Goal: Task Accomplishment & Management: Manage account settings

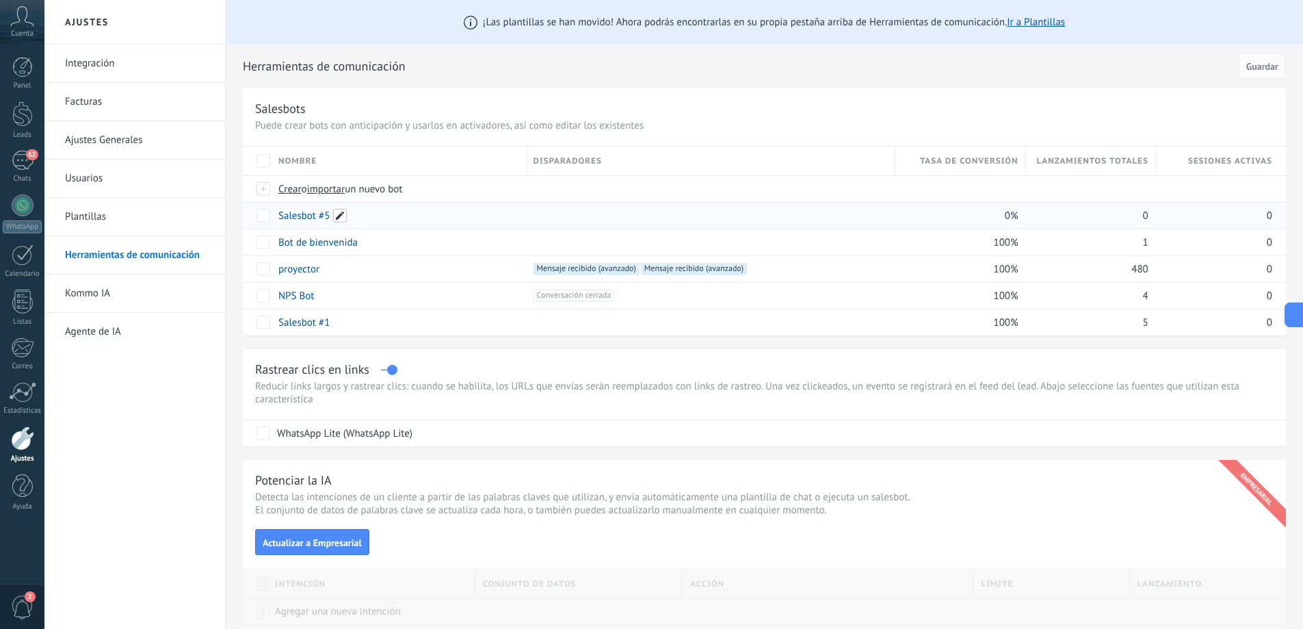
click at [341, 218] on span at bounding box center [340, 216] width 14 height 14
type input "*"
type input "**********"
click at [320, 244] on span "Guardar" at bounding box center [309, 247] width 32 height 10
click at [22, 118] on div at bounding box center [22, 113] width 21 height 25
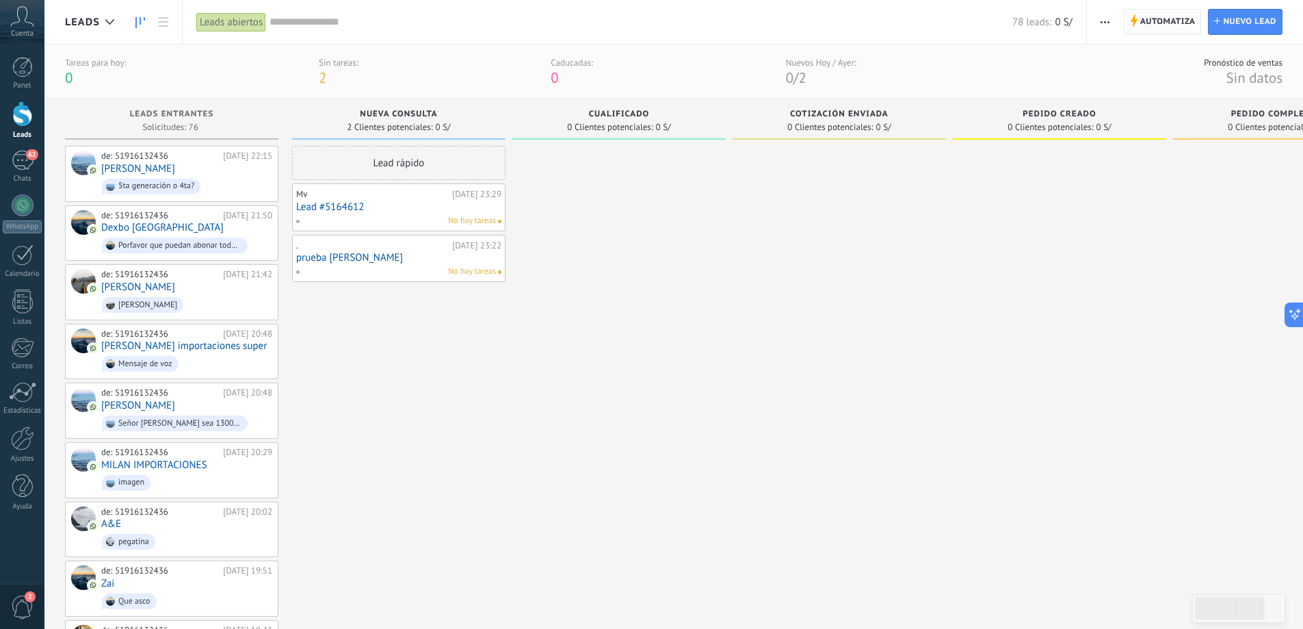
click at [1170, 13] on span "Automatiza" at bounding box center [1167, 22] width 55 height 25
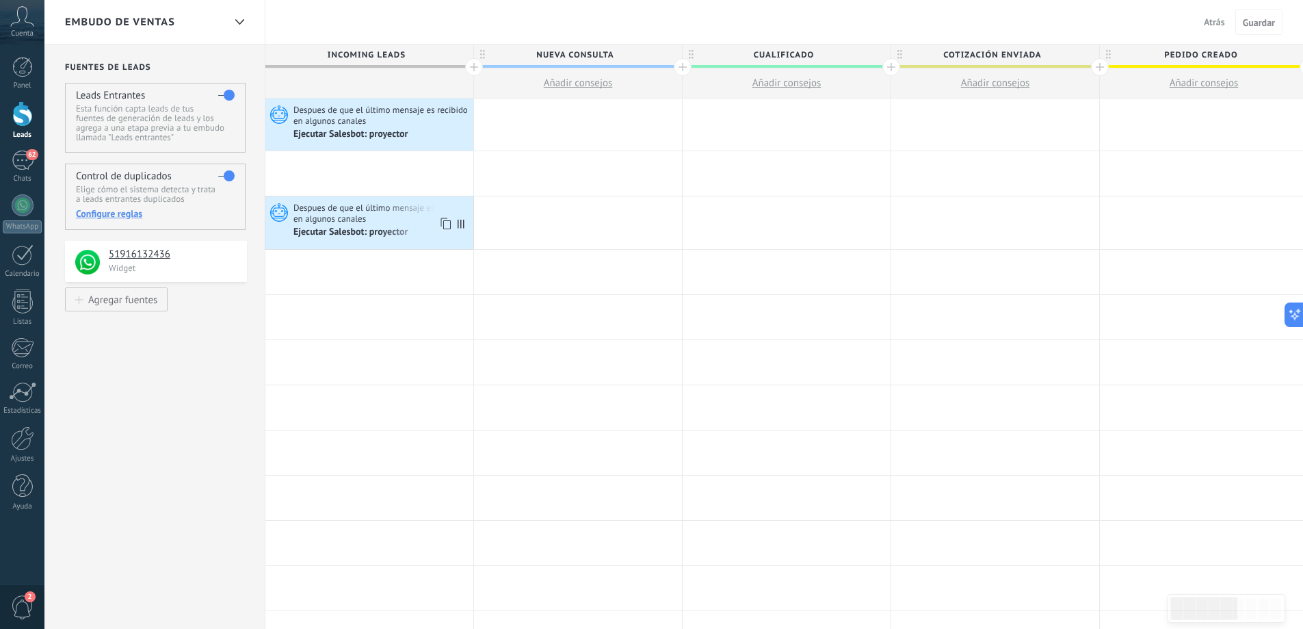
click at [389, 211] on span "Despues de que el último mensaje es recibido en algunos canales" at bounding box center [381, 213] width 176 height 23
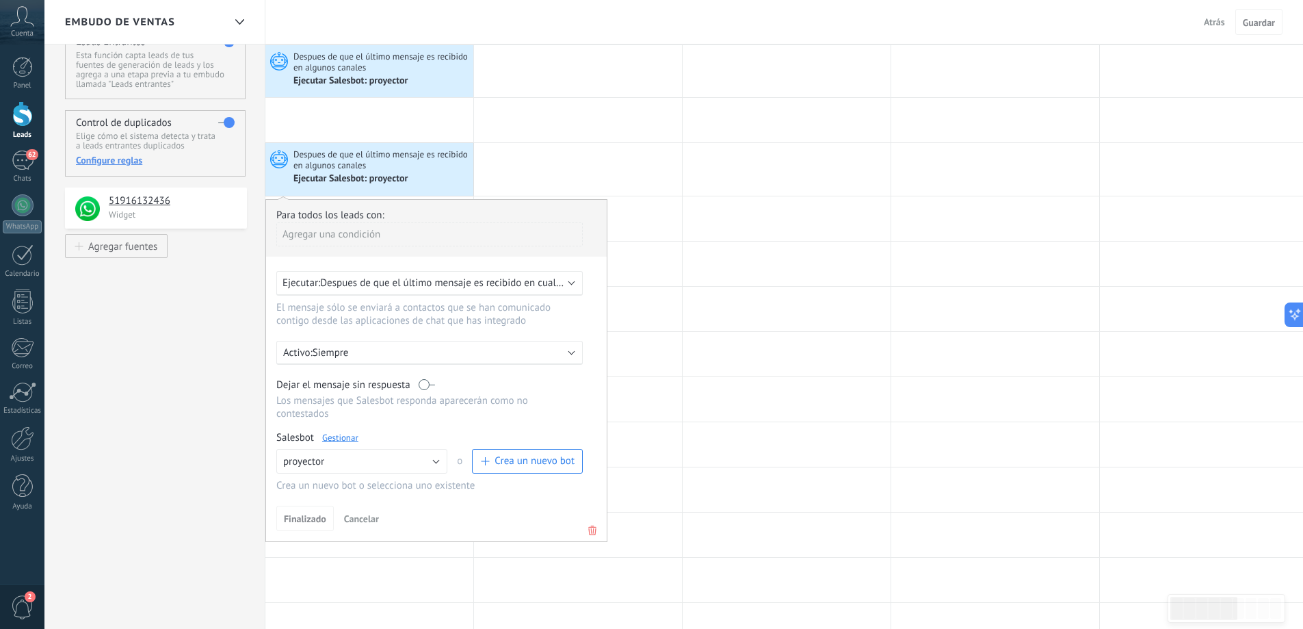
scroll to position [91, 0]
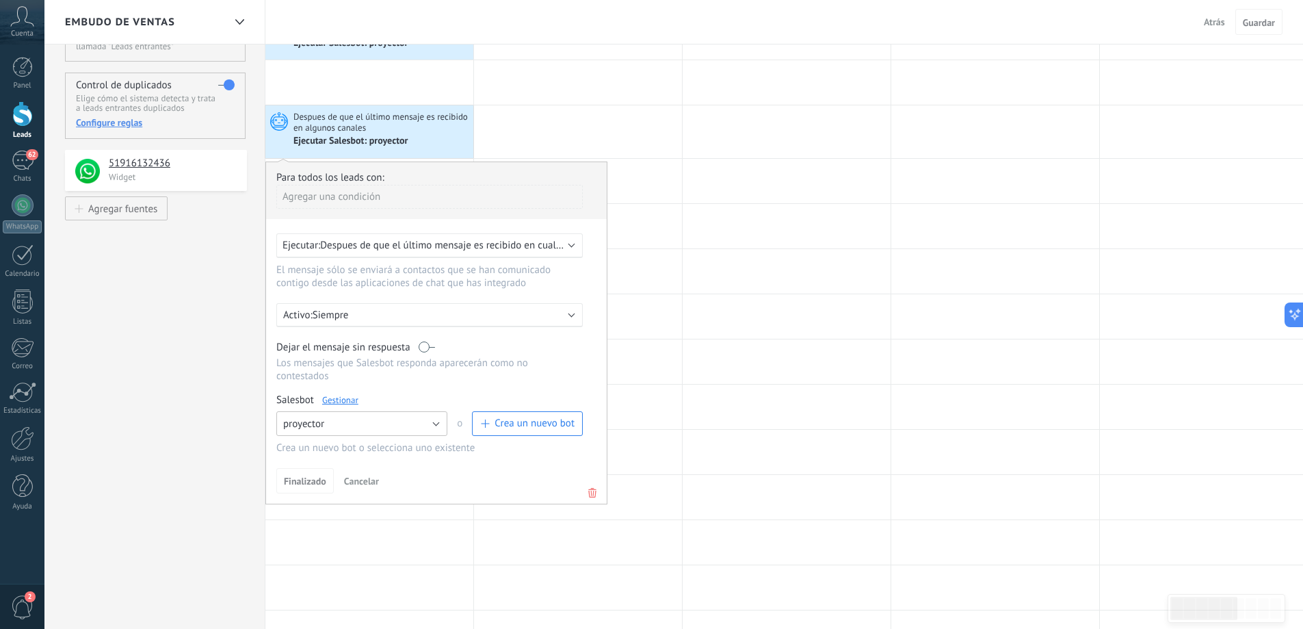
click at [440, 427] on button "proyector" at bounding box center [361, 423] width 171 height 25
click at [395, 445] on span "proyector nuevo" at bounding box center [355, 447] width 174 height 13
click at [565, 313] on div "Activo: Siempre" at bounding box center [429, 314] width 293 height 13
click at [565, 313] on li "Siempre" at bounding box center [456, 314] width 376 height 24
click at [568, 250] on div "Ejecutar: Despues de que el último mensaje es recibido en cualquier canal" at bounding box center [429, 245] width 306 height 25
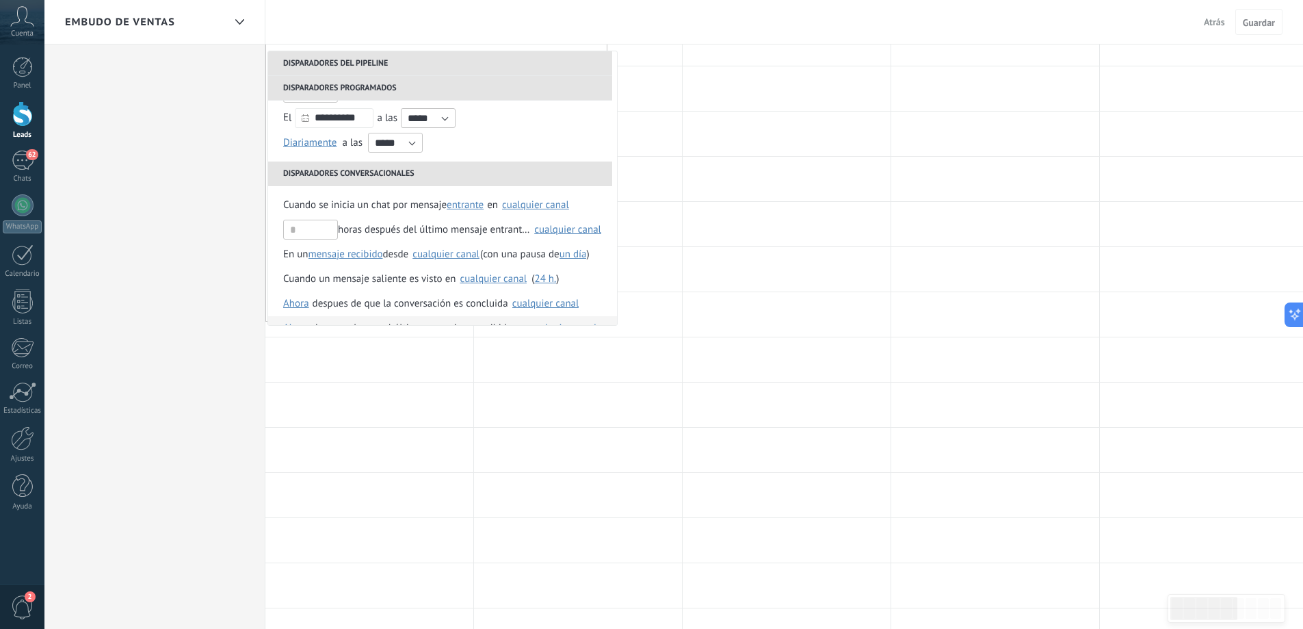
scroll to position [112, 0]
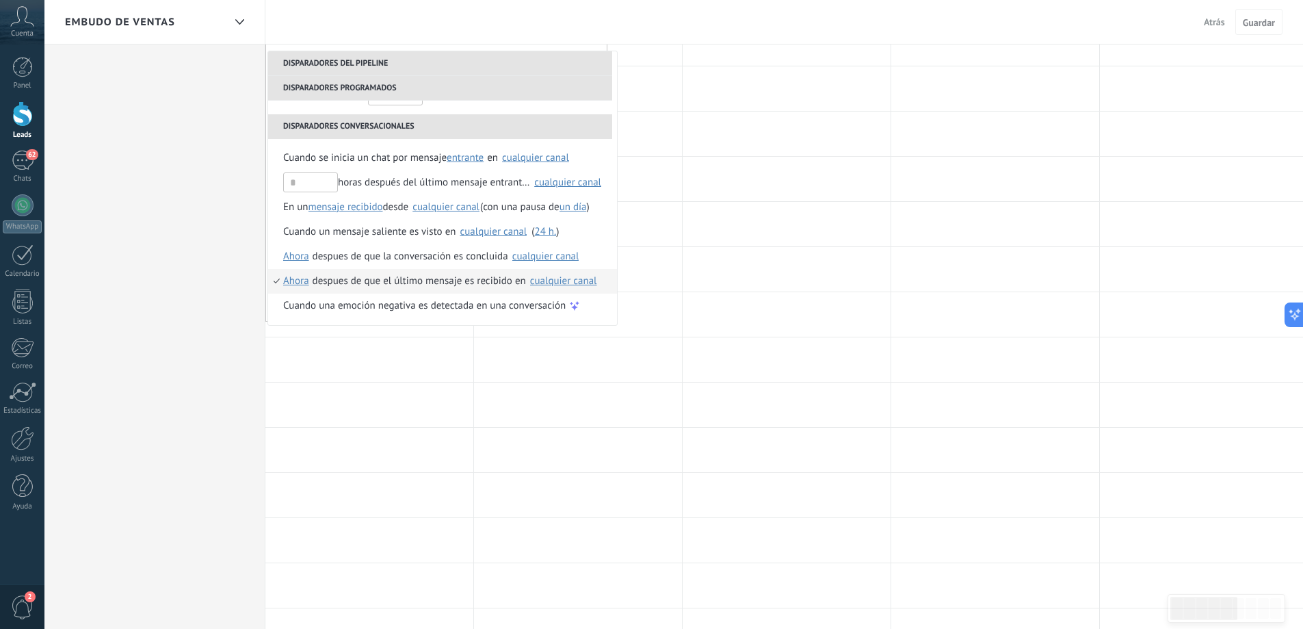
click at [564, 280] on div "cualquier canal" at bounding box center [563, 281] width 67 height 10
click at [555, 311] on span "51916132436" at bounding box center [565, 312] width 62 height 14
click at [447, 258] on div "despues de que la conversación es concluida" at bounding box center [411, 256] width 196 height 25
click at [445, 258] on div "despues de que la conversación es concluida" at bounding box center [411, 256] width 196 height 25
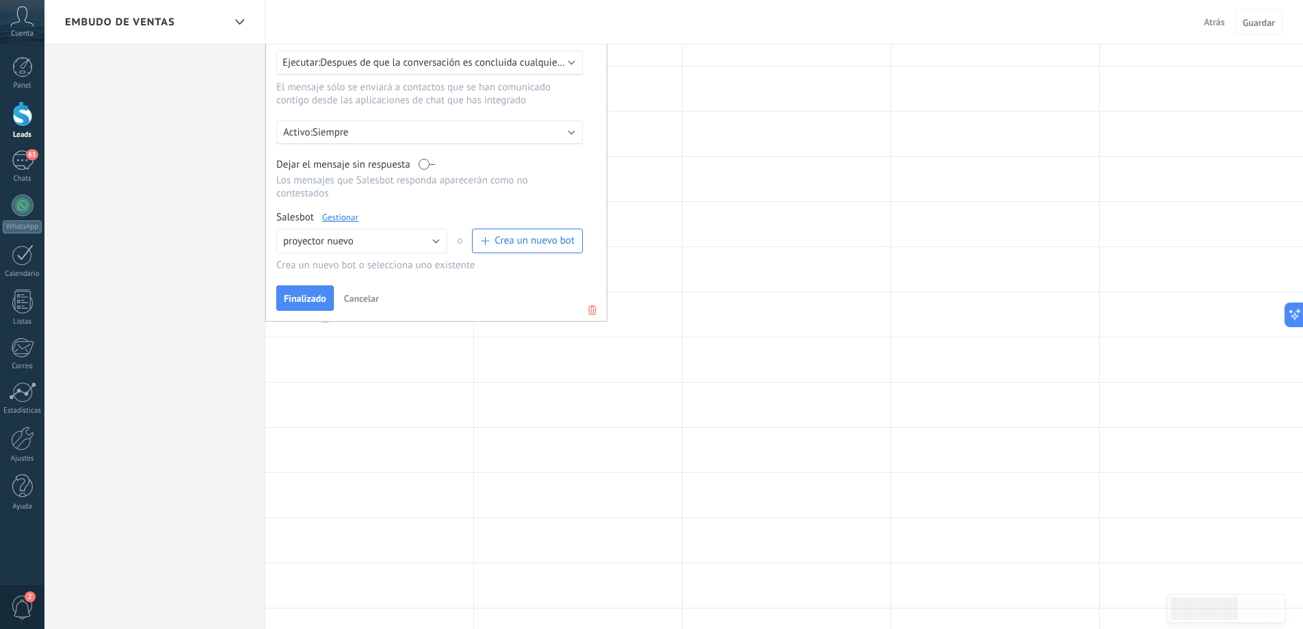
click at [311, 300] on span "Finalizado" at bounding box center [305, 298] width 42 height 10
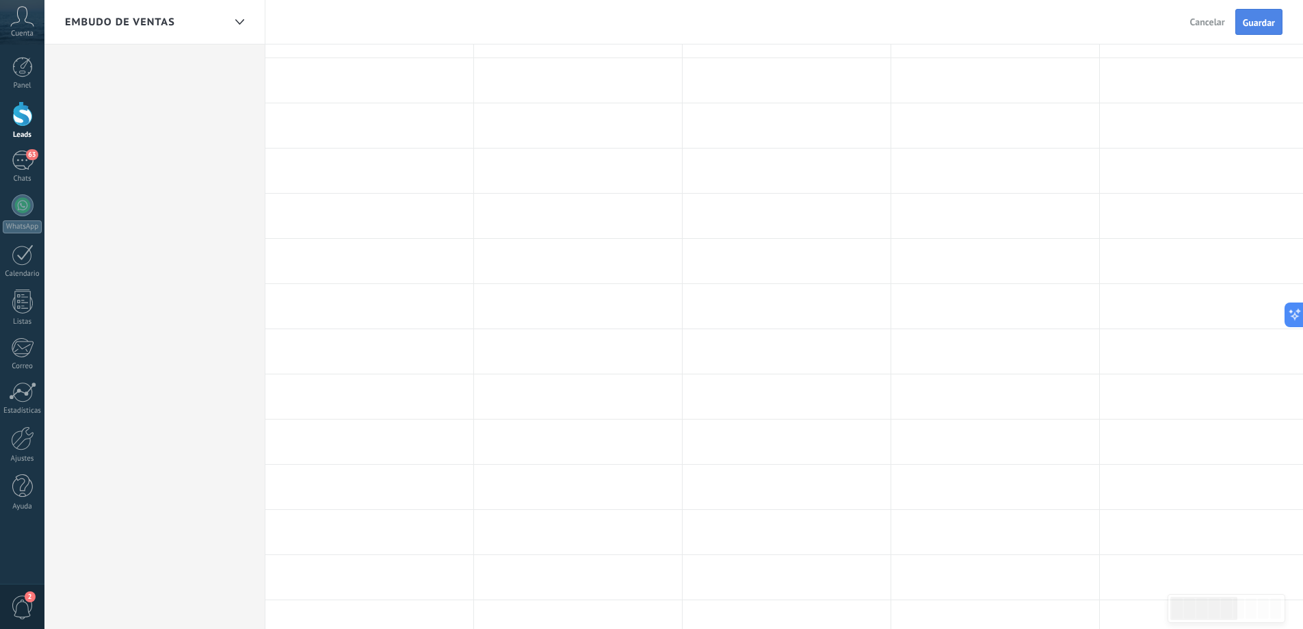
click at [1259, 15] on button "Guardar" at bounding box center [1258, 22] width 47 height 26
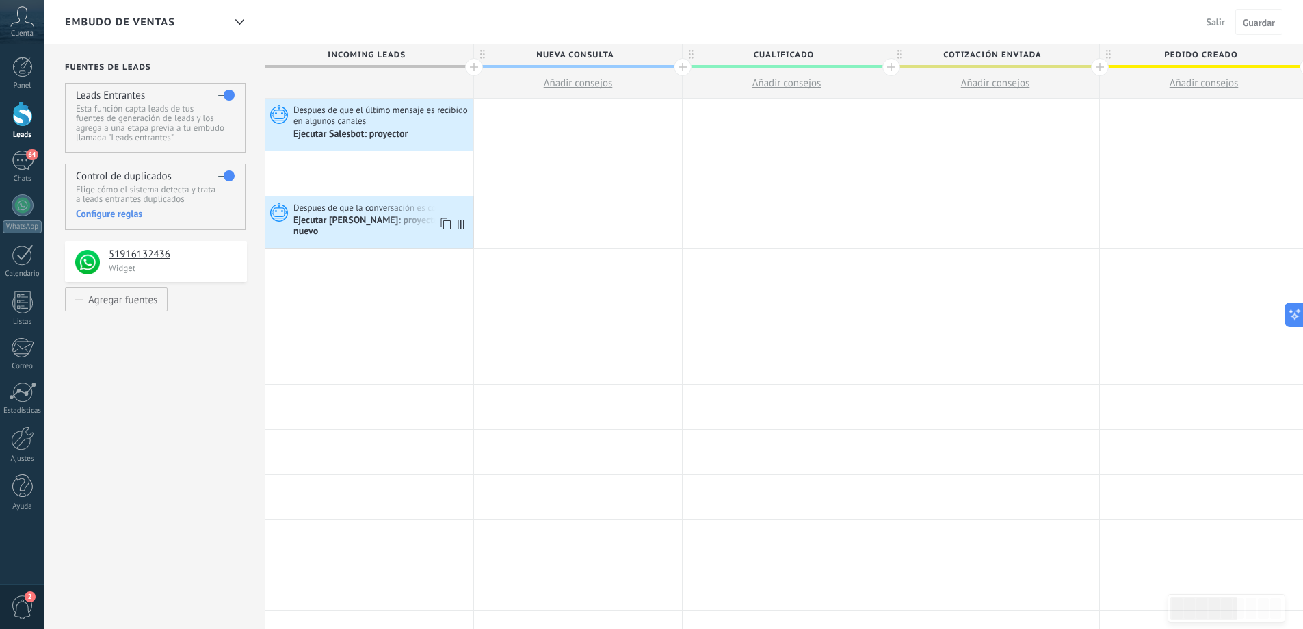
click at [410, 218] on div "Ejecutar [PERSON_NAME]: proyector nuevo" at bounding box center [381, 226] width 176 height 23
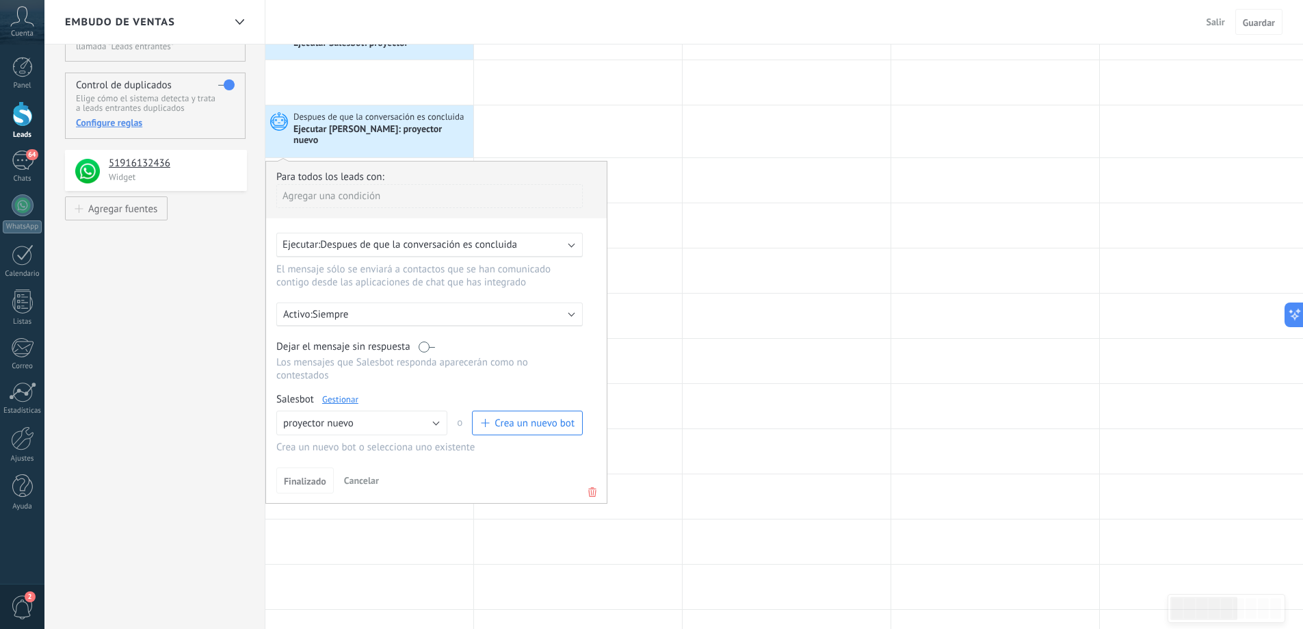
scroll to position [183, 0]
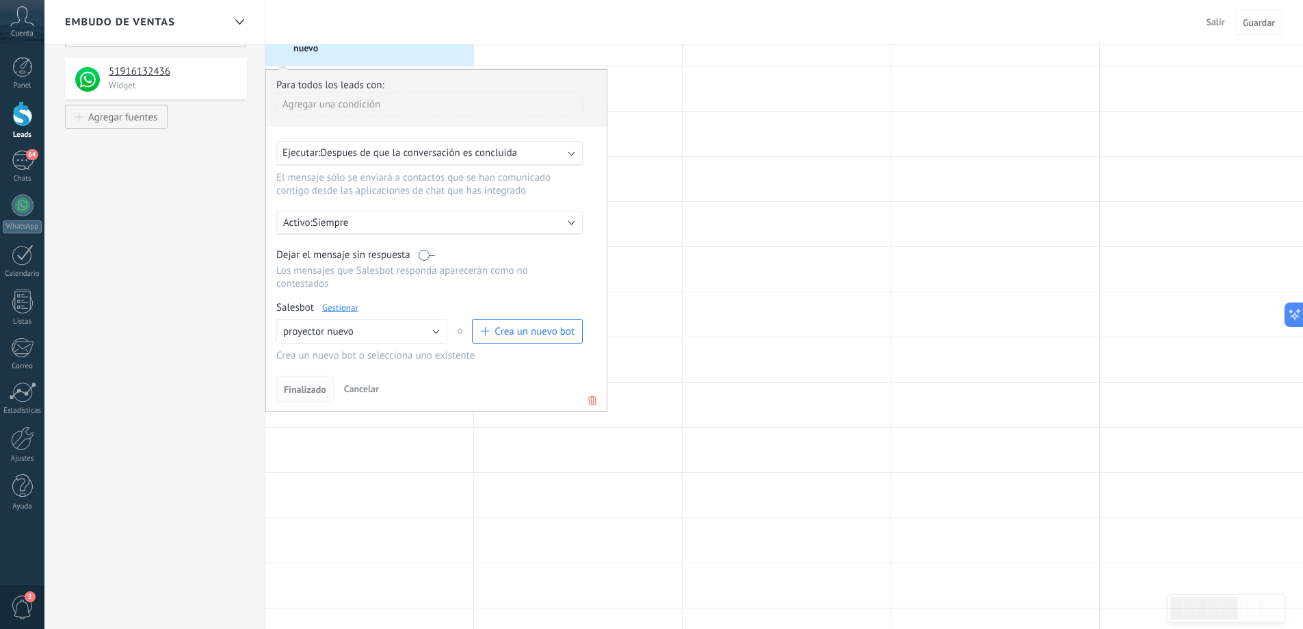
click at [311, 384] on span "Finalizado" at bounding box center [305, 389] width 42 height 10
click at [1247, 23] on span "Guardar" at bounding box center [1259, 23] width 32 height 10
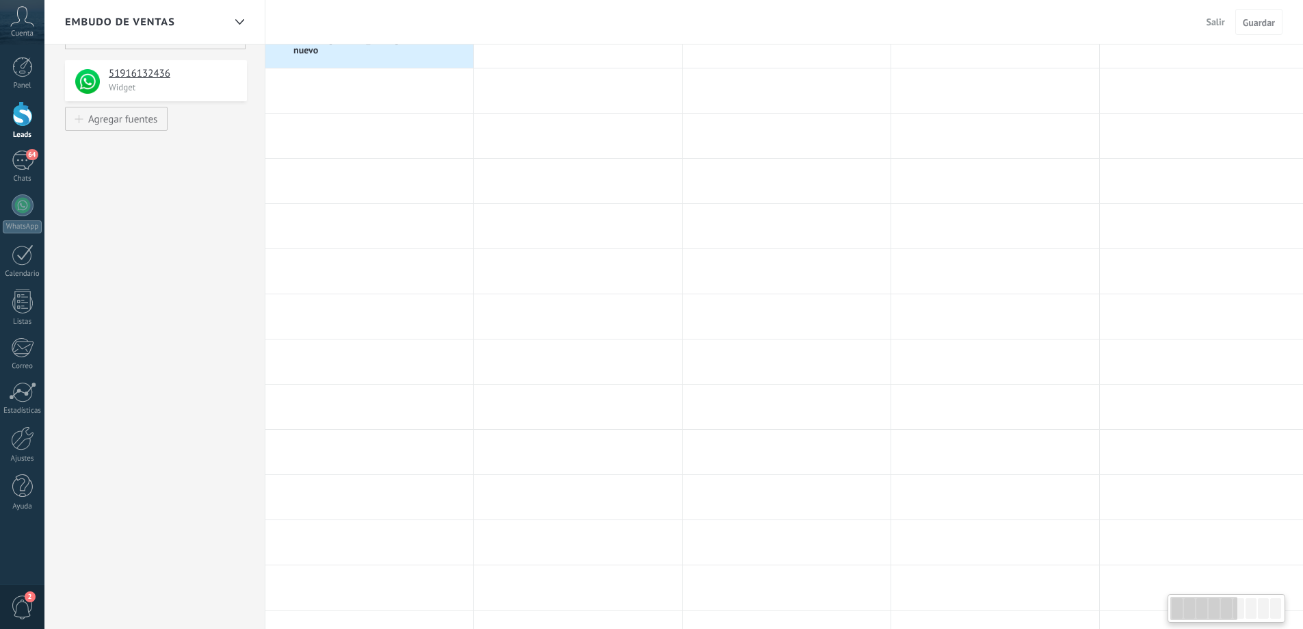
scroll to position [183, 0]
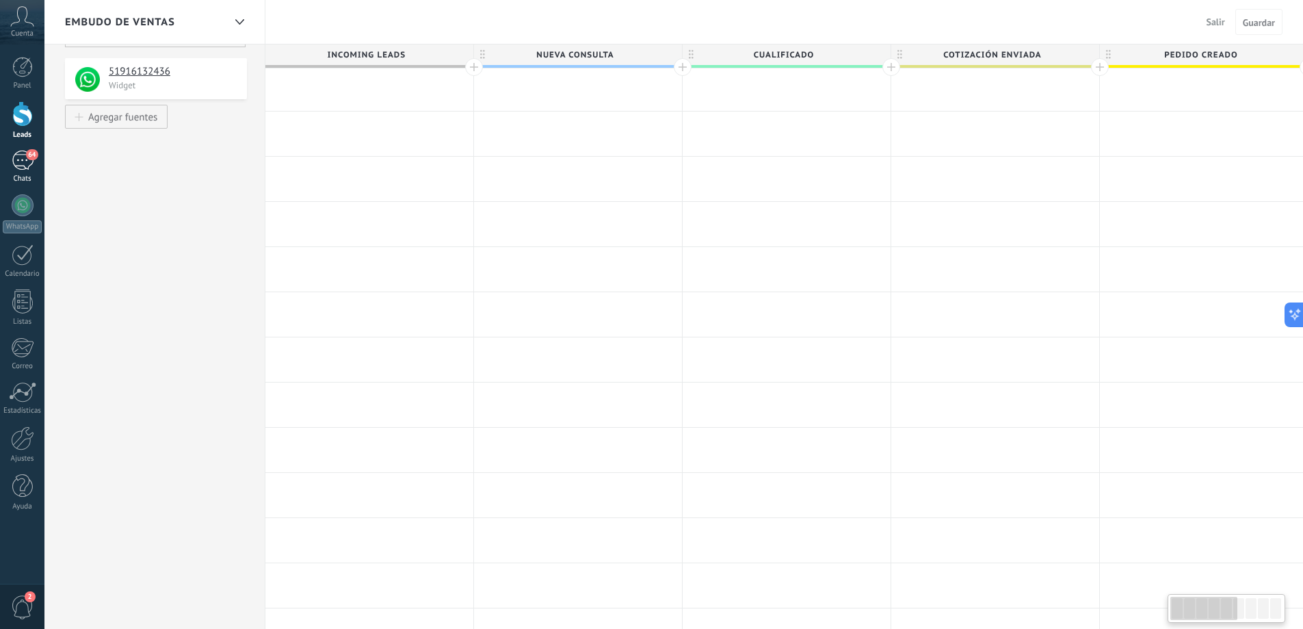
click at [26, 155] on span "64" at bounding box center [32, 154] width 12 height 11
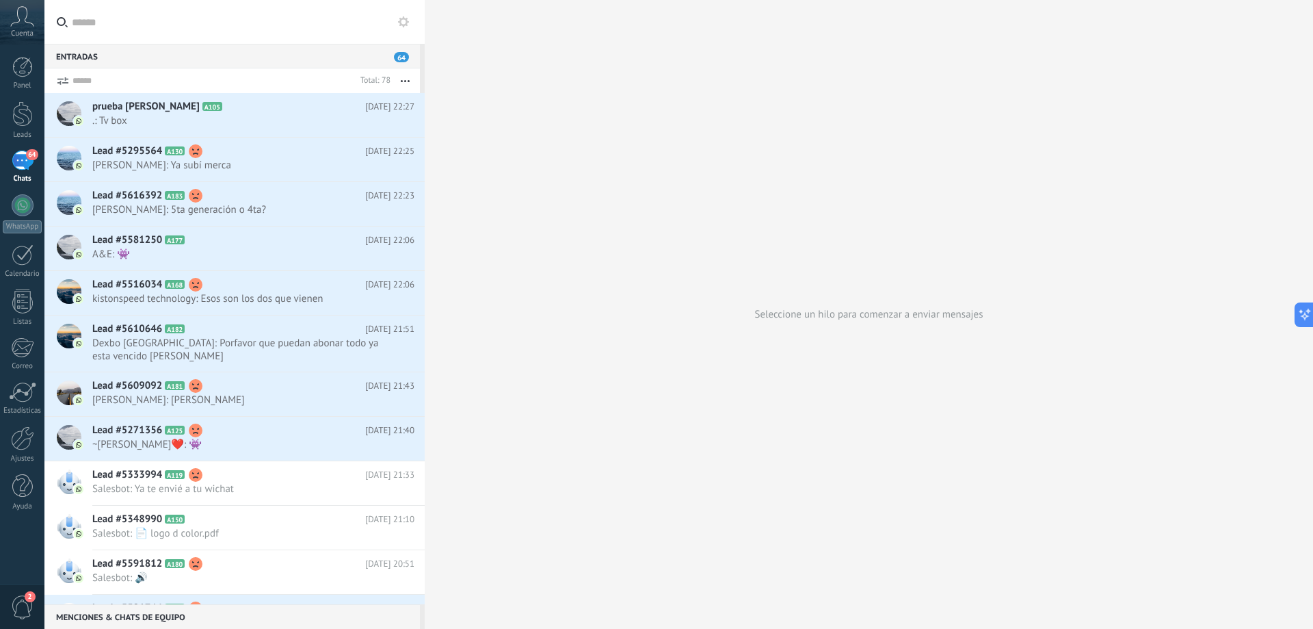
click at [27, 162] on div "64" at bounding box center [23, 160] width 22 height 20
click at [25, 109] on div at bounding box center [22, 113] width 21 height 25
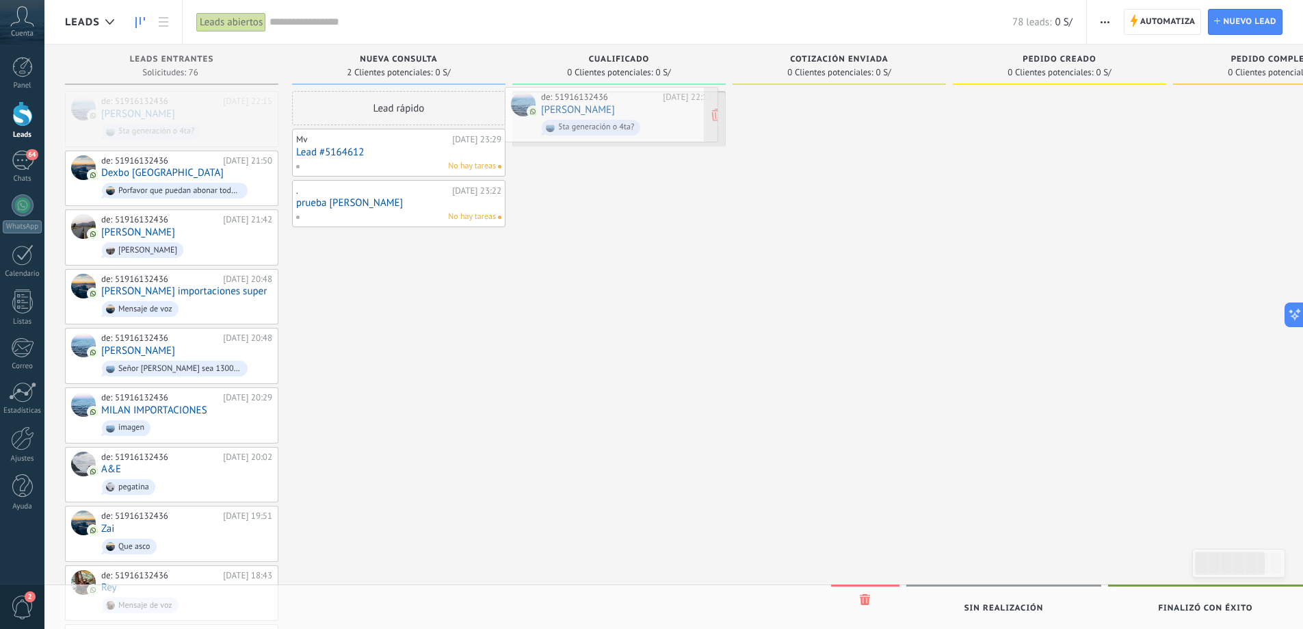
drag, startPoint x: 124, startPoint y: 102, endPoint x: 564, endPoint y: 97, distance: 439.9
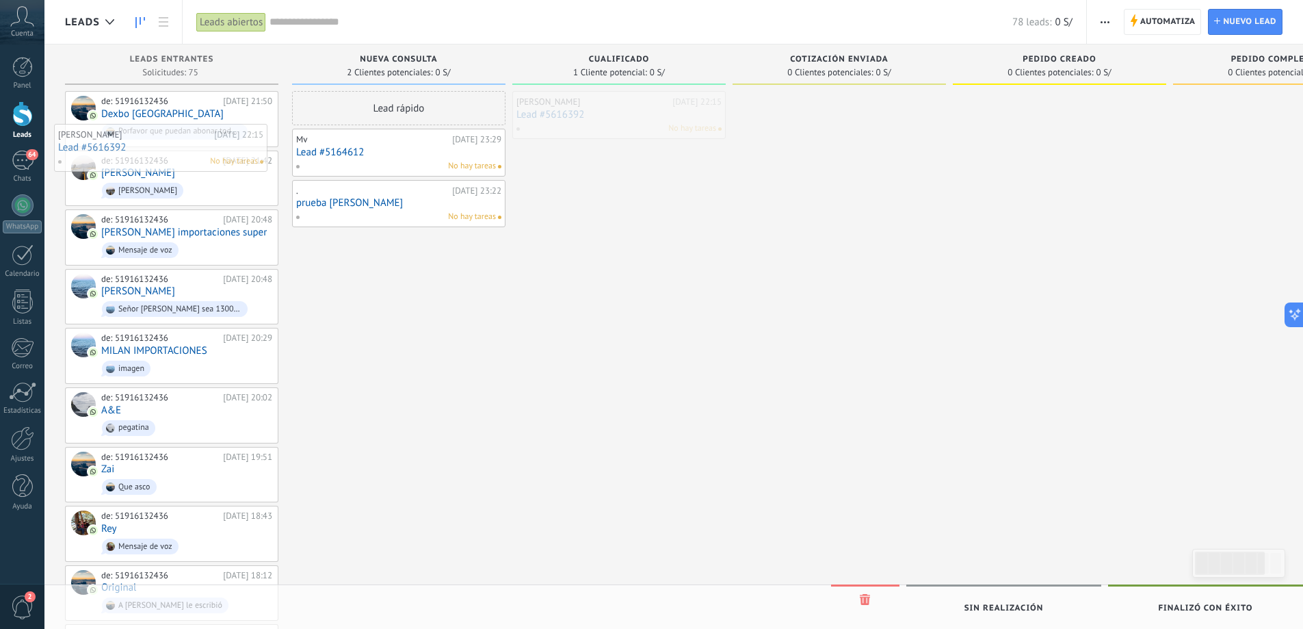
drag, startPoint x: 566, startPoint y: 103, endPoint x: 107, endPoint y: 135, distance: 459.5
drag, startPoint x: 546, startPoint y: 117, endPoint x: 88, endPoint y: 185, distance: 462.6
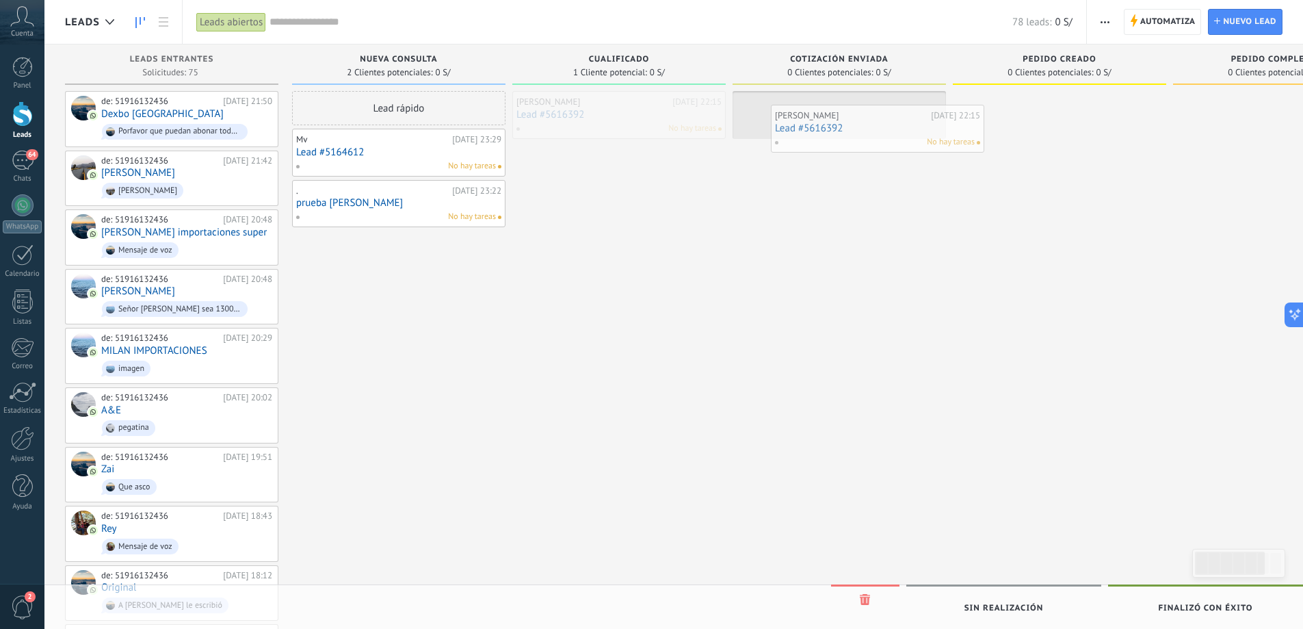
drag, startPoint x: 568, startPoint y: 103, endPoint x: 827, endPoint y: 114, distance: 258.8
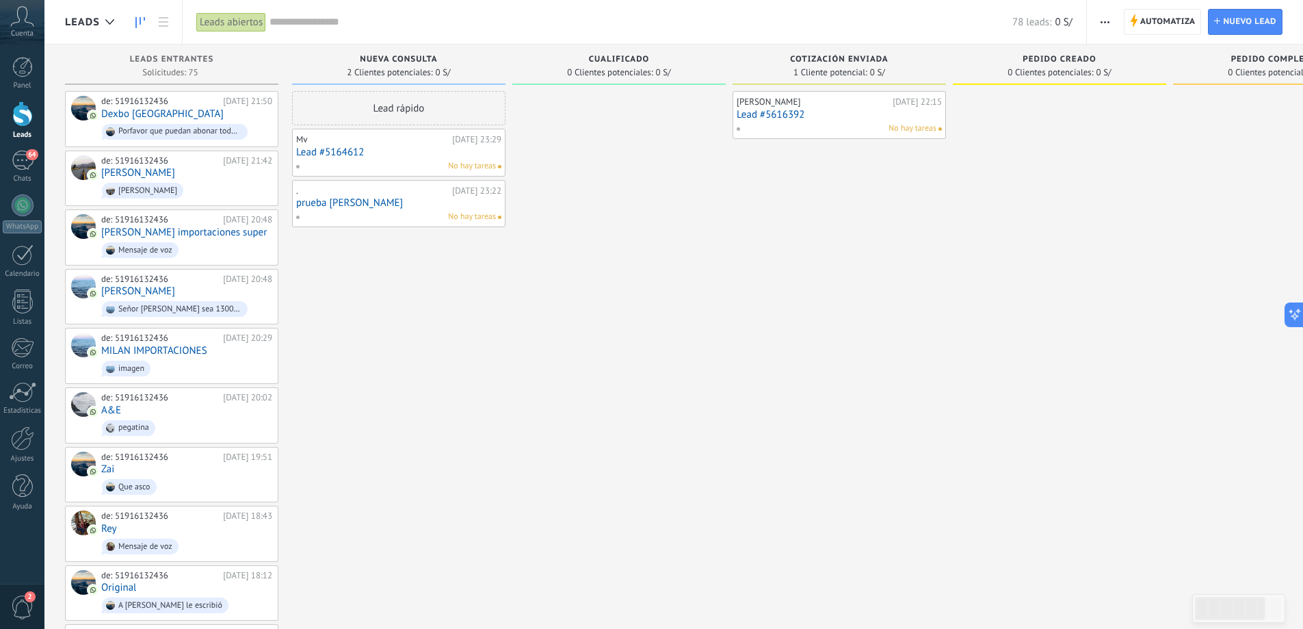
click at [813, 116] on link "Lead #5616392" at bounding box center [839, 115] width 205 height 12
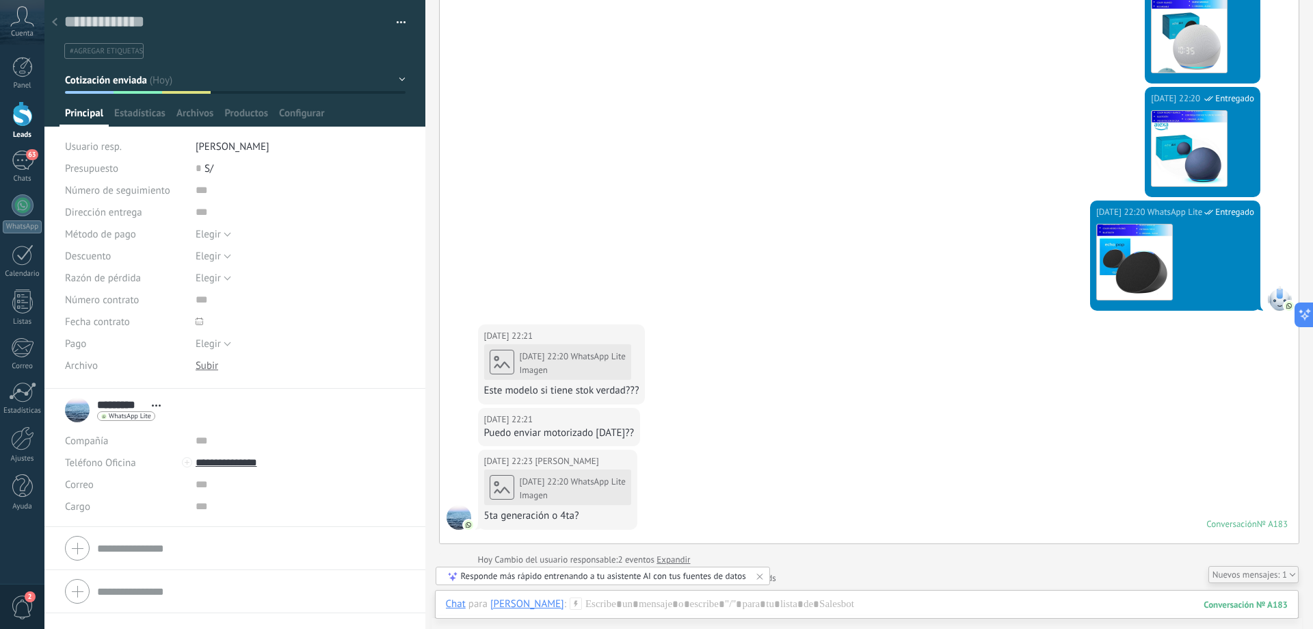
scroll to position [806, 0]
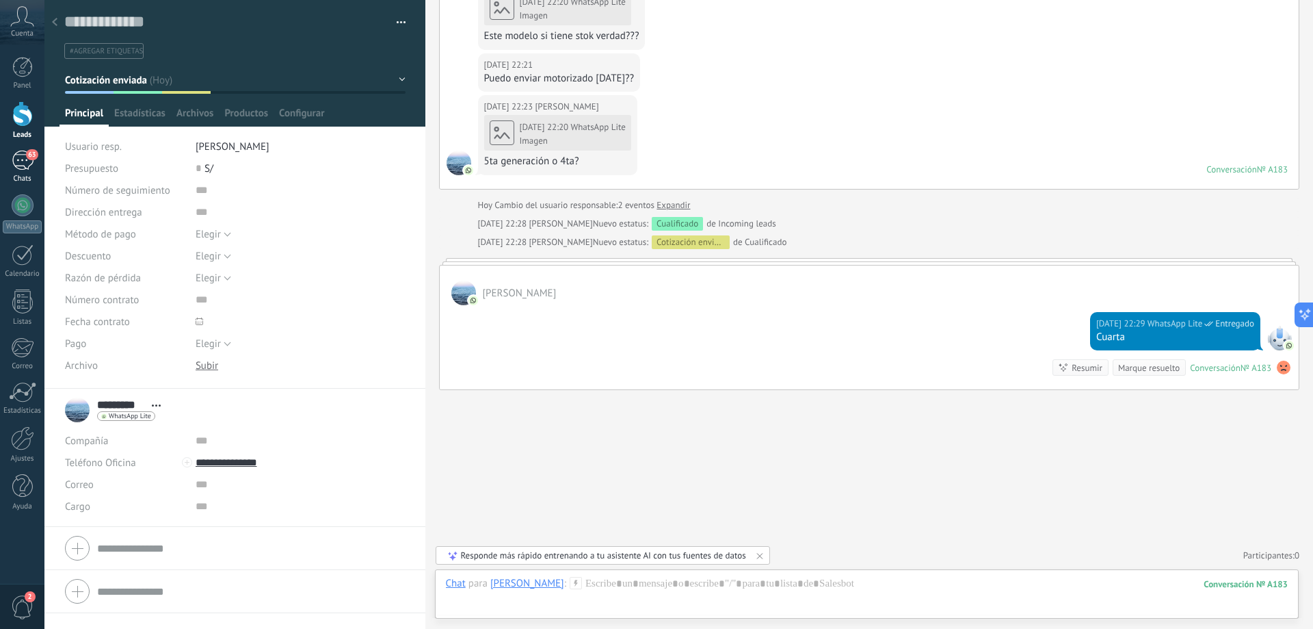
click at [27, 154] on span "63" at bounding box center [32, 154] width 12 height 11
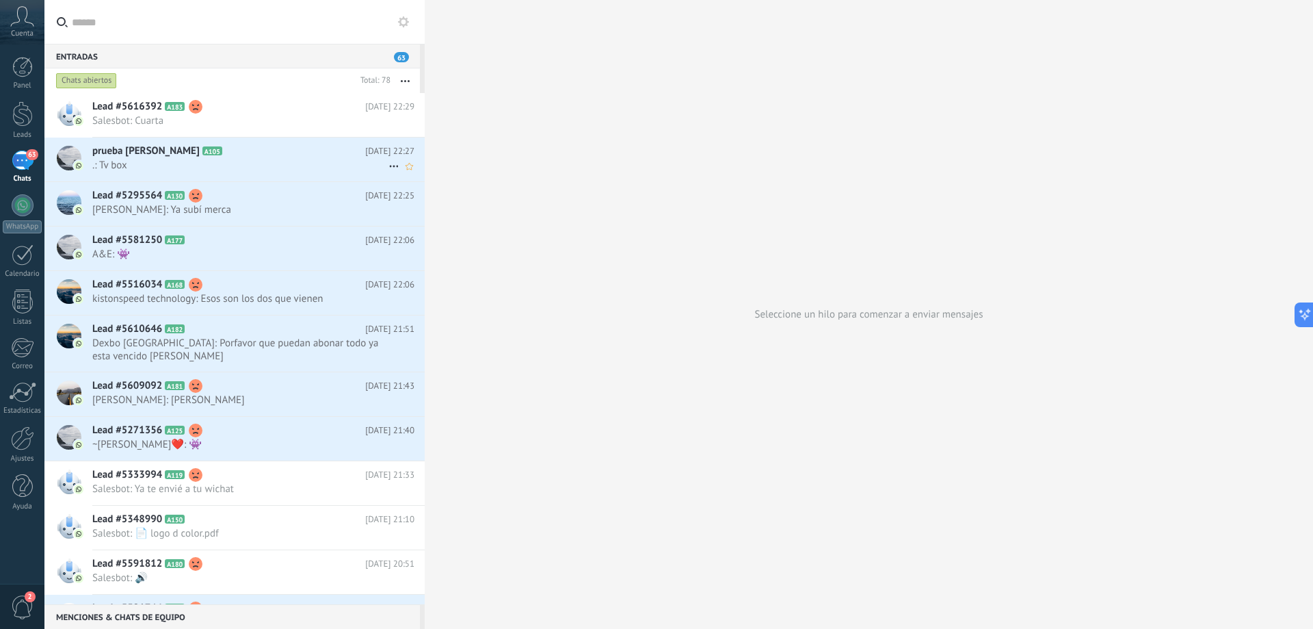
click at [191, 160] on span ".: Tv box" at bounding box center [240, 165] width 296 height 13
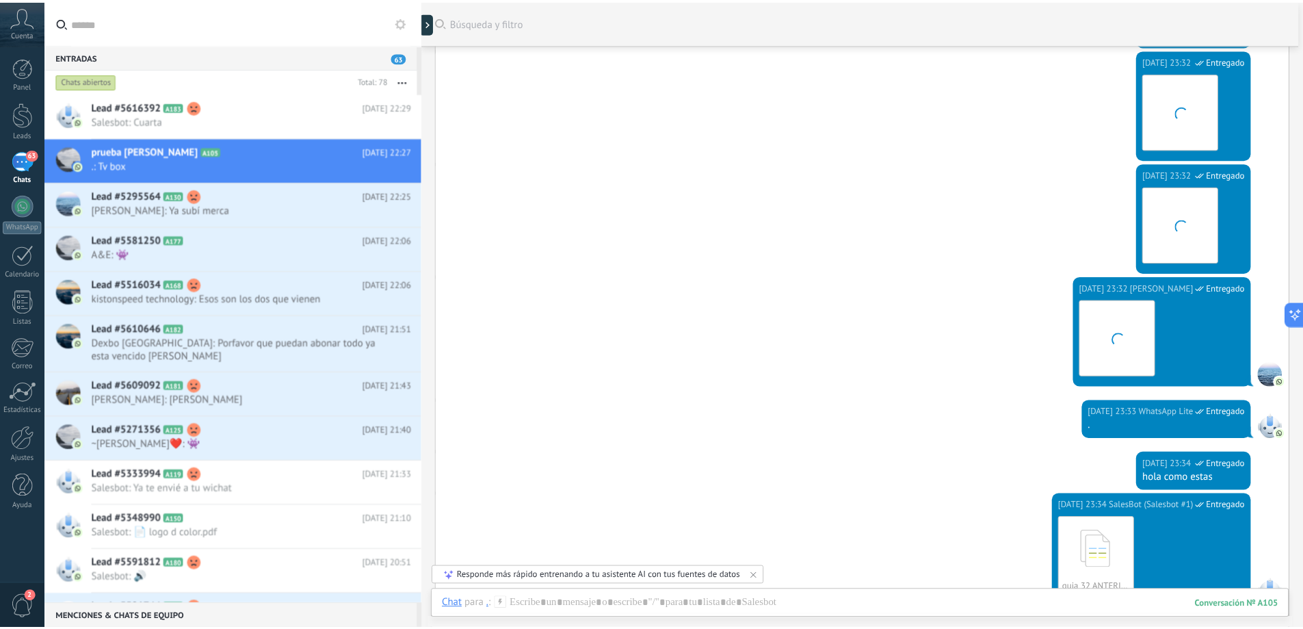
scroll to position [246, 0]
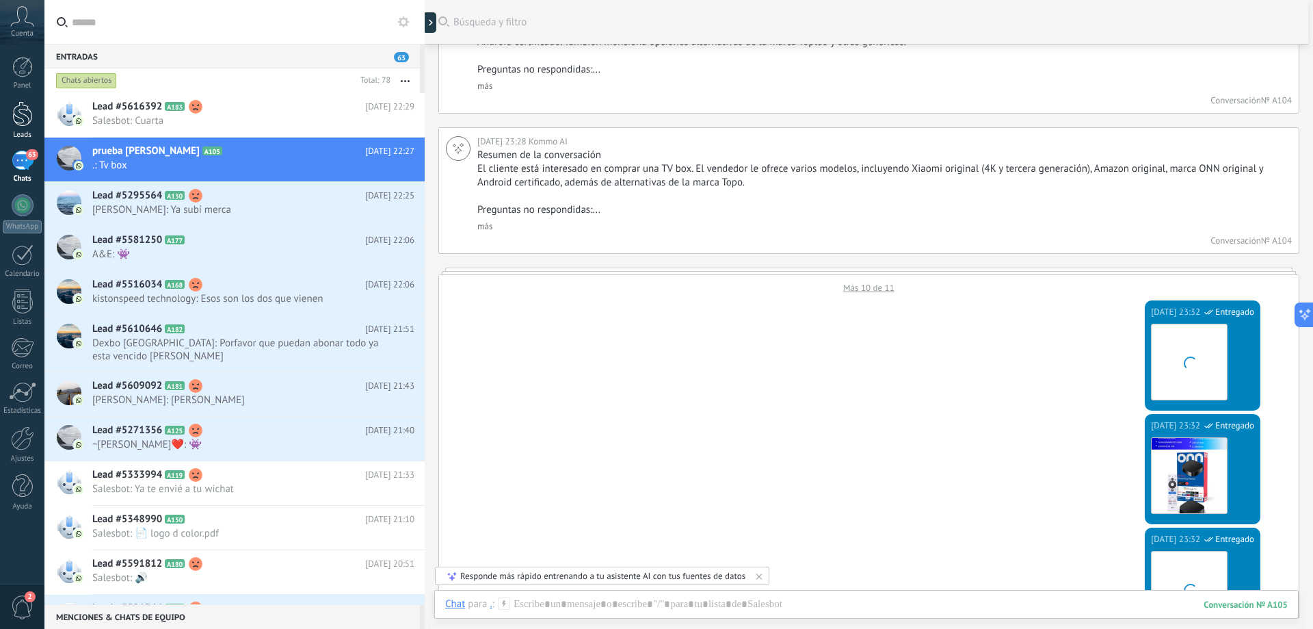
click at [25, 112] on div at bounding box center [22, 113] width 21 height 25
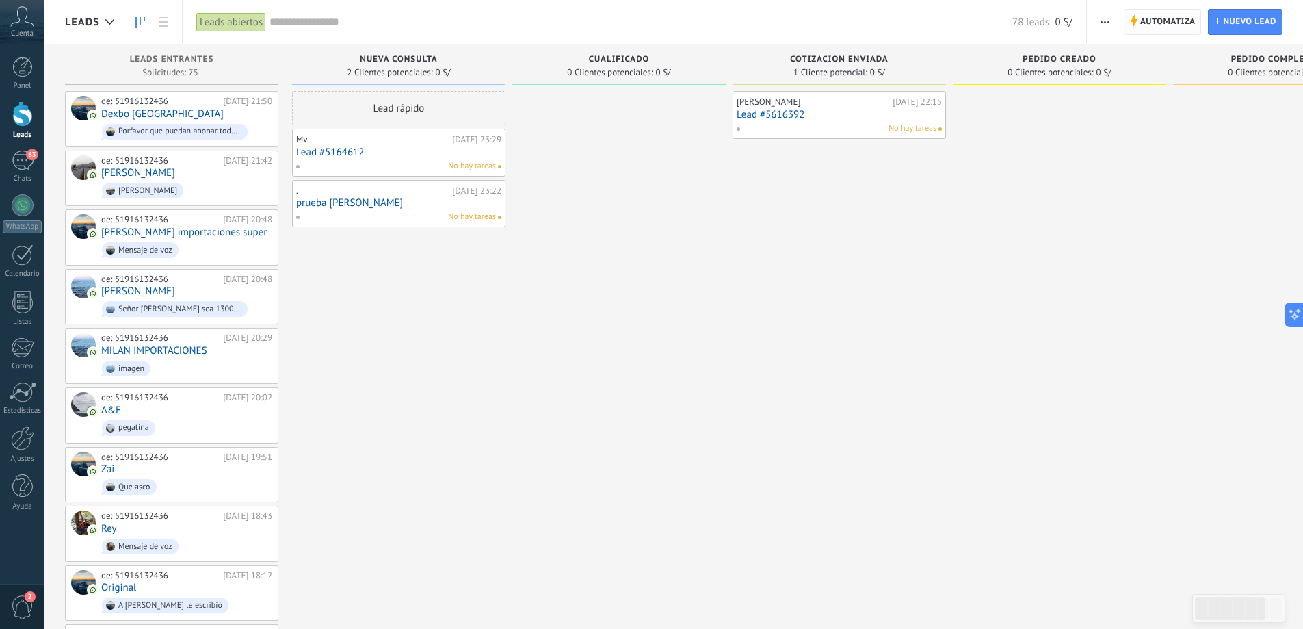
click at [1168, 27] on span "Automatiza" at bounding box center [1167, 22] width 55 height 25
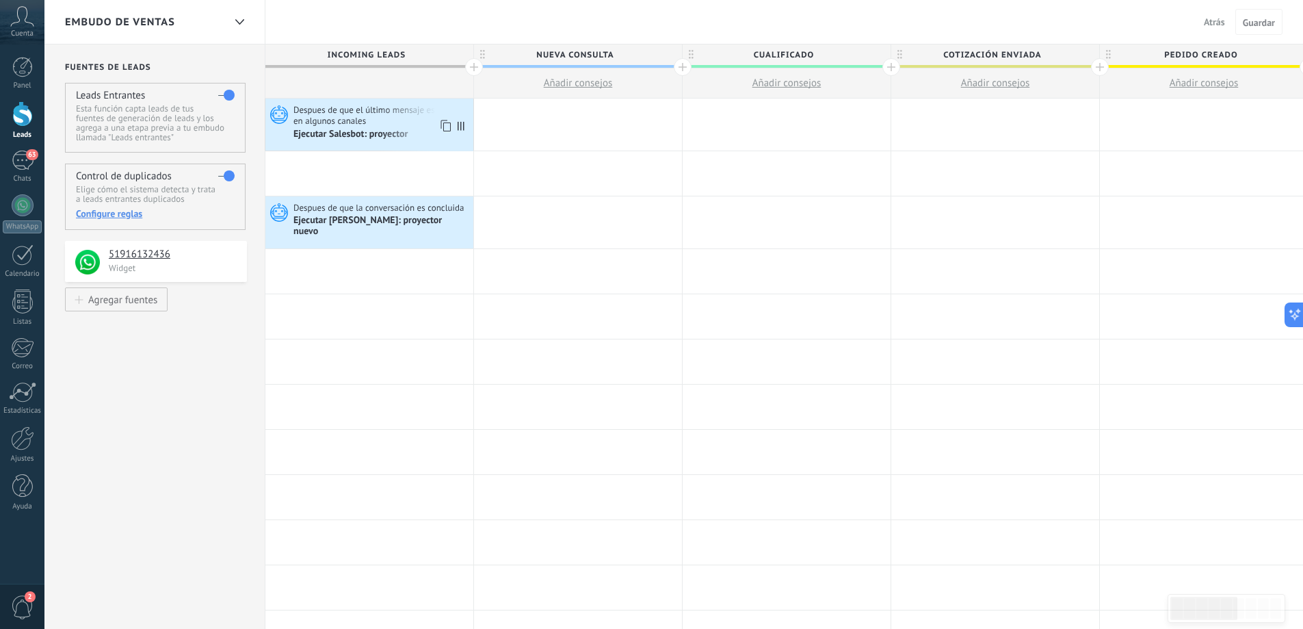
click at [400, 121] on span "Despues de que el último mensaje es recibido en algunos canales" at bounding box center [381, 115] width 176 height 23
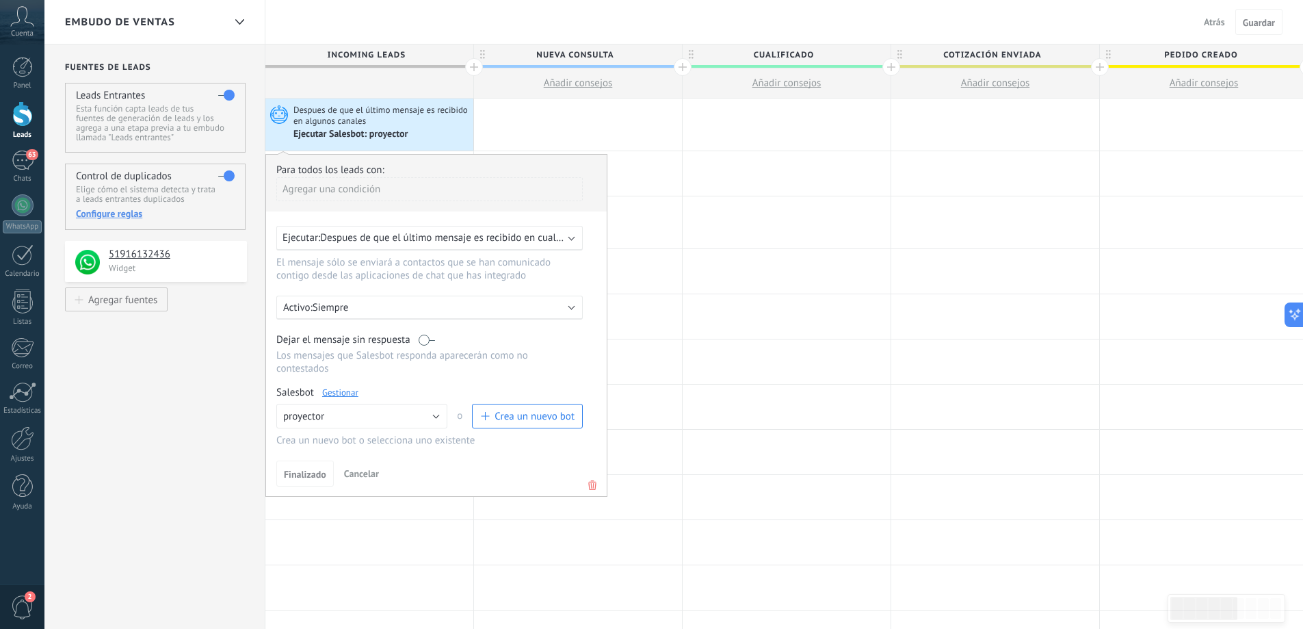
click at [400, 121] on span "Despues de que el último mensaje es recibido en algunos canales" at bounding box center [381, 115] width 176 height 23
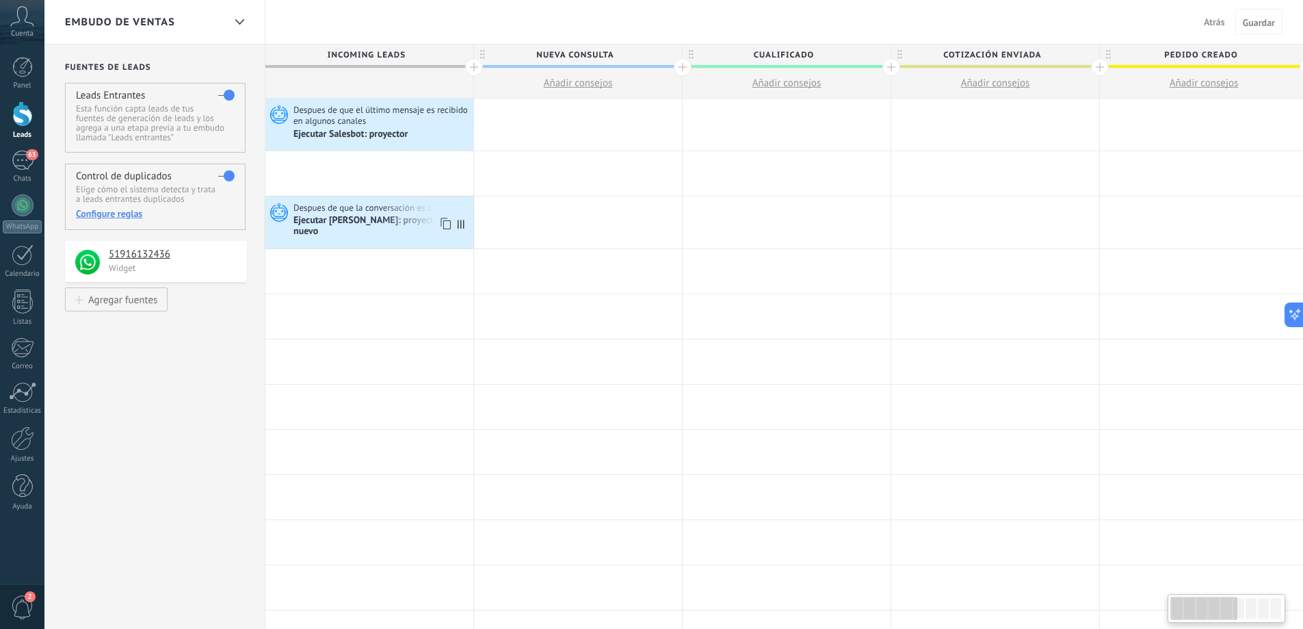
click at [386, 207] on span "Despues de que la conversación es concluida" at bounding box center [379, 208] width 172 height 12
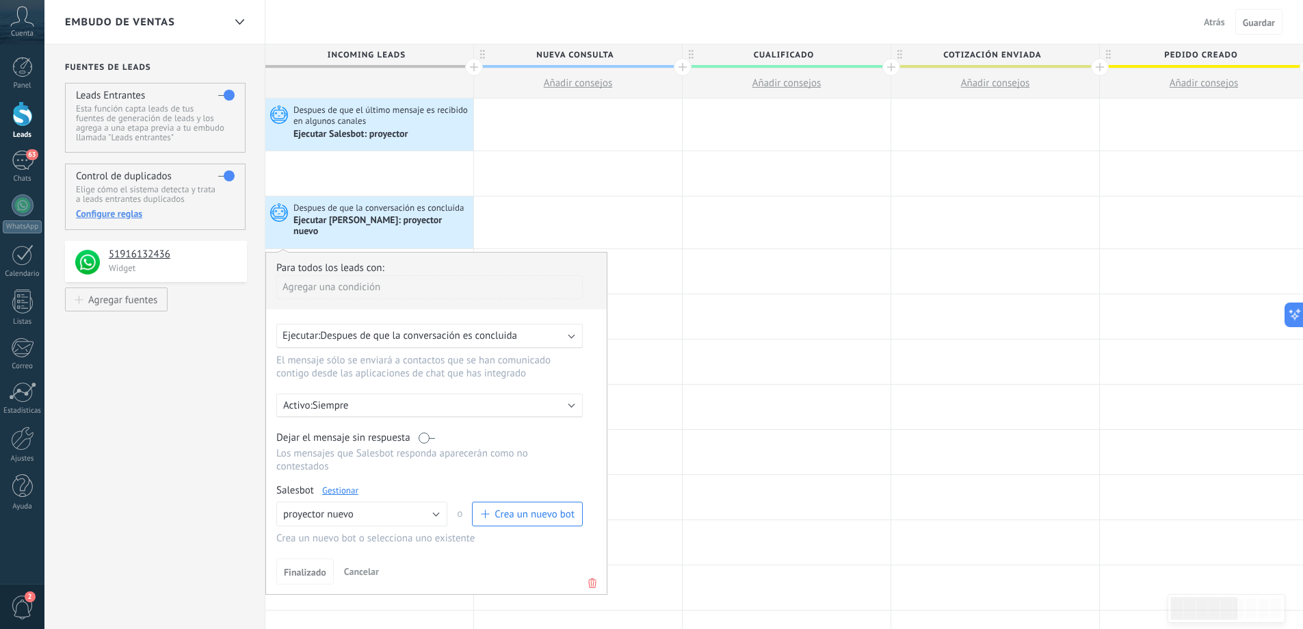
click at [385, 122] on span "Despues de que el último mensaje es recibido en algunos canales" at bounding box center [381, 115] width 176 height 23
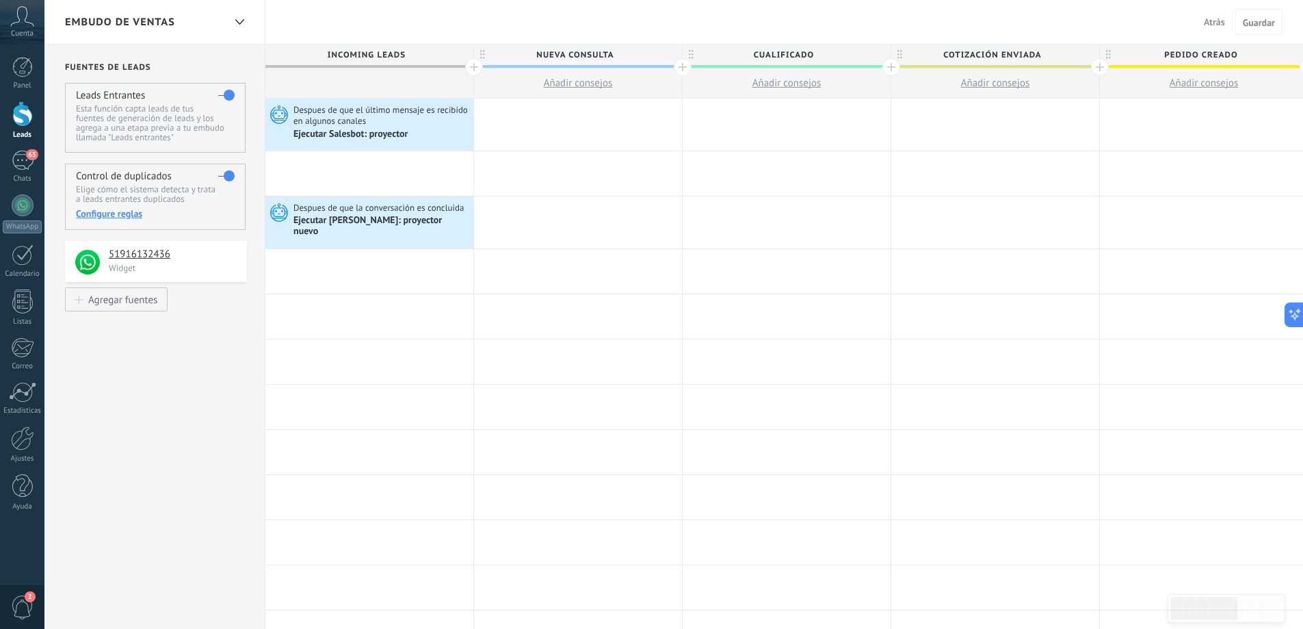
click at [140, 68] on h2 "Fuentes de leads" at bounding box center [156, 67] width 182 height 10
click at [232, 18] on div at bounding box center [239, 22] width 23 height 27
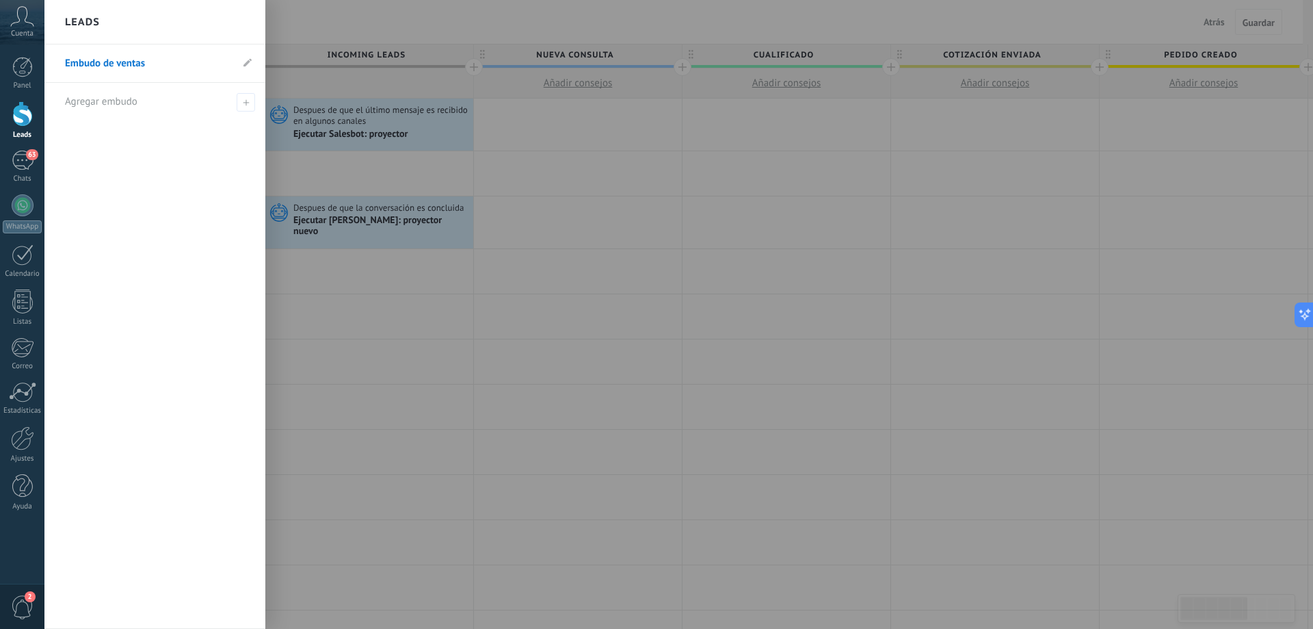
click at [236, 18] on div "Leads" at bounding box center [154, 22] width 221 height 44
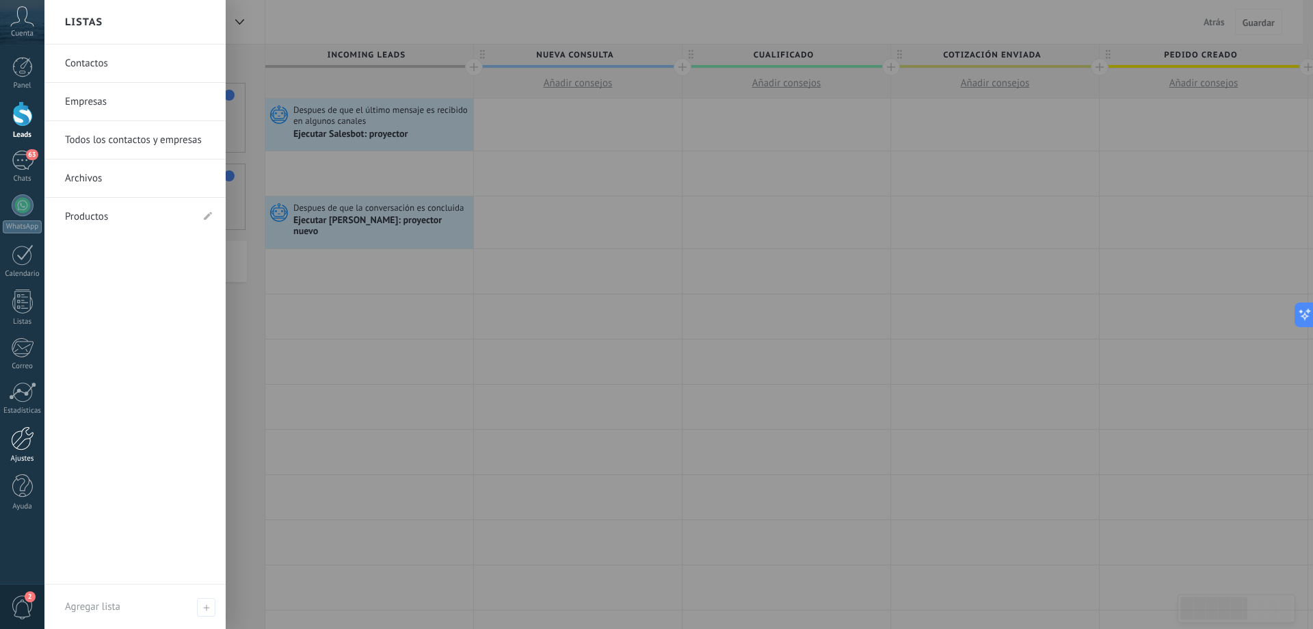
click at [24, 431] on div at bounding box center [22, 438] width 23 height 24
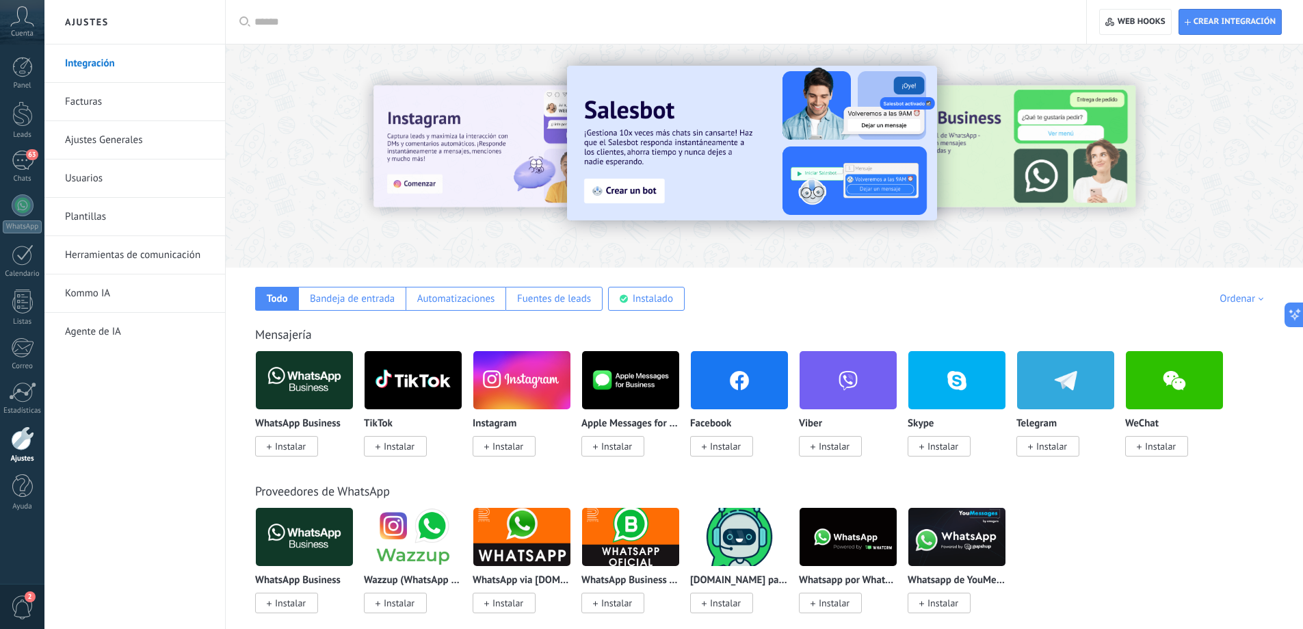
click at [140, 98] on link "Facturas" at bounding box center [138, 102] width 146 height 38
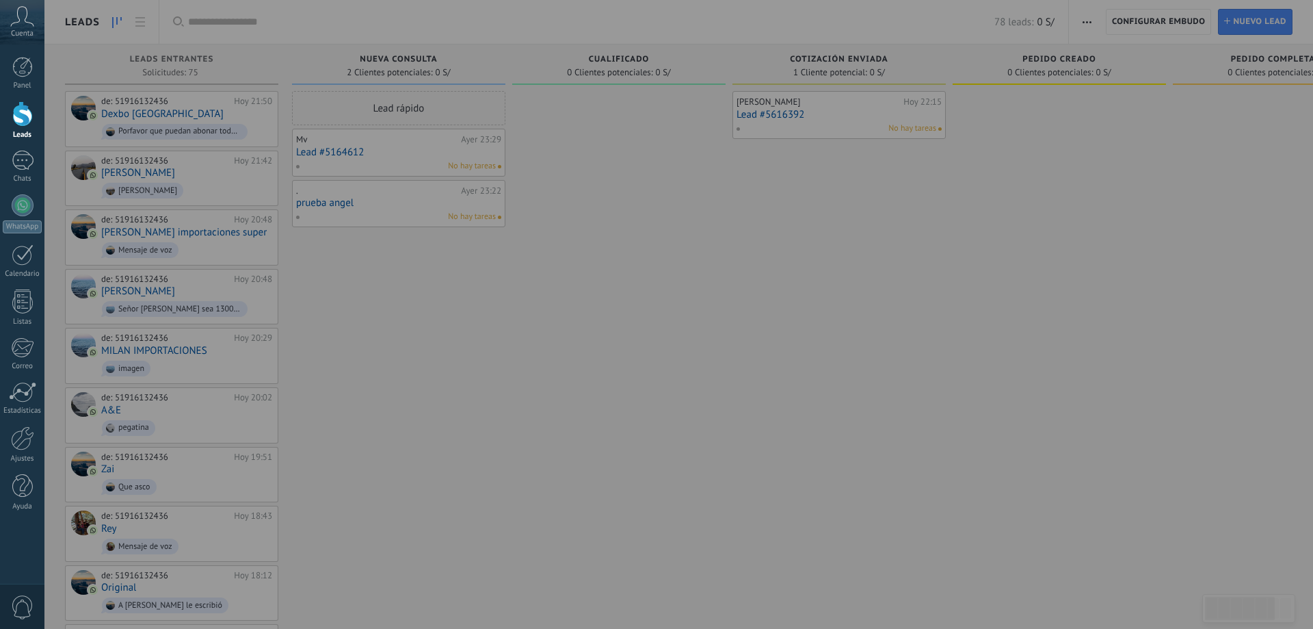
click at [30, 114] on div at bounding box center [22, 113] width 21 height 25
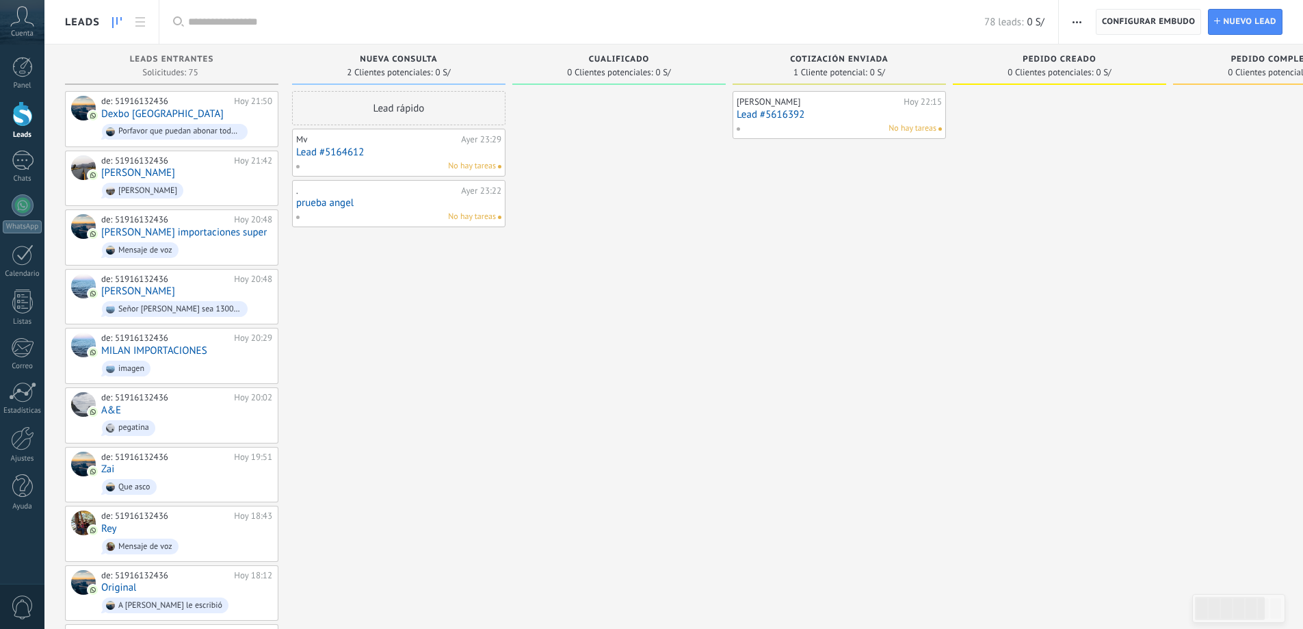
click at [1148, 23] on span "Configurar Embudo" at bounding box center [1149, 22] width 94 height 25
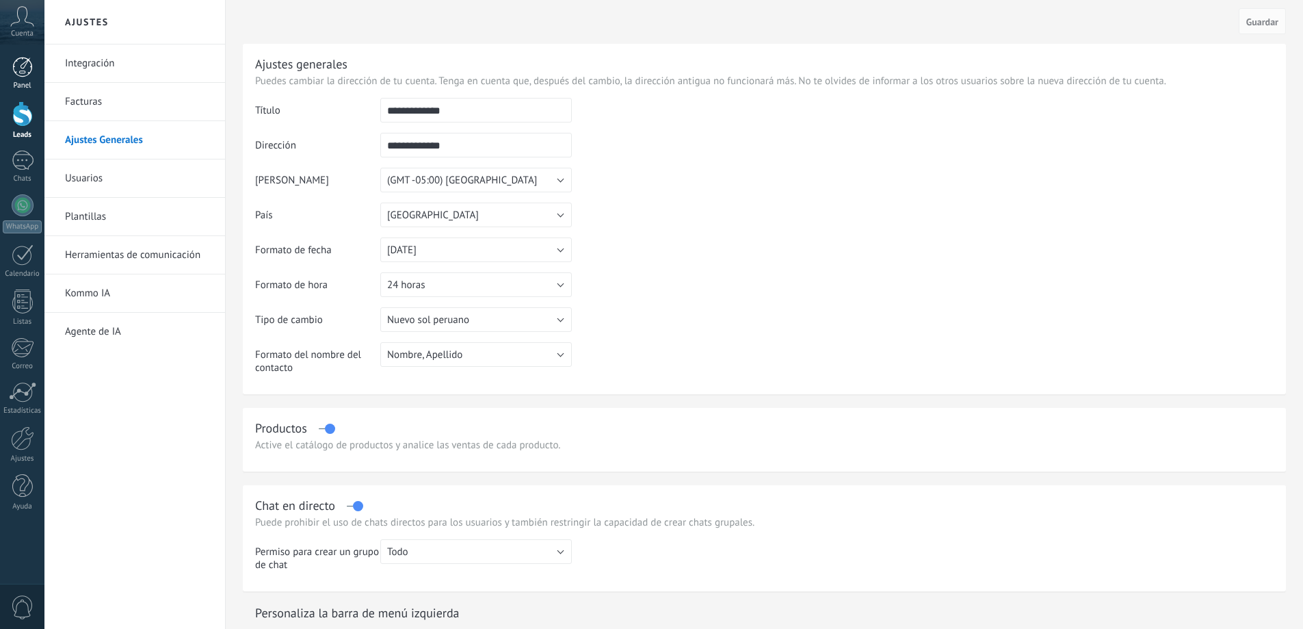
click at [28, 77] on div at bounding box center [22, 67] width 21 height 21
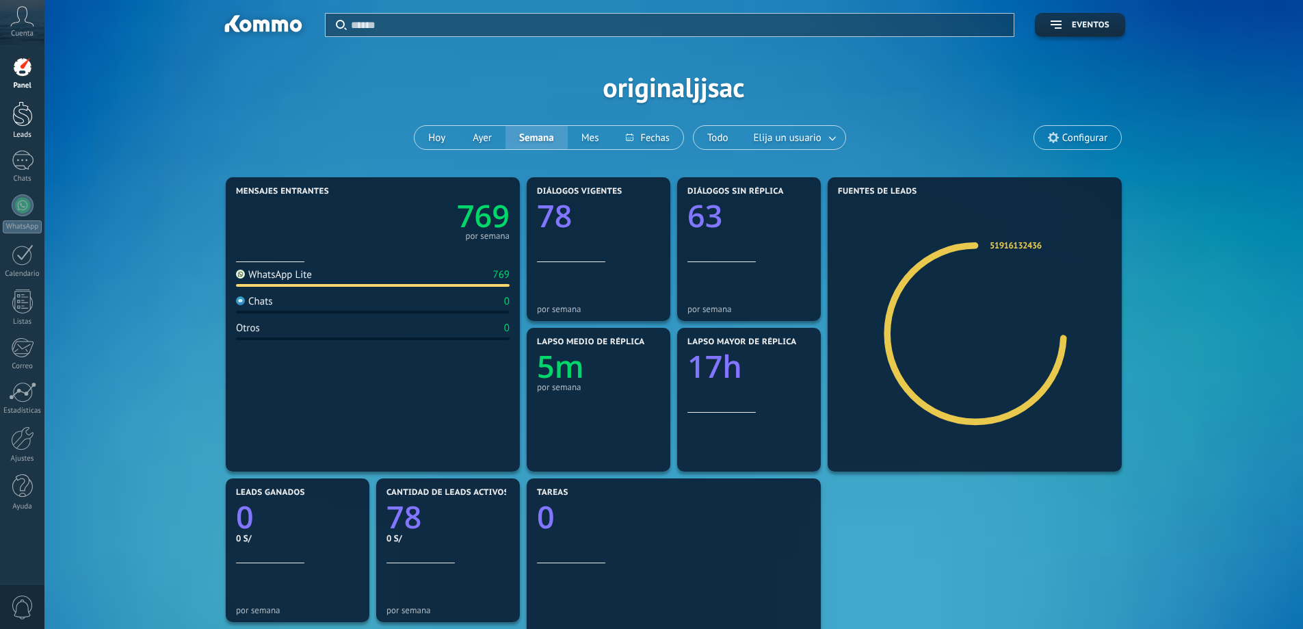
click at [16, 126] on div at bounding box center [22, 113] width 21 height 25
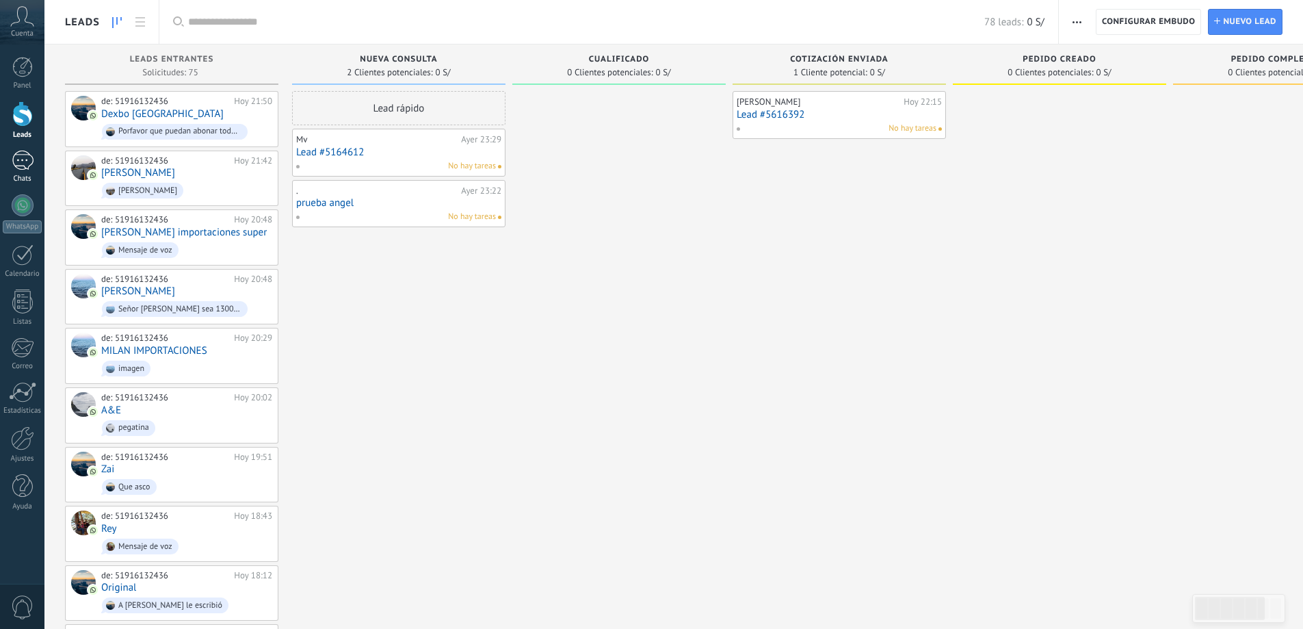
click at [18, 163] on div at bounding box center [23, 160] width 22 height 20
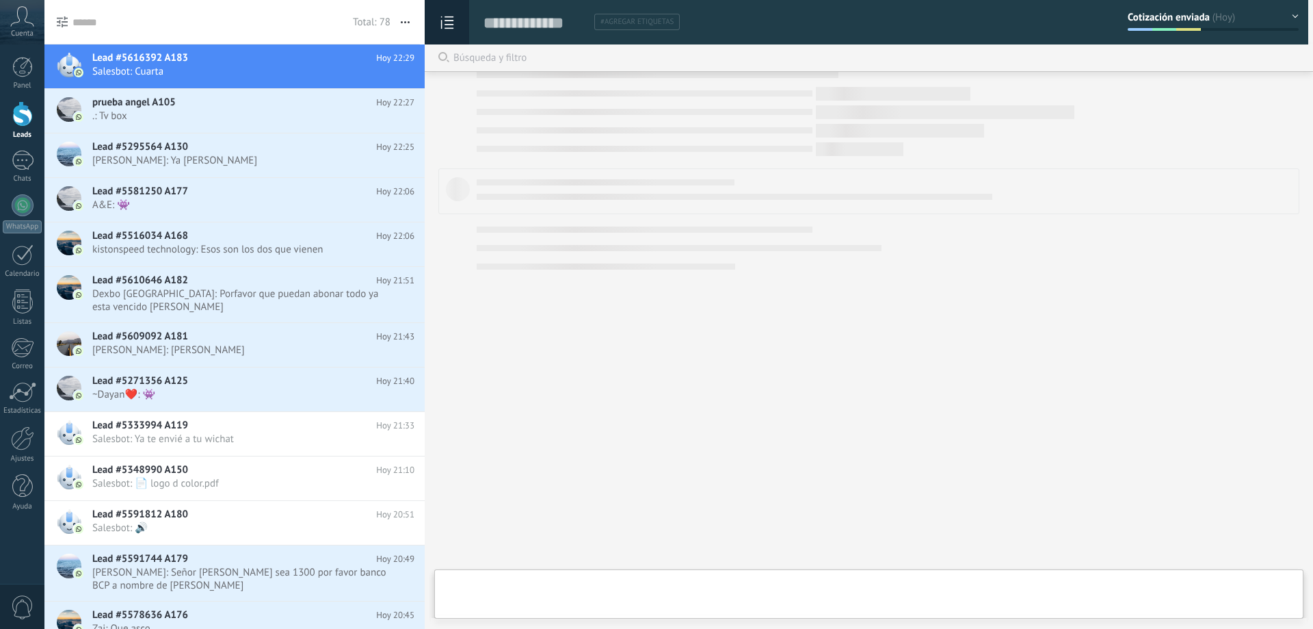
scroll to position [21, 0]
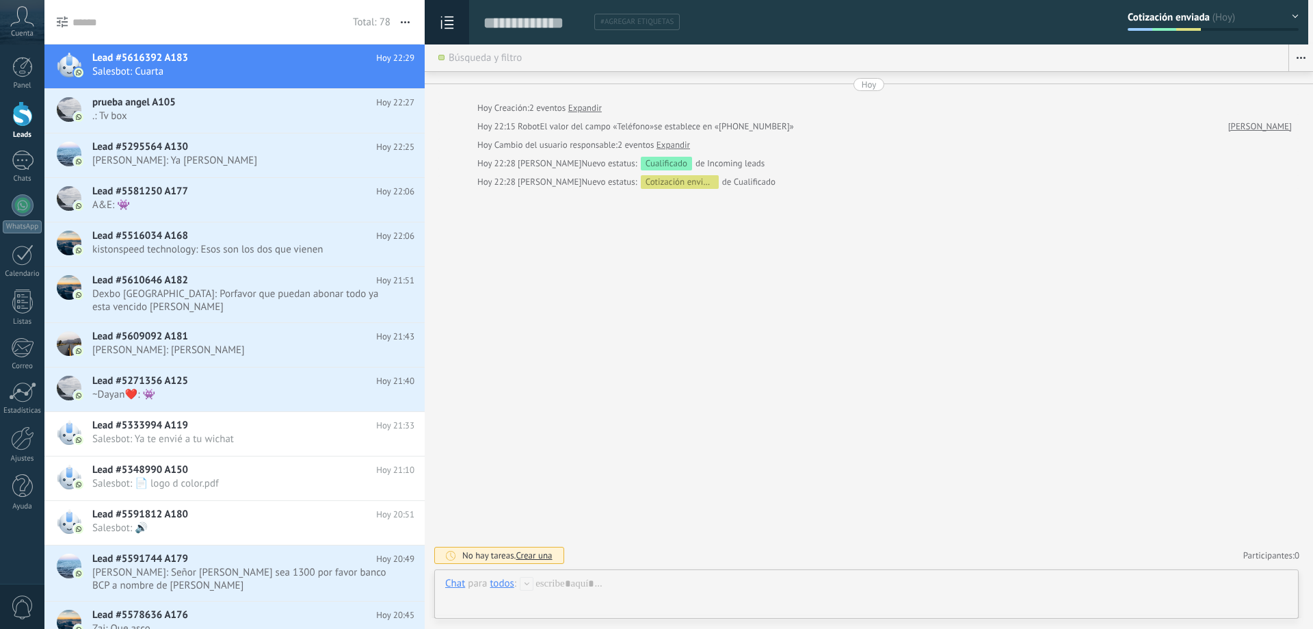
click at [19, 120] on div at bounding box center [22, 113] width 21 height 25
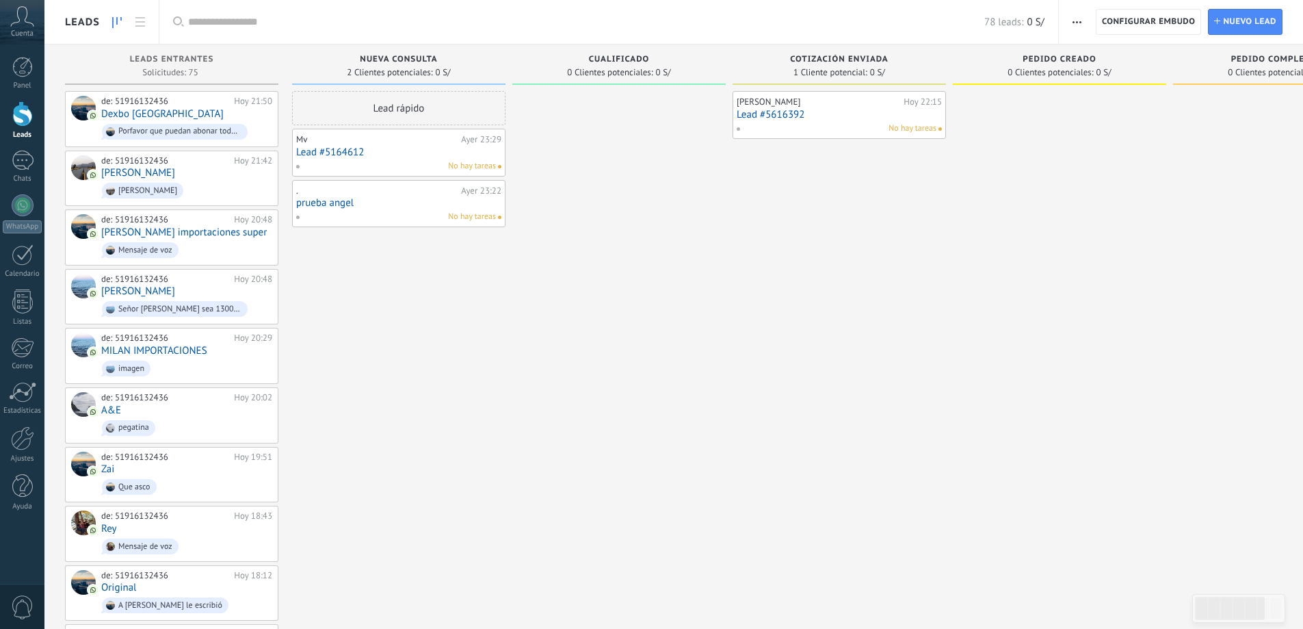
click at [1077, 22] on use "button" at bounding box center [1077, 22] width 9 height 2
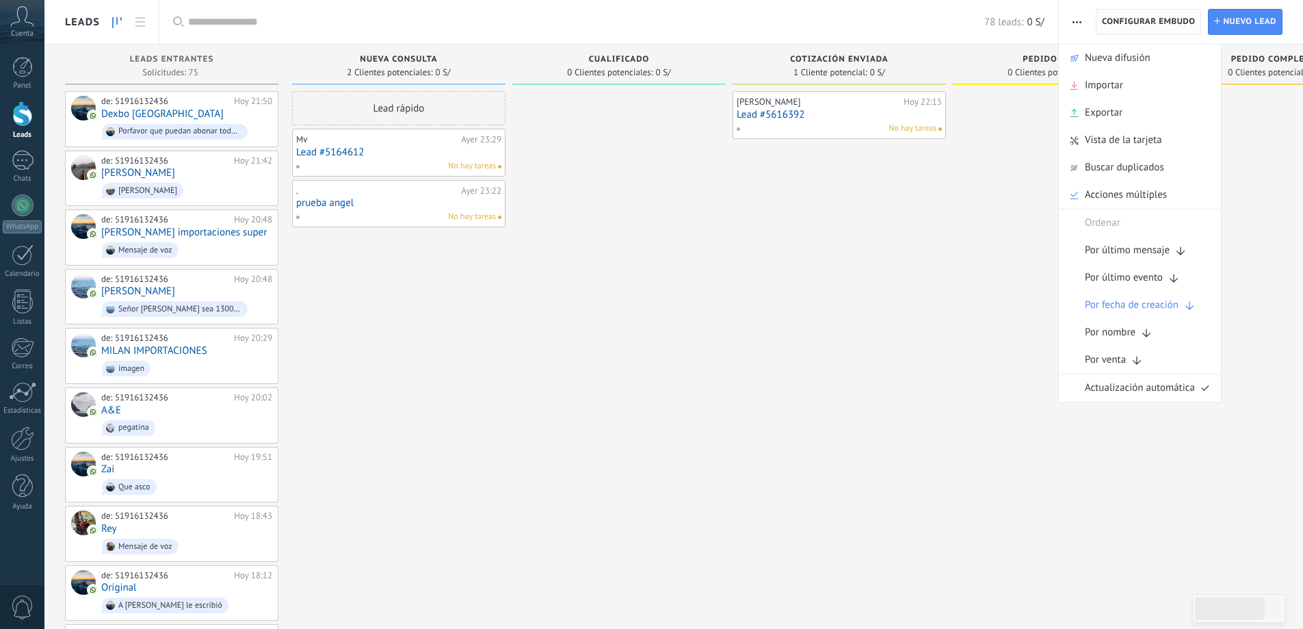
click at [1140, 23] on span "Configurar Embudo" at bounding box center [1149, 22] width 94 height 25
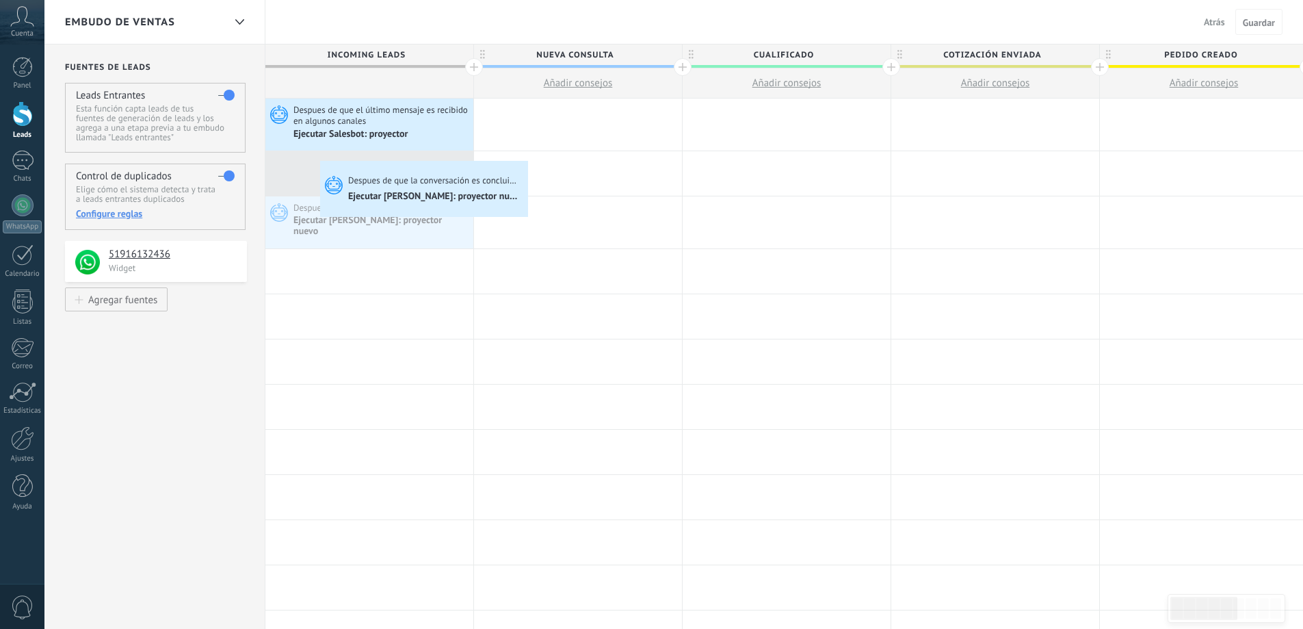
drag, startPoint x: 393, startPoint y: 208, endPoint x: 323, endPoint y: 165, distance: 82.6
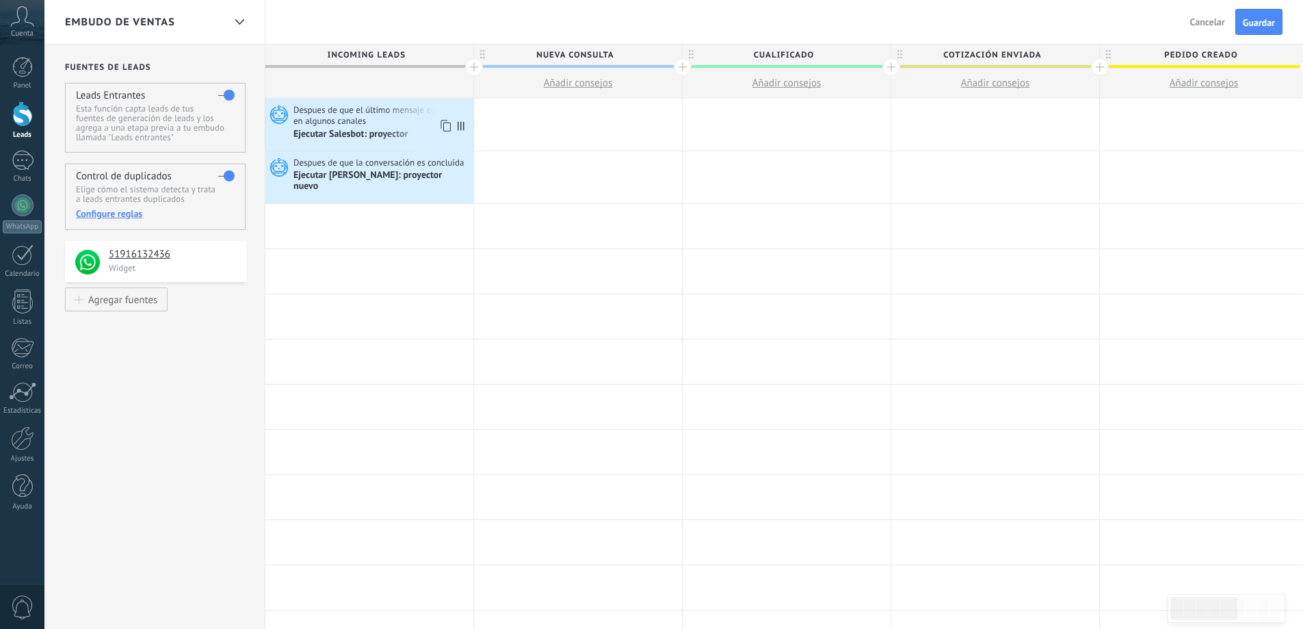
click at [369, 124] on span "Despues de que el último mensaje es recibido en algunos canales" at bounding box center [381, 115] width 176 height 23
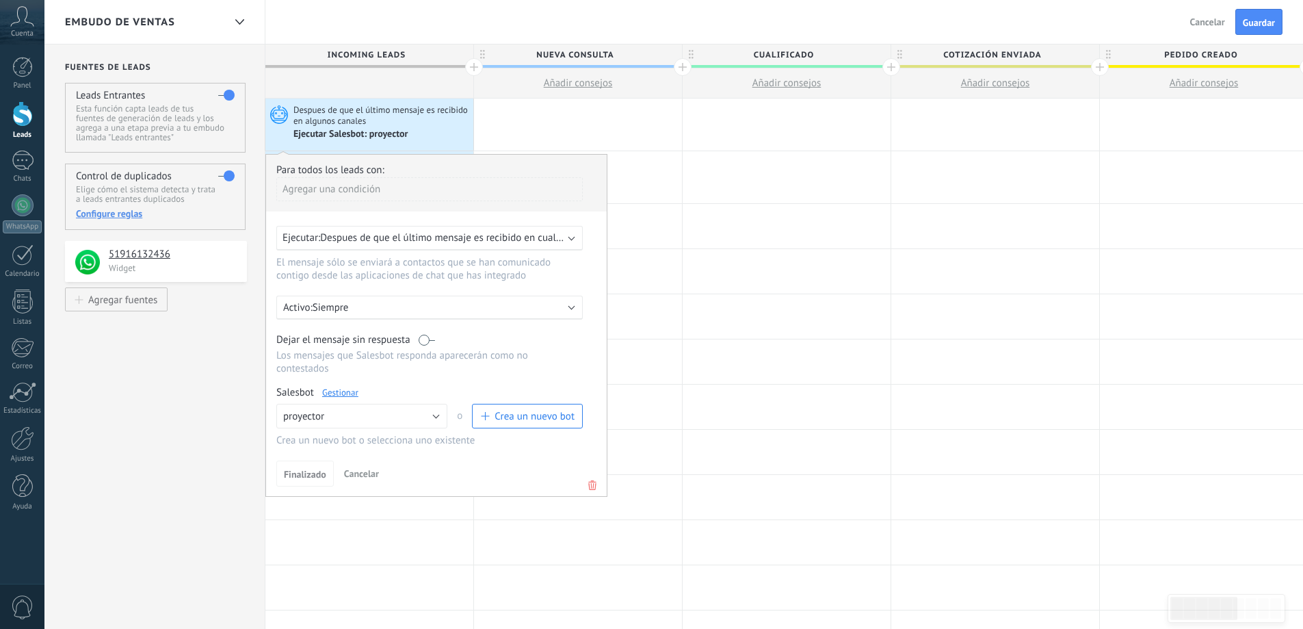
click at [334, 393] on link "Gestionar" at bounding box center [340, 392] width 36 height 12
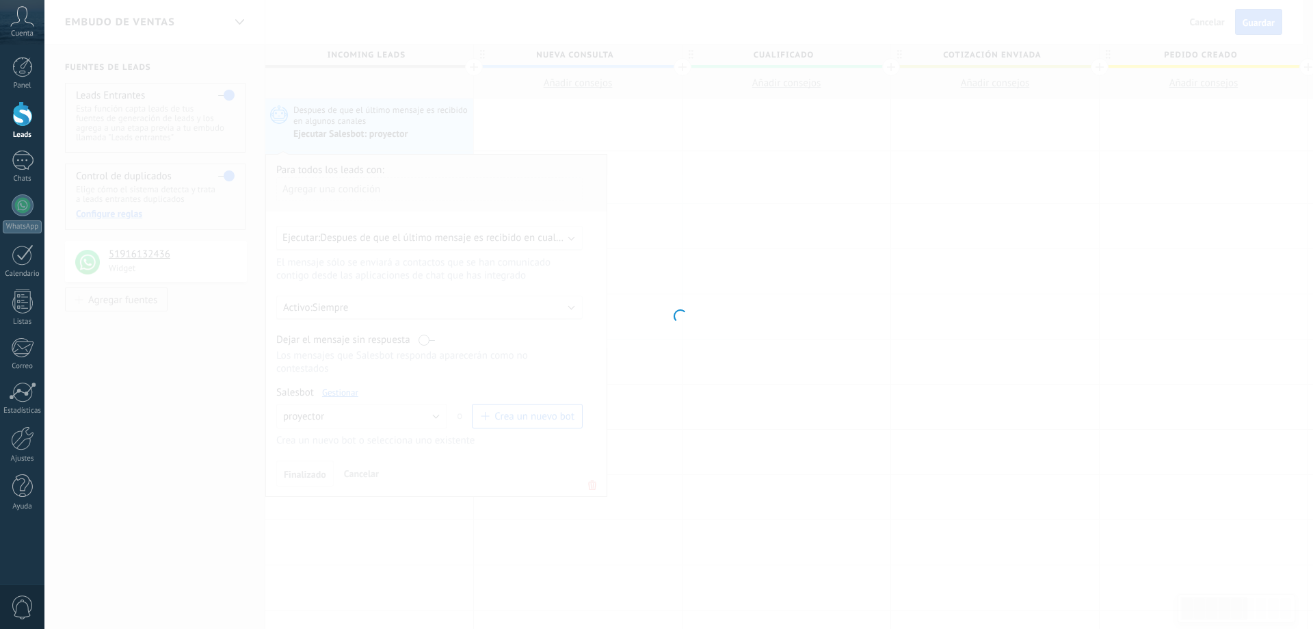
type input "*********"
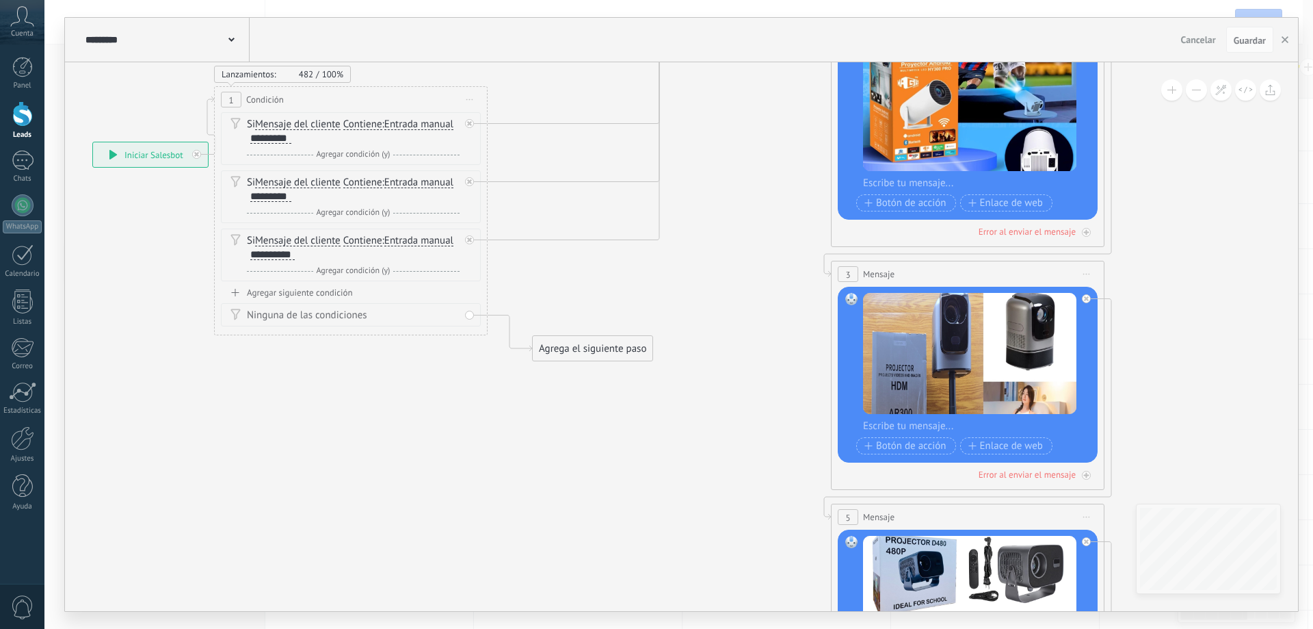
click at [1193, 36] on span "Cancelar" at bounding box center [1198, 40] width 35 height 12
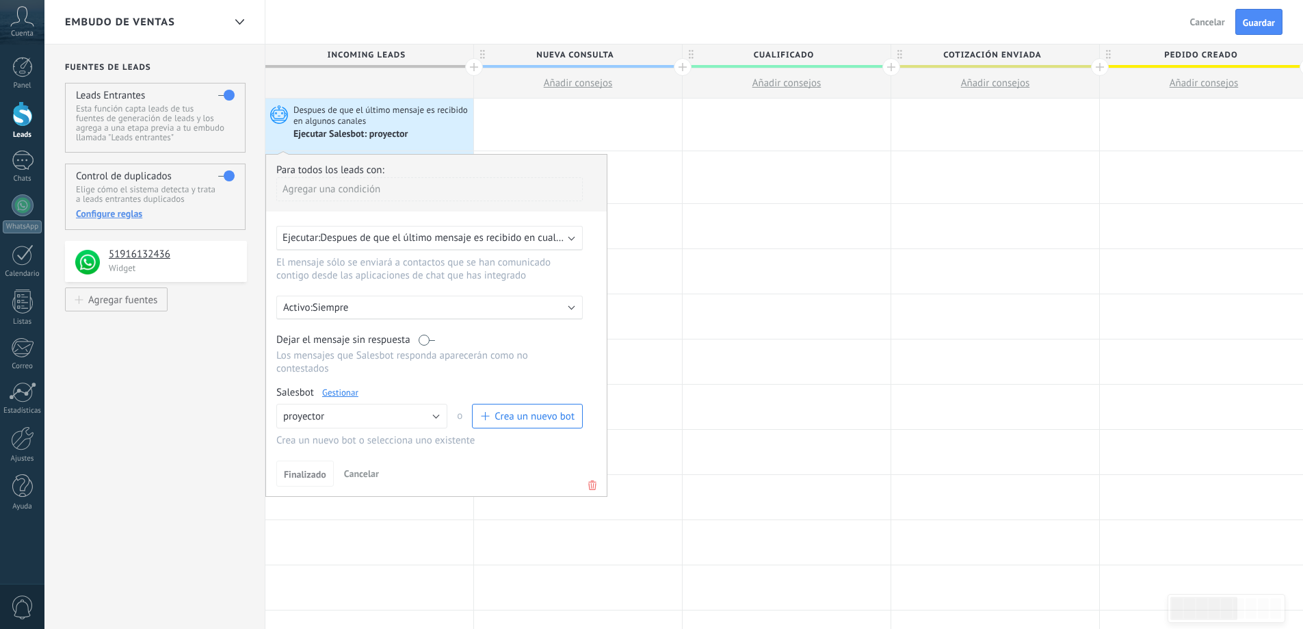
click at [404, 130] on div "Ejecutar Salesbot: proyector" at bounding box center [351, 135] width 116 height 12
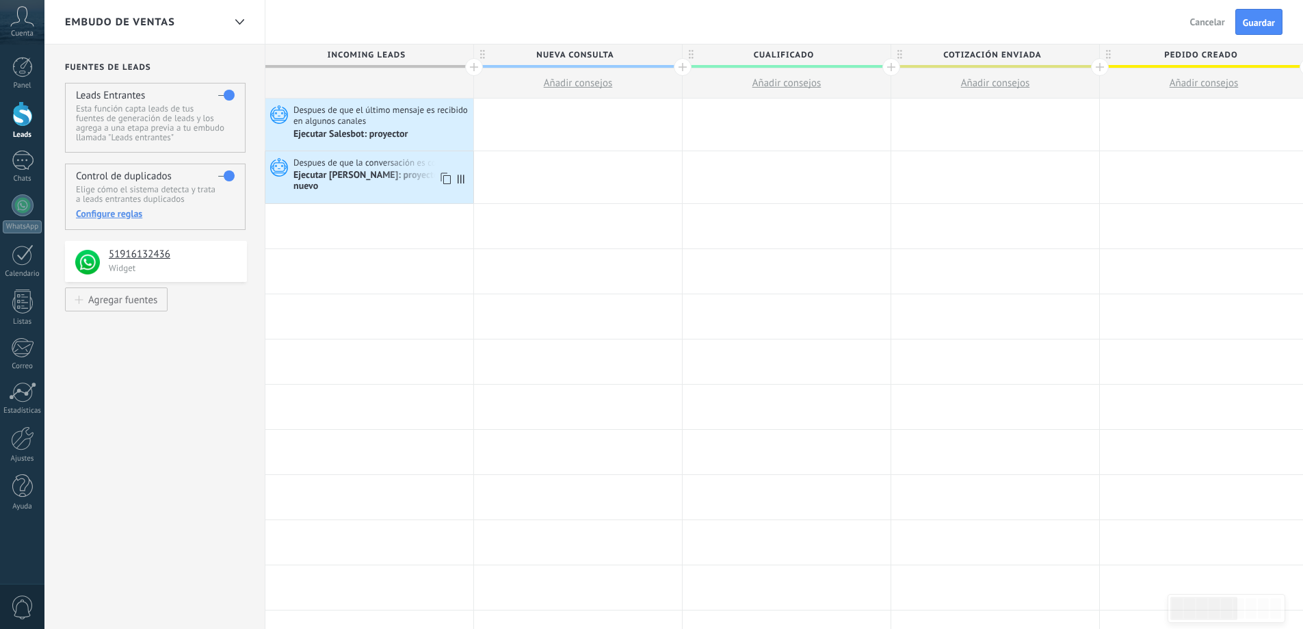
click at [360, 166] on span "Despues de que la conversación es concluida" at bounding box center [379, 163] width 172 height 12
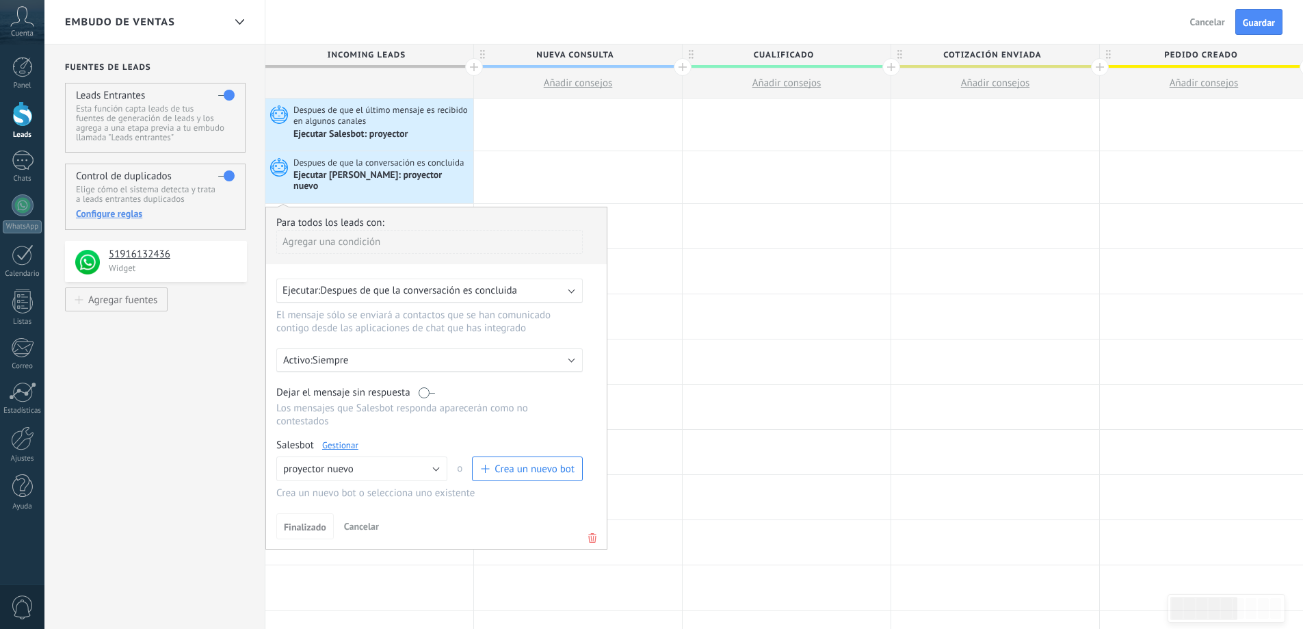
click at [344, 439] on link "Gestionar" at bounding box center [340, 445] width 36 height 12
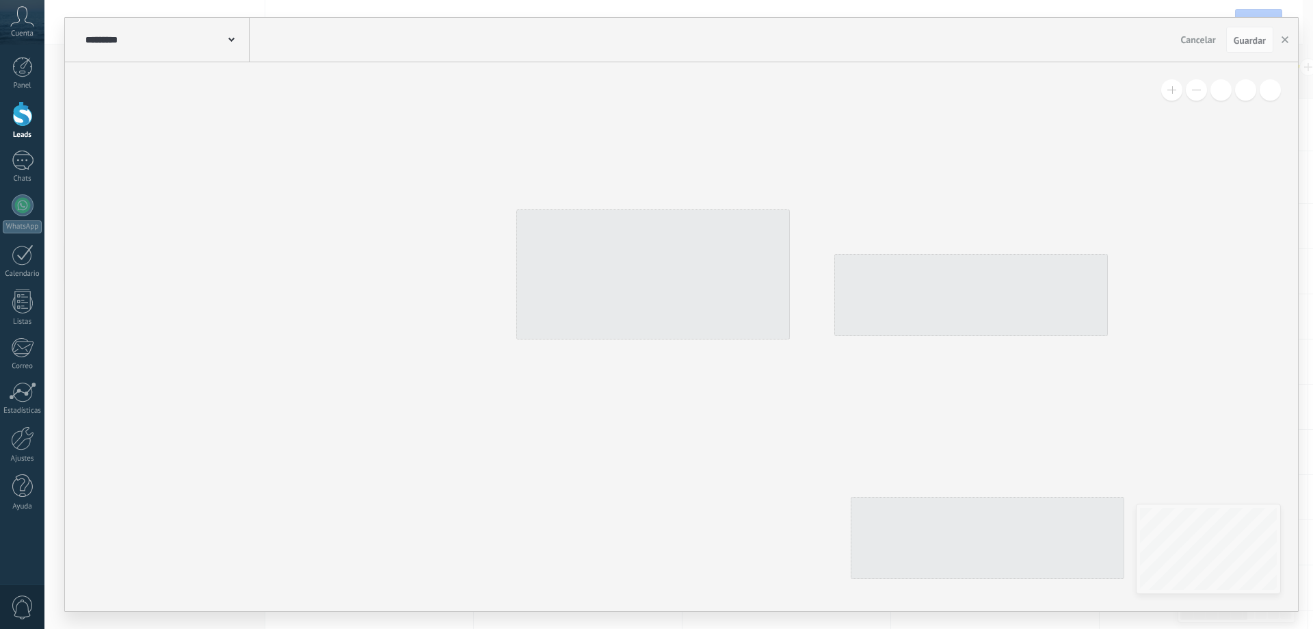
type input "**********"
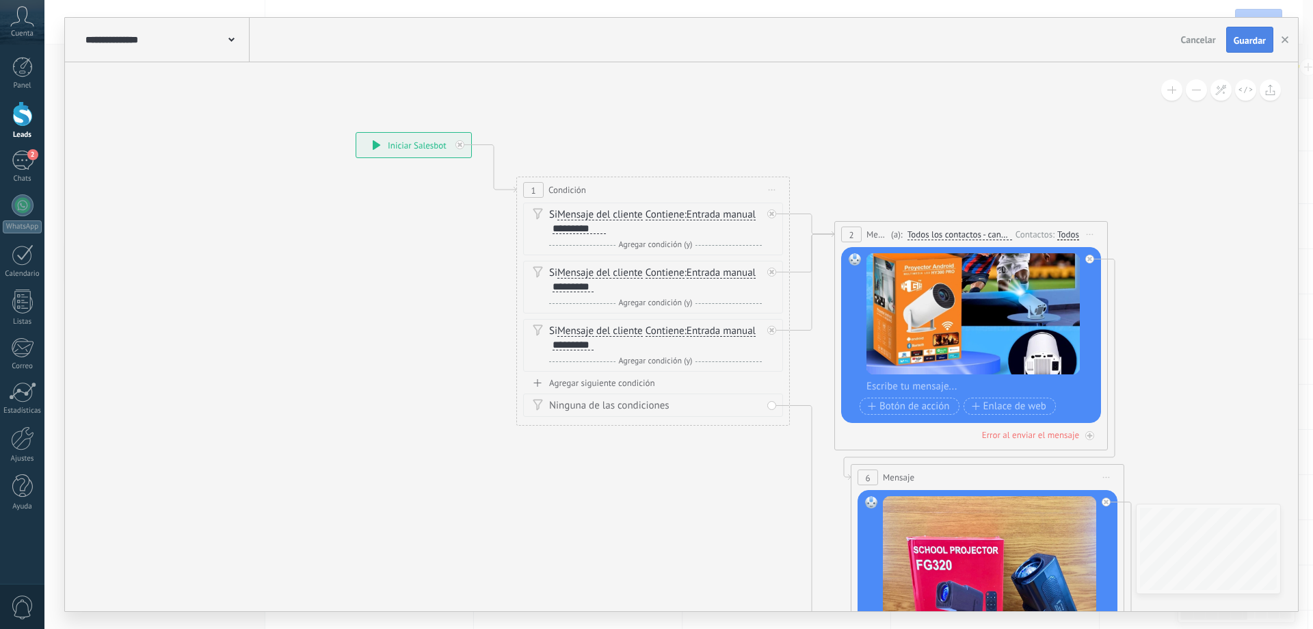
click at [1259, 40] on span "Guardar" at bounding box center [1250, 41] width 32 height 10
click at [1285, 40] on use "button" at bounding box center [1285, 39] width 7 height 7
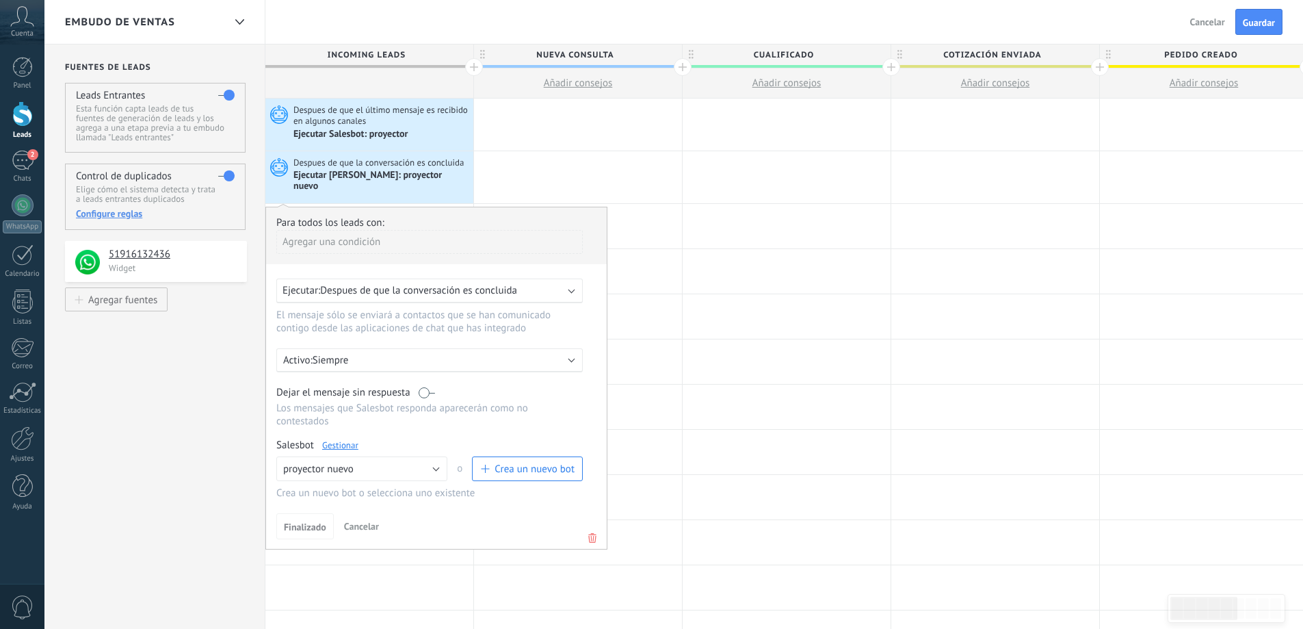
click at [406, 130] on div "Ejecutar Salesbot: proyector" at bounding box center [351, 135] width 116 height 12
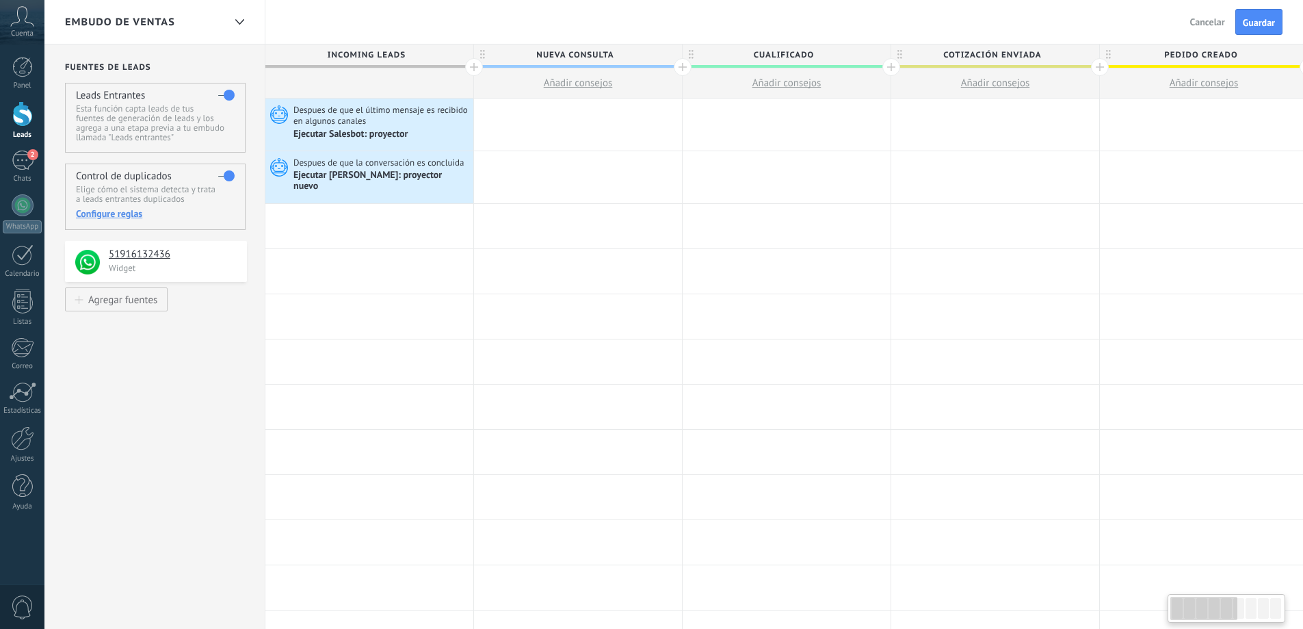
click at [406, 131] on div "Ejecutar Salesbot: proyector" at bounding box center [351, 135] width 116 height 12
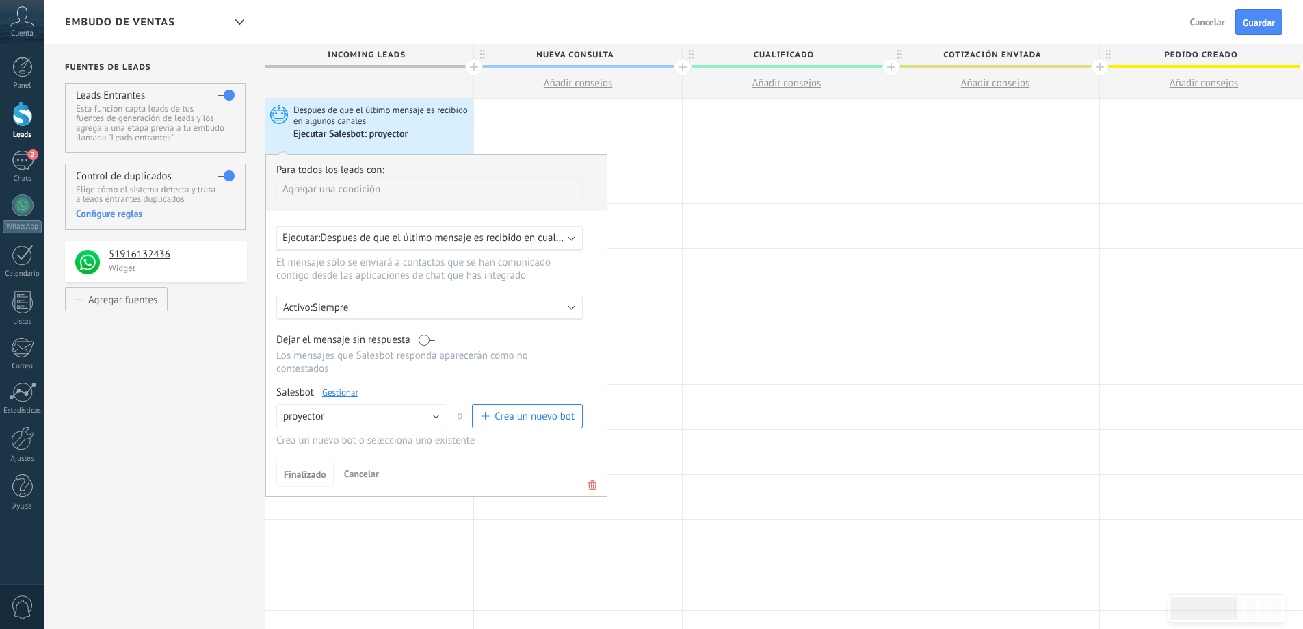
click at [332, 391] on link "Gestionar" at bounding box center [340, 392] width 36 height 12
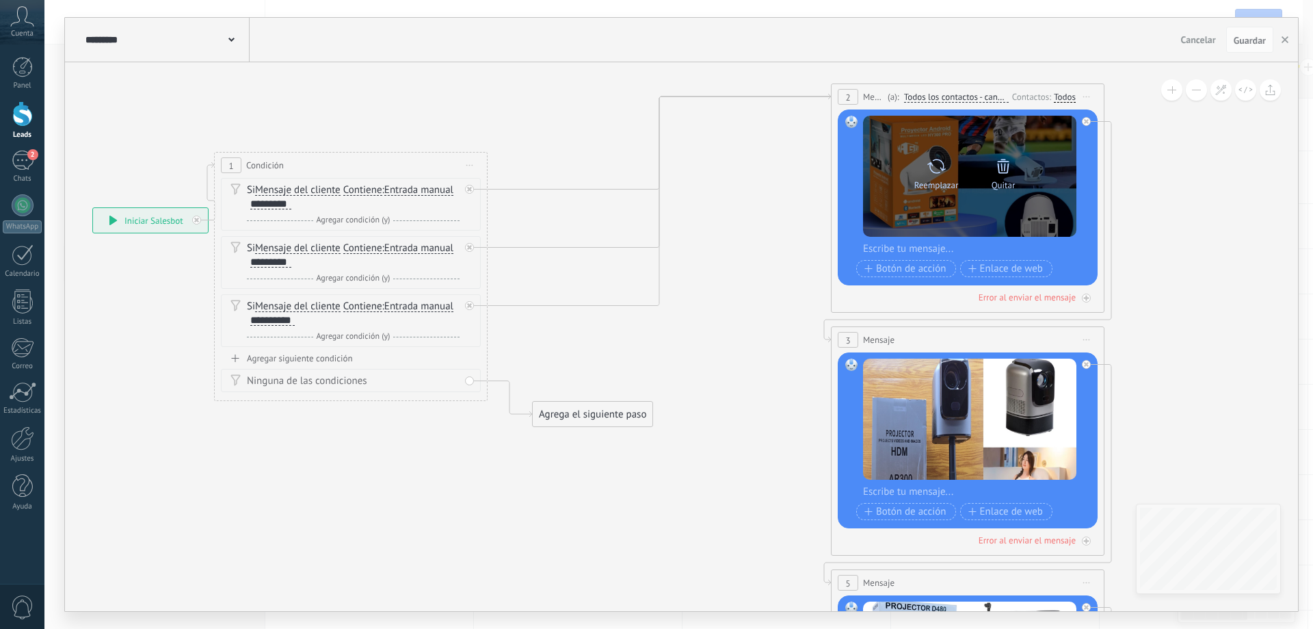
click at [1002, 168] on icon at bounding box center [1003, 166] width 19 height 19
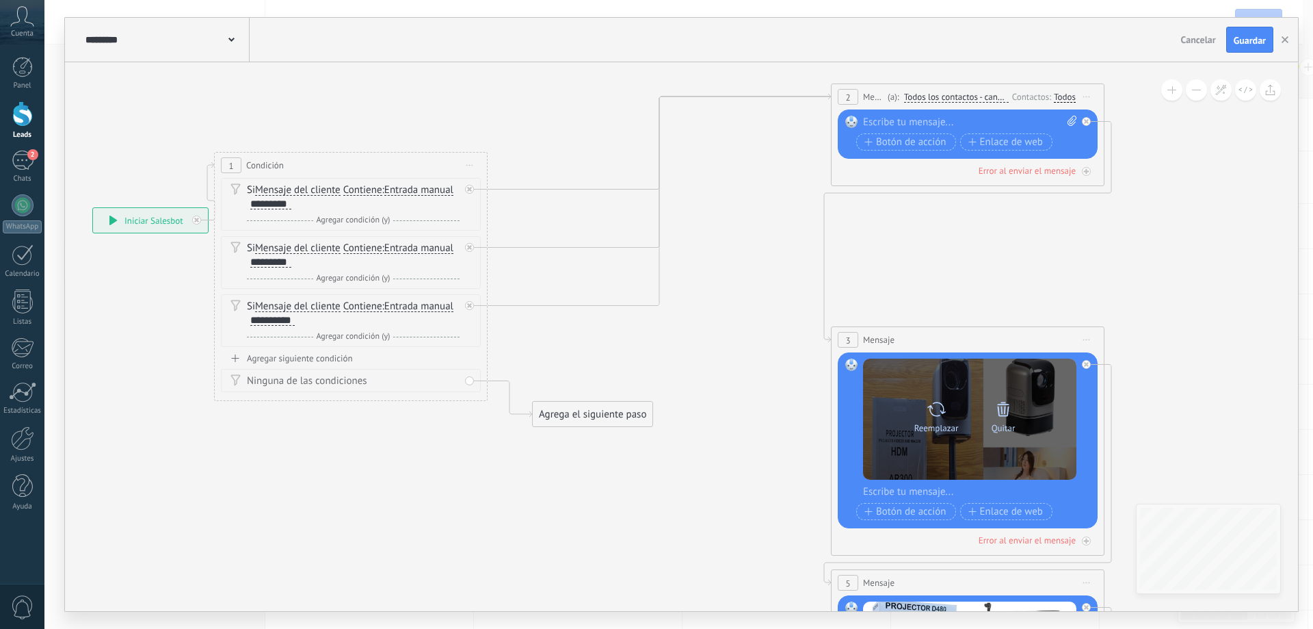
click at [1003, 417] on icon at bounding box center [1003, 408] width 19 height 19
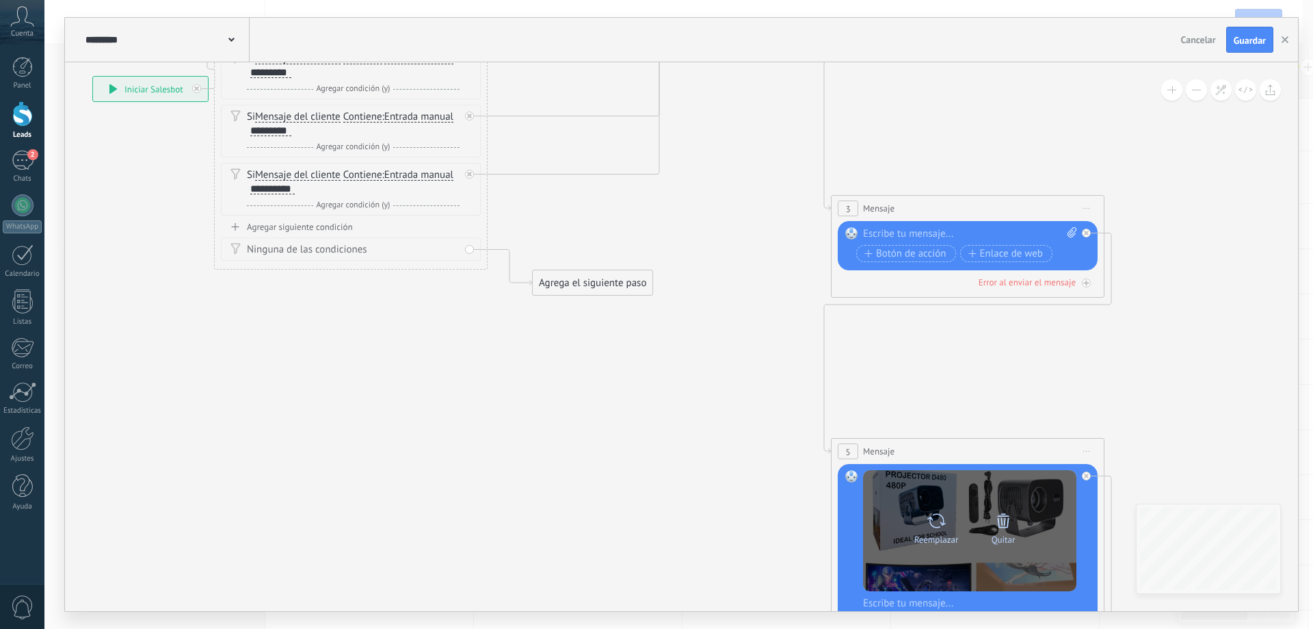
click at [1009, 522] on icon at bounding box center [1003, 520] width 19 height 19
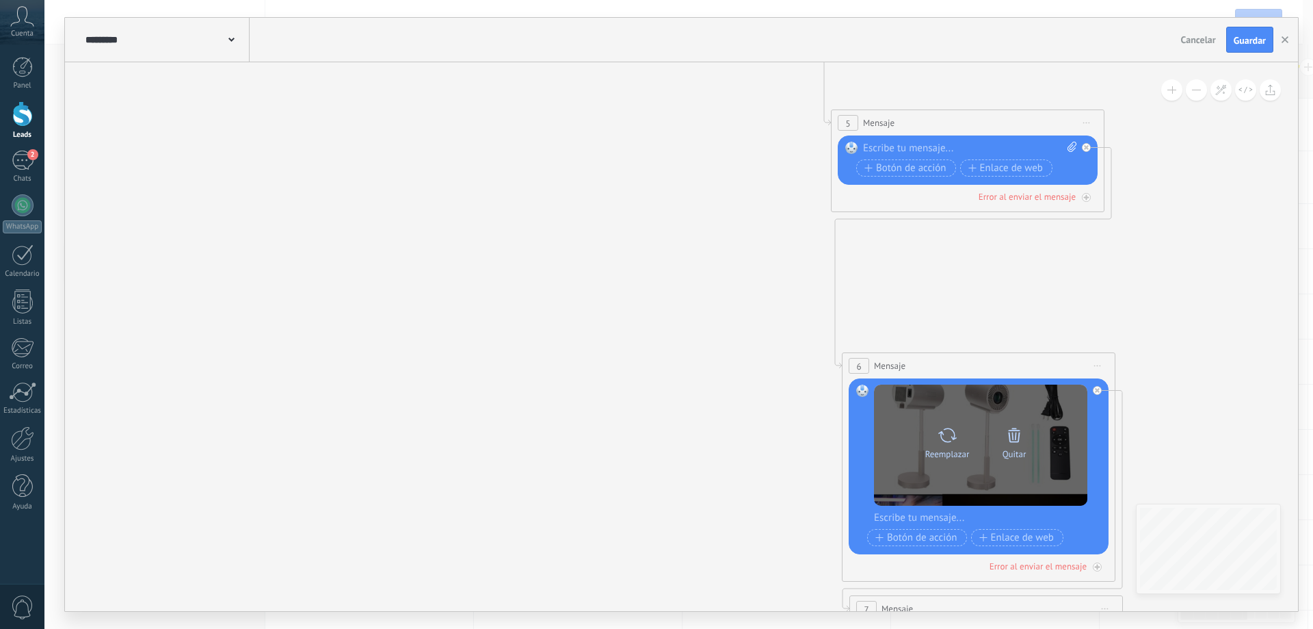
click at [1016, 434] on icon at bounding box center [1014, 435] width 12 height 14
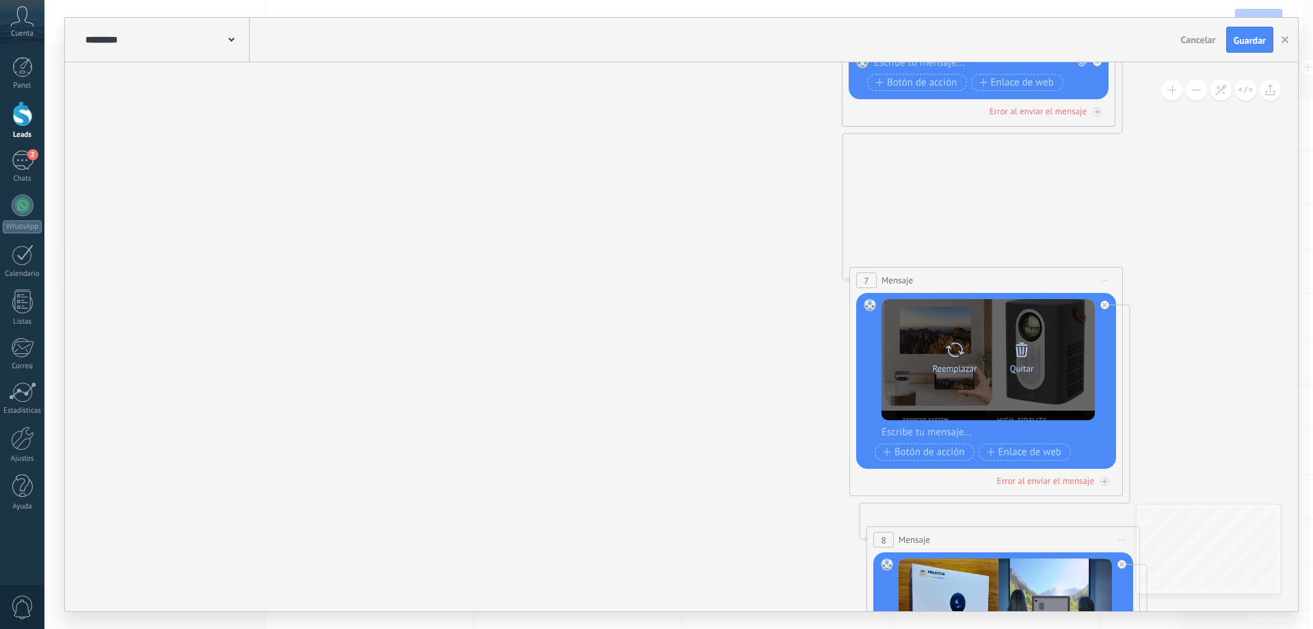
click at [1028, 347] on icon at bounding box center [1021, 349] width 19 height 19
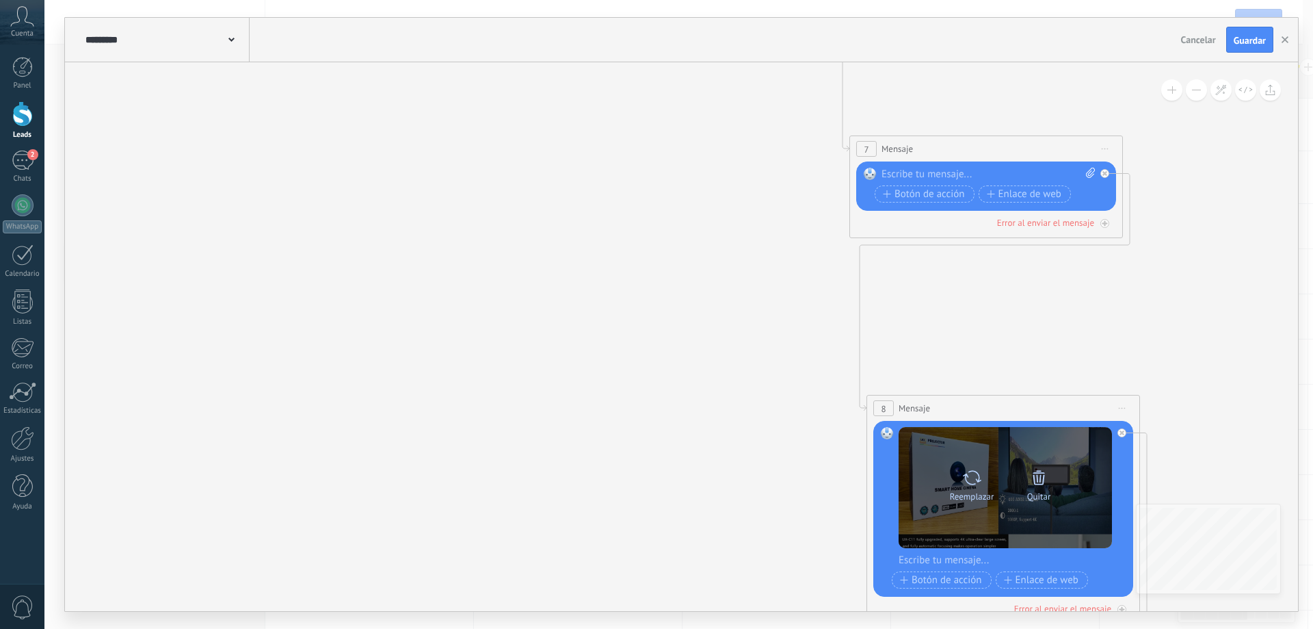
click at [1046, 476] on icon at bounding box center [1038, 477] width 19 height 19
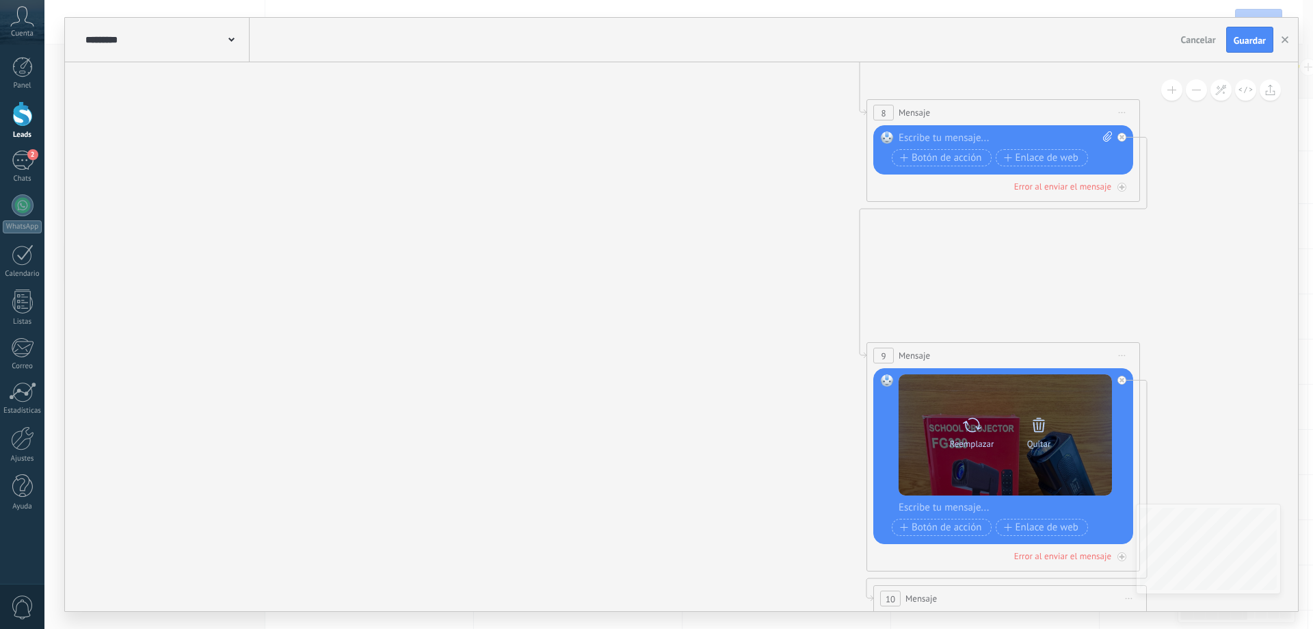
click at [1045, 430] on icon at bounding box center [1038, 424] width 19 height 19
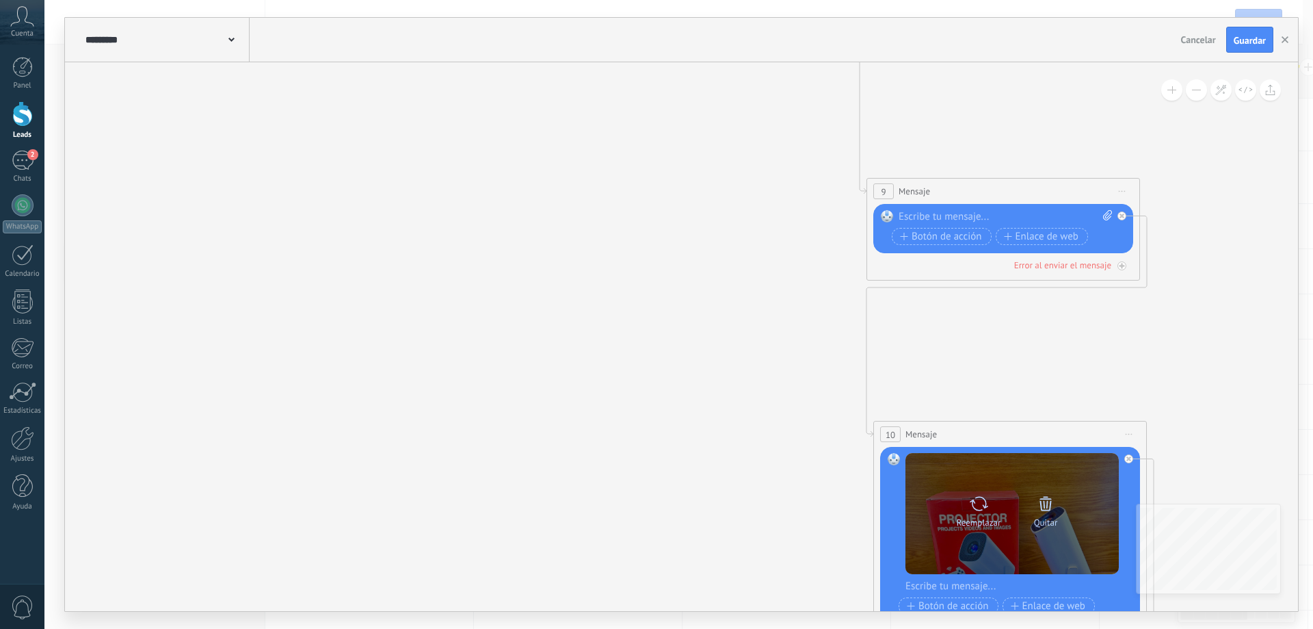
click at [1053, 508] on icon at bounding box center [1045, 503] width 19 height 19
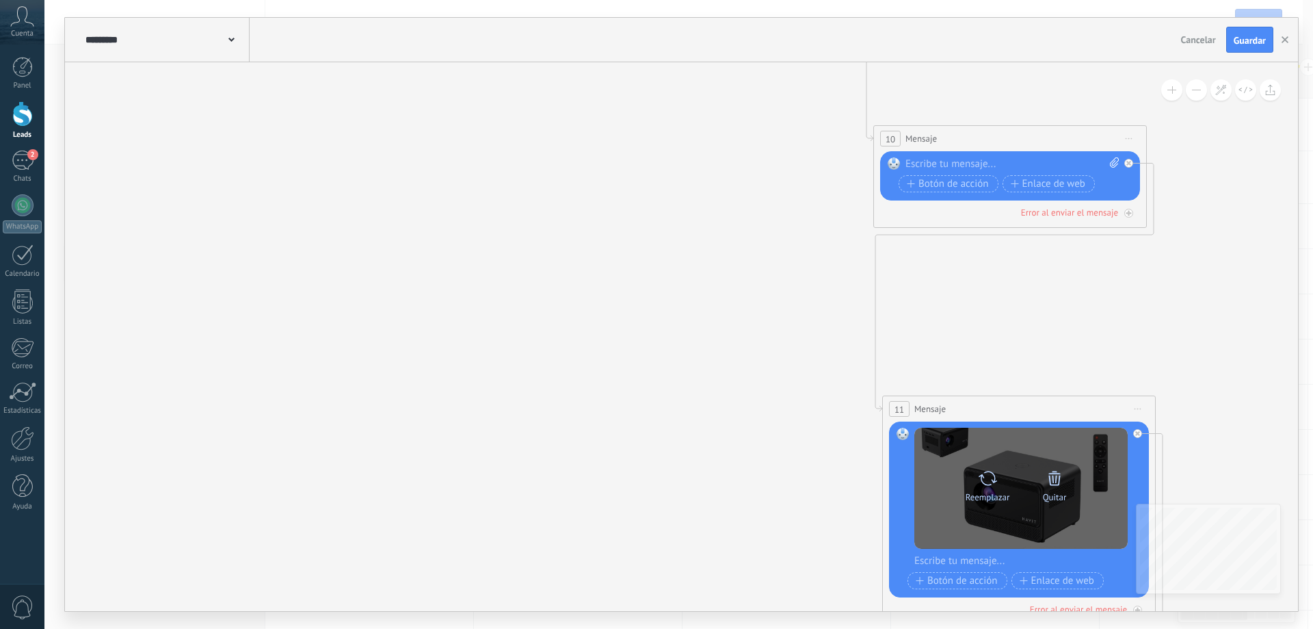
click at [1063, 485] on icon at bounding box center [1054, 478] width 19 height 19
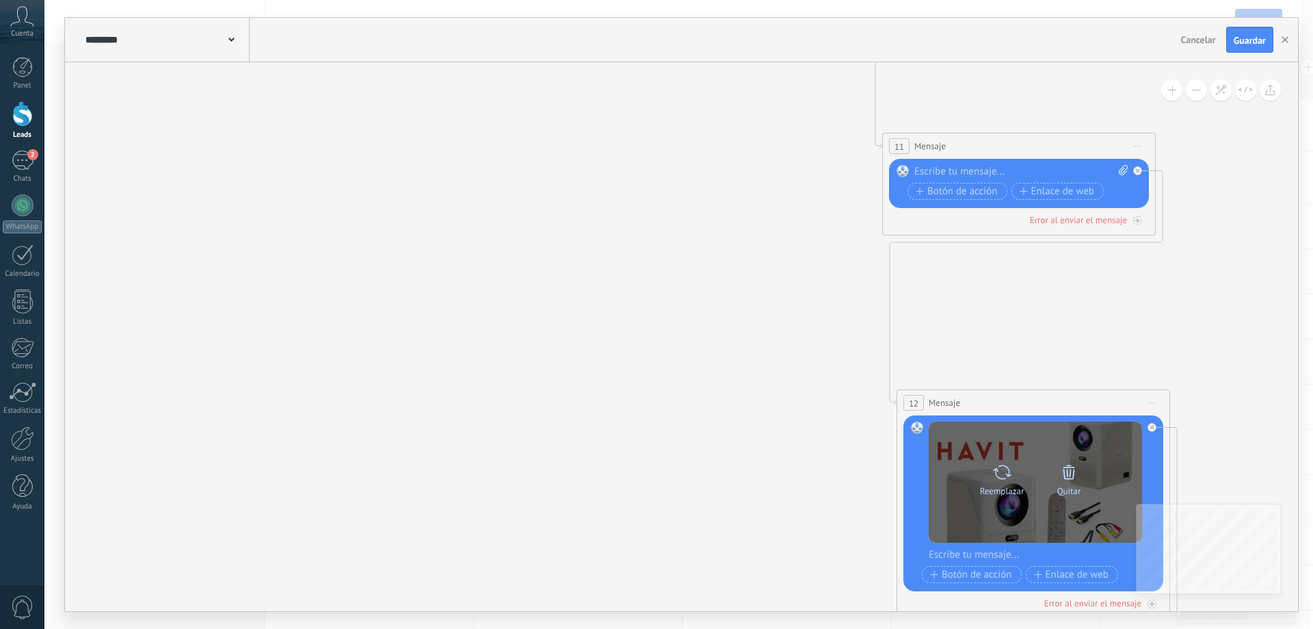
click at [1070, 477] on icon at bounding box center [1069, 471] width 19 height 19
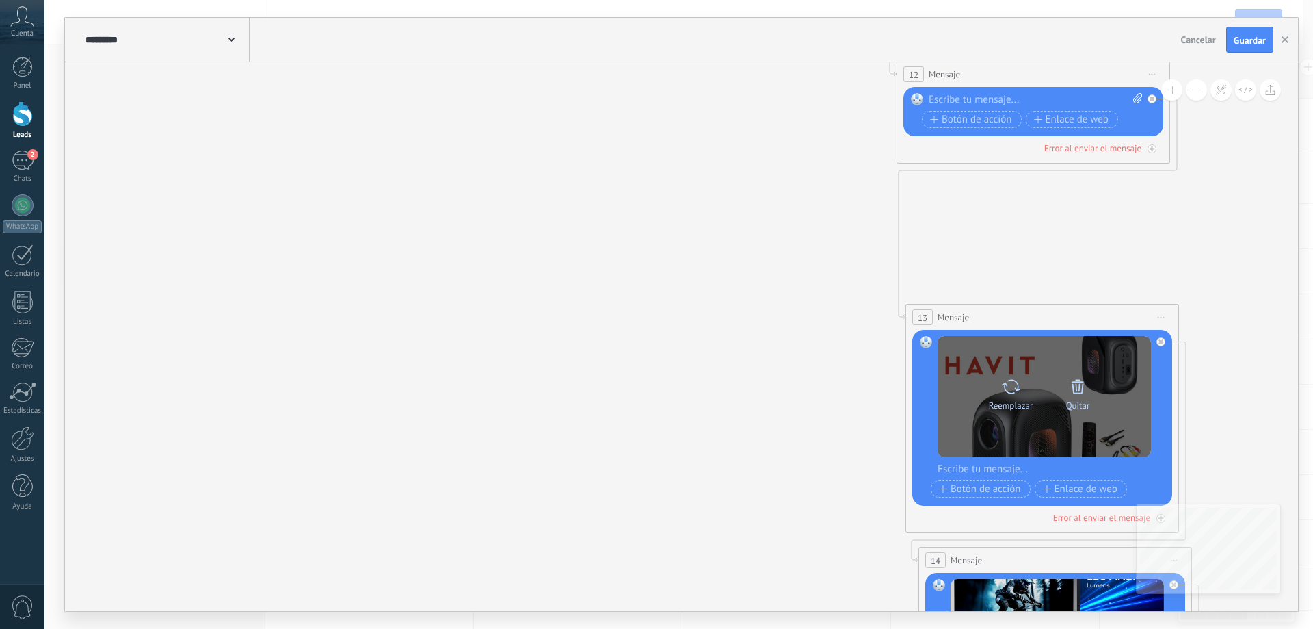
click at [1084, 389] on icon at bounding box center [1077, 386] width 19 height 19
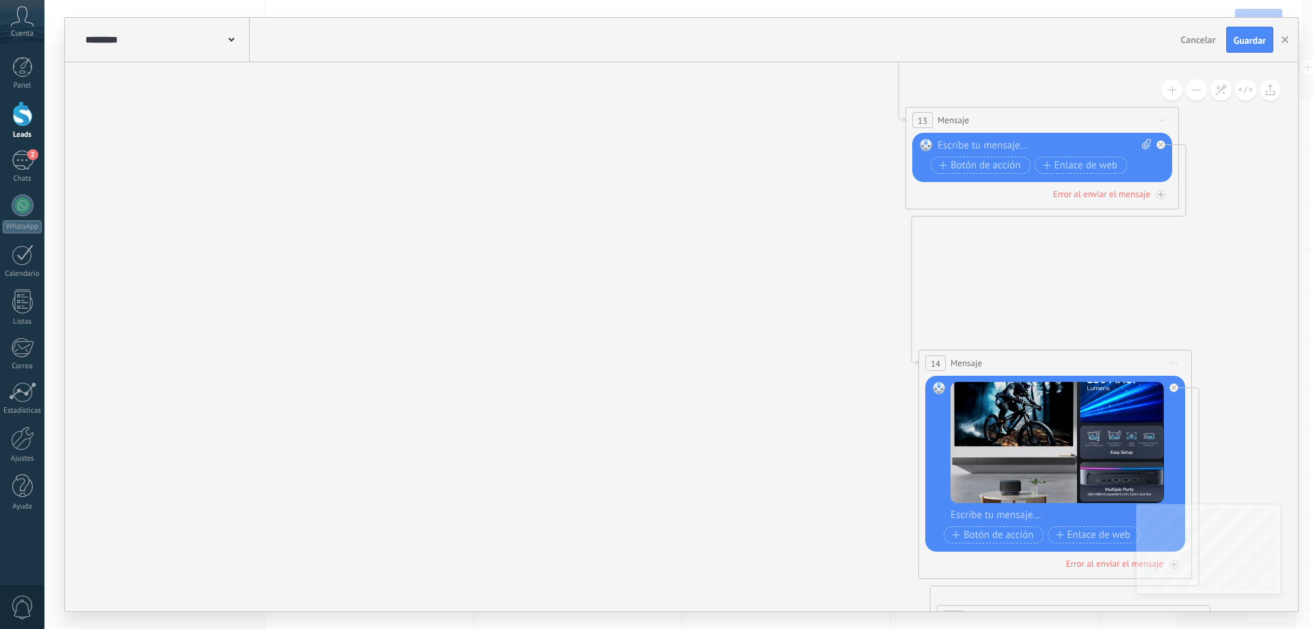
click at [0, 0] on div at bounding box center [0, 0] width 0 height 0
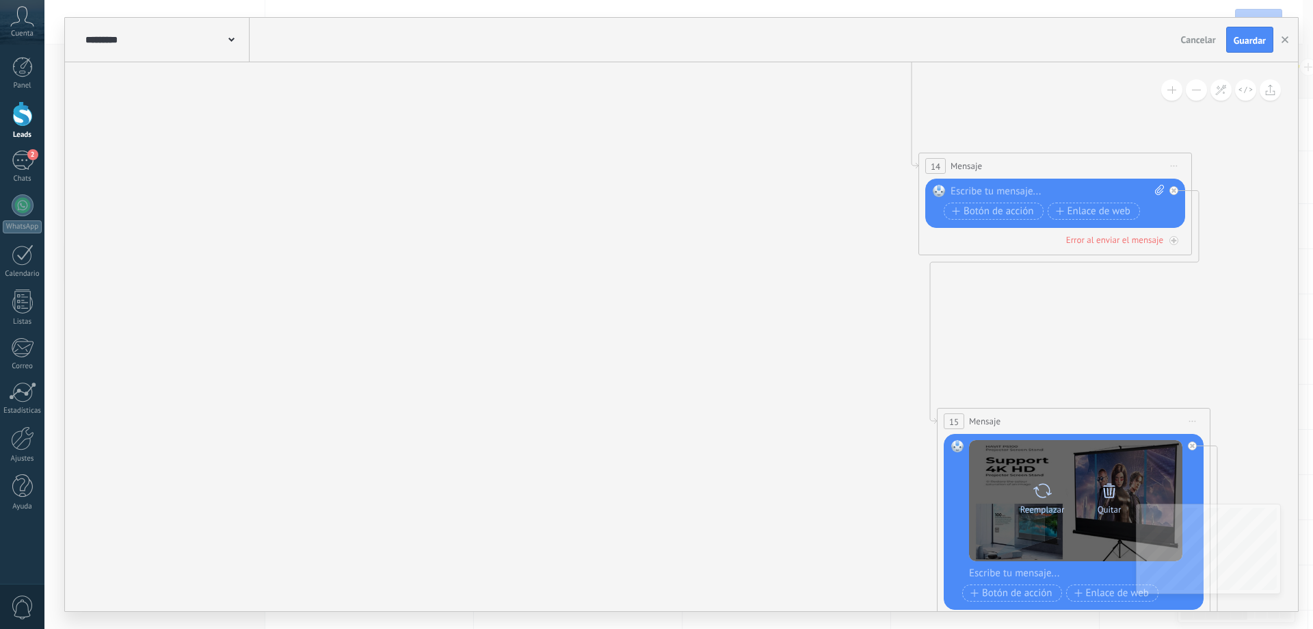
click at [1110, 495] on icon at bounding box center [1109, 490] width 12 height 14
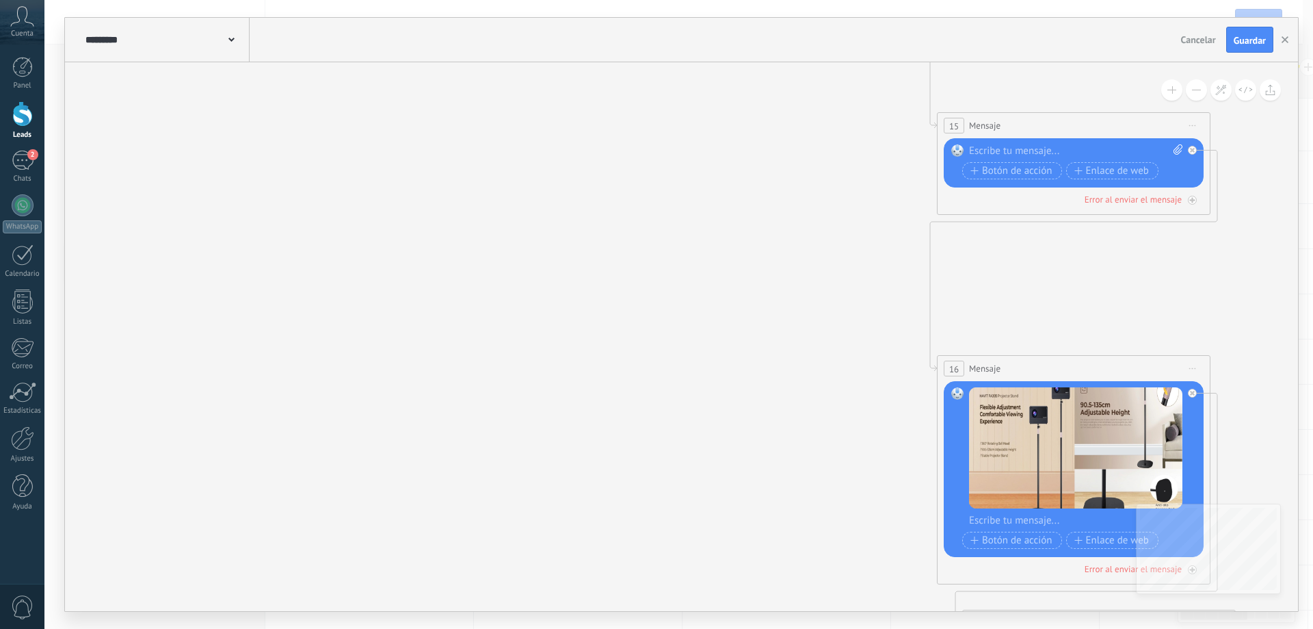
drag, startPoint x: 1116, startPoint y: 443, endPoint x: 1115, endPoint y: 454, distance: 10.4
click at [0, 0] on icon at bounding box center [0, 0] width 0 height 0
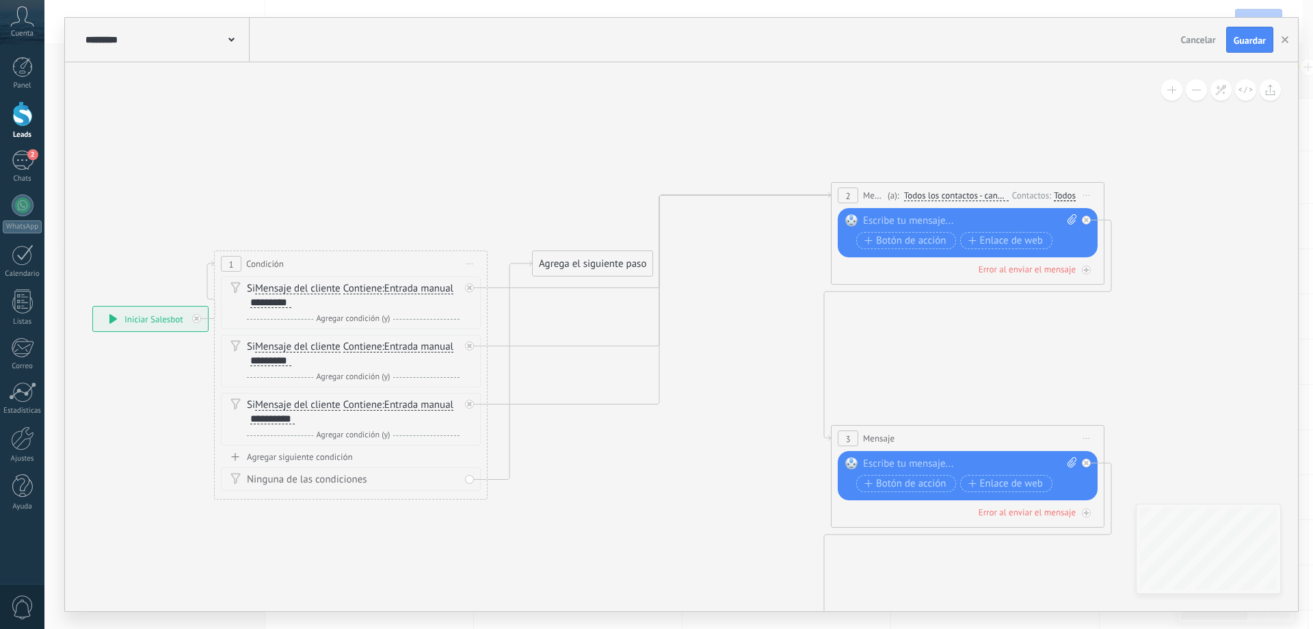
click at [1070, 222] on icon at bounding box center [1072, 219] width 9 height 10
click input "Subir" at bounding box center [0, 0] width 0 height 0
click at [1073, 215] on icon at bounding box center [1072, 219] width 9 height 10
click input "Subir" at bounding box center [0, 0] width 0 height 0
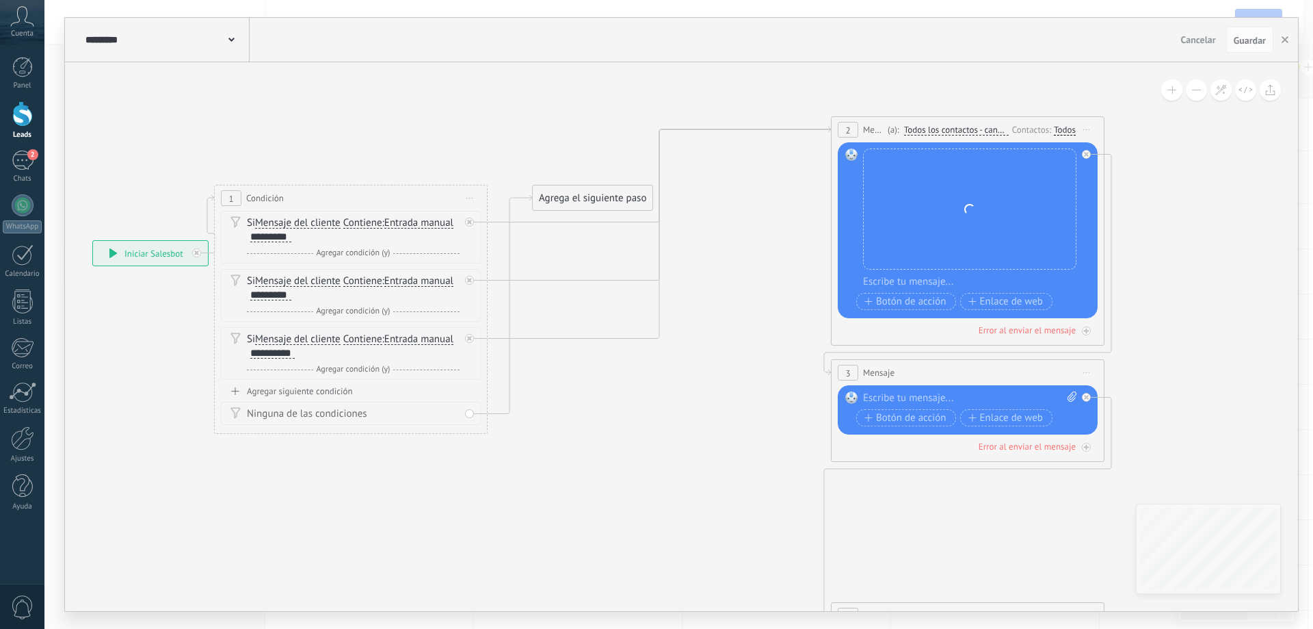
click at [1074, 399] on icon at bounding box center [1072, 396] width 9 height 10
click input "Subir" at bounding box center [0, 0] width 0 height 0
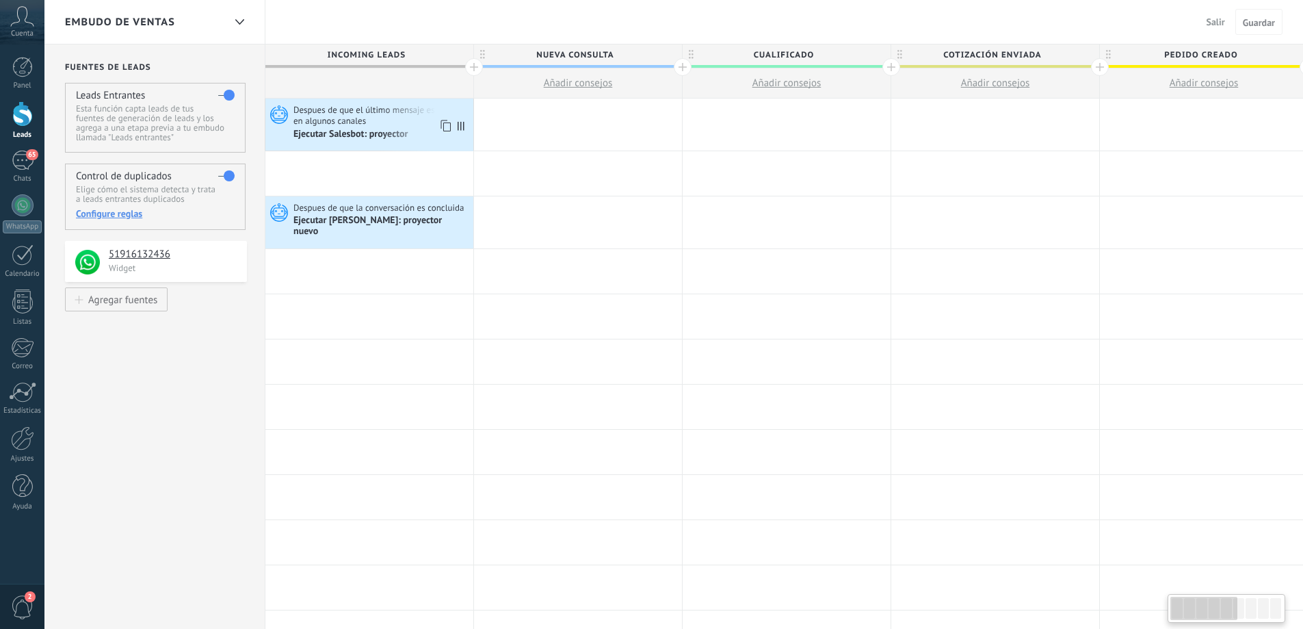
click at [375, 118] on span "Despues de que el último mensaje es recibido en algunos canales" at bounding box center [381, 115] width 176 height 23
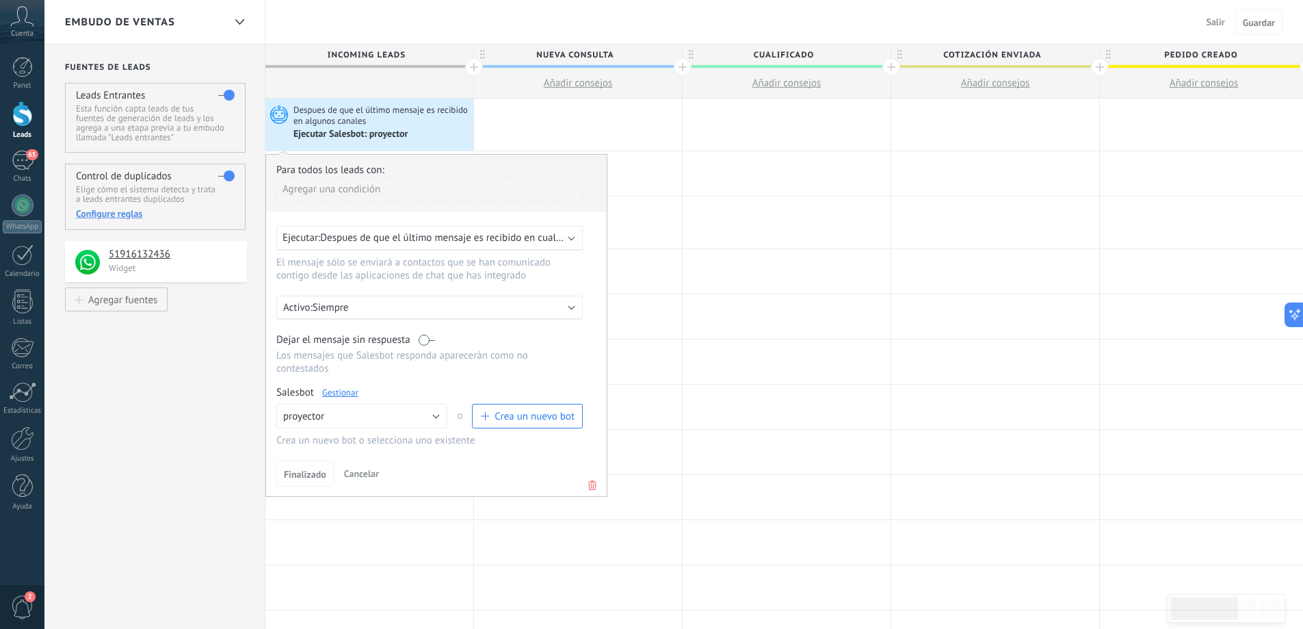
click at [347, 394] on link "Gestionar" at bounding box center [340, 392] width 36 height 12
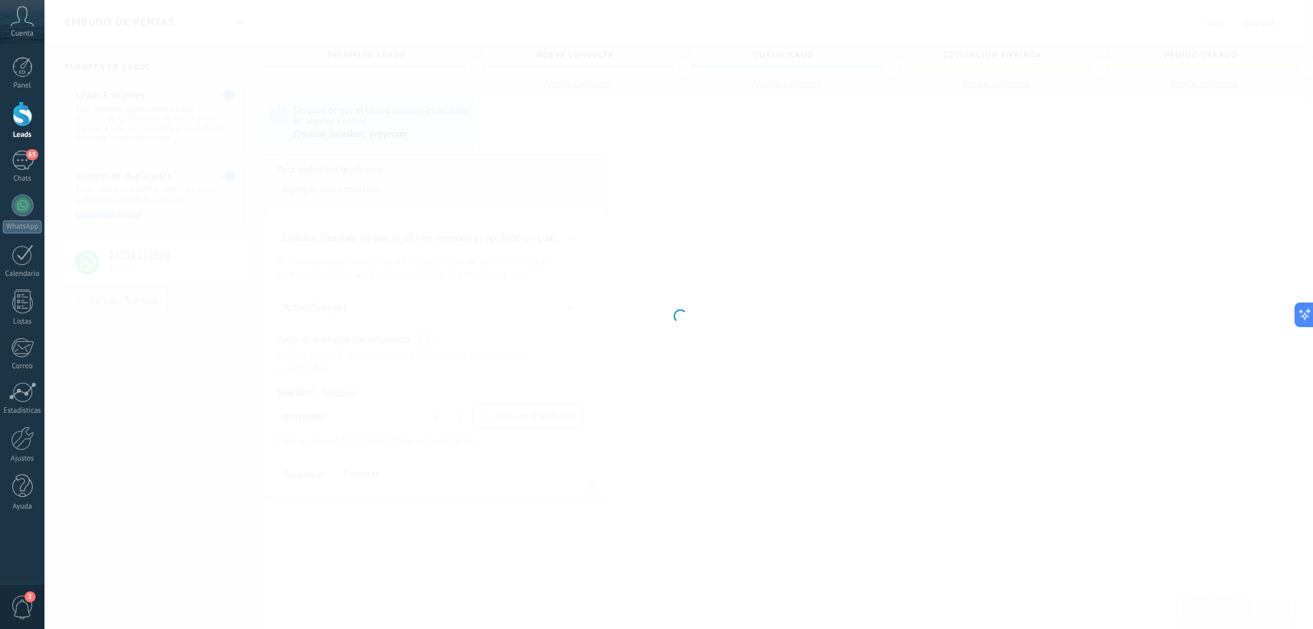
type input "*********"
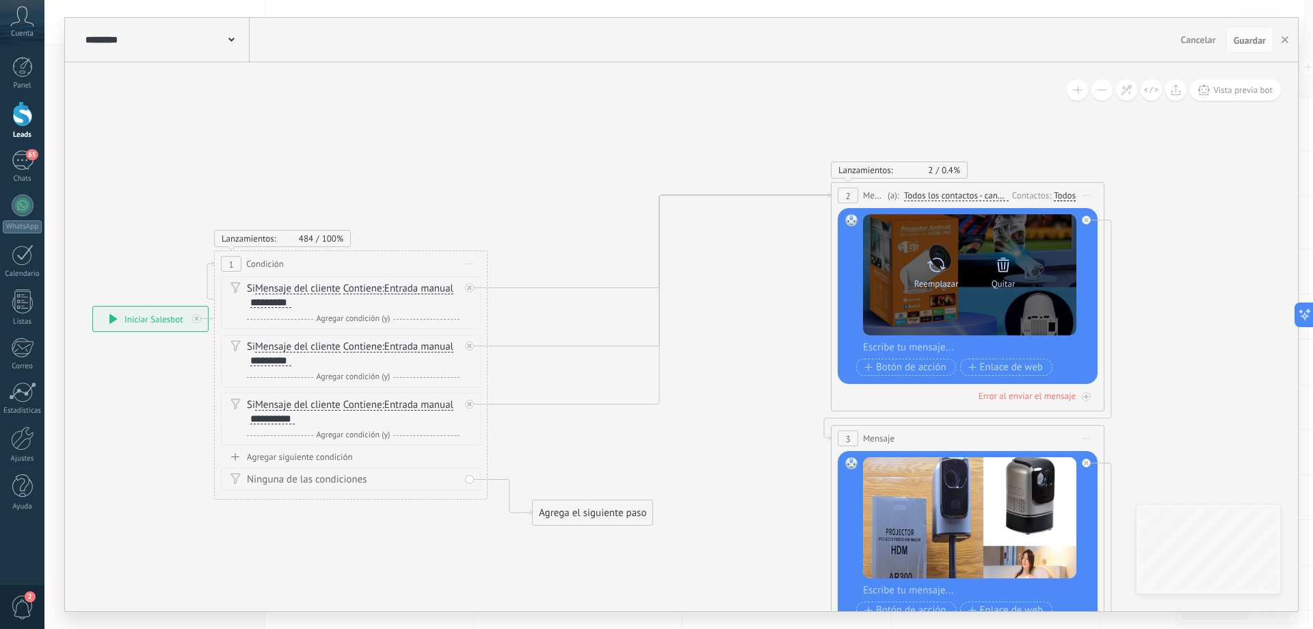
click at [942, 262] on icon at bounding box center [937, 264] width 20 height 19
click input "Subir" at bounding box center [0, 0] width 0 height 0
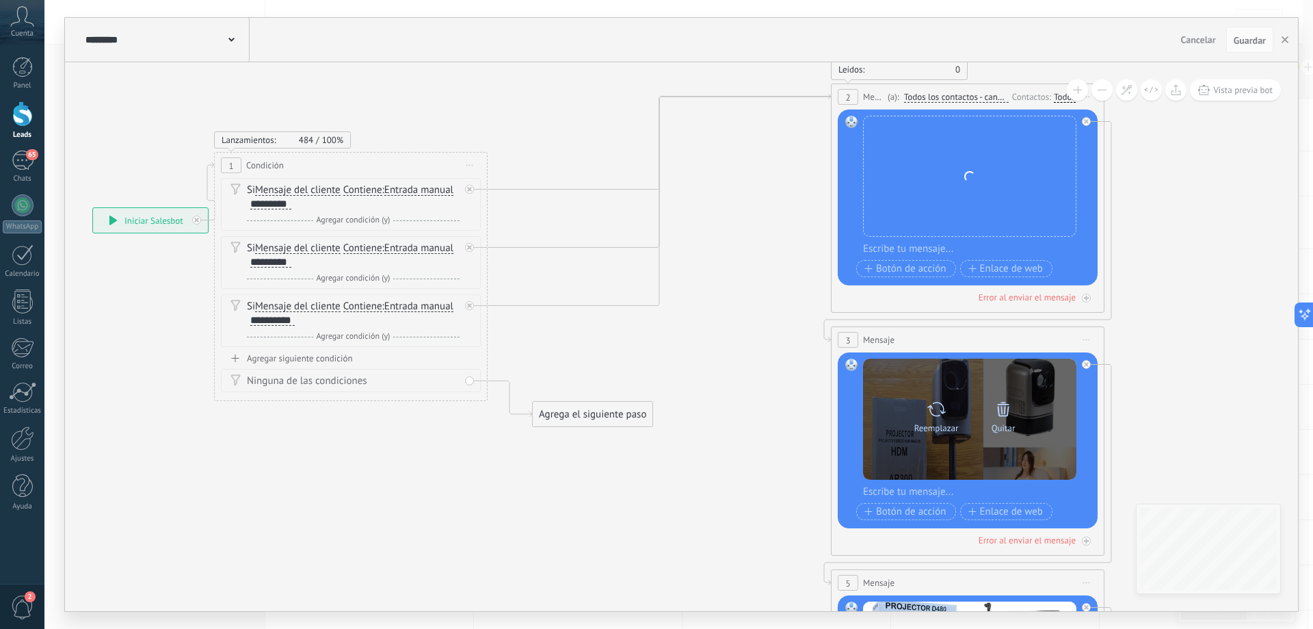
click at [940, 412] on icon at bounding box center [937, 408] width 20 height 19
click input "Subir" at bounding box center [0, 0] width 0 height 0
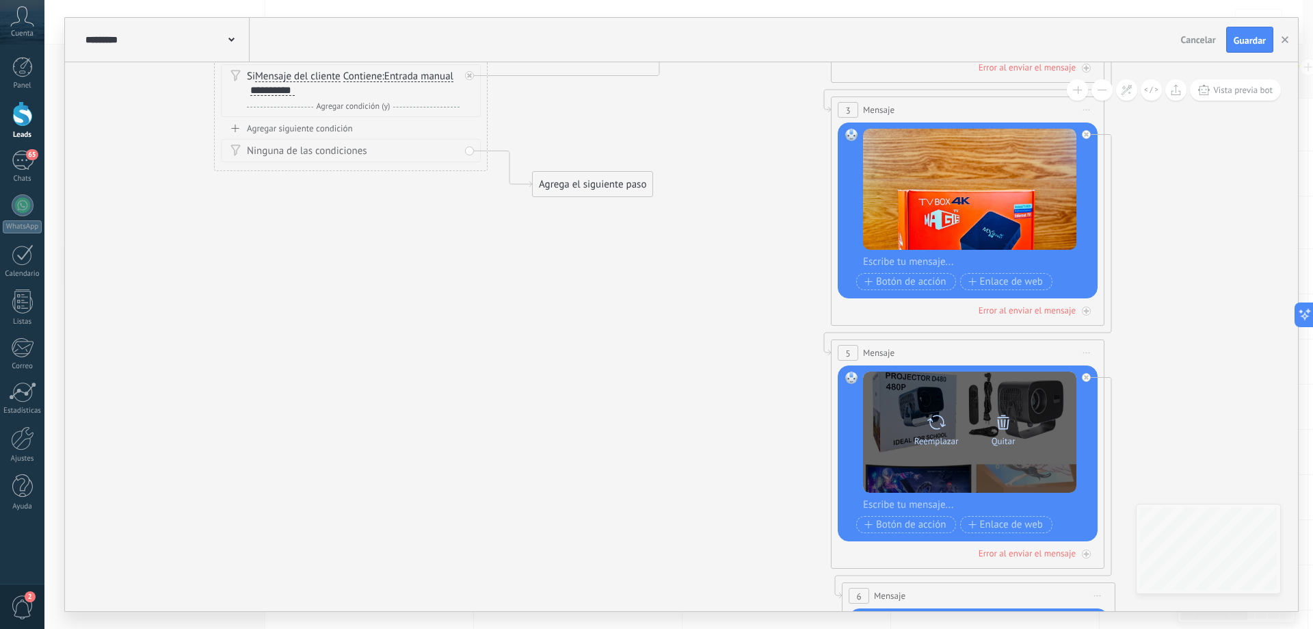
click at [932, 430] on icon at bounding box center [937, 421] width 20 height 19
click input "Subir" at bounding box center [0, 0] width 0 height 0
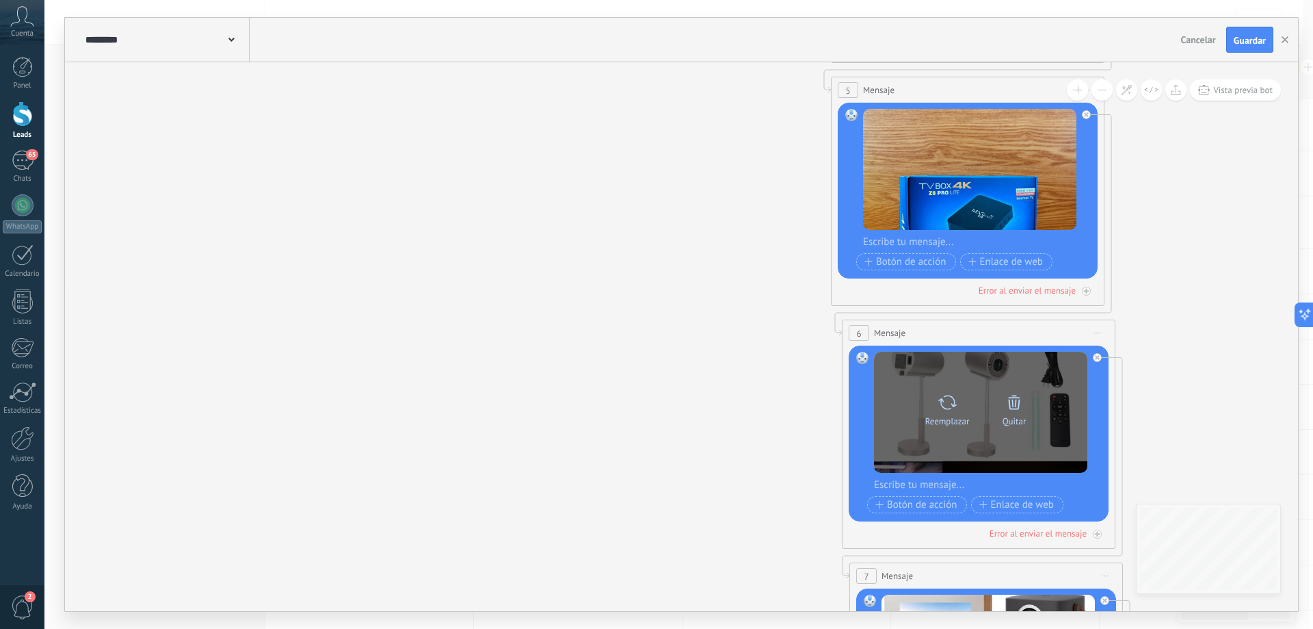
click at [956, 406] on icon at bounding box center [948, 402] width 20 height 19
click input "Subir" at bounding box center [0, 0] width 0 height 0
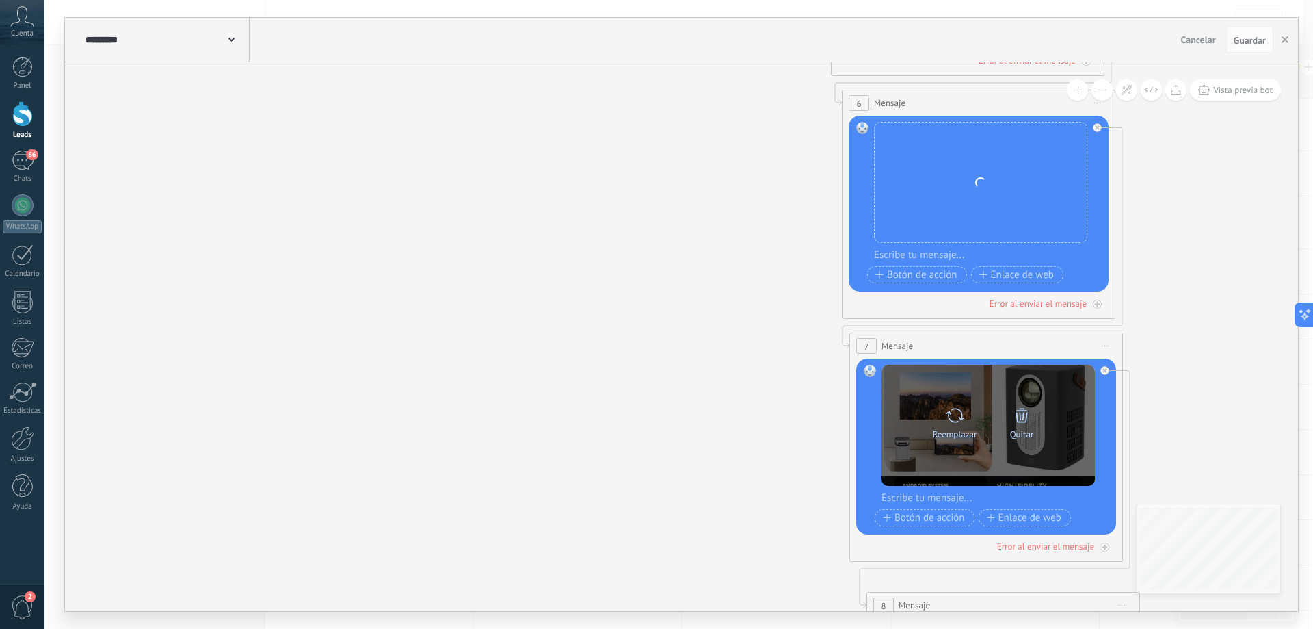
click at [951, 419] on icon at bounding box center [955, 415] width 20 height 19
click input "Subir" at bounding box center [0, 0] width 0 height 0
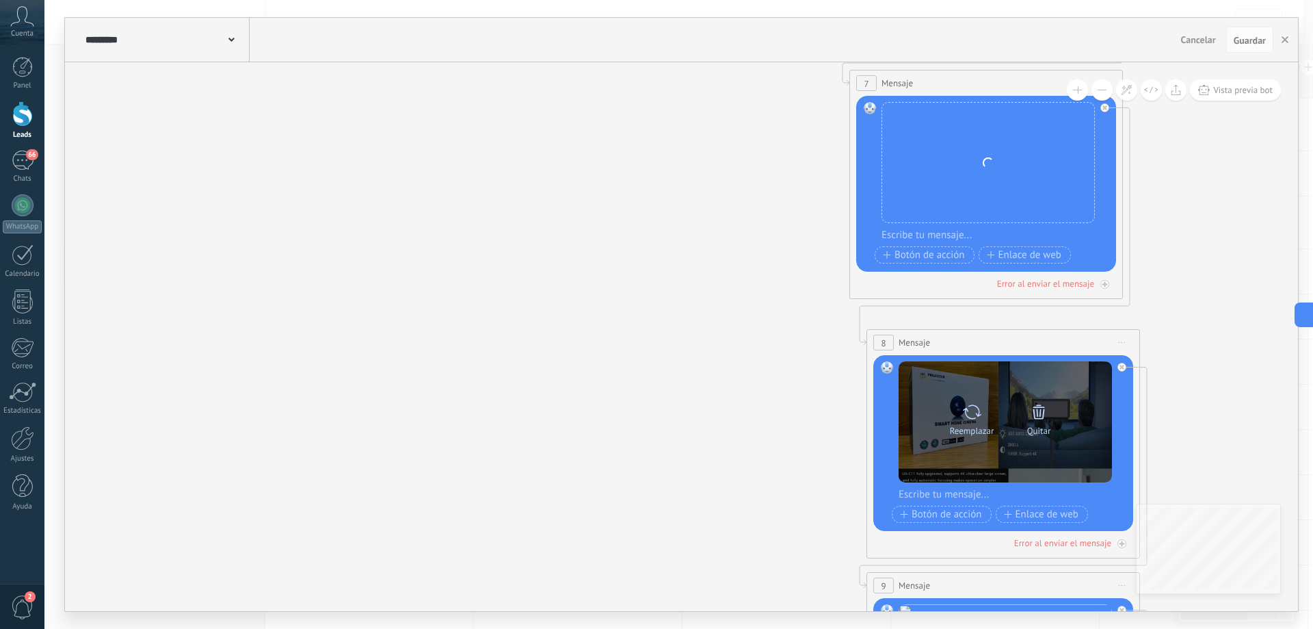
click at [970, 418] on icon at bounding box center [972, 411] width 18 height 14
click input "Subir" at bounding box center [0, 0] width 0 height 0
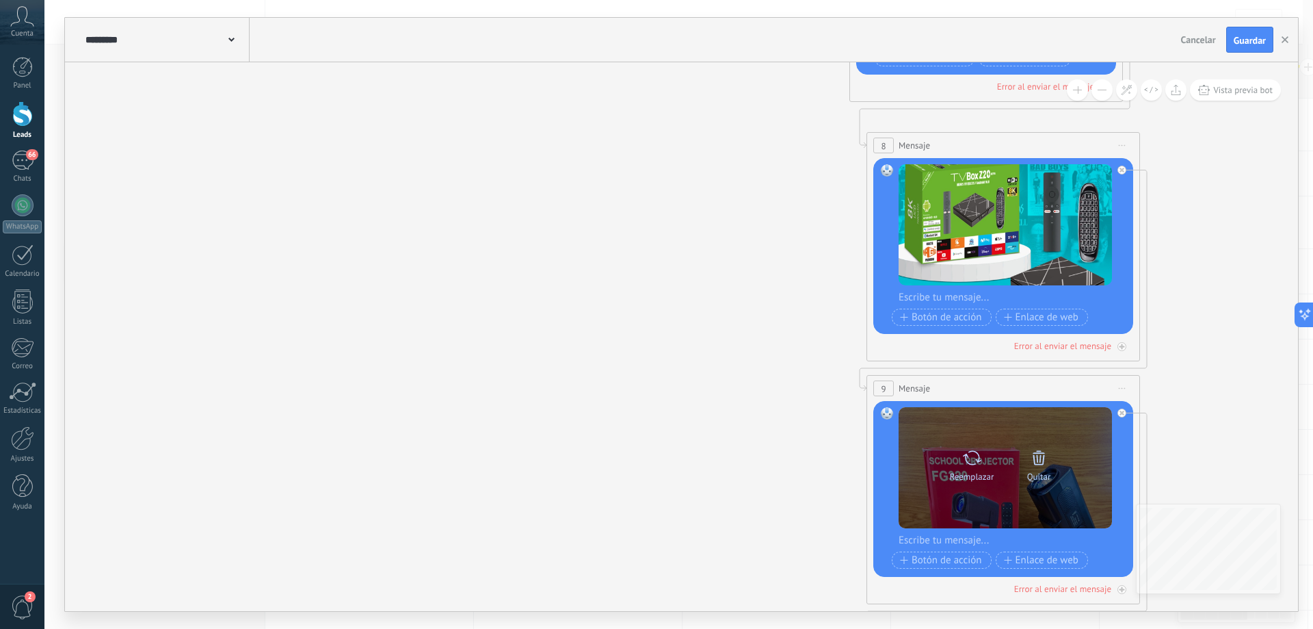
click at [967, 456] on icon at bounding box center [972, 457] width 20 height 19
click input "Subir" at bounding box center [0, 0] width 0 height 0
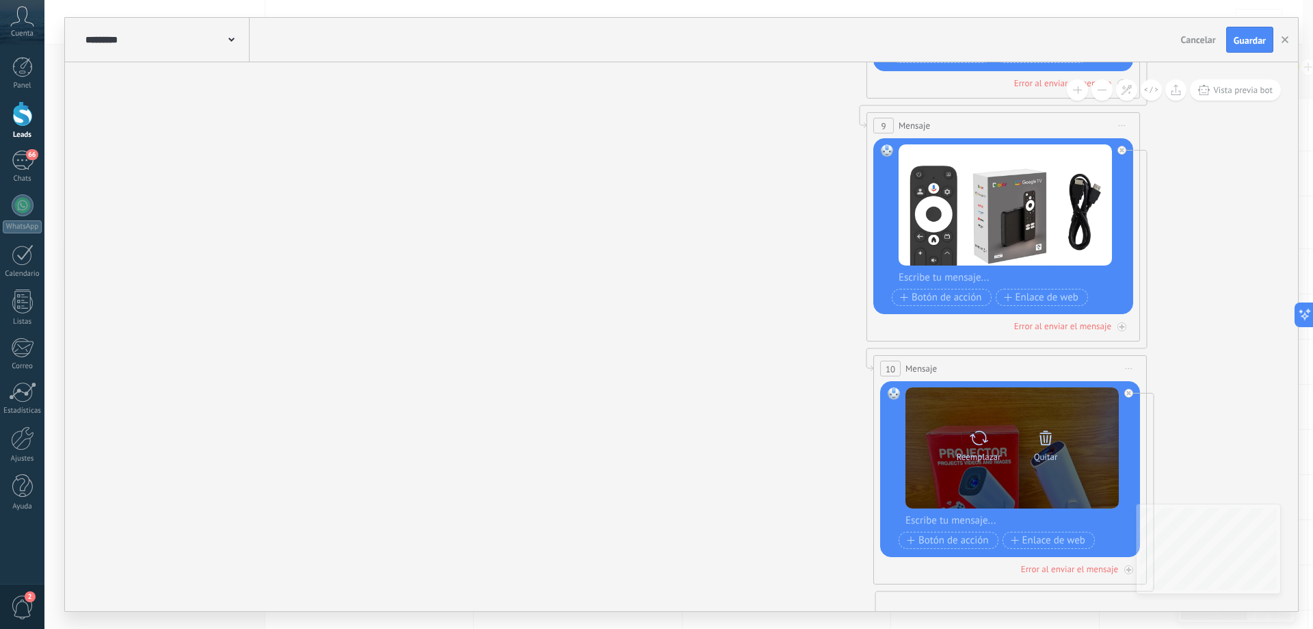
click at [976, 442] on icon at bounding box center [979, 437] width 20 height 19
click input "Subir" at bounding box center [0, 0] width 0 height 0
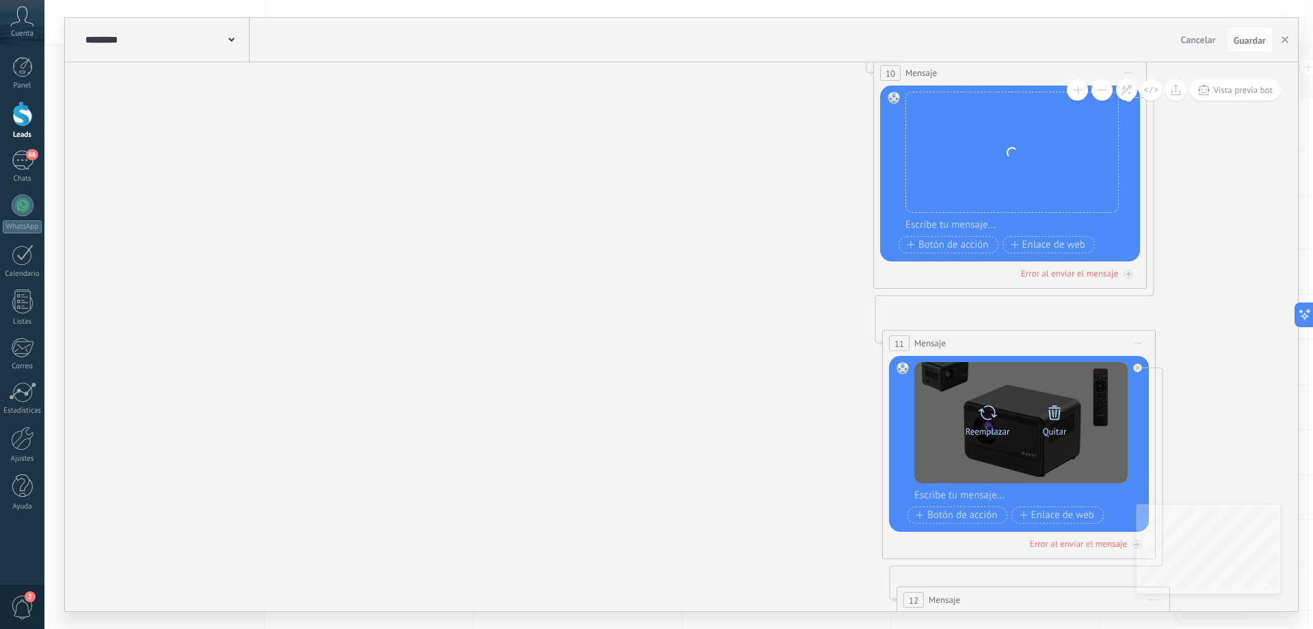
click at [987, 415] on icon at bounding box center [988, 412] width 20 height 19
click input "Subir" at bounding box center [0, 0] width 0 height 0
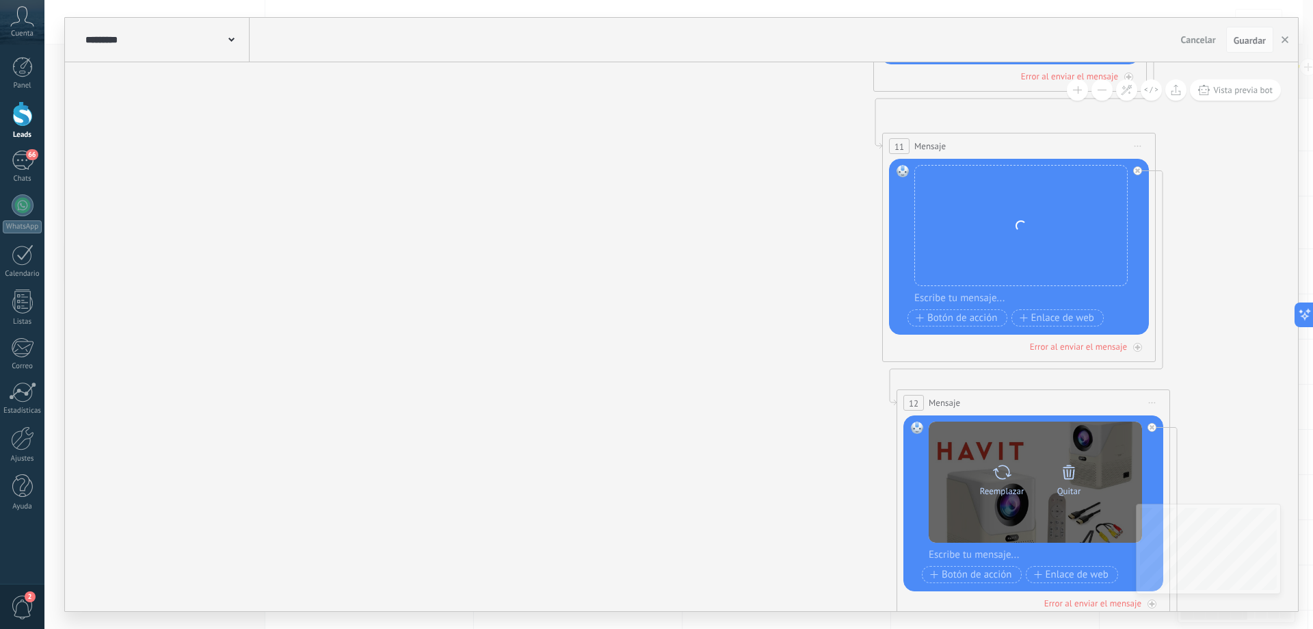
click at [1000, 473] on icon at bounding box center [1003, 471] width 20 height 19
click input "Subir" at bounding box center [0, 0] width 0 height 0
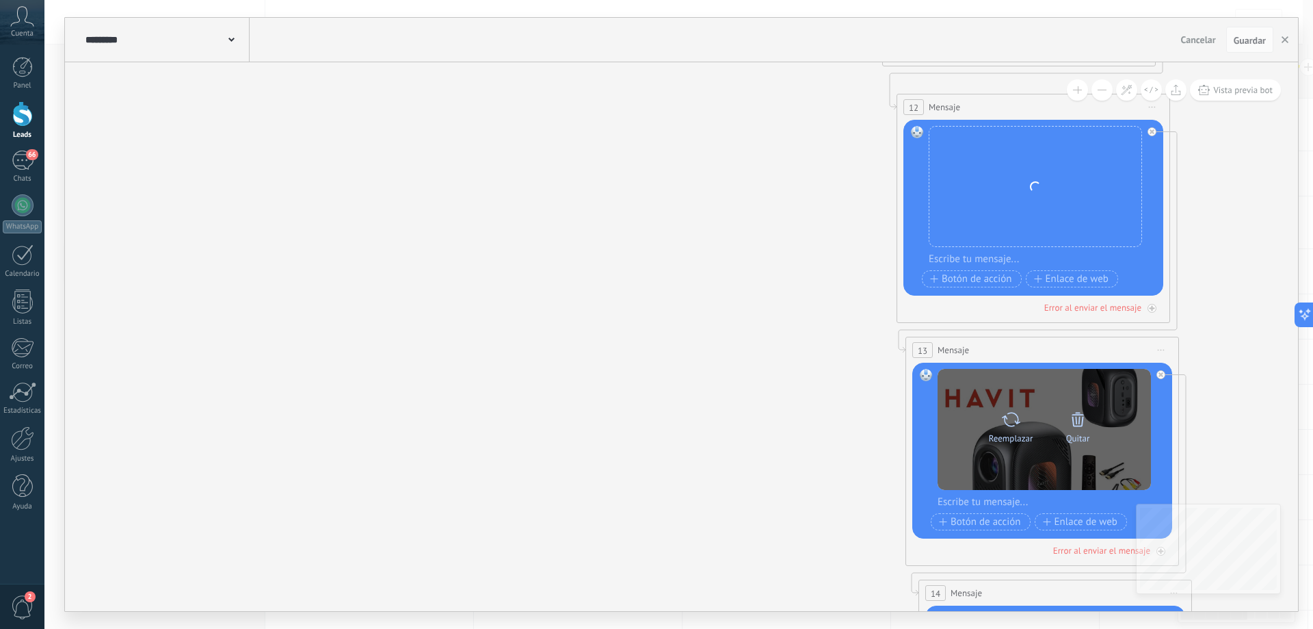
click at [1016, 428] on icon at bounding box center [1011, 419] width 20 height 19
click input "Subir" at bounding box center [0, 0] width 0 height 0
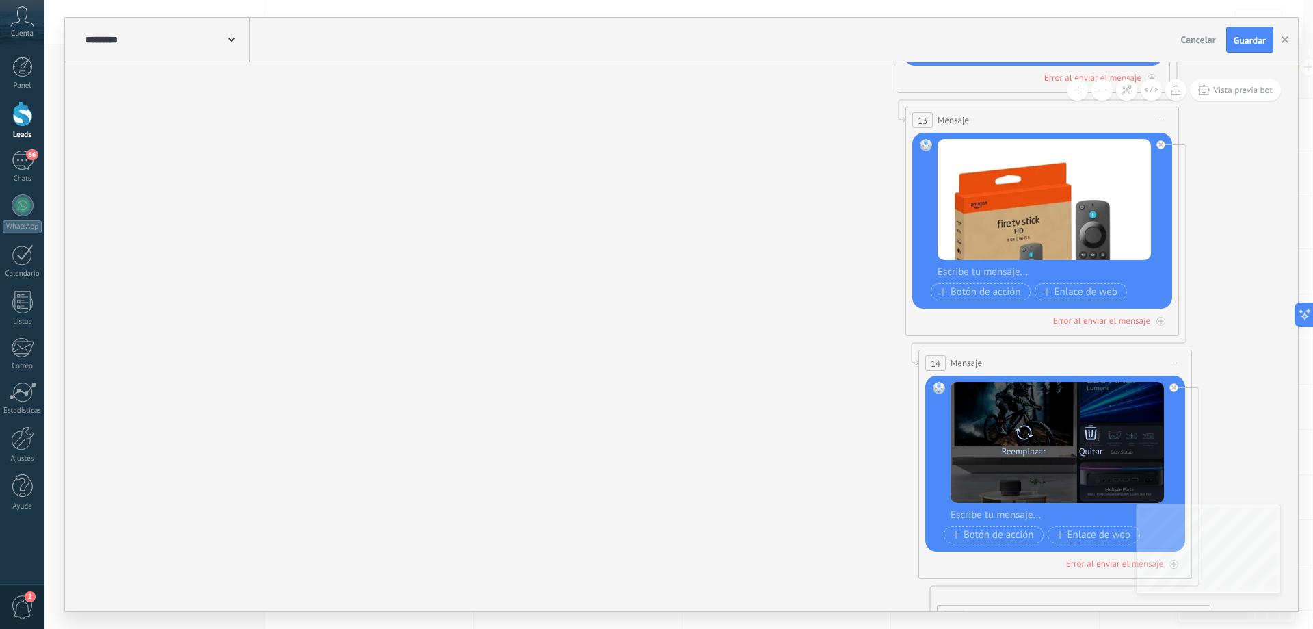
click at [1023, 437] on icon at bounding box center [1024, 432] width 20 height 19
click input "Subir" at bounding box center [0, 0] width 0 height 0
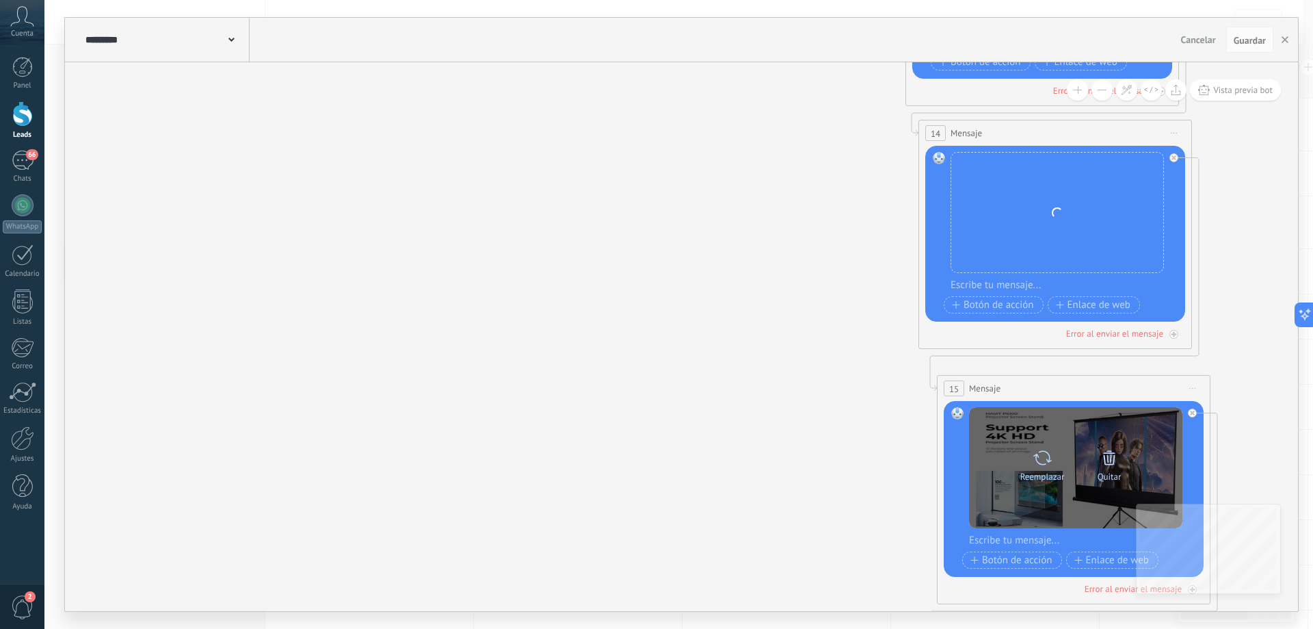
click at [1046, 462] on icon at bounding box center [1043, 457] width 20 height 19
click input "Subir" at bounding box center [0, 0] width 0 height 0
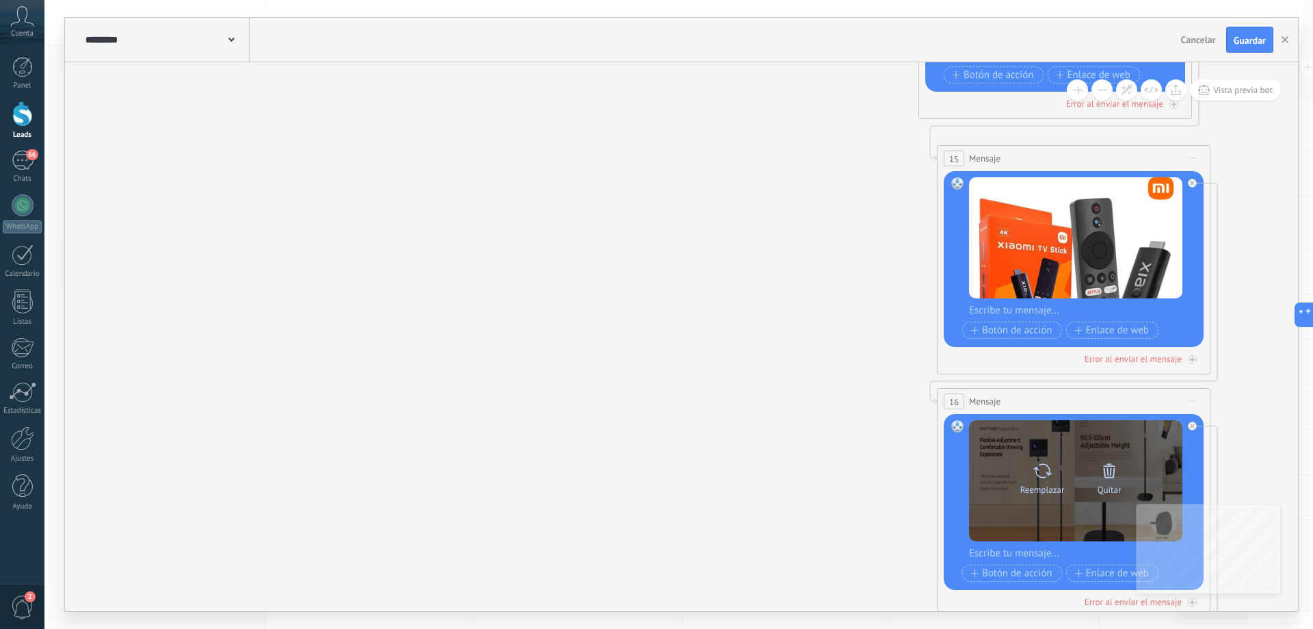
click at [1049, 475] on icon at bounding box center [1043, 470] width 20 height 19
click input "Subir" at bounding box center [0, 0] width 0 height 0
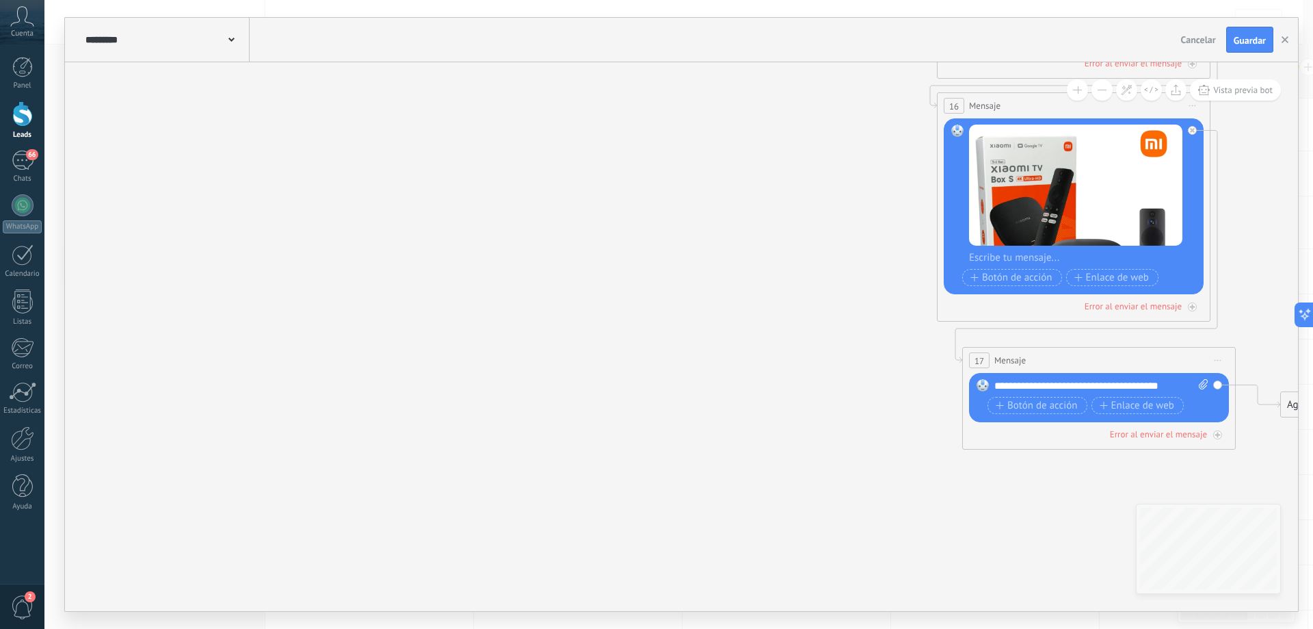
click at [1207, 387] on icon at bounding box center [1203, 384] width 9 height 10
click input "Subir" at bounding box center [0, 0] width 0 height 0
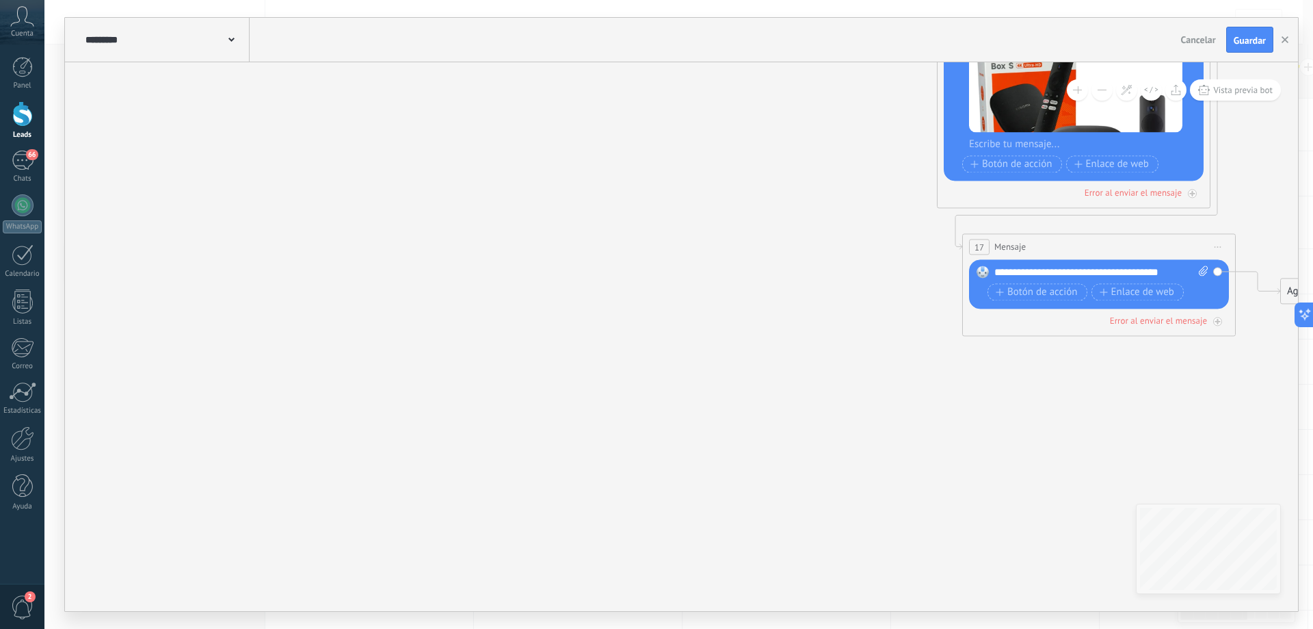
click at [1182, 274] on div "**********" at bounding box center [1102, 272] width 214 height 14
click at [1241, 41] on span "Guardar" at bounding box center [1250, 41] width 32 height 10
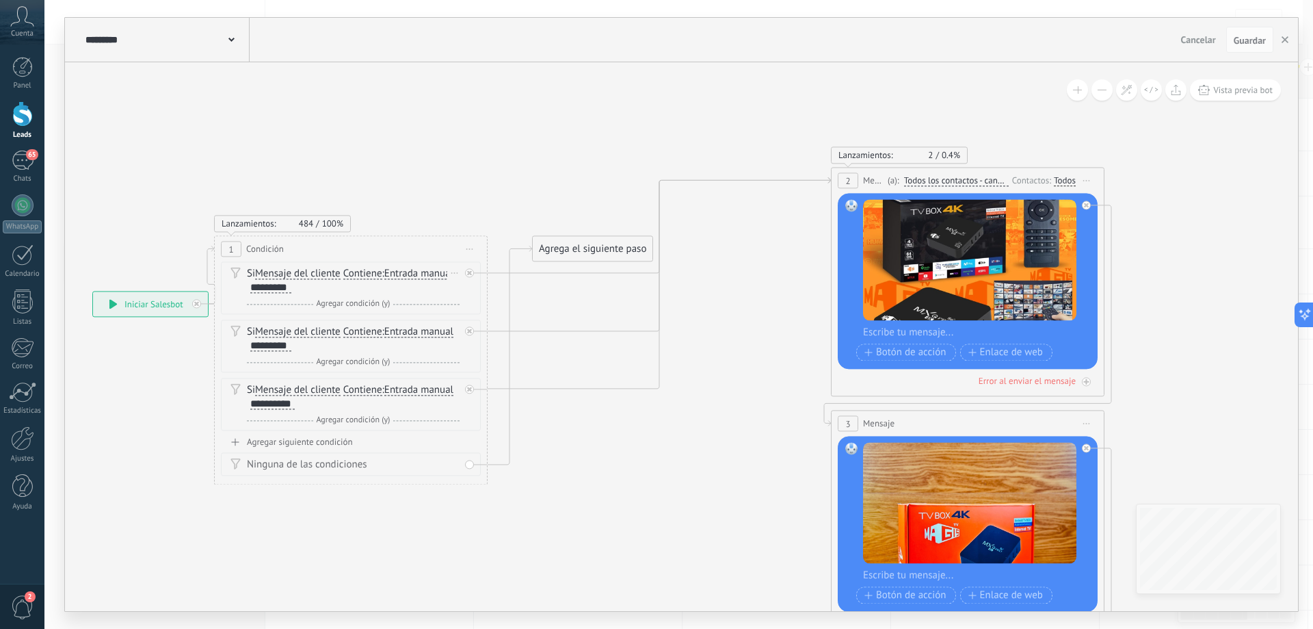
click at [294, 291] on div "Si Mensaje del cliente Mensaje del cliente Emoción de la conversación Comentari…" at bounding box center [353, 280] width 213 height 27
click at [291, 286] on div "*********" at bounding box center [270, 287] width 41 height 11
click at [291, 346] on div "Si Mensaje del cliente Mensaje del cliente Emoción de la conversación Comentari…" at bounding box center [353, 338] width 213 height 27
click at [291, 345] on div "Si Mensaje del cliente Mensaje del cliente Emoción de la conversación Comentari…" at bounding box center [353, 338] width 213 height 27
click at [287, 344] on div "*********" at bounding box center [270, 345] width 41 height 11
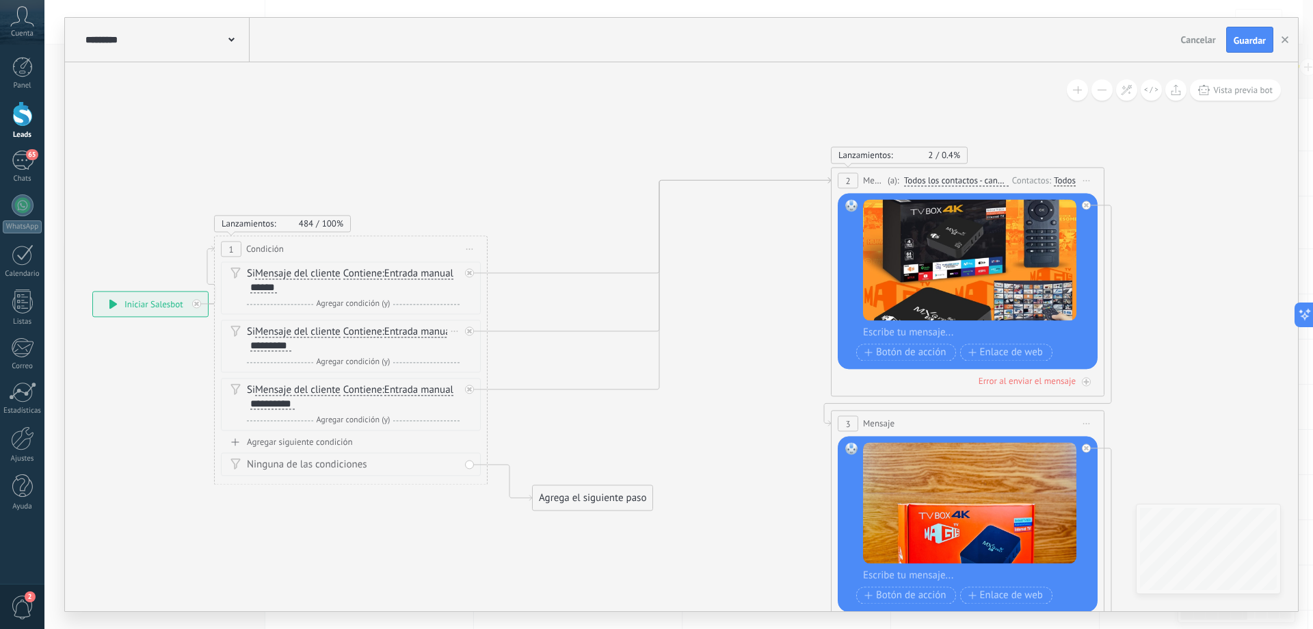
click at [291, 343] on div "*********" at bounding box center [270, 345] width 41 height 11
click at [293, 405] on div "**********" at bounding box center [272, 403] width 44 height 11
click at [1238, 39] on span "Guardar" at bounding box center [1250, 41] width 32 height 10
click at [1250, 41] on span "Guardar" at bounding box center [1250, 41] width 32 height 10
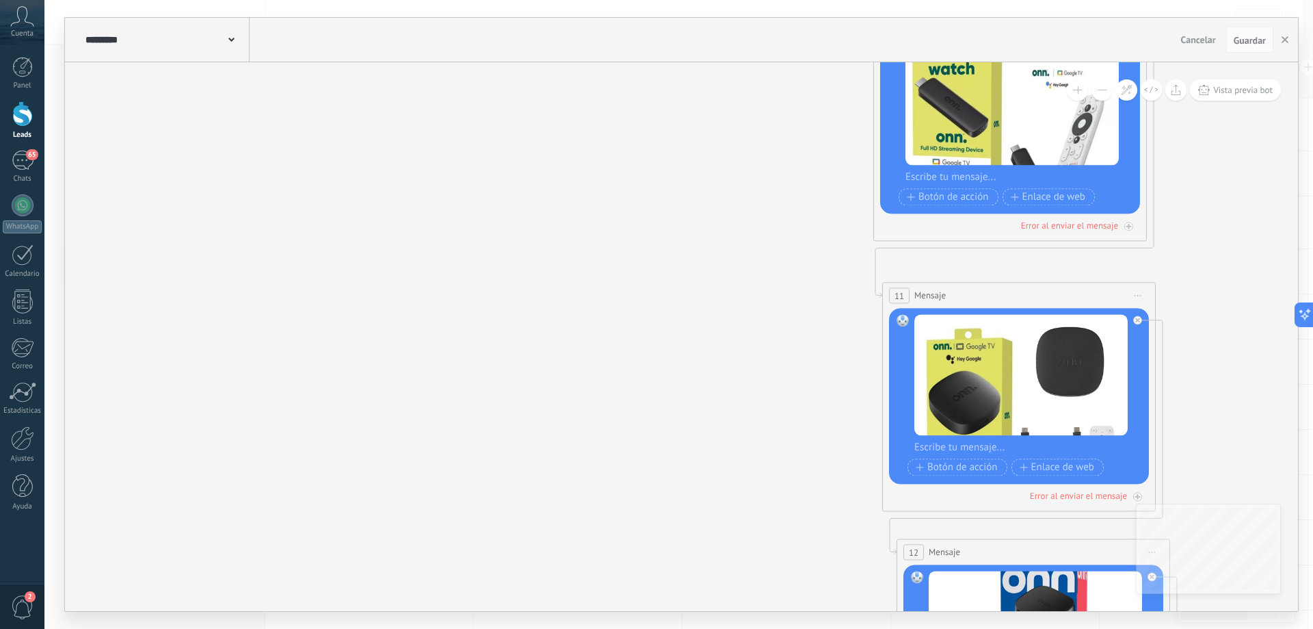
click at [25, 114] on div at bounding box center [22, 113] width 21 height 25
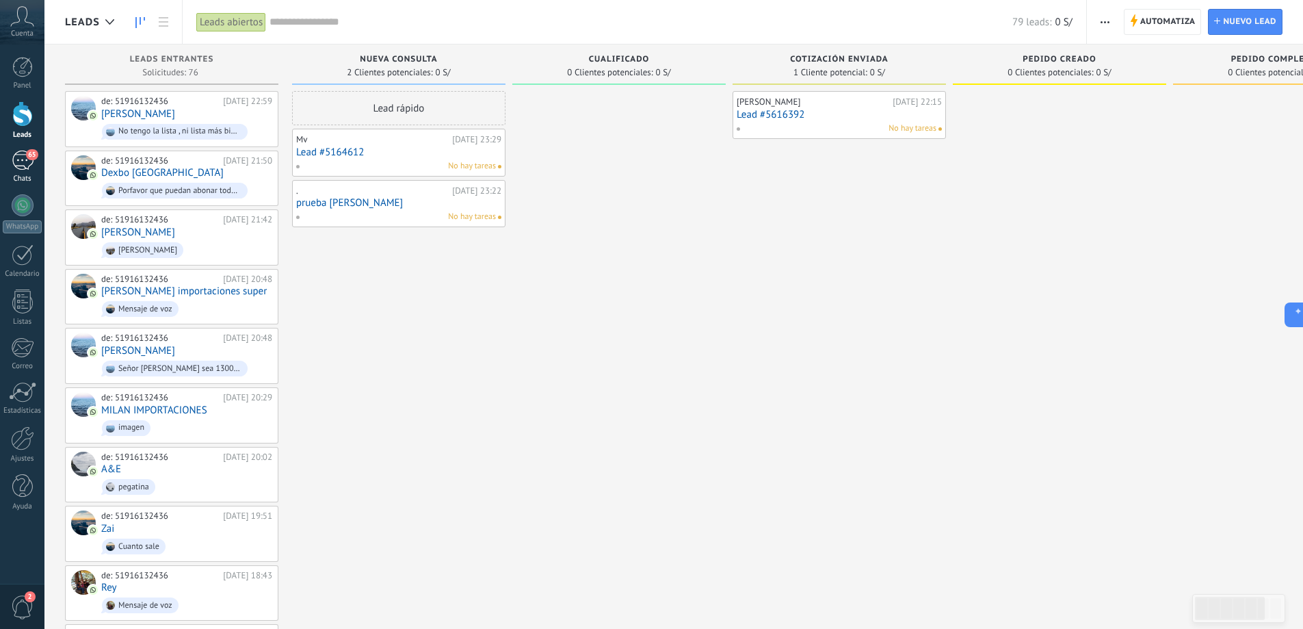
click at [25, 161] on div "65" at bounding box center [23, 160] width 22 height 20
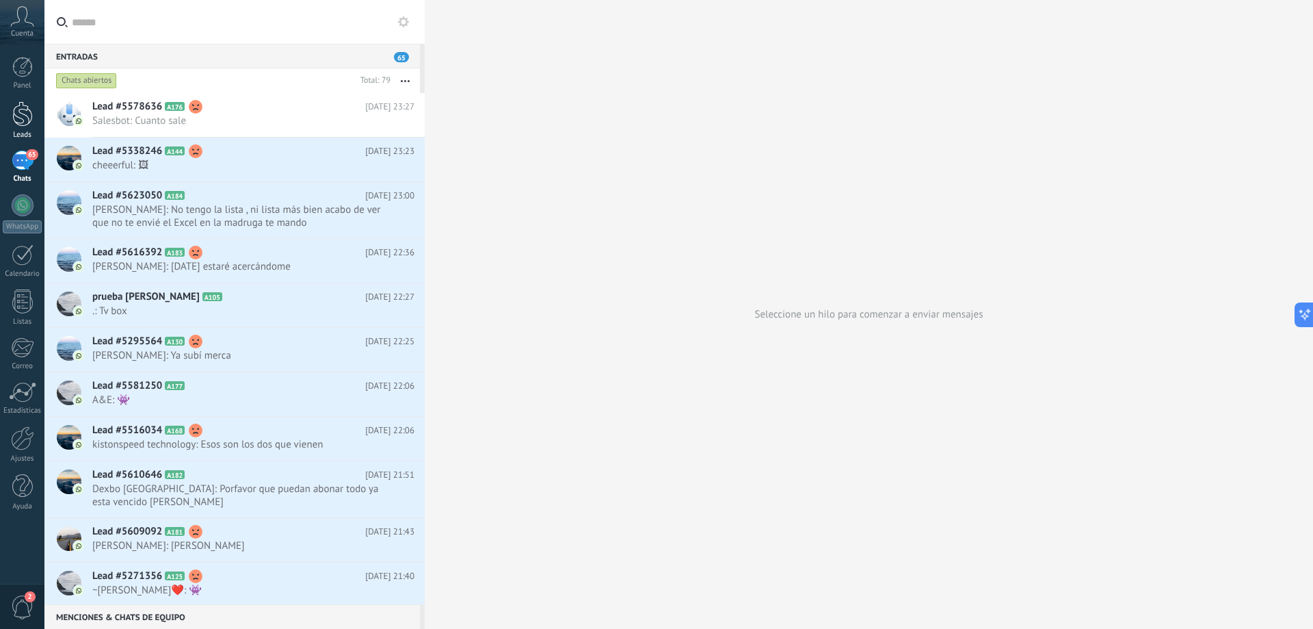
click at [25, 111] on div at bounding box center [22, 113] width 21 height 25
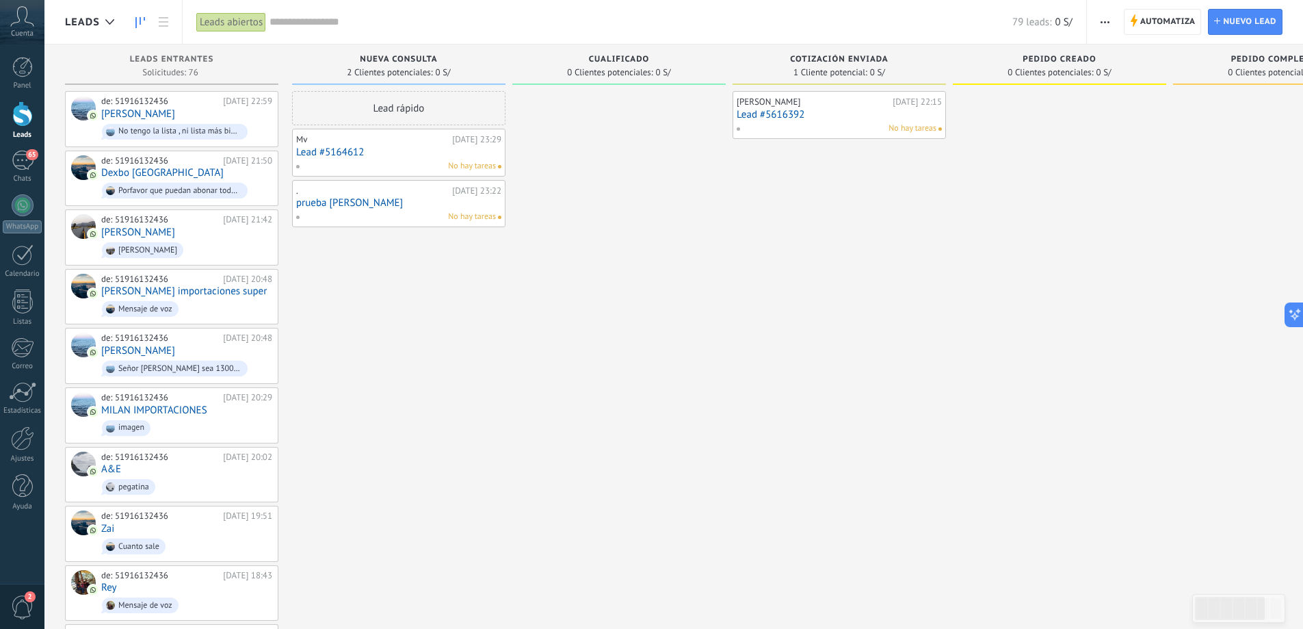
click at [29, 31] on span "Cuenta" at bounding box center [22, 33] width 23 height 9
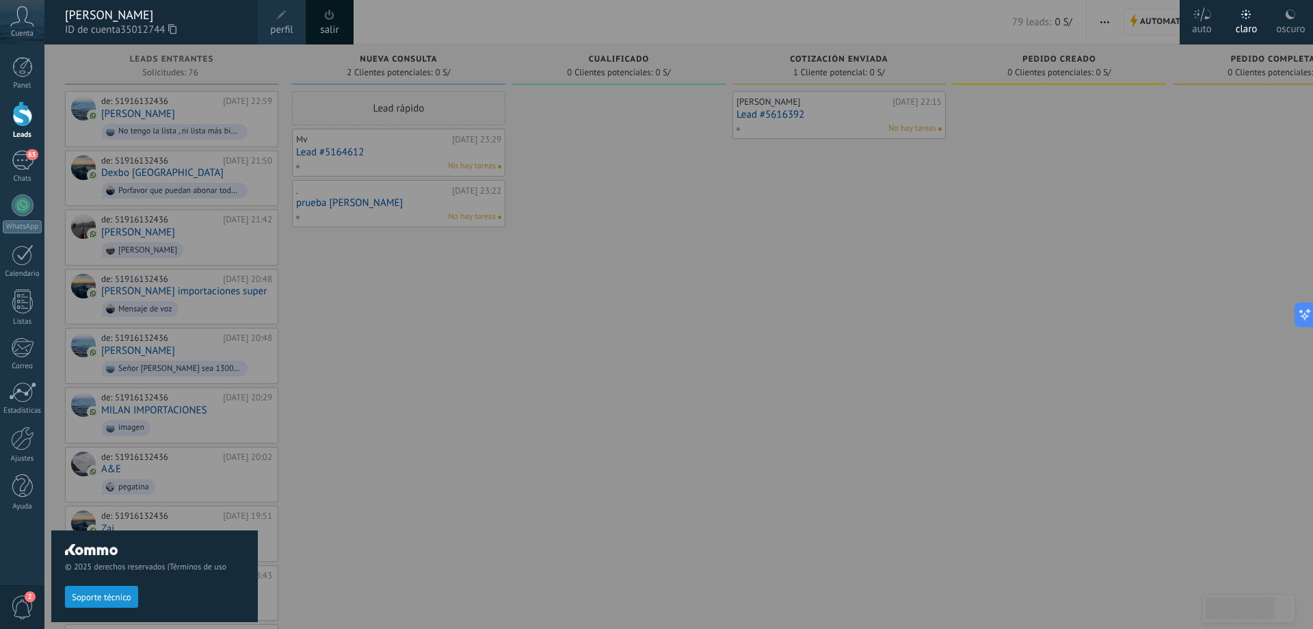
click at [17, 115] on div at bounding box center [22, 113] width 21 height 25
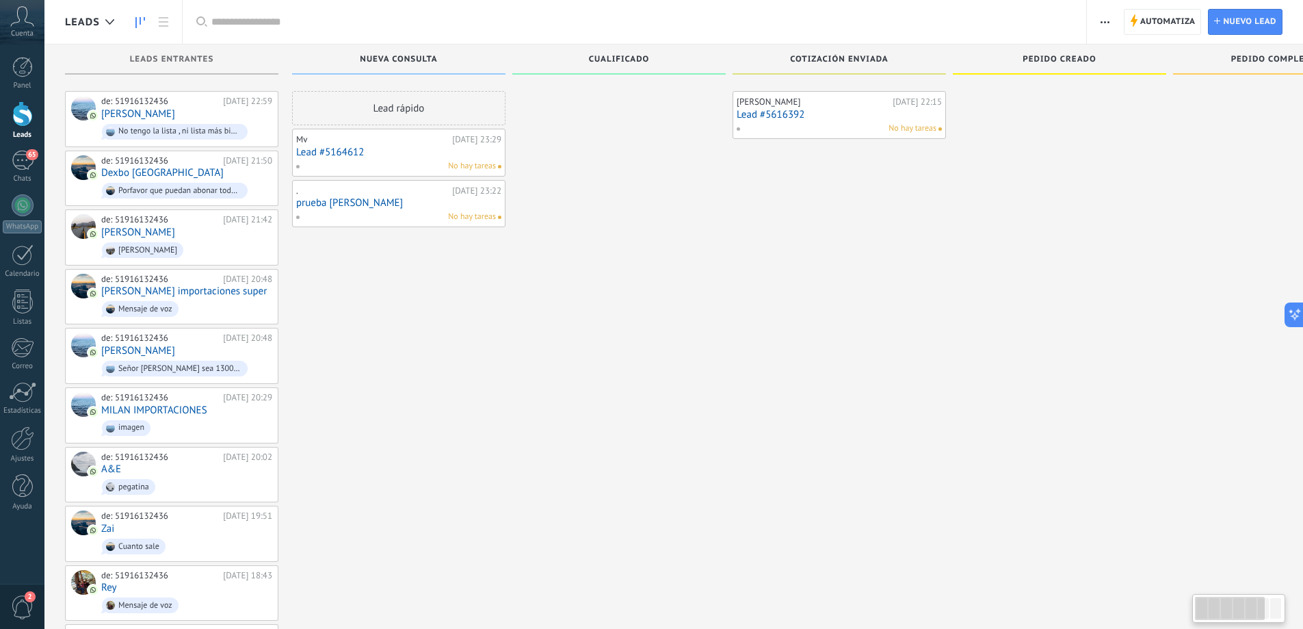
click at [23, 117] on div at bounding box center [22, 113] width 21 height 25
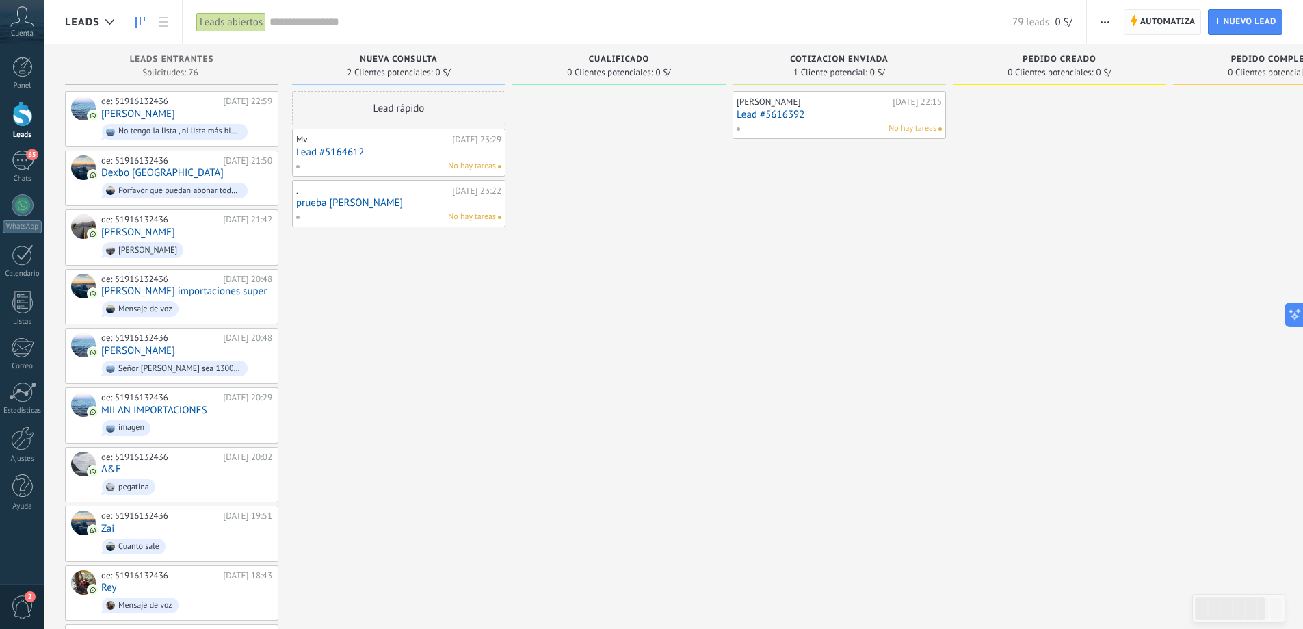
click at [1173, 19] on span "Automatiza" at bounding box center [1167, 22] width 55 height 25
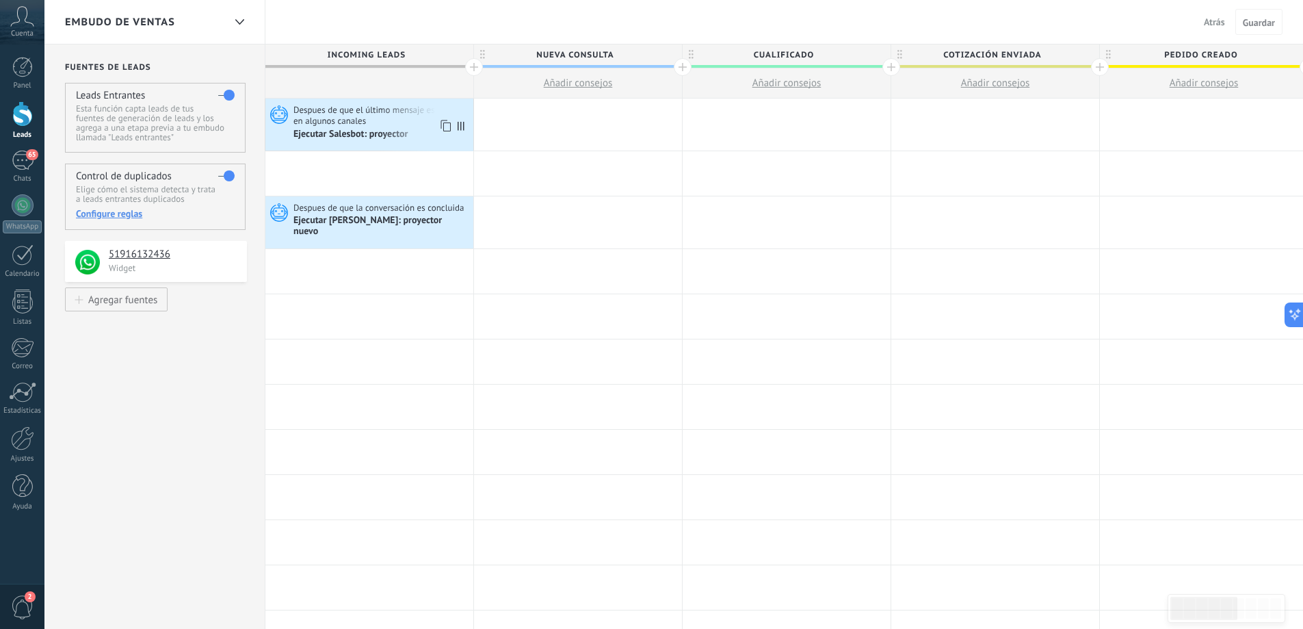
click at [399, 124] on span "Despues de que el último mensaje es recibido en algunos canales" at bounding box center [381, 115] width 176 height 23
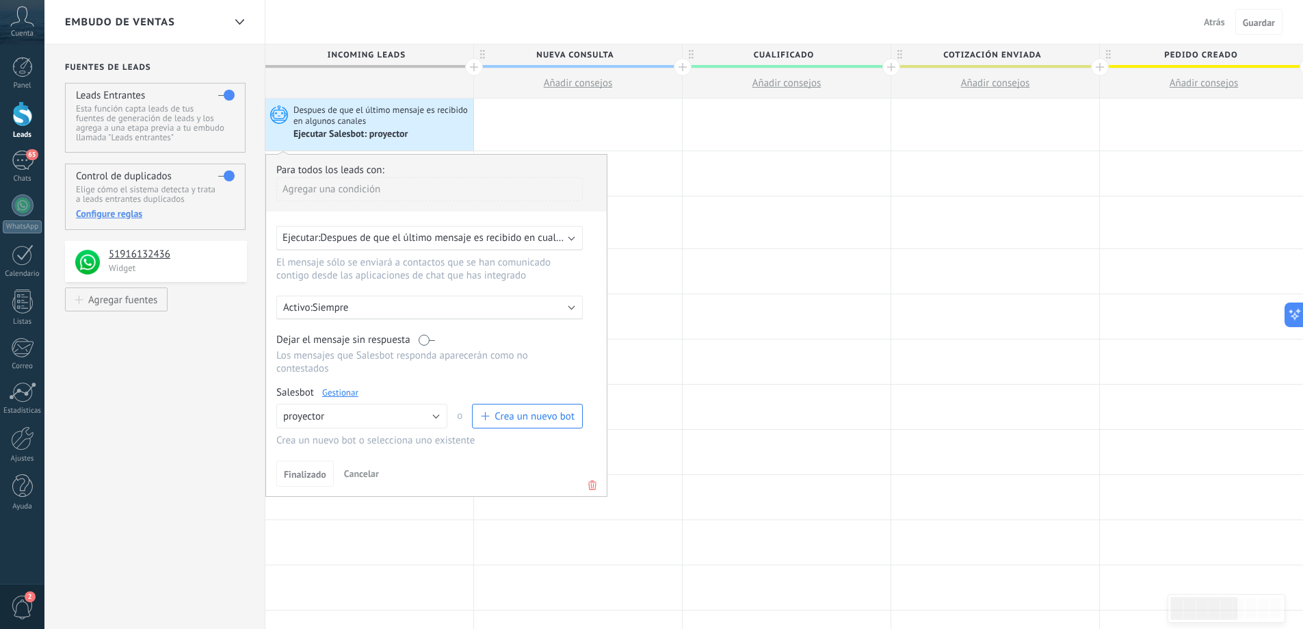
click at [341, 391] on link "Gestionar" at bounding box center [340, 392] width 36 height 12
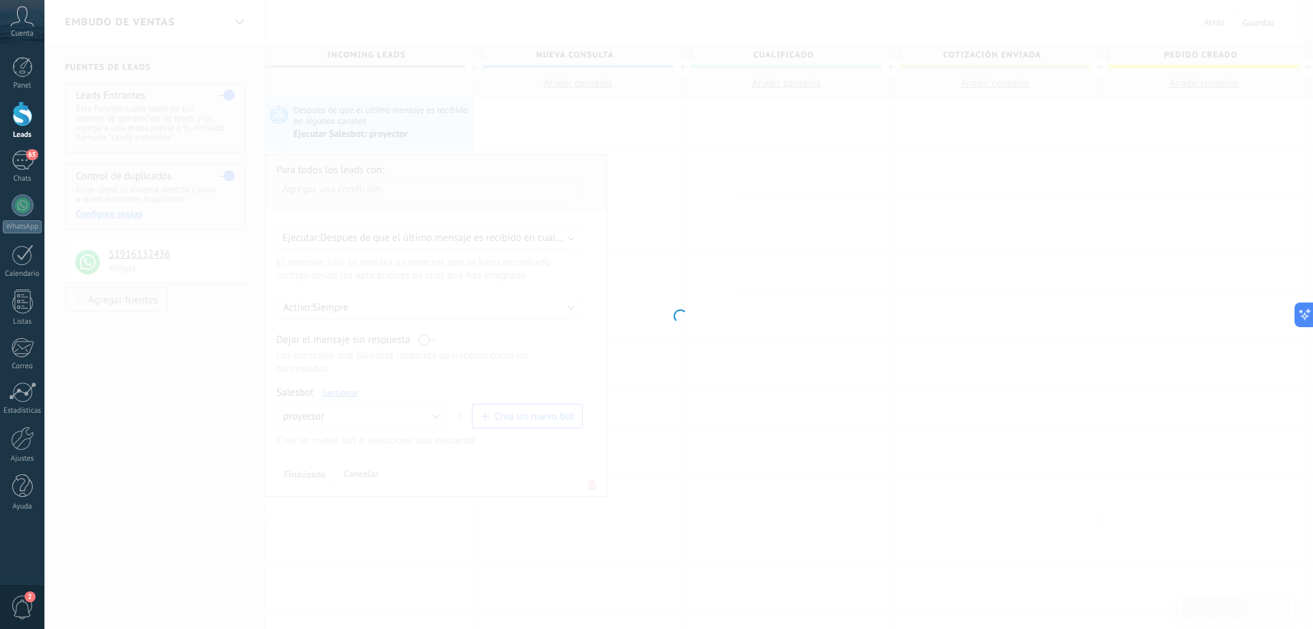
type input "*********"
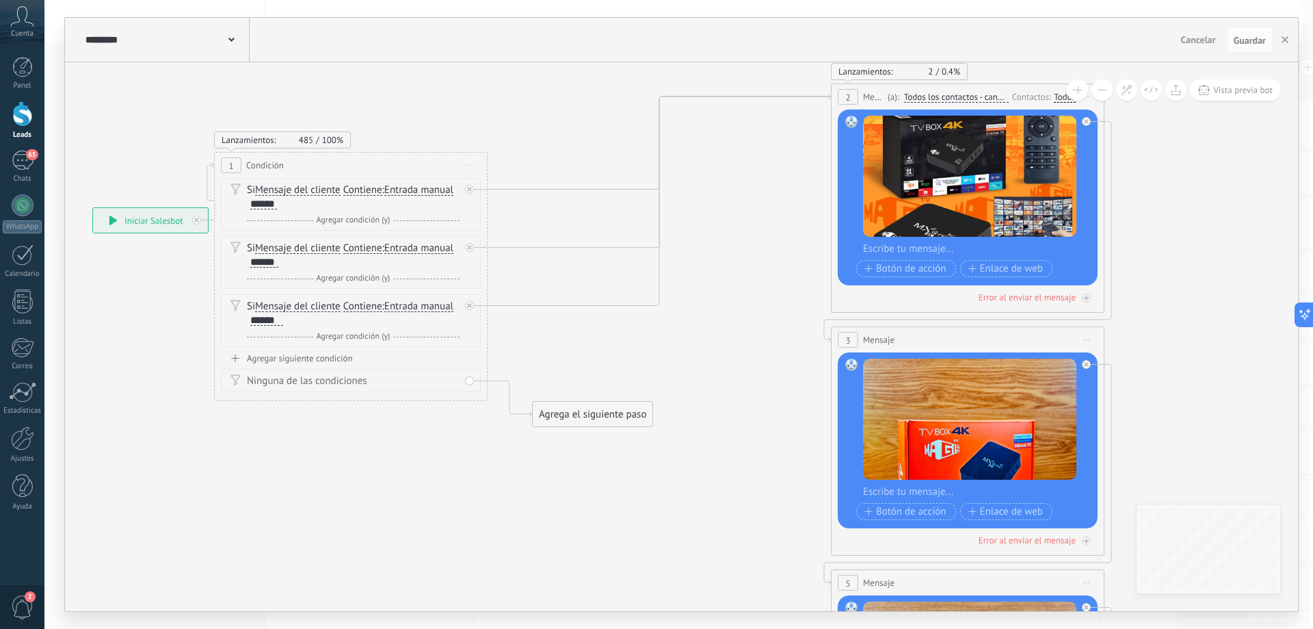
drag, startPoint x: 1246, startPoint y: 37, endPoint x: 1296, endPoint y: 42, distance: 49.6
click at [1248, 37] on span "Guardar" at bounding box center [1250, 41] width 32 height 10
click at [1286, 42] on icon "button" at bounding box center [1285, 39] width 7 height 7
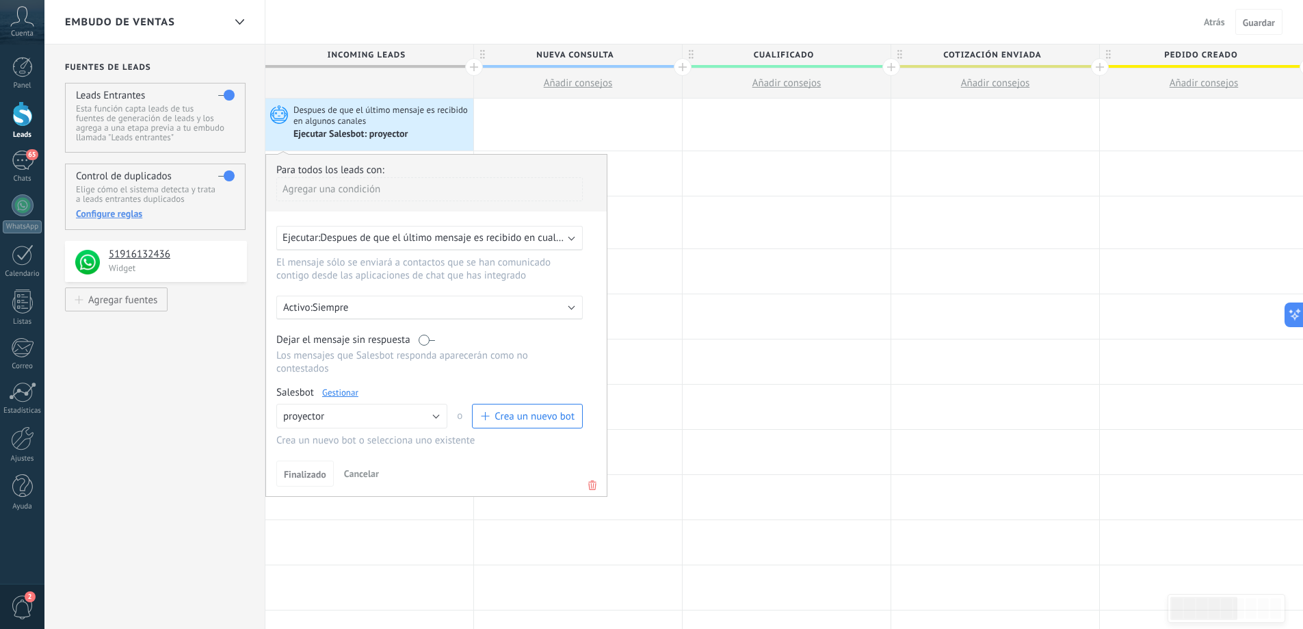
click at [349, 393] on link "Gestionar" at bounding box center [340, 392] width 36 height 12
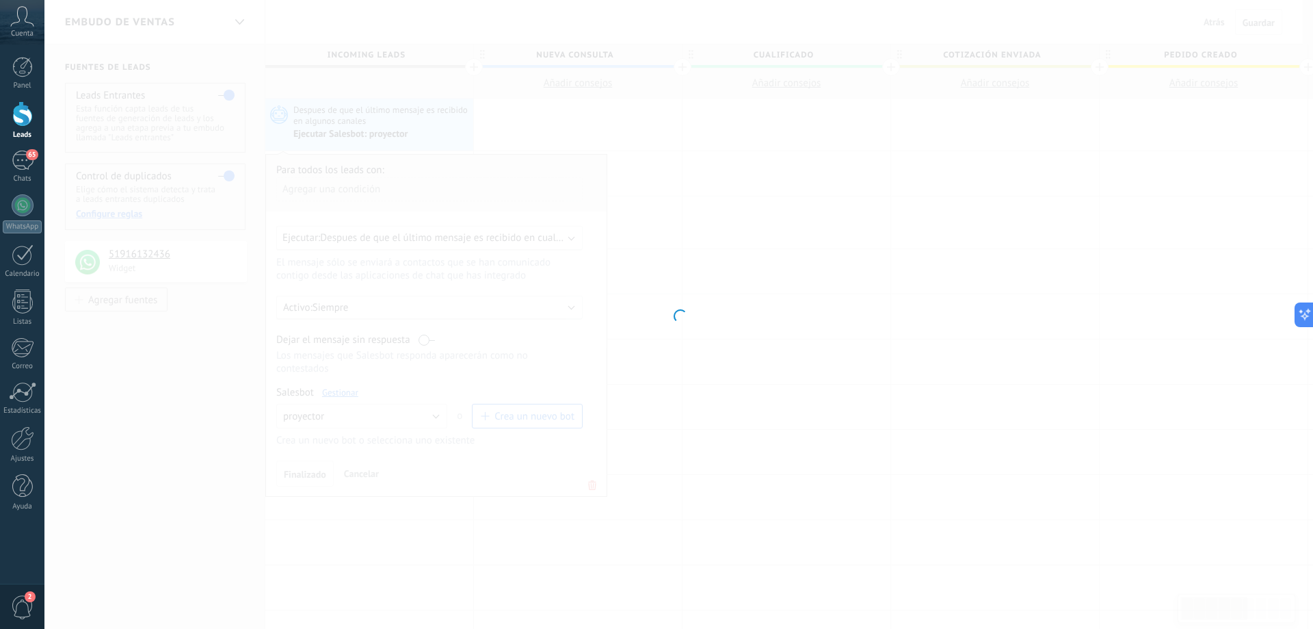
type input "*********"
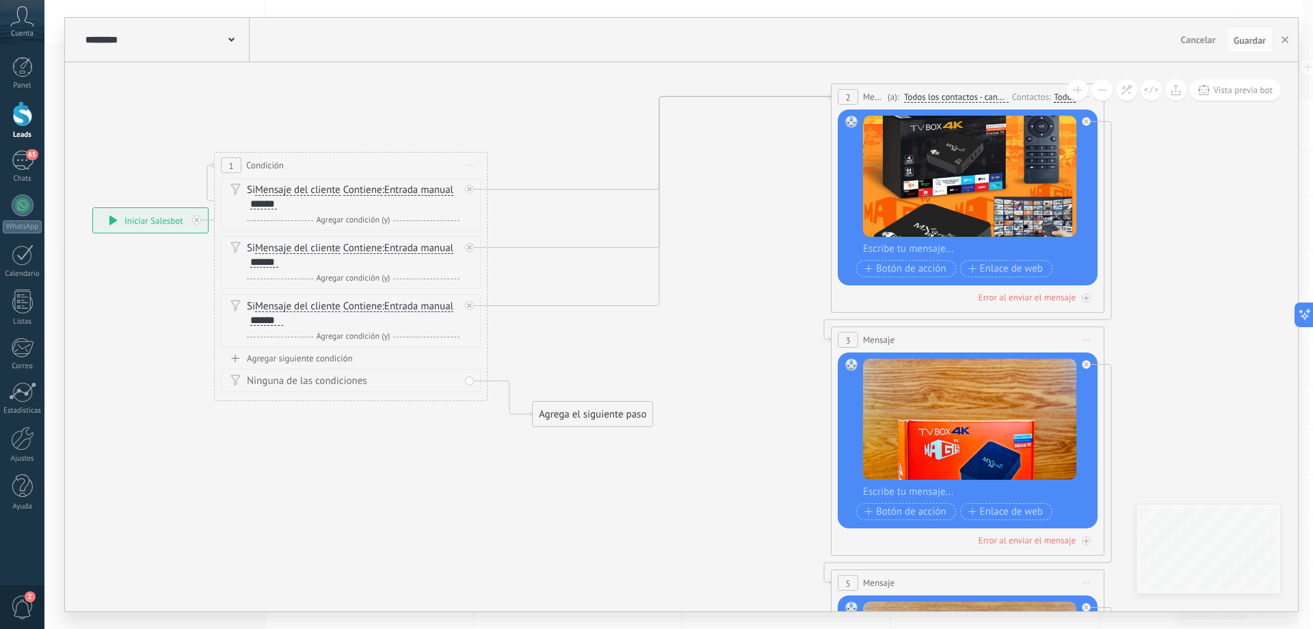
click at [233, 43] on span at bounding box center [231, 38] width 6 height 13
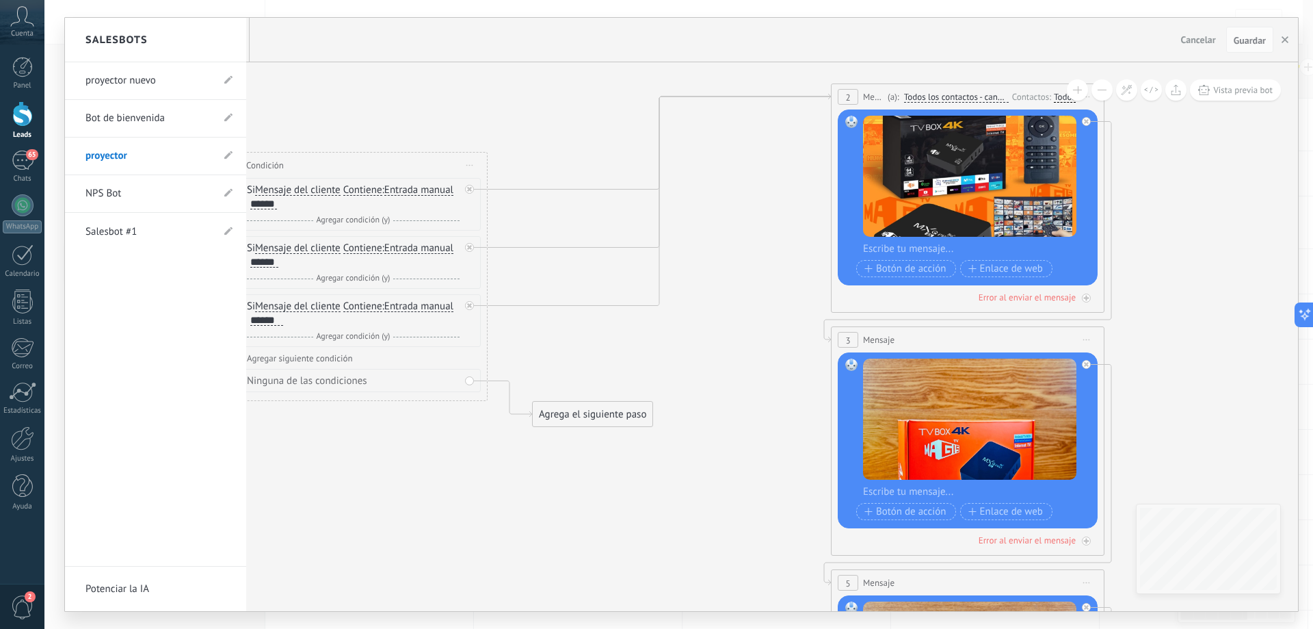
click at [339, 44] on div at bounding box center [681, 314] width 1233 height 593
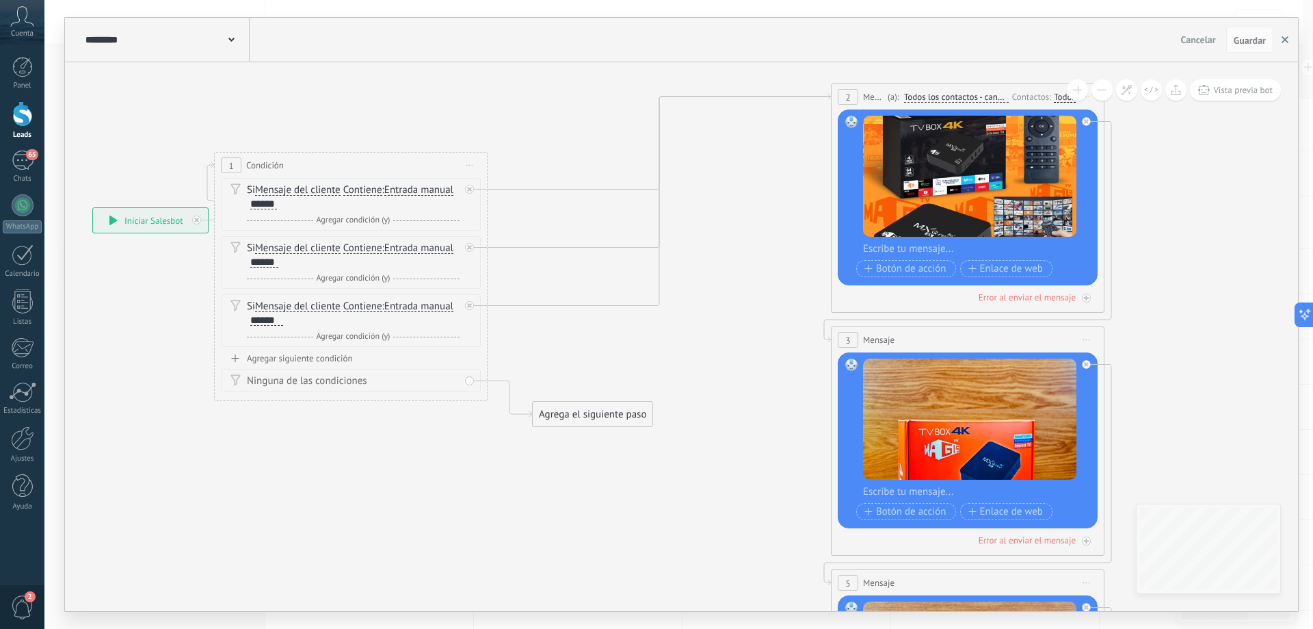
click at [1280, 40] on button "button" at bounding box center [1285, 40] width 21 height 26
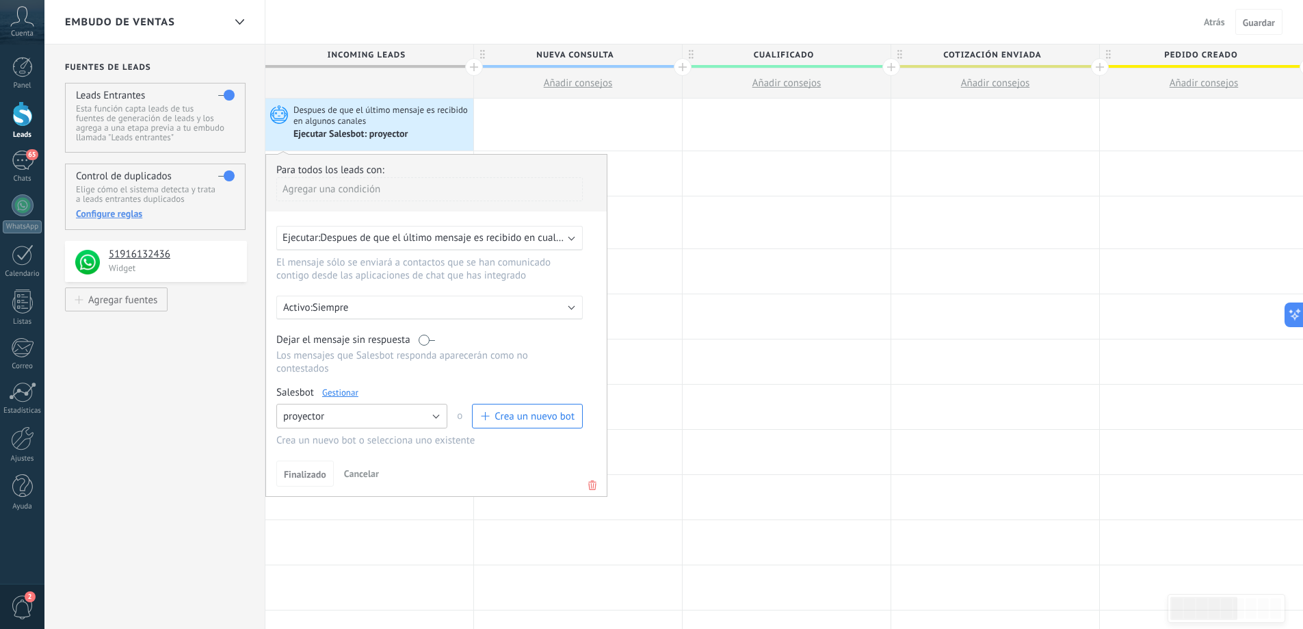
click at [426, 419] on button "proyector" at bounding box center [361, 416] width 171 height 25
click at [217, 354] on div at bounding box center [156, 359] width 182 height 10
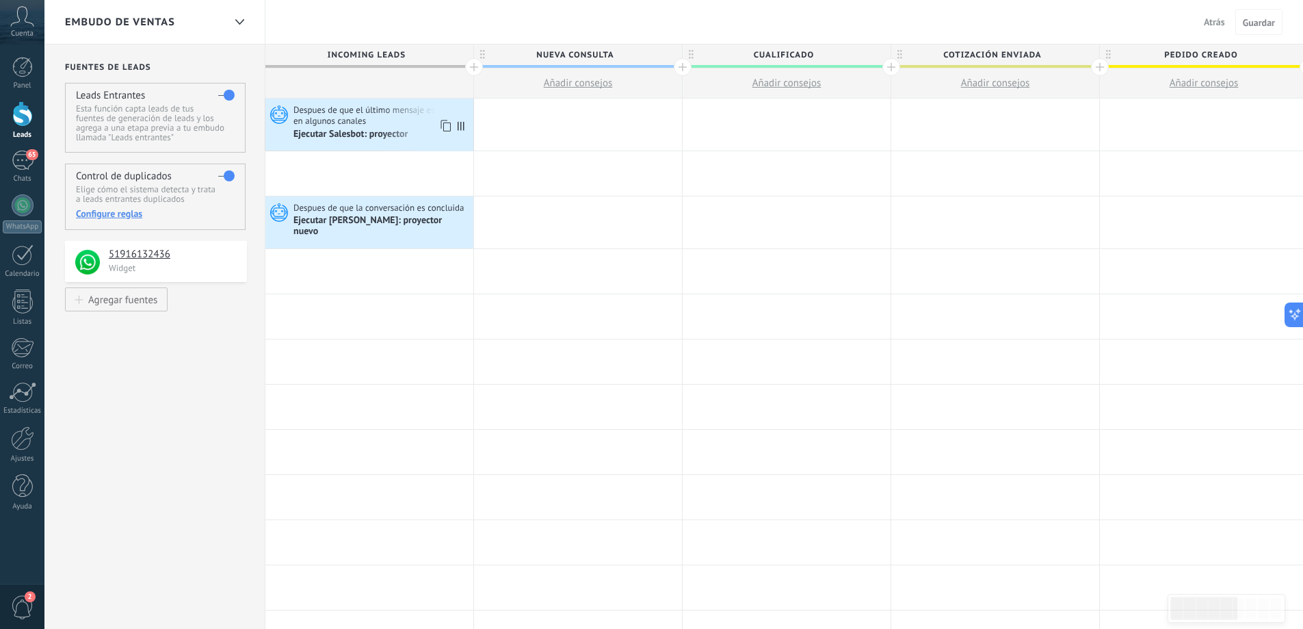
click at [376, 129] on div "Ejecutar Salesbot: proyector" at bounding box center [351, 135] width 116 height 12
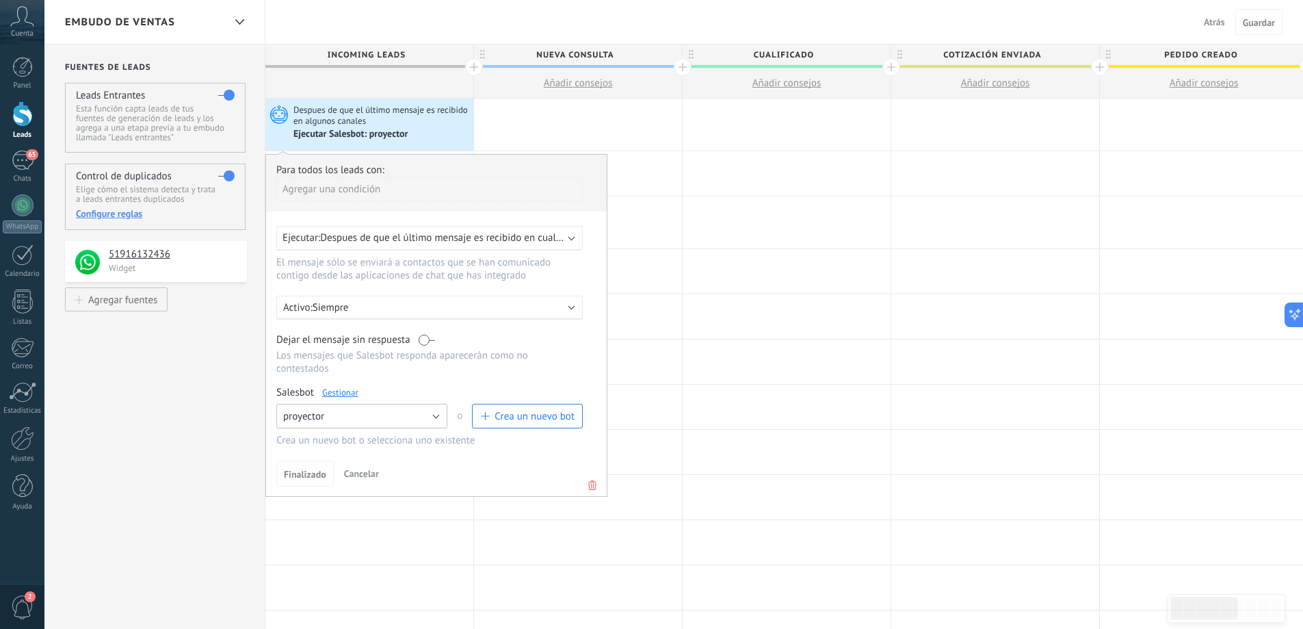
click at [440, 419] on button "proyector" at bounding box center [361, 416] width 171 height 25
click at [557, 308] on div "Activo: Siempre" at bounding box center [429, 307] width 293 height 13
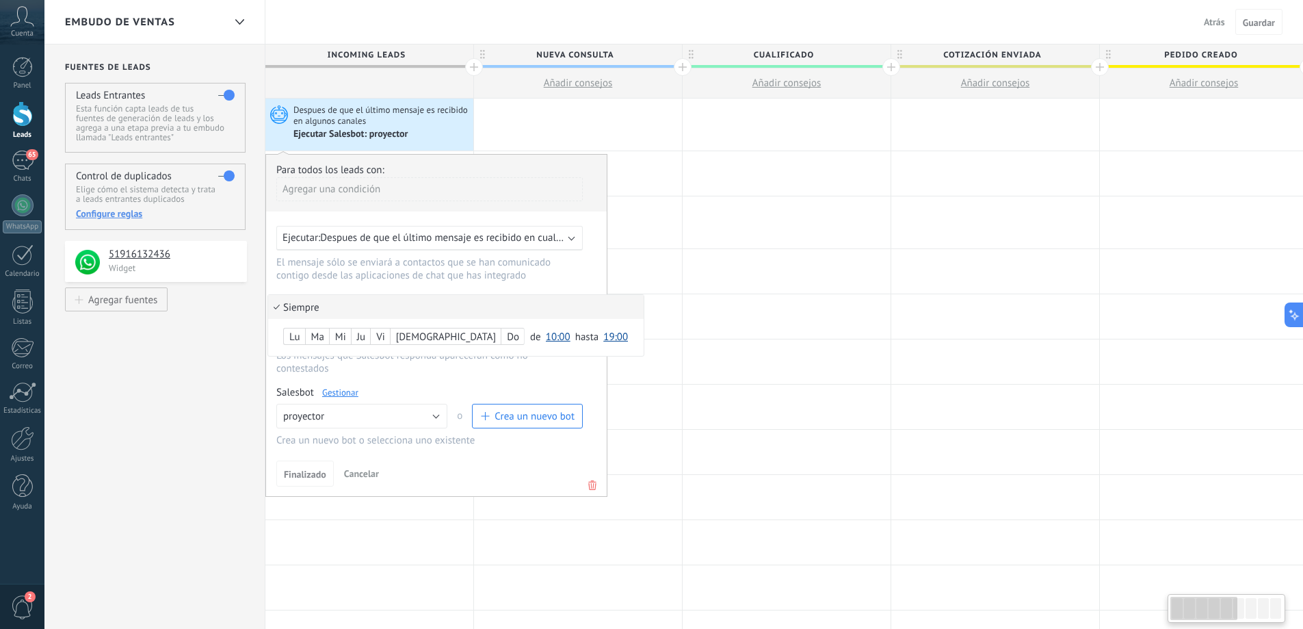
click at [630, 316] on div at bounding box center [578, 316] width 208 height 44
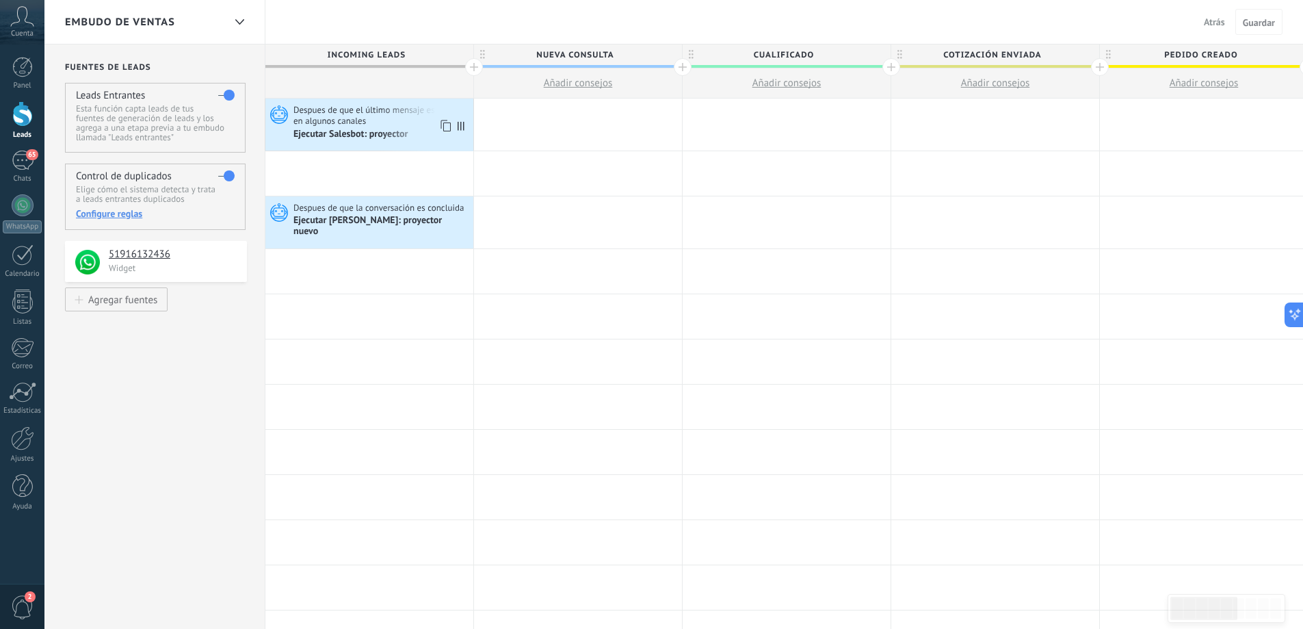
click at [359, 123] on span "Despues de que el último mensaje es recibido en algunos canales" at bounding box center [381, 115] width 176 height 23
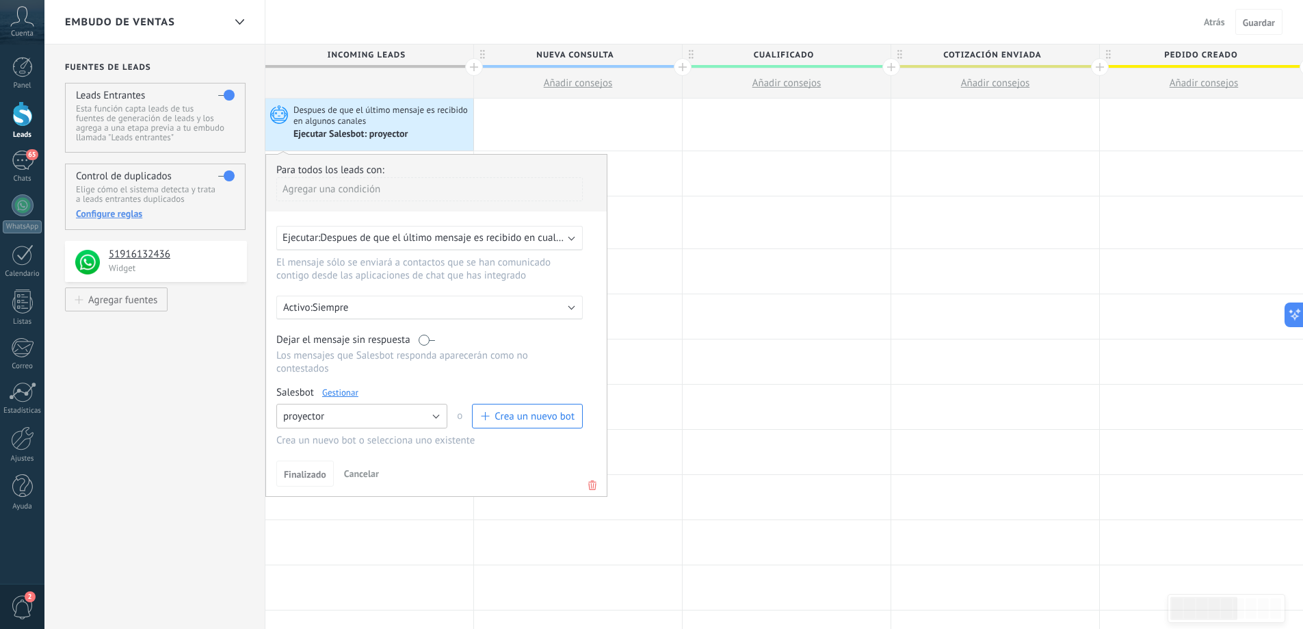
click at [436, 419] on button "proyector" at bounding box center [361, 416] width 171 height 25
click at [397, 118] on span "Despues de que el último mensaje es recibido en algunos canales" at bounding box center [381, 115] width 176 height 23
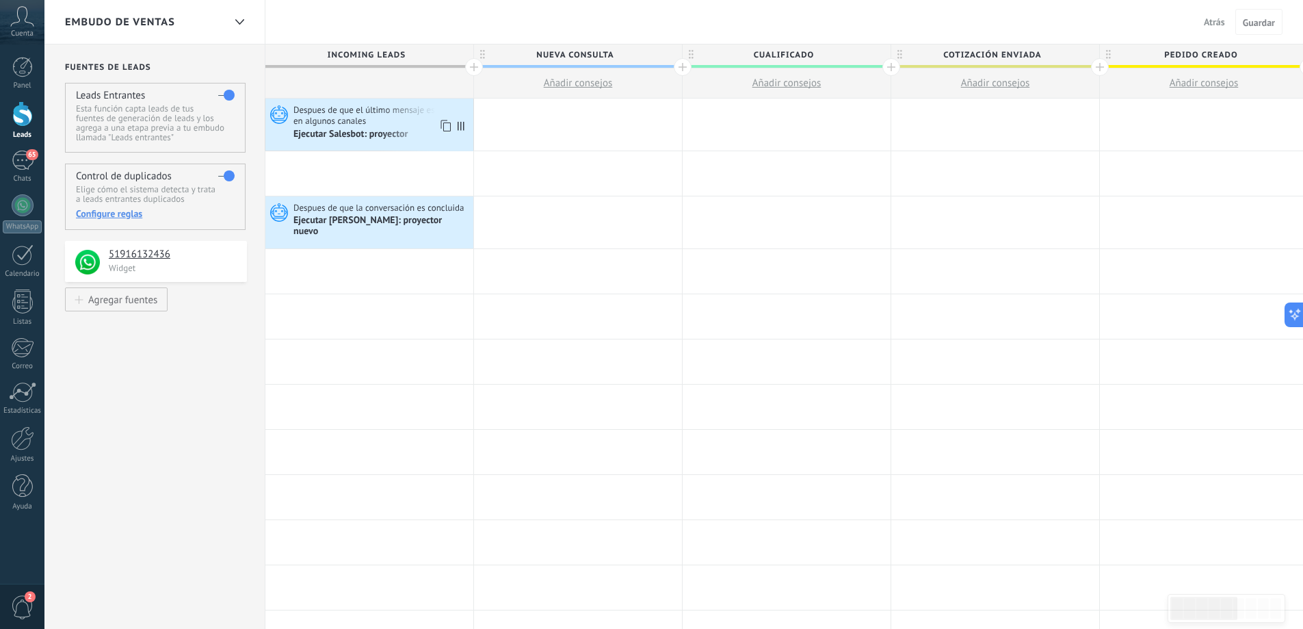
click at [413, 117] on span "Despues de que el último mensaje es recibido en algunos canales" at bounding box center [381, 115] width 176 height 23
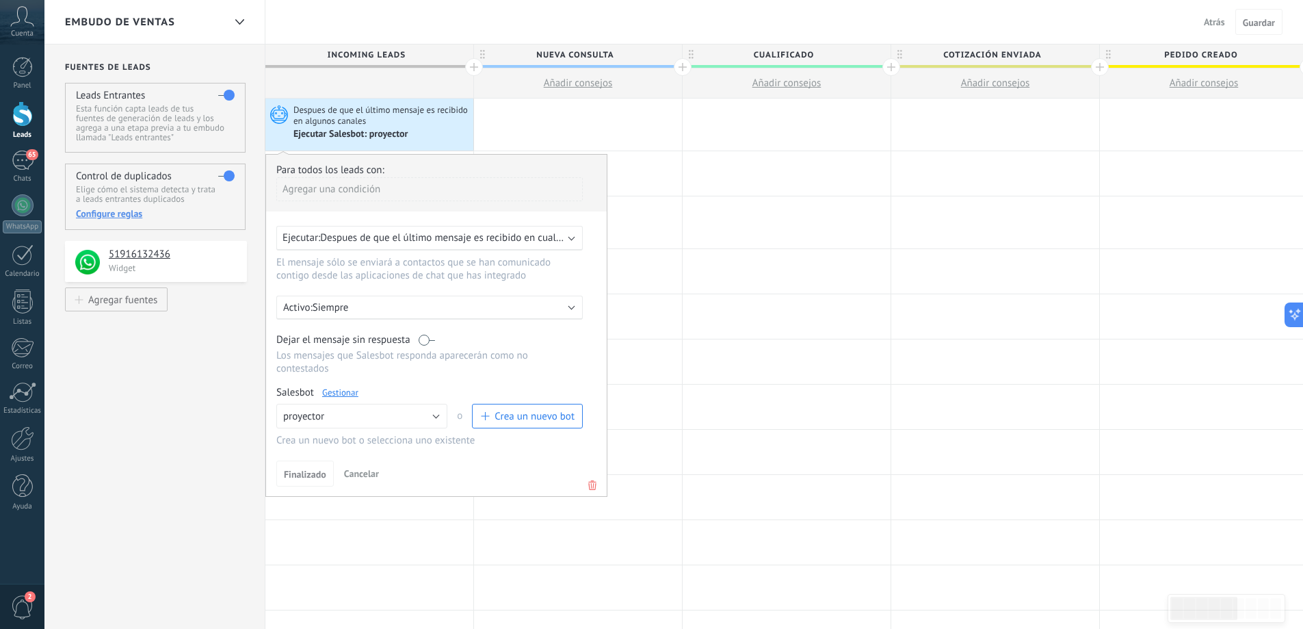
click at [338, 391] on link "Gestionar" at bounding box center [340, 392] width 36 height 12
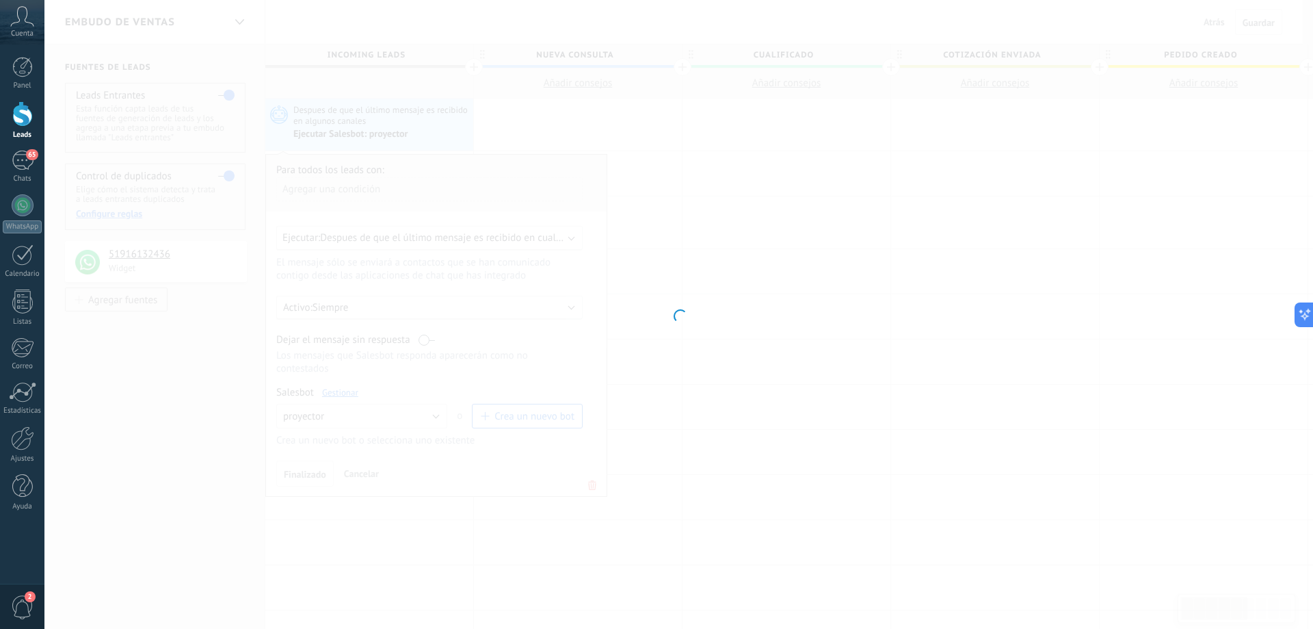
type input "*********"
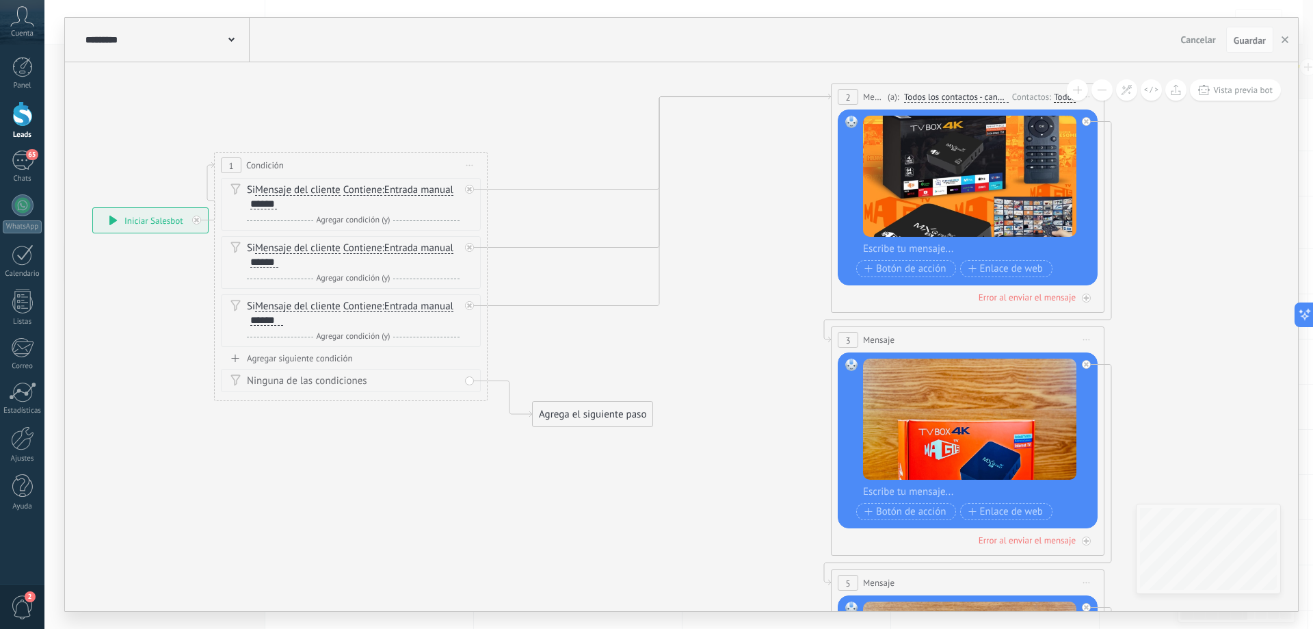
click at [238, 41] on div "********* proyector" at bounding box center [166, 40] width 168 height 44
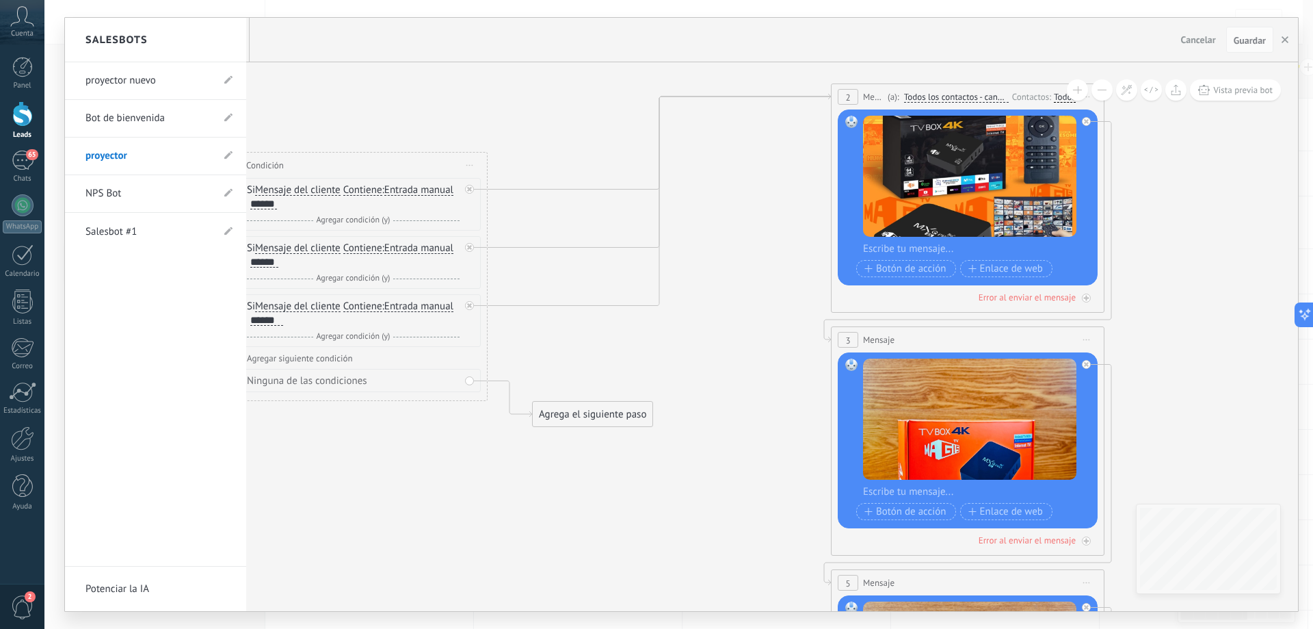
click at [224, 157] on li "proyector" at bounding box center [155, 156] width 181 height 38
click at [227, 155] on icon at bounding box center [228, 155] width 8 height 8
drag, startPoint x: 155, startPoint y: 154, endPoint x: 86, endPoint y: 152, distance: 68.4
click at [86, 152] on input "*********" at bounding box center [135, 157] width 98 height 22
type input "**********"
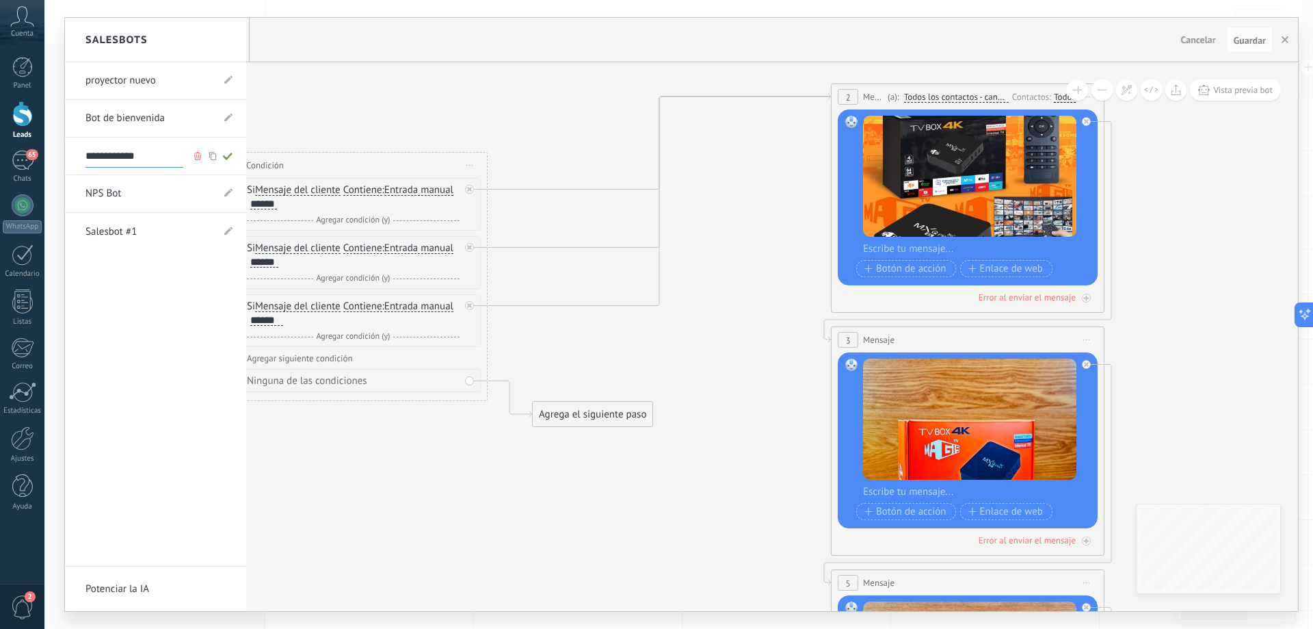
click at [232, 157] on icon at bounding box center [227, 156] width 15 height 8
click at [168, 198] on link "NPS Bot" at bounding box center [149, 193] width 127 height 38
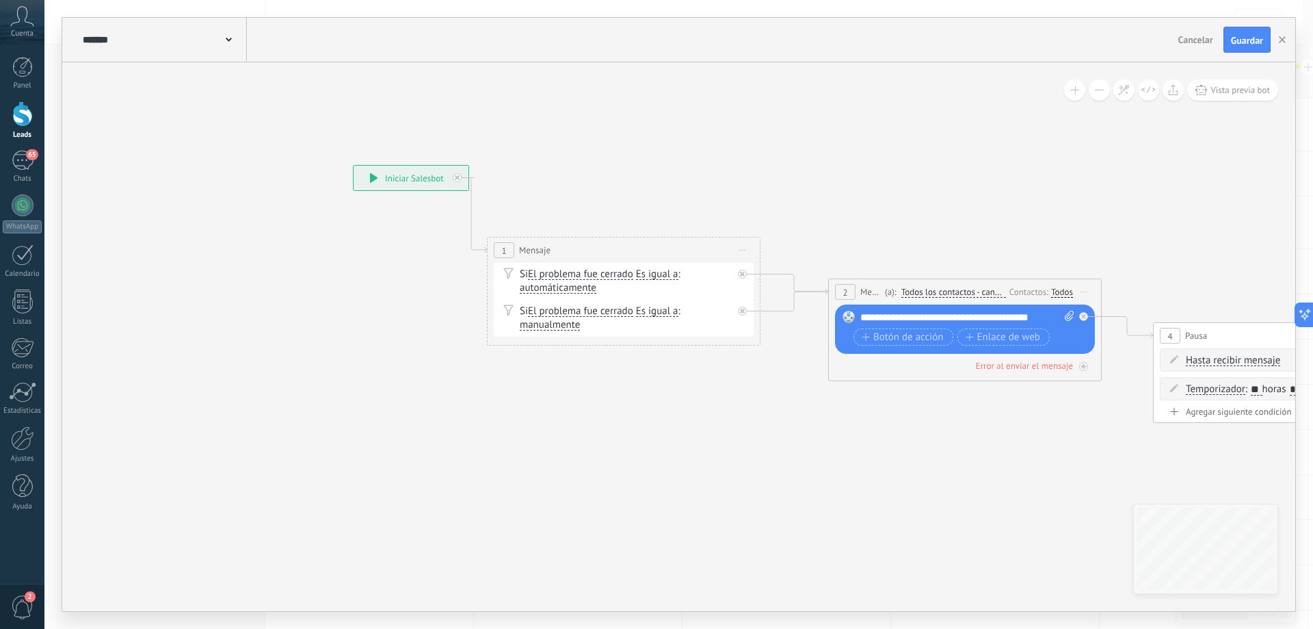
click at [224, 48] on div "******* NPS Bot" at bounding box center [163, 40] width 168 height 44
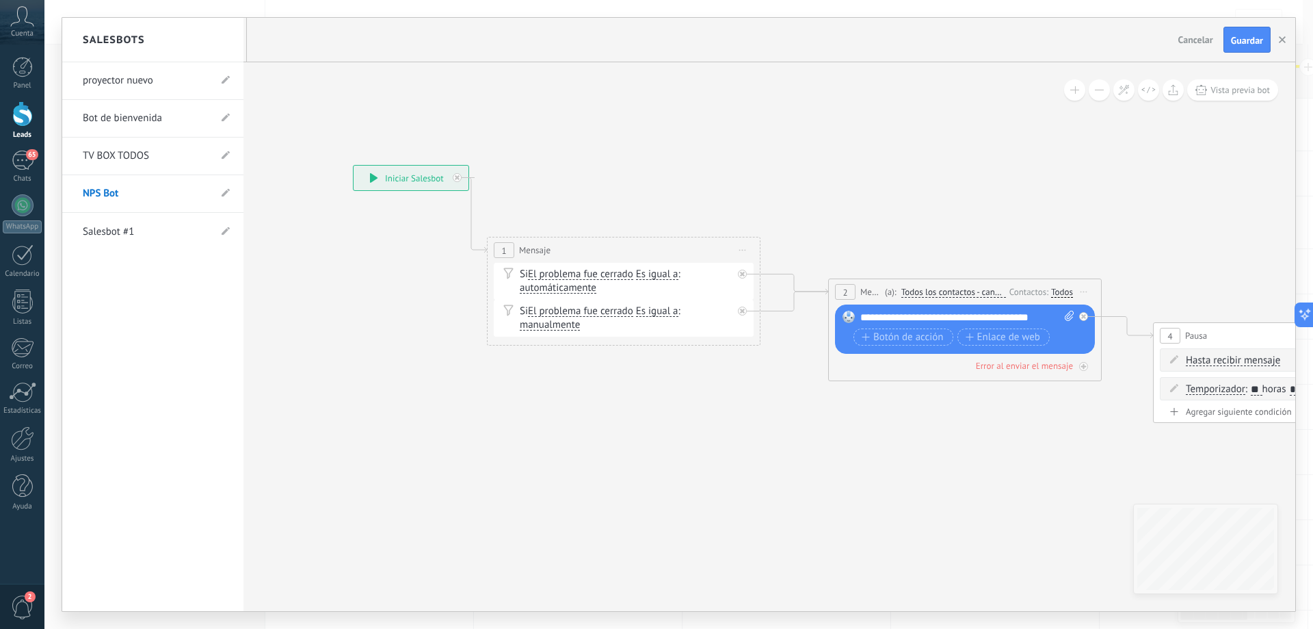
click at [159, 80] on link "proyector nuevo" at bounding box center [146, 81] width 127 height 38
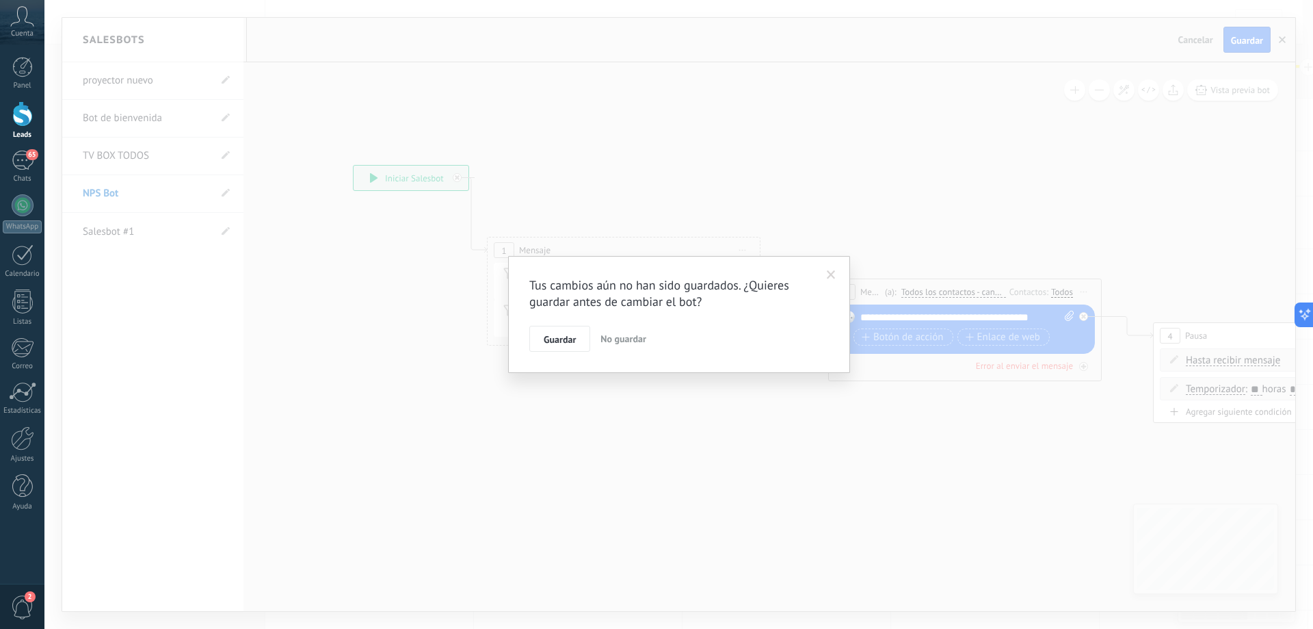
click at [822, 279] on span at bounding box center [831, 274] width 23 height 23
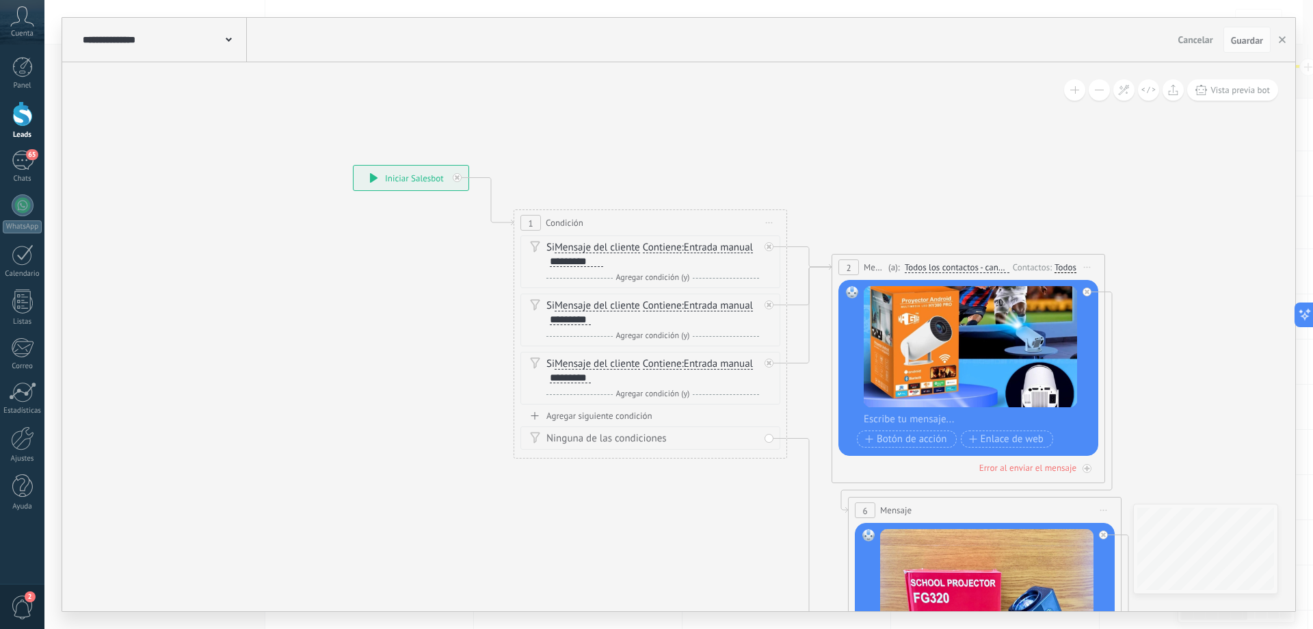
click at [189, 51] on div "**********" at bounding box center [163, 40] width 168 height 44
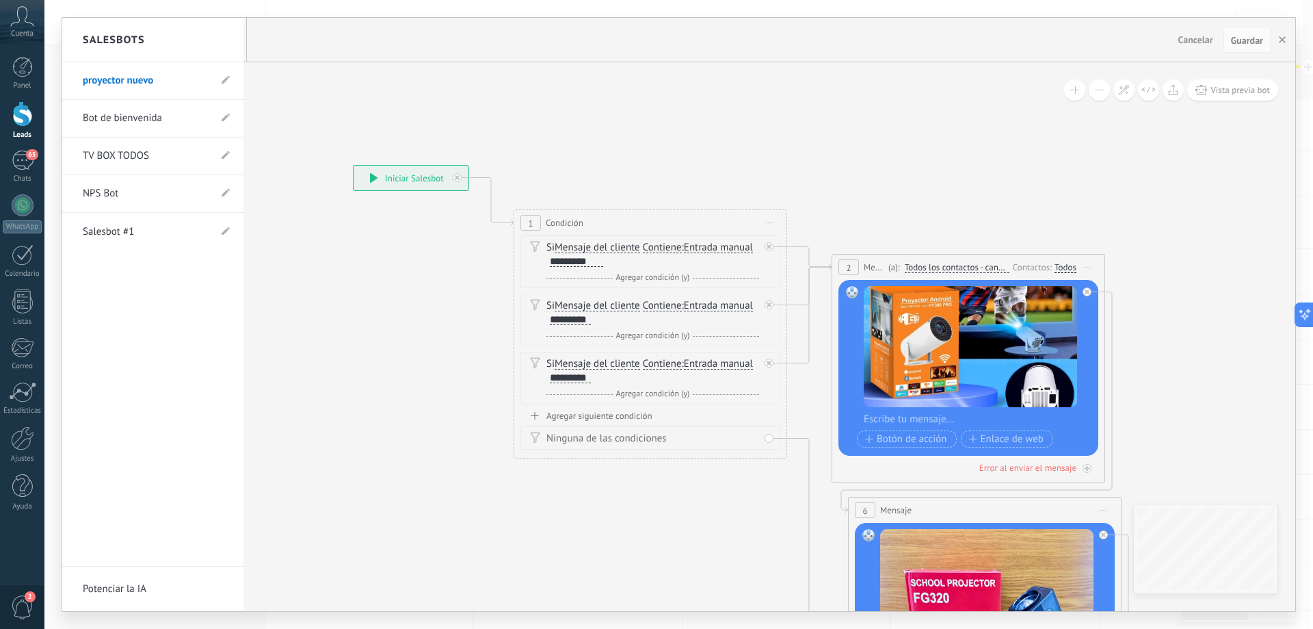
click at [156, 117] on link "Bot de bienvenida" at bounding box center [146, 118] width 127 height 38
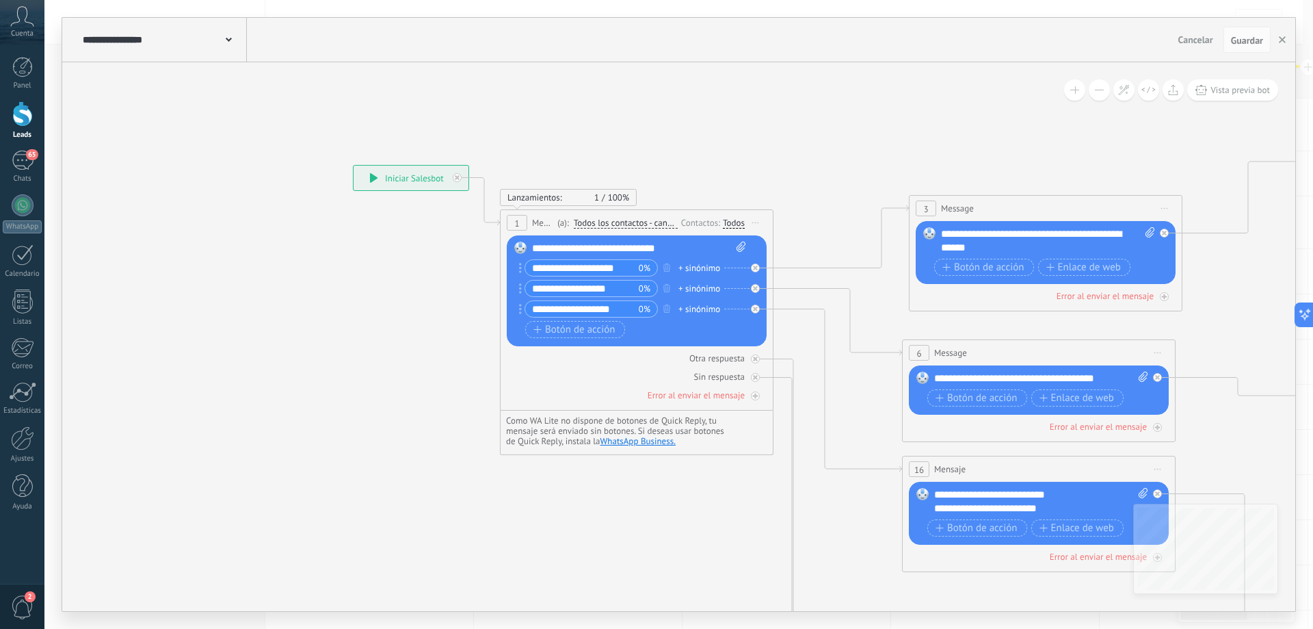
click at [228, 40] on use at bounding box center [229, 40] width 6 height 4
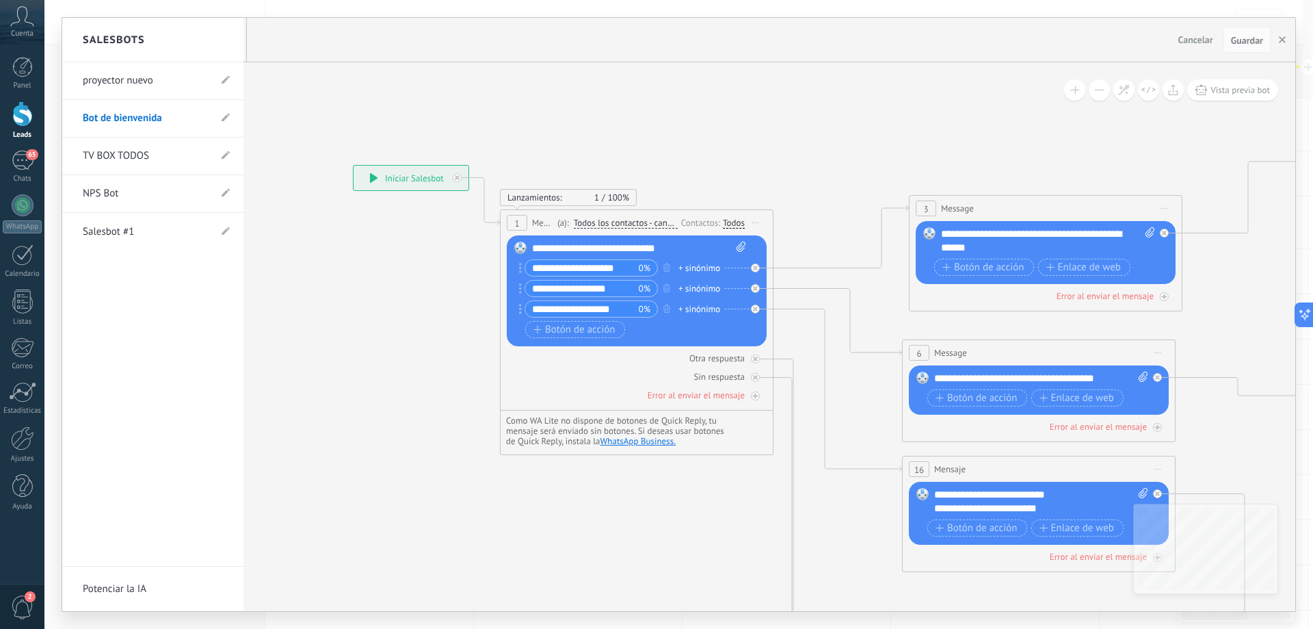
click at [133, 192] on link "NPS Bot" at bounding box center [146, 193] width 127 height 38
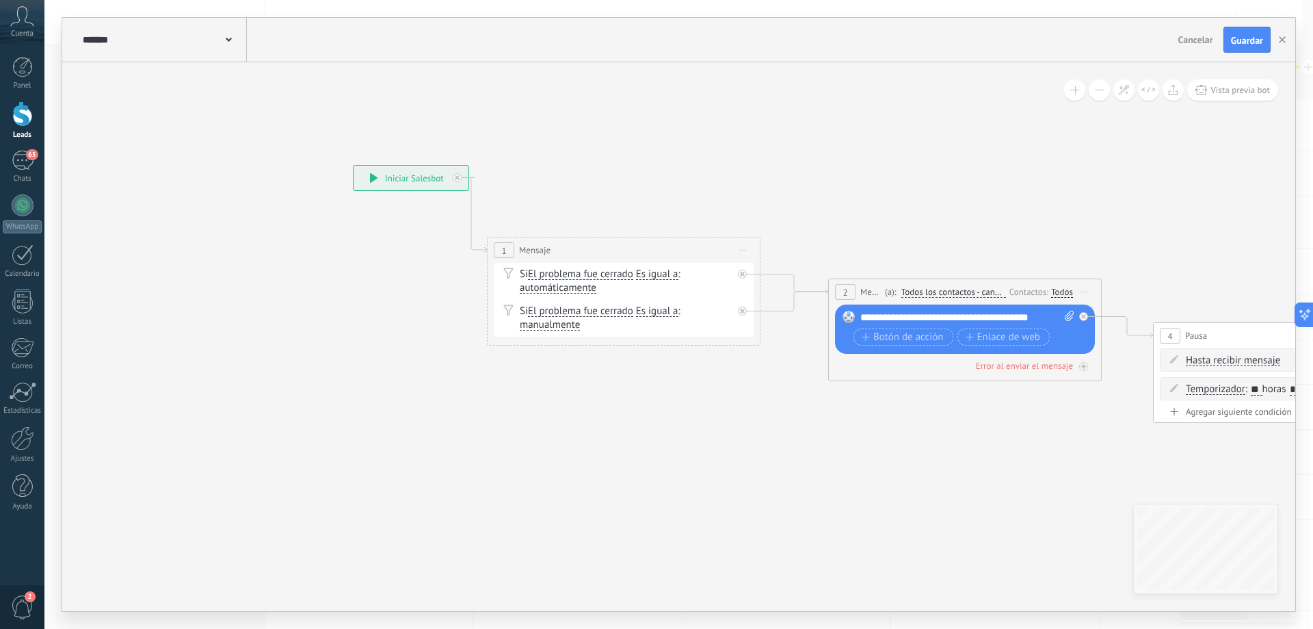
click at [231, 42] on icon at bounding box center [229, 40] width 6 height 4
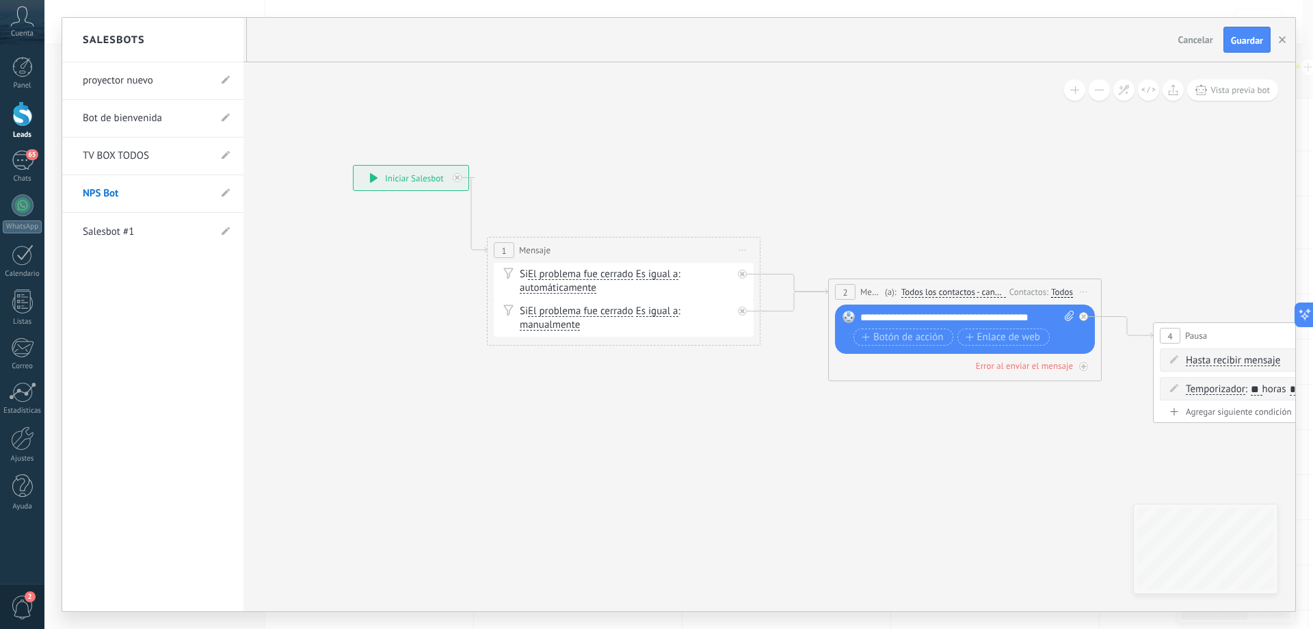
click at [154, 224] on link "Salesbot #1" at bounding box center [146, 232] width 127 height 38
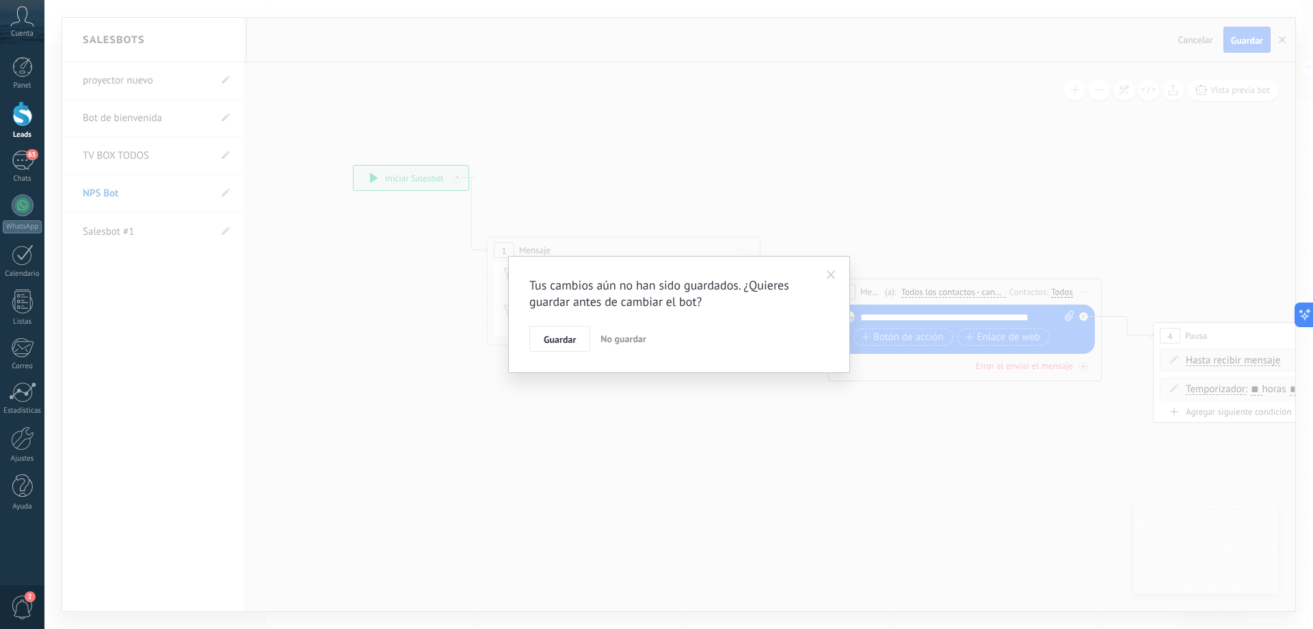
click at [826, 271] on span at bounding box center [831, 274] width 23 height 23
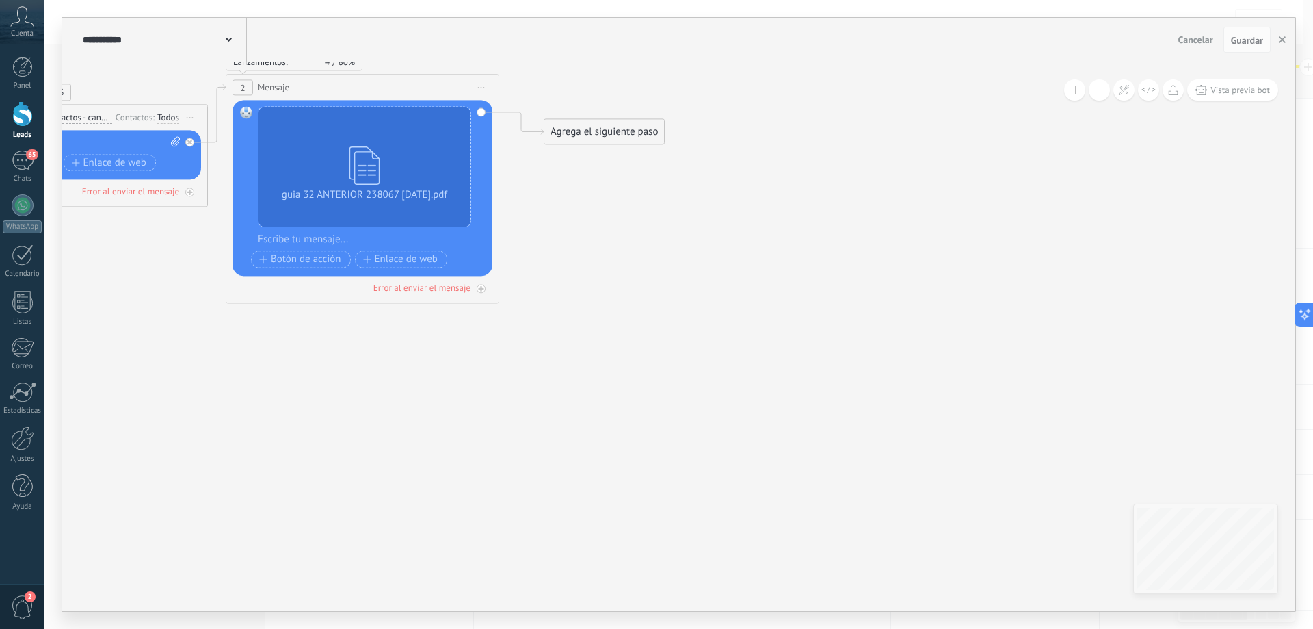
click at [247, 40] on div "**********" at bounding box center [678, 40] width 1233 height 44
click at [239, 40] on div "**********" at bounding box center [163, 40] width 168 height 44
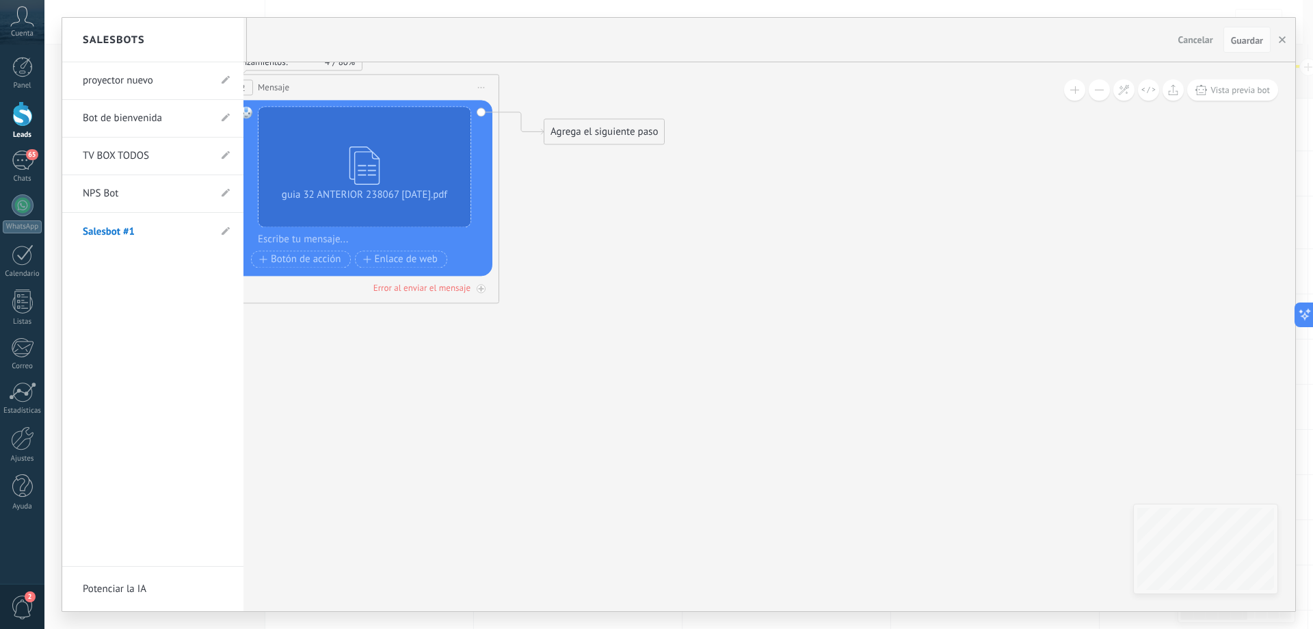
click at [156, 148] on link "TV BOX TODOS" at bounding box center [146, 156] width 127 height 38
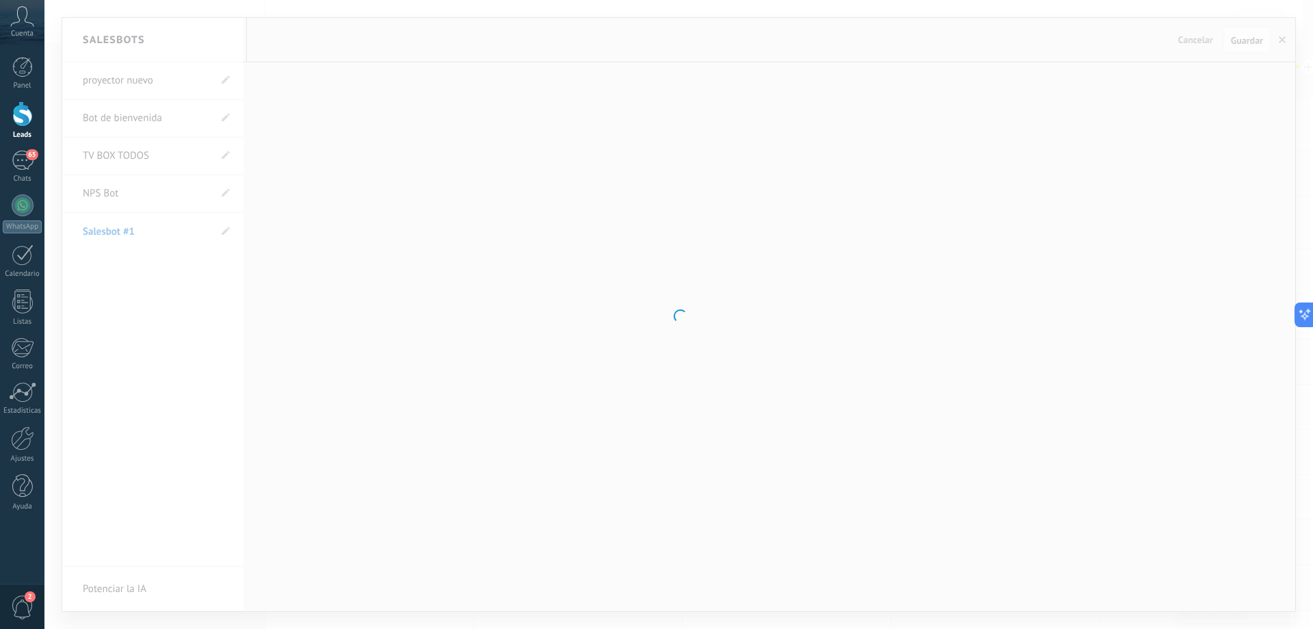
type input "**********"
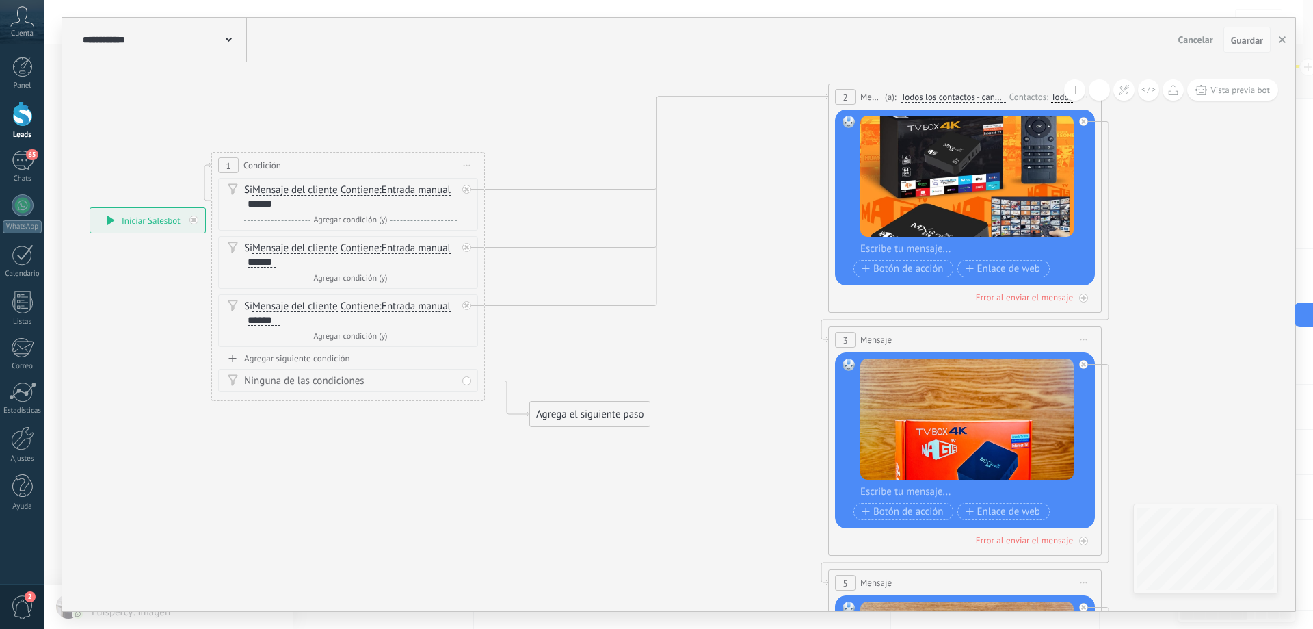
click at [1254, 40] on span "Guardar" at bounding box center [1247, 41] width 32 height 10
click at [1287, 41] on button "button" at bounding box center [1282, 40] width 21 height 26
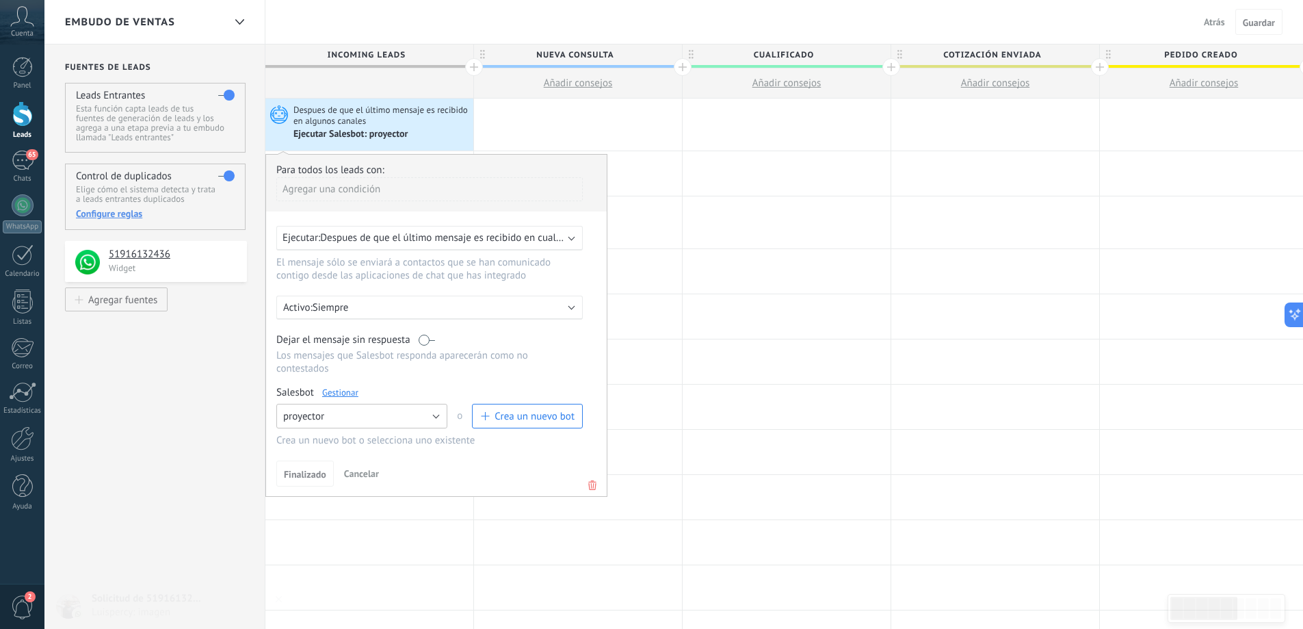
click at [438, 417] on button "proyector" at bounding box center [361, 416] width 171 height 25
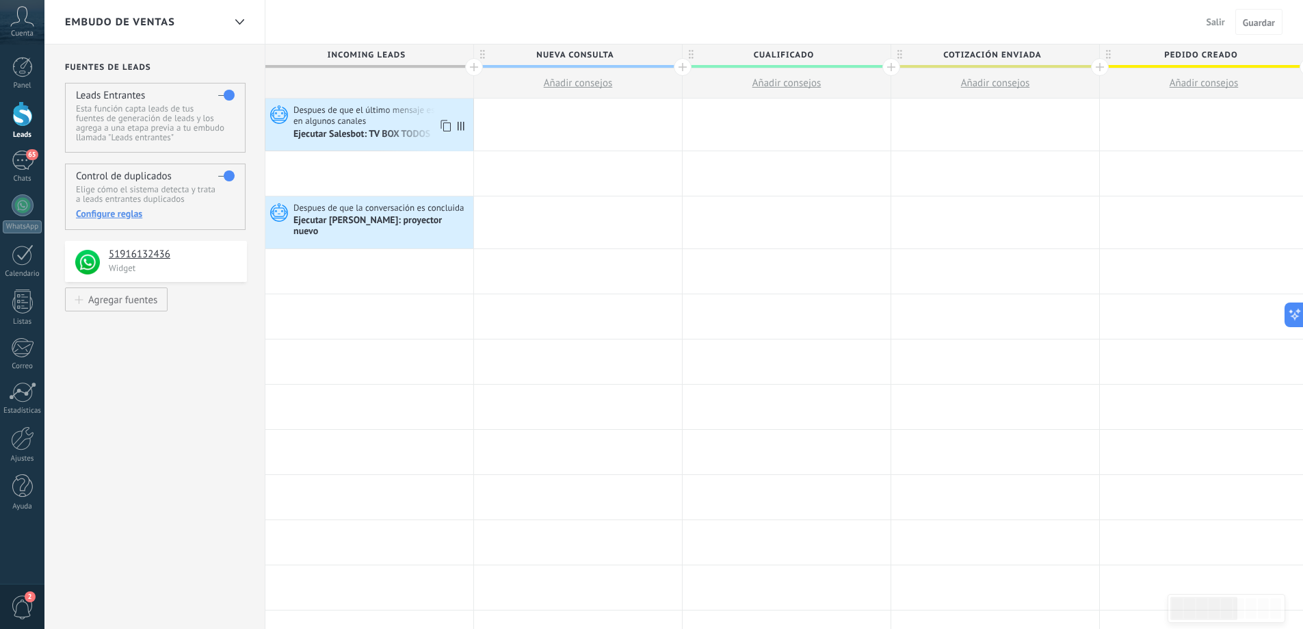
click at [412, 124] on span "Despues de que el último mensaje es recibido en algunos canales" at bounding box center [381, 115] width 176 height 23
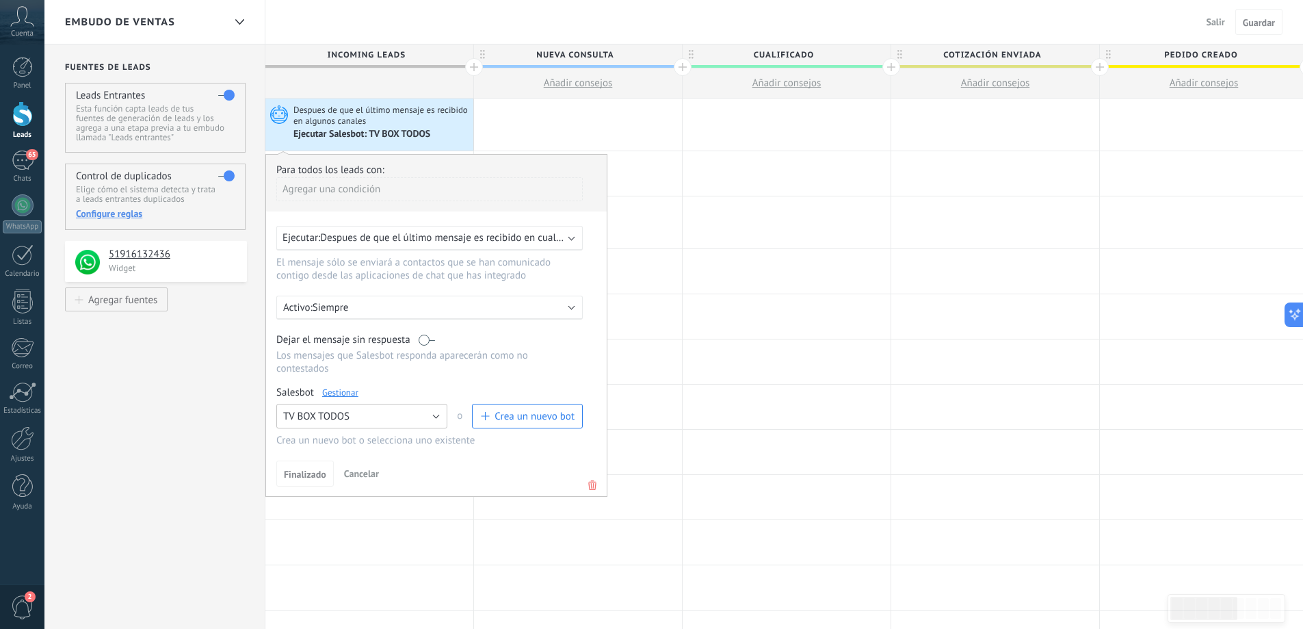
click at [436, 420] on button "TV BOX TODOS" at bounding box center [361, 416] width 171 height 25
click at [374, 490] on span "TV BOX TODOS" at bounding box center [355, 485] width 174 height 13
click at [491, 241] on span "Despues de que el último mensaje es recibido en cualquier canal" at bounding box center [462, 237] width 285 height 13
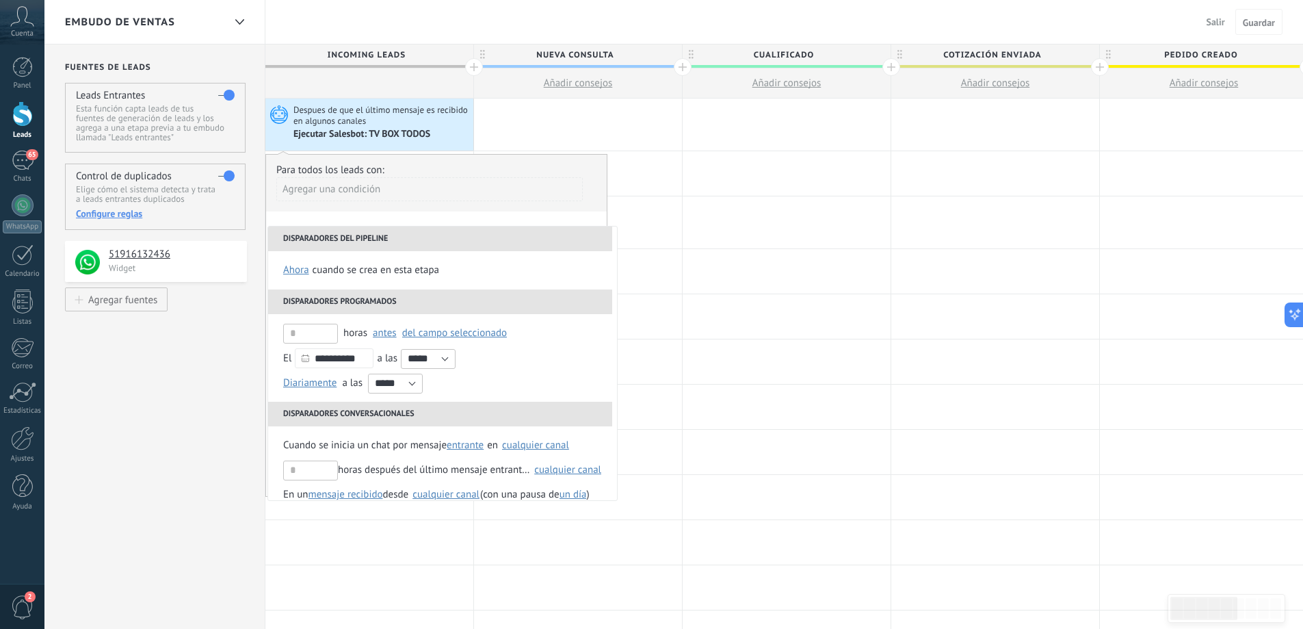
click at [491, 241] on li "Disparadores del pipeline" at bounding box center [440, 238] width 344 height 25
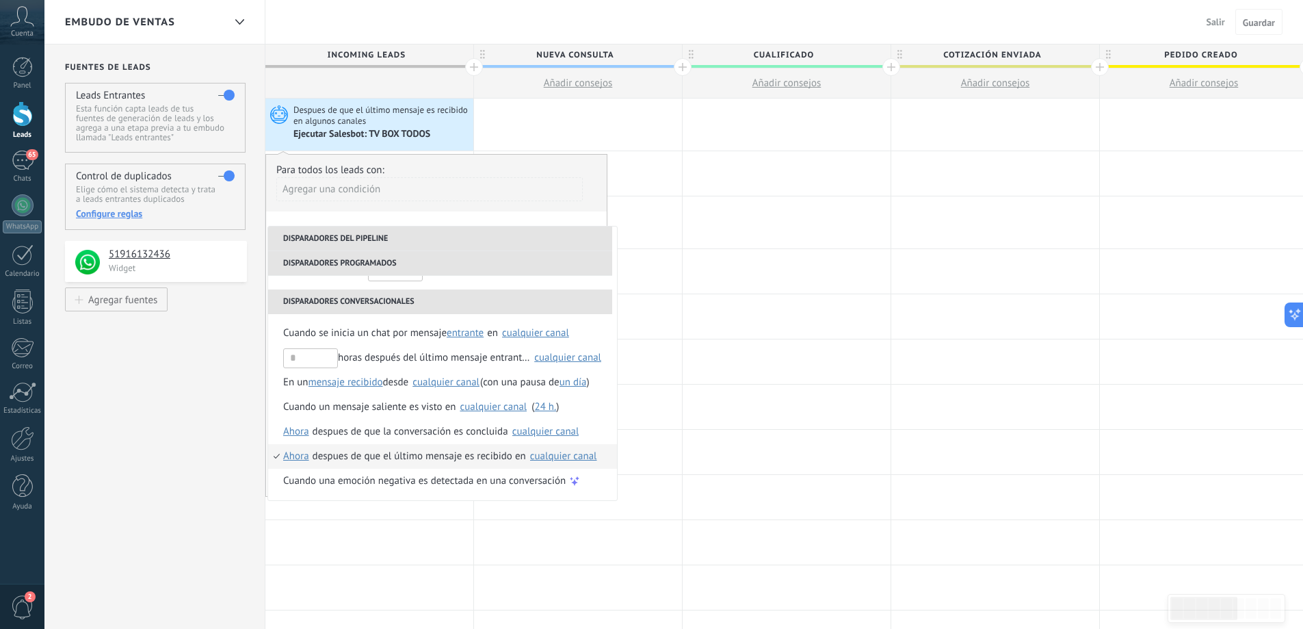
click at [459, 456] on div "despues de que el último mensaje es recibido en" at bounding box center [419, 456] width 213 height 25
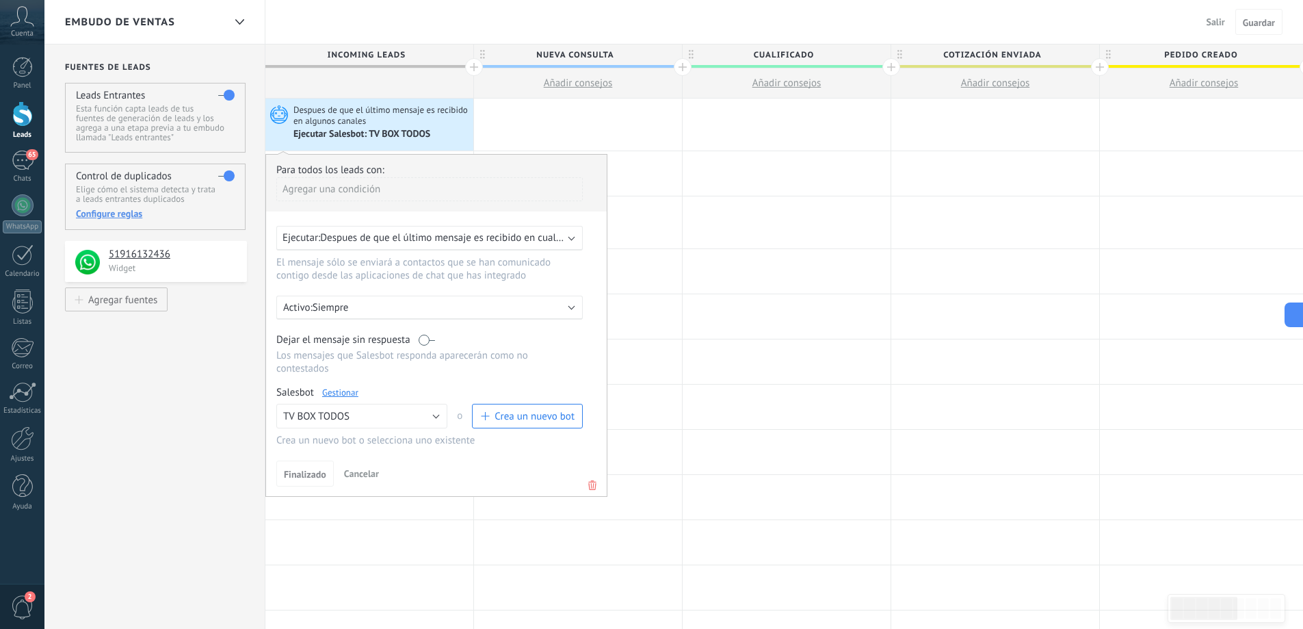
click at [462, 239] on span "Despues de que el último mensaje es recibido en cualquier canal" at bounding box center [462, 237] width 285 height 13
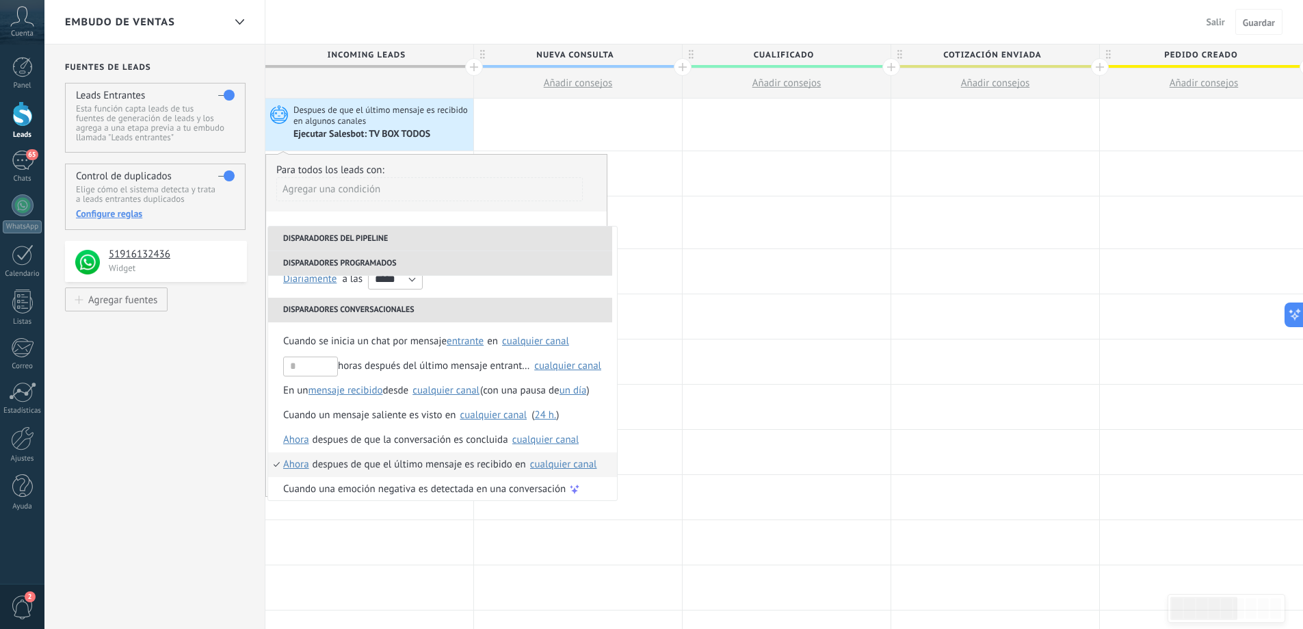
scroll to position [112, 0]
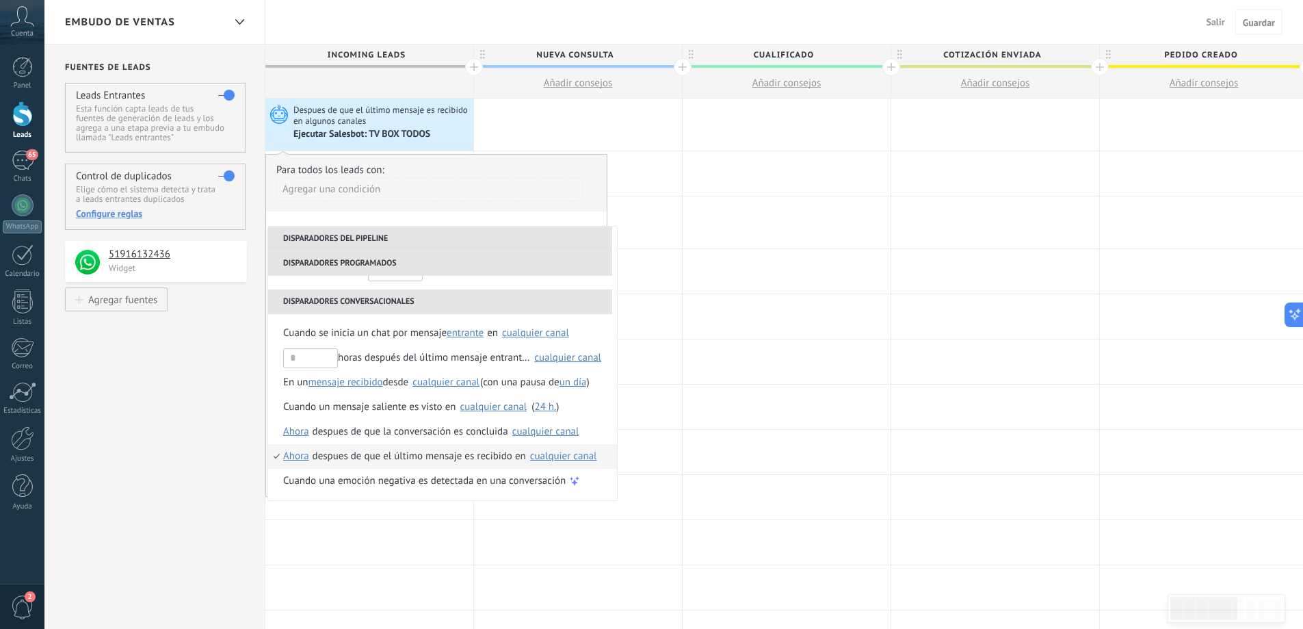
click at [553, 456] on div "cualquier canal" at bounding box center [563, 456] width 67 height 10
click at [440, 454] on div "despues de que el último mensaje es recibido en" at bounding box center [419, 456] width 213 height 25
click at [436, 455] on div "despues de que el último mensaje es recibido en" at bounding box center [419, 456] width 213 height 25
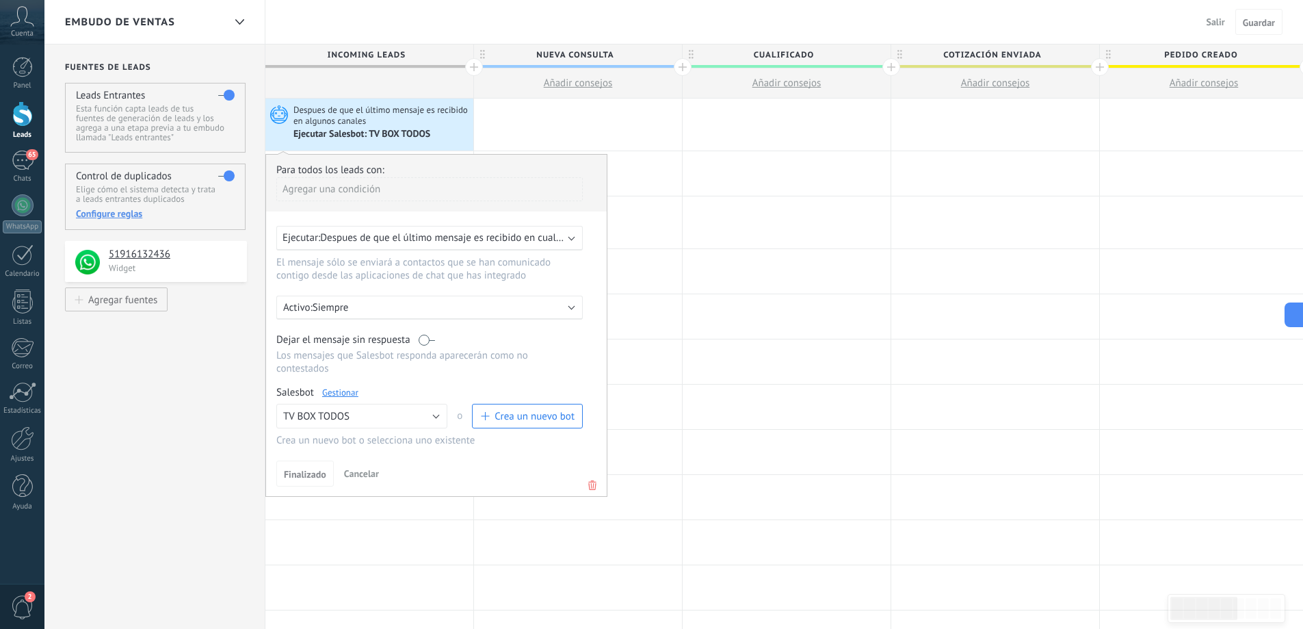
click at [520, 311] on p "Siempre" at bounding box center [432, 307] width 239 height 13
click at [520, 311] on li "Siempre" at bounding box center [456, 307] width 376 height 24
click at [431, 415] on button "TV BOX TODOS" at bounding box center [361, 416] width 171 height 25
click at [352, 484] on span "TV BOX TODOS" at bounding box center [355, 485] width 174 height 13
click at [468, 239] on span "Despues de que el último mensaje es recibido en cualquier canal" at bounding box center [462, 237] width 285 height 13
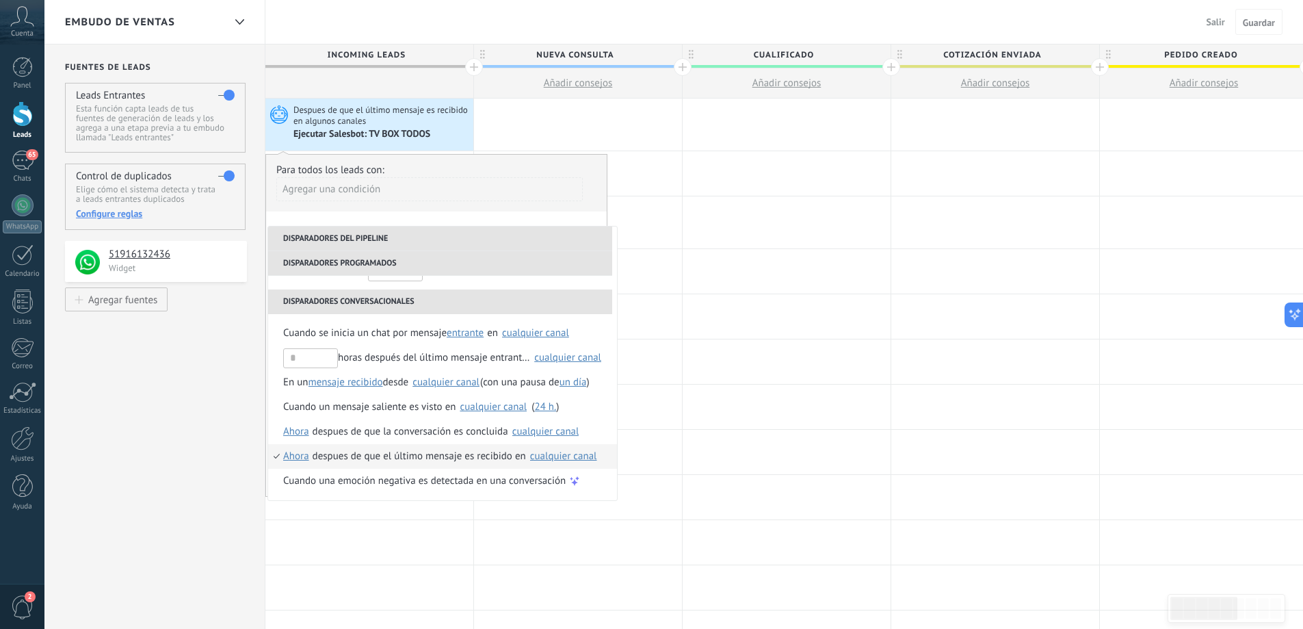
click at [293, 461] on span "Ahora" at bounding box center [296, 456] width 26 height 25
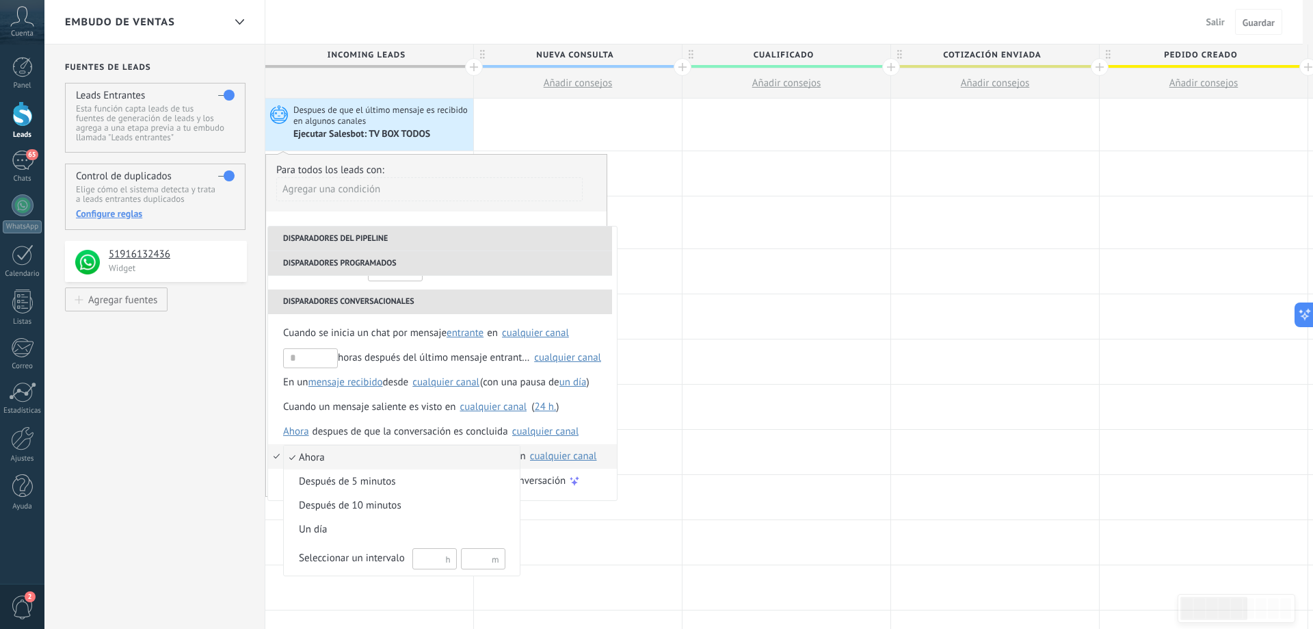
click at [286, 434] on div at bounding box center [656, 314] width 1313 height 629
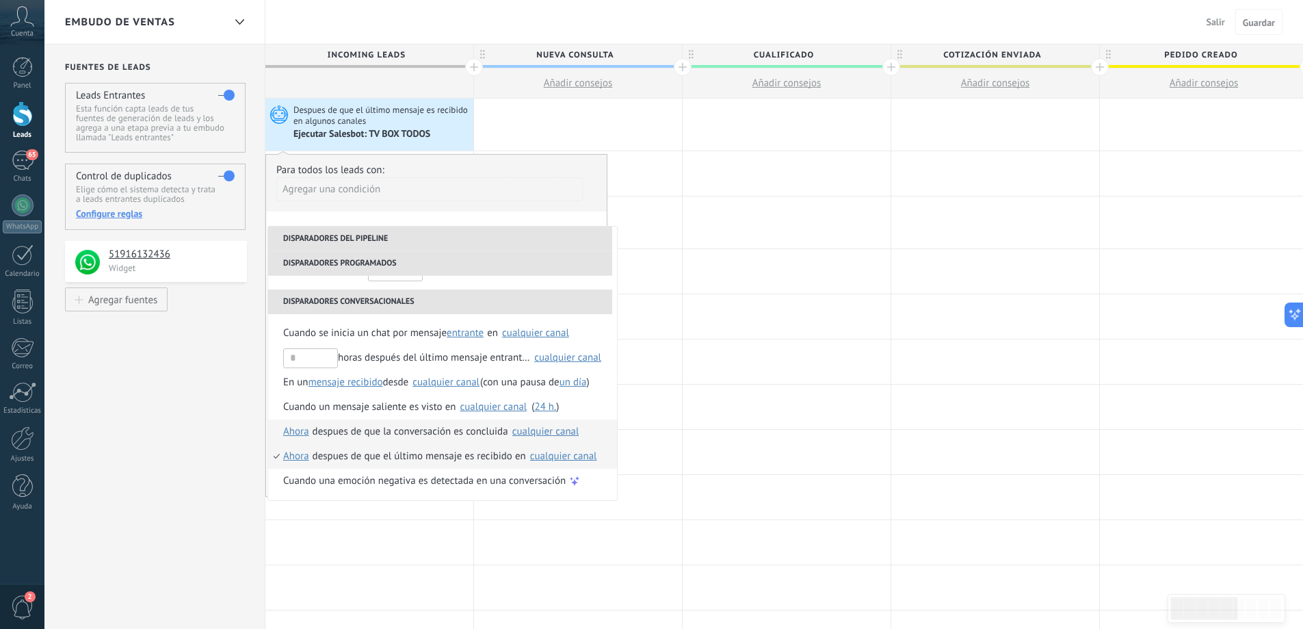
click at [283, 434] on span "Ahora" at bounding box center [296, 431] width 26 height 25
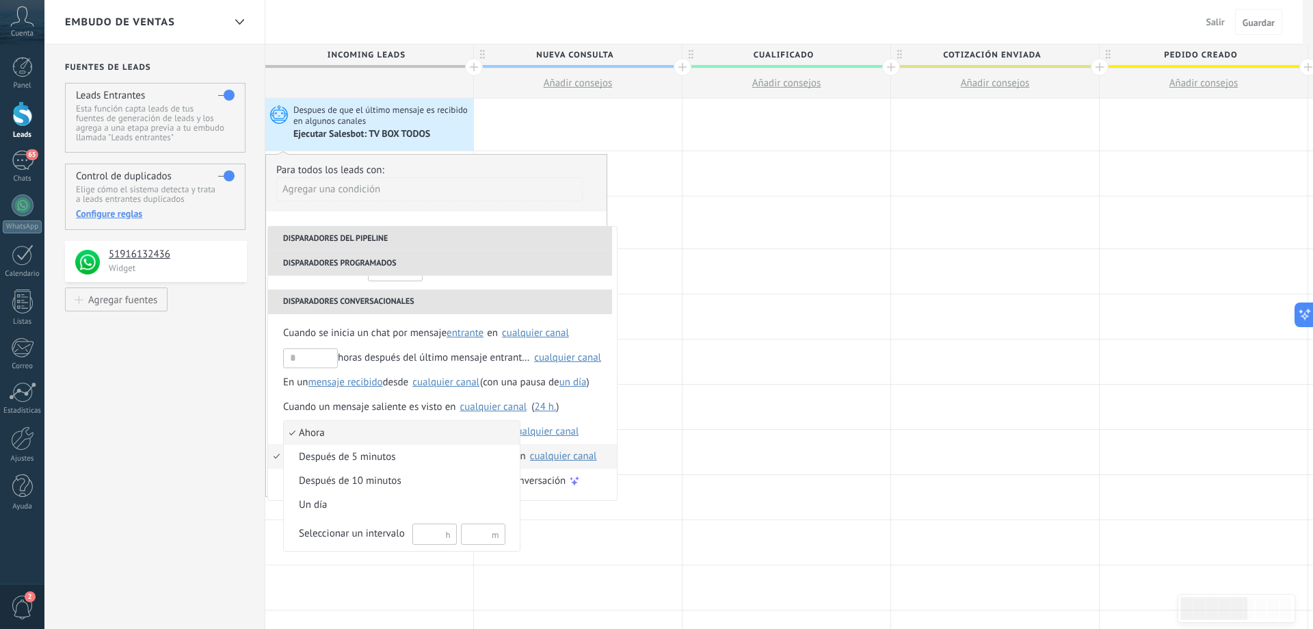
click at [313, 433] on span "Ahora" at bounding box center [395, 433] width 222 height 14
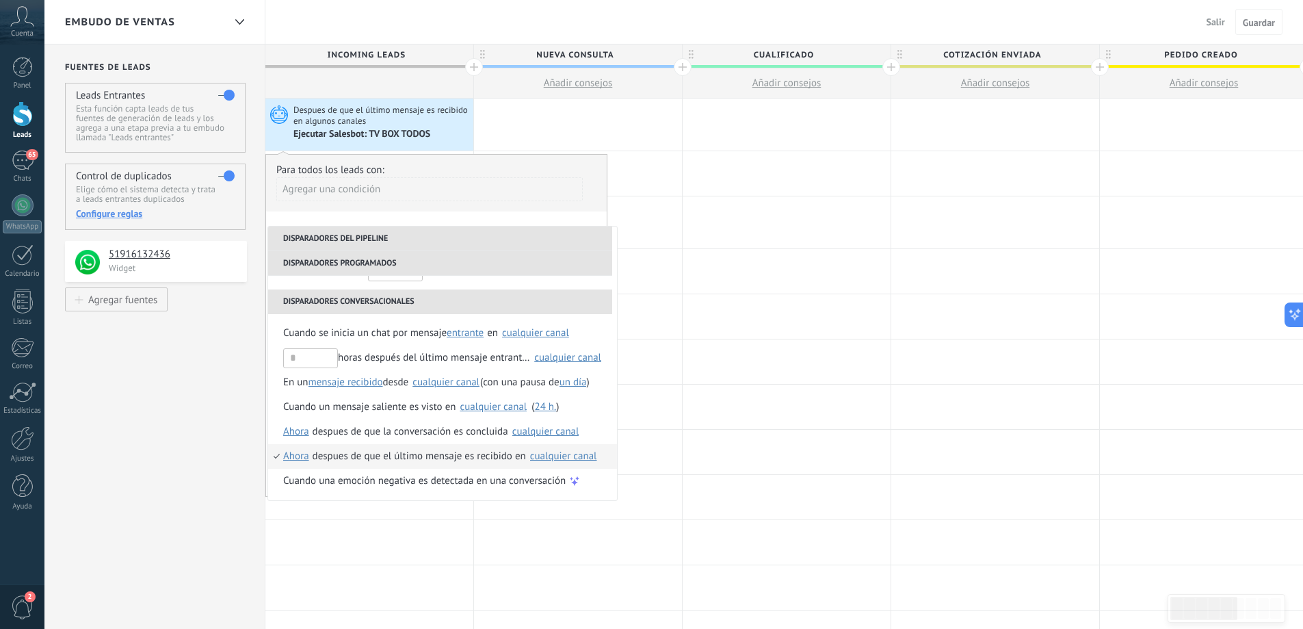
click at [296, 458] on span "Ahora" at bounding box center [296, 456] width 26 height 25
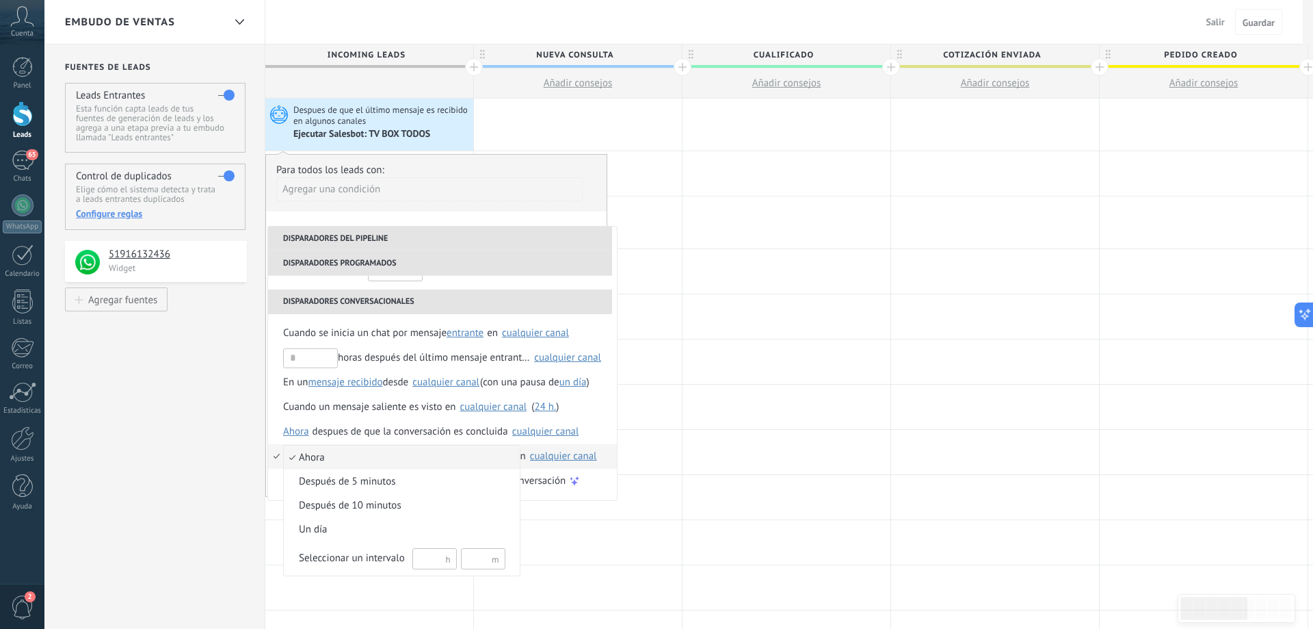
click at [307, 460] on span "Ahora" at bounding box center [395, 458] width 222 height 14
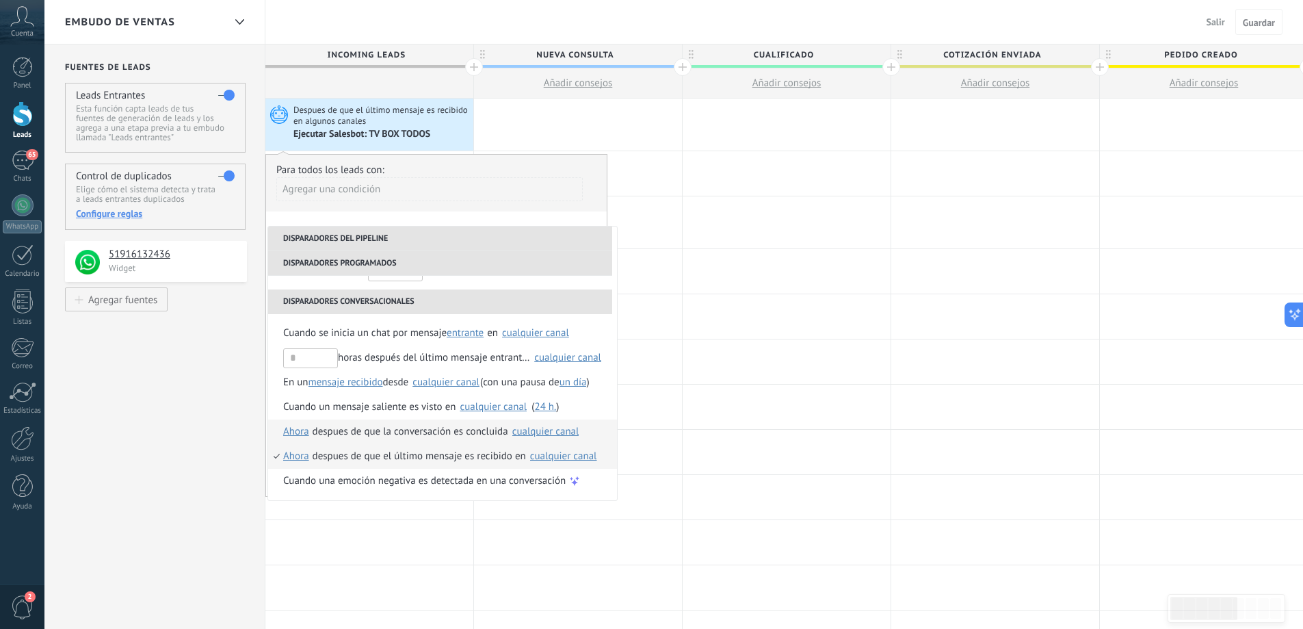
click at [298, 432] on span "Ahora" at bounding box center [296, 431] width 26 height 25
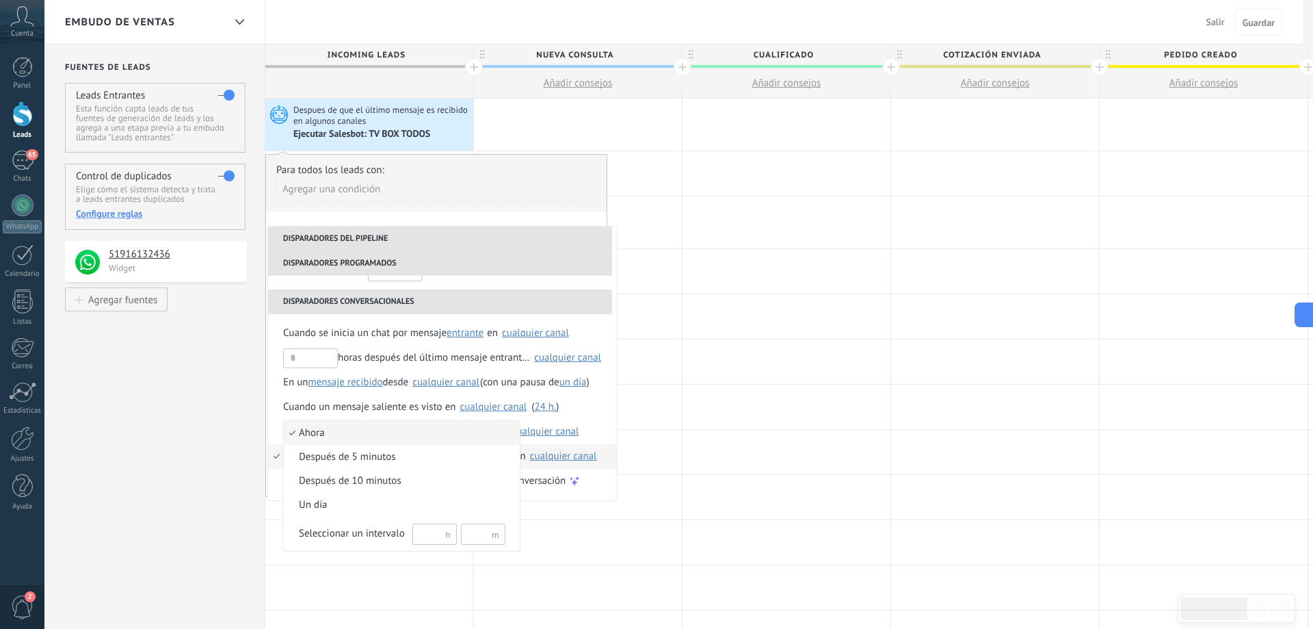
click at [298, 432] on span "Ahora" at bounding box center [395, 433] width 222 height 14
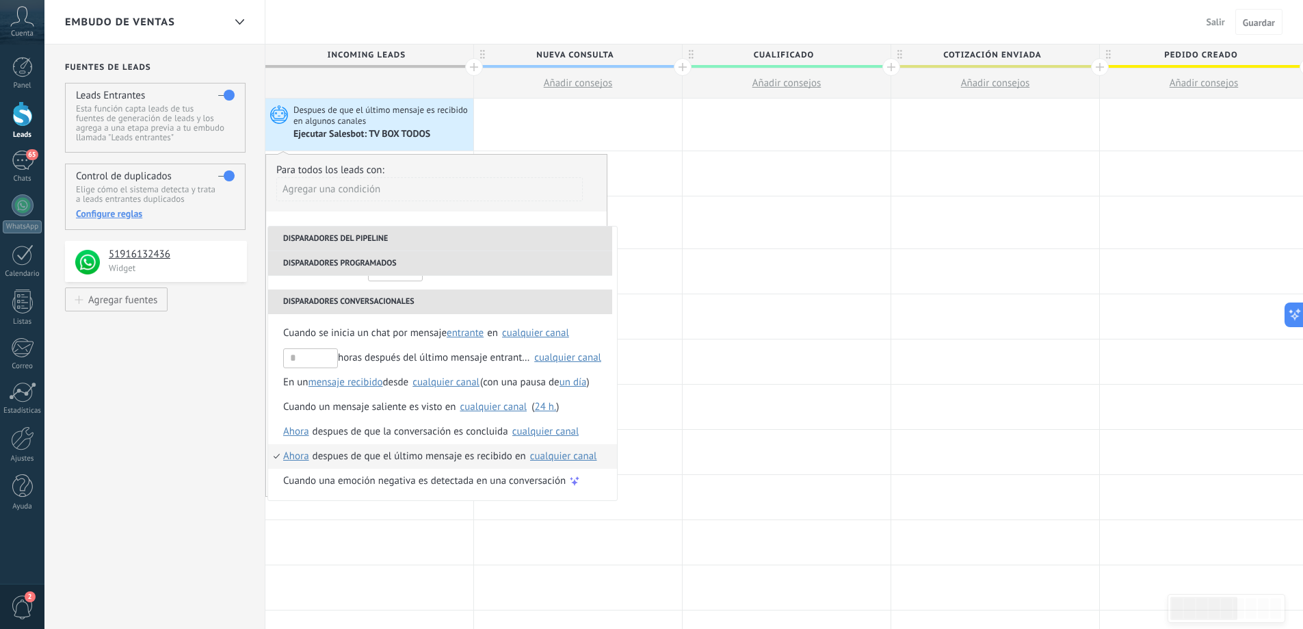
click at [468, 456] on div "despues de que el último mensaje es recibido en" at bounding box center [419, 456] width 213 height 25
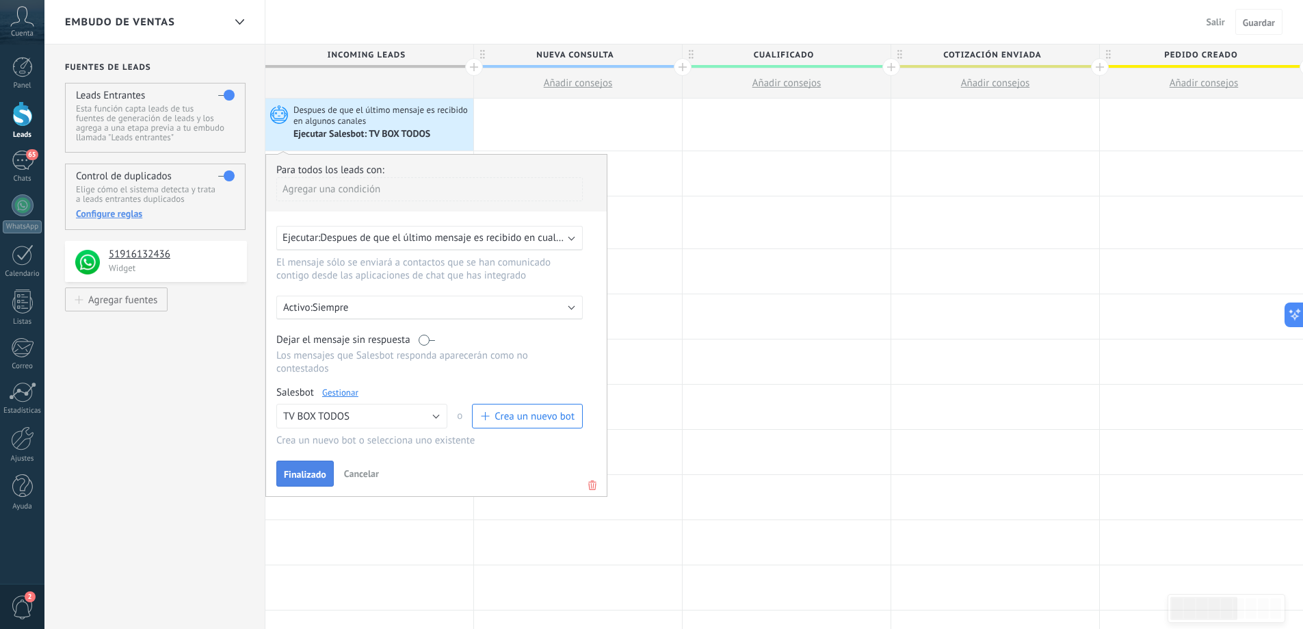
click at [321, 469] on button "Finalizado" at bounding box center [304, 473] width 57 height 26
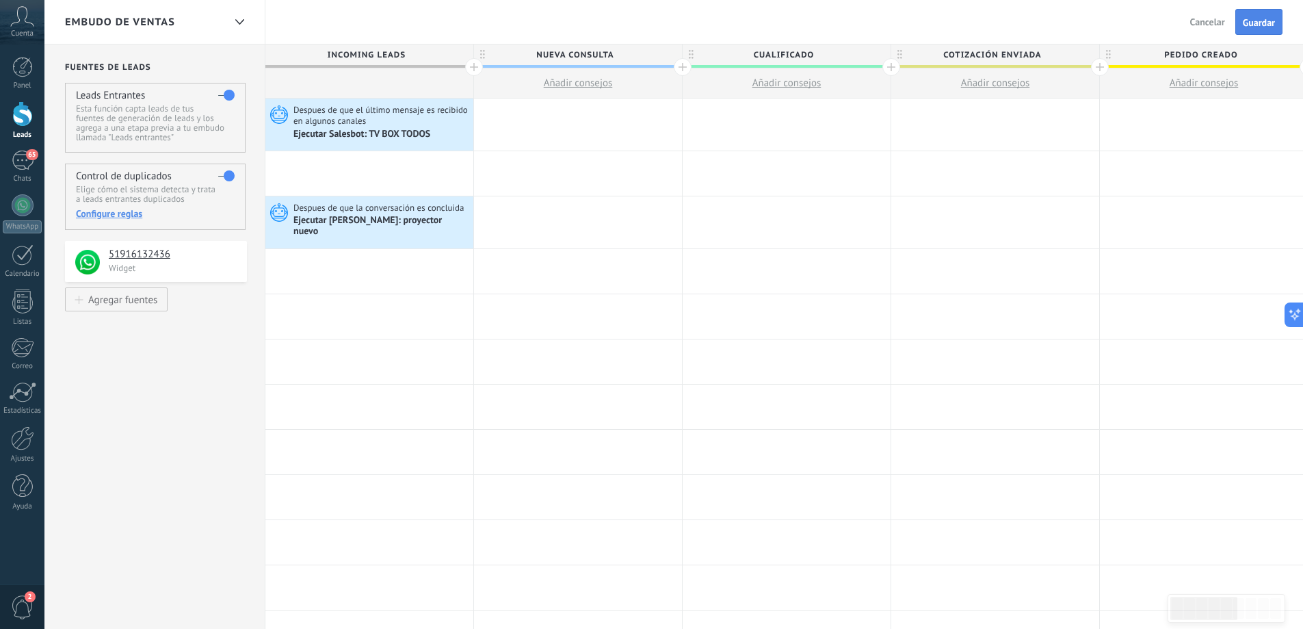
click at [1255, 27] on span "Guardar" at bounding box center [1259, 23] width 32 height 10
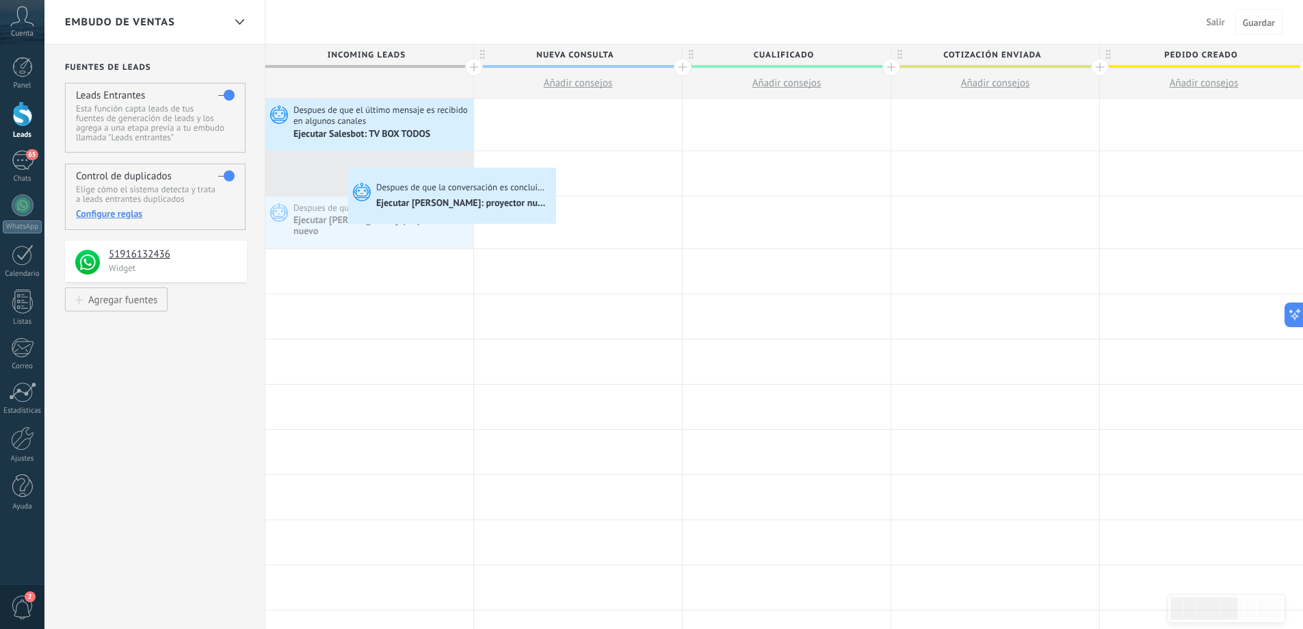
drag, startPoint x: 368, startPoint y: 209, endPoint x: 343, endPoint y: 170, distance: 46.7
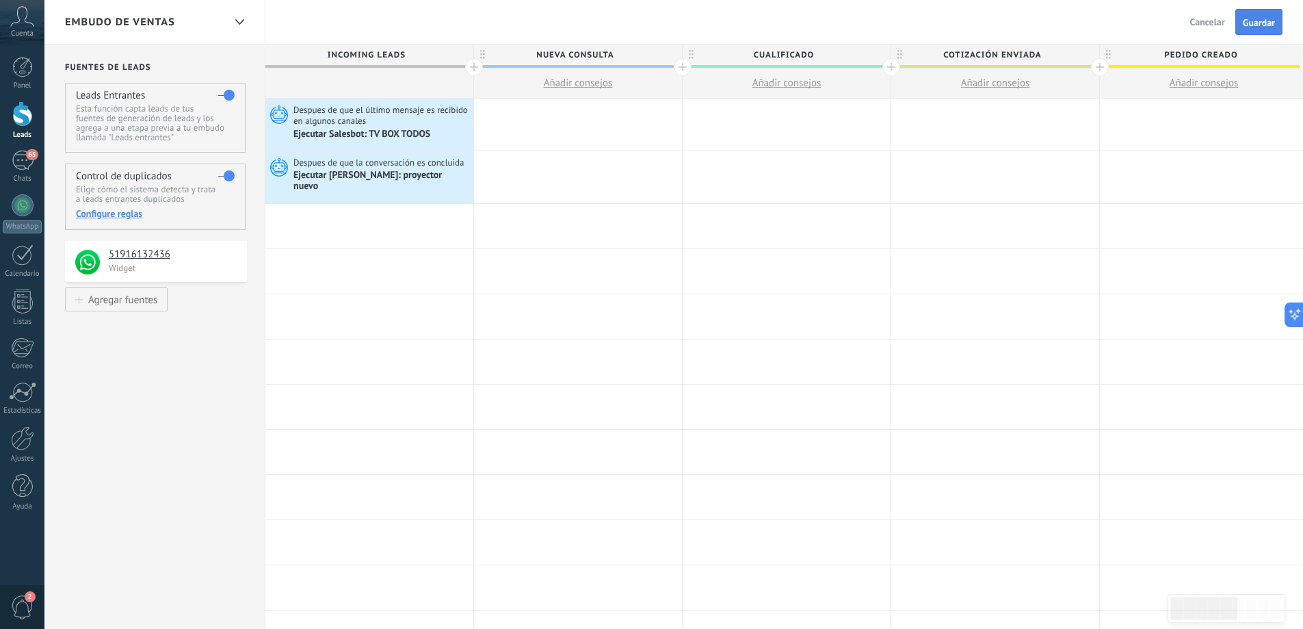
click at [1261, 32] on button "Guardar" at bounding box center [1258, 22] width 47 height 26
click at [395, 172] on div "Ejecutar Salesbot: proyector nuevo" at bounding box center [381, 181] width 176 height 23
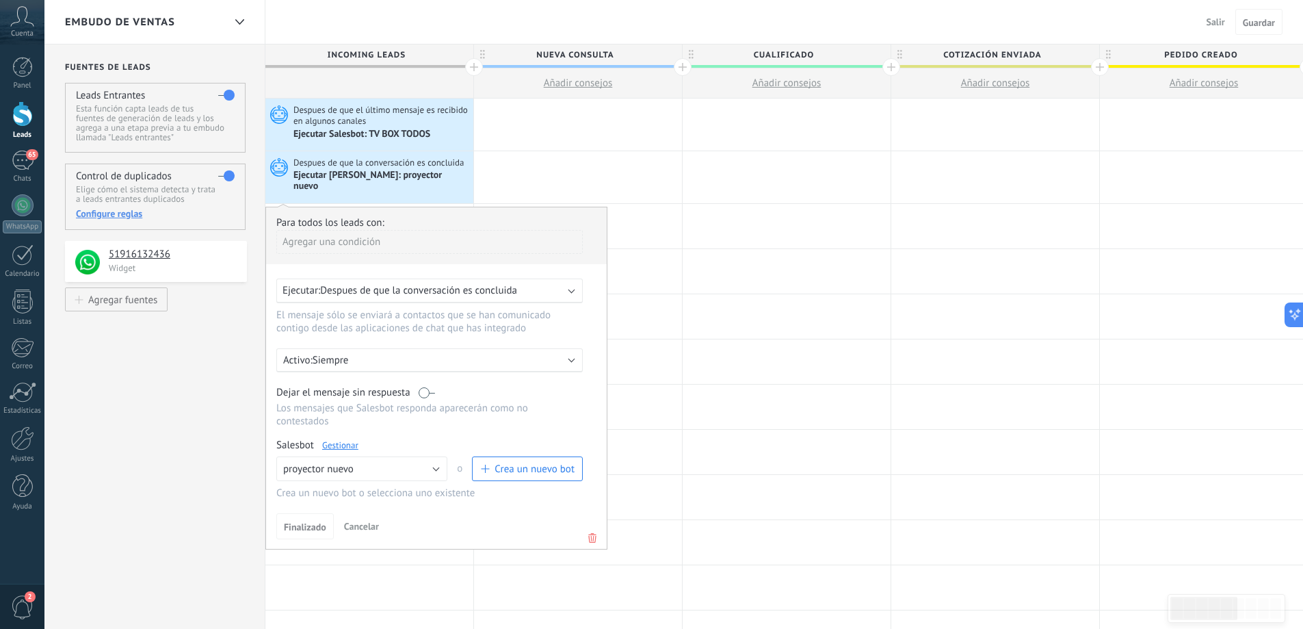
click at [340, 439] on link "Gestionar" at bounding box center [340, 445] width 36 height 12
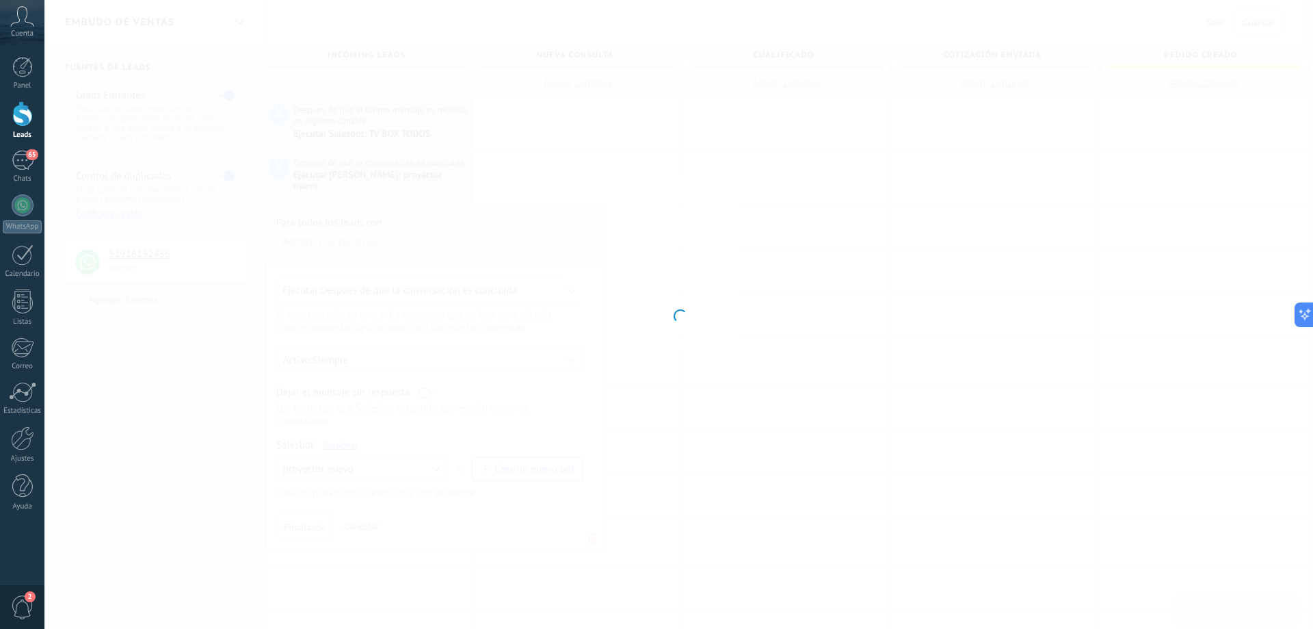
type input "**********"
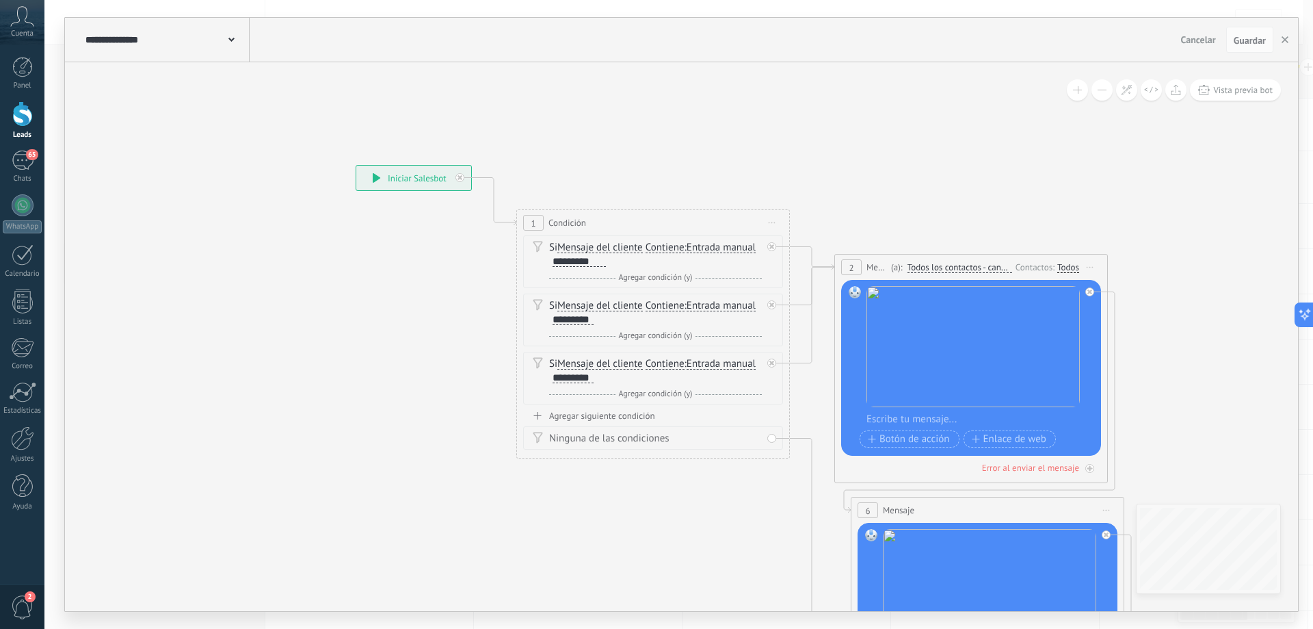
click at [229, 38] on icon at bounding box center [231, 40] width 6 height 4
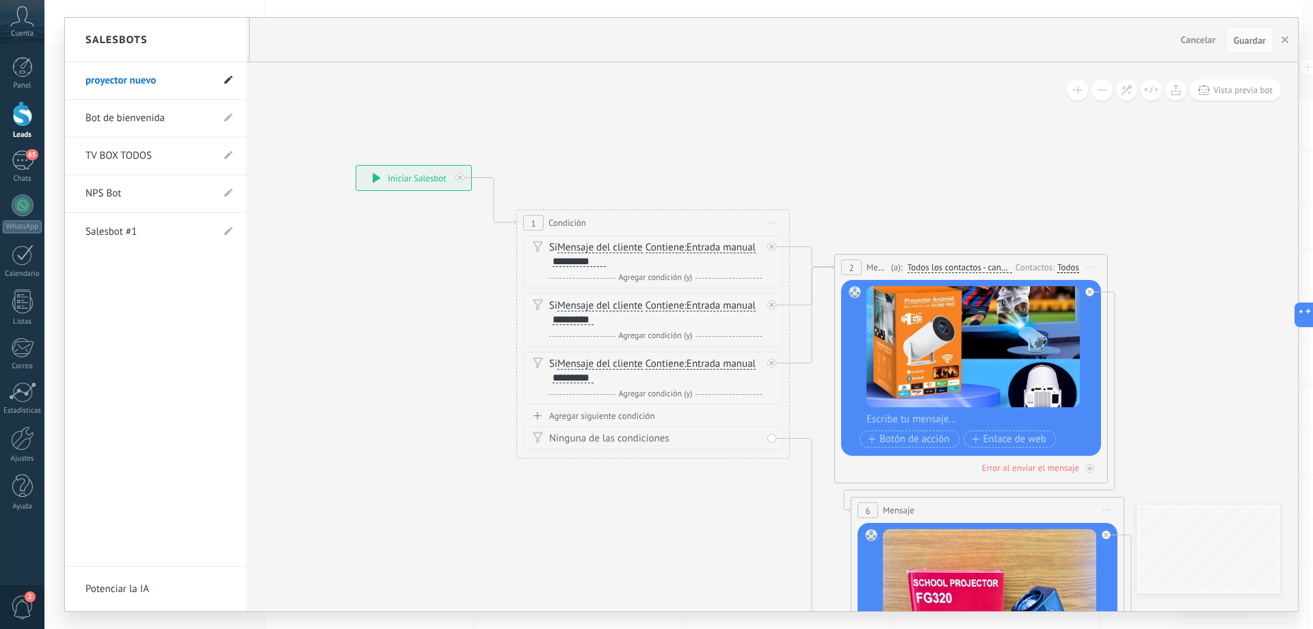
click at [227, 81] on use at bounding box center [228, 80] width 8 height 8
click at [174, 87] on input "**********" at bounding box center [135, 81] width 98 height 22
drag, startPoint x: 127, startPoint y: 84, endPoint x: 84, endPoint y: 86, distance: 42.4
click at [84, 86] on li "**********" at bounding box center [155, 81] width 181 height 38
type input "**********"
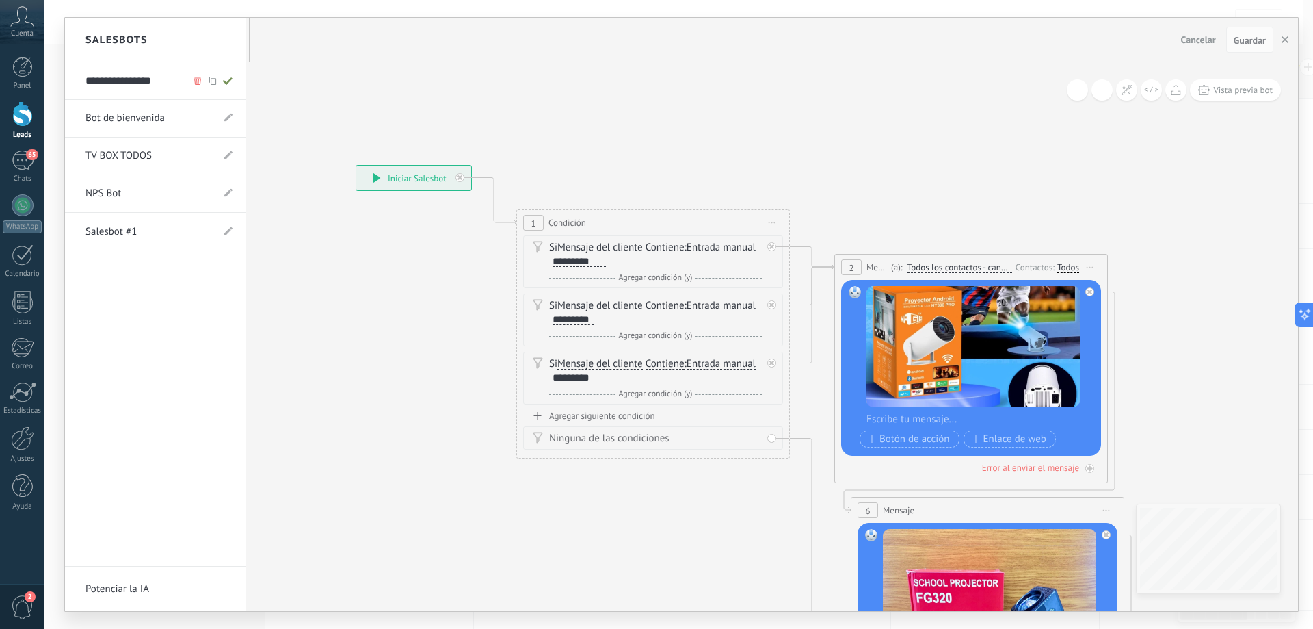
click at [222, 80] on icon at bounding box center [227, 81] width 15 height 8
click at [146, 81] on link "PROYECTOR TODOS" at bounding box center [149, 81] width 127 height 38
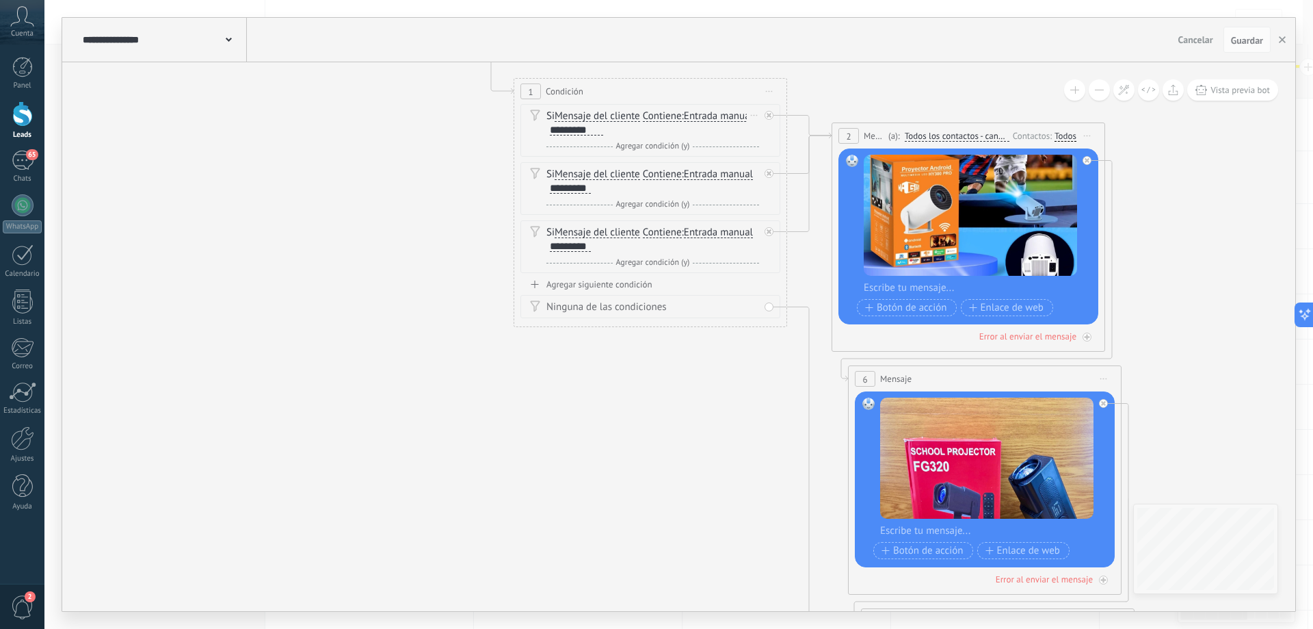
click at [676, 114] on span "Contiene" at bounding box center [662, 116] width 39 height 11
click at [676, 114] on button "Contiene" at bounding box center [721, 116] width 171 height 25
click at [663, 163] on span "Contiene" at bounding box center [711, 165] width 166 height 14
click at [651, 176] on span "Contiene" at bounding box center [662, 174] width 39 height 11
click at [651, 176] on button "Contiene" at bounding box center [721, 174] width 171 height 25
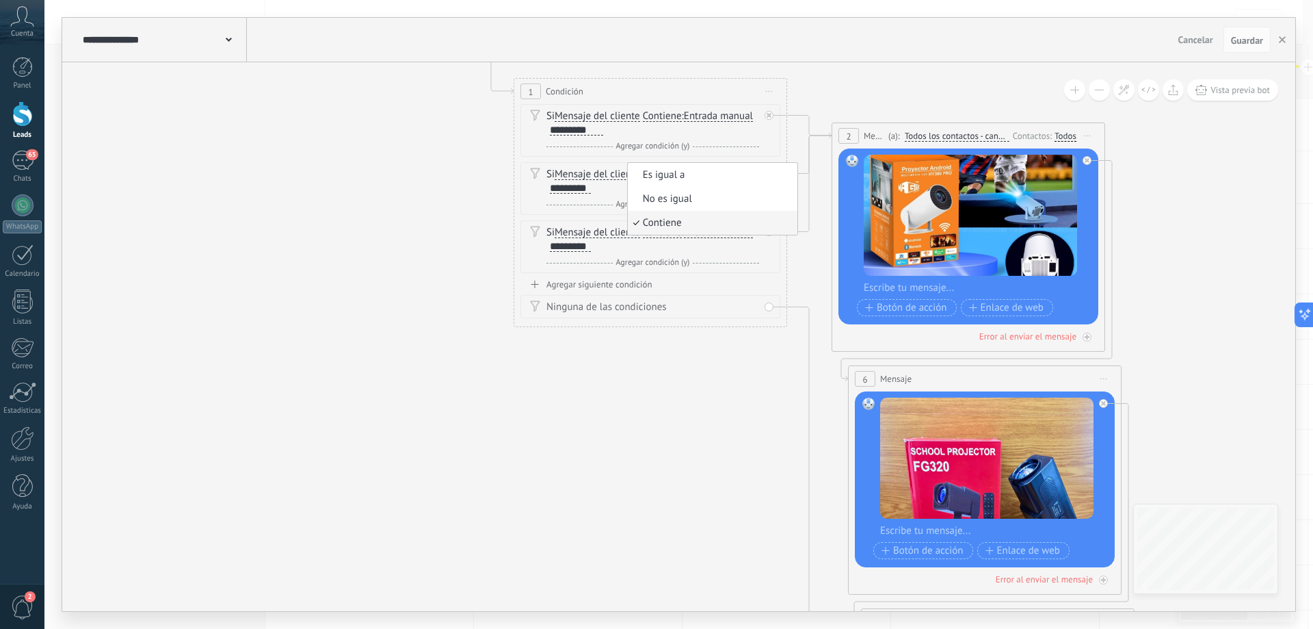
click at [648, 222] on span "Contiene" at bounding box center [711, 223] width 166 height 14
click at [639, 231] on span "Mensaje del cliente" at bounding box center [598, 232] width 86 height 11
click at [639, 231] on button "Mensaje del cliente" at bounding box center [633, 232] width 171 height 25
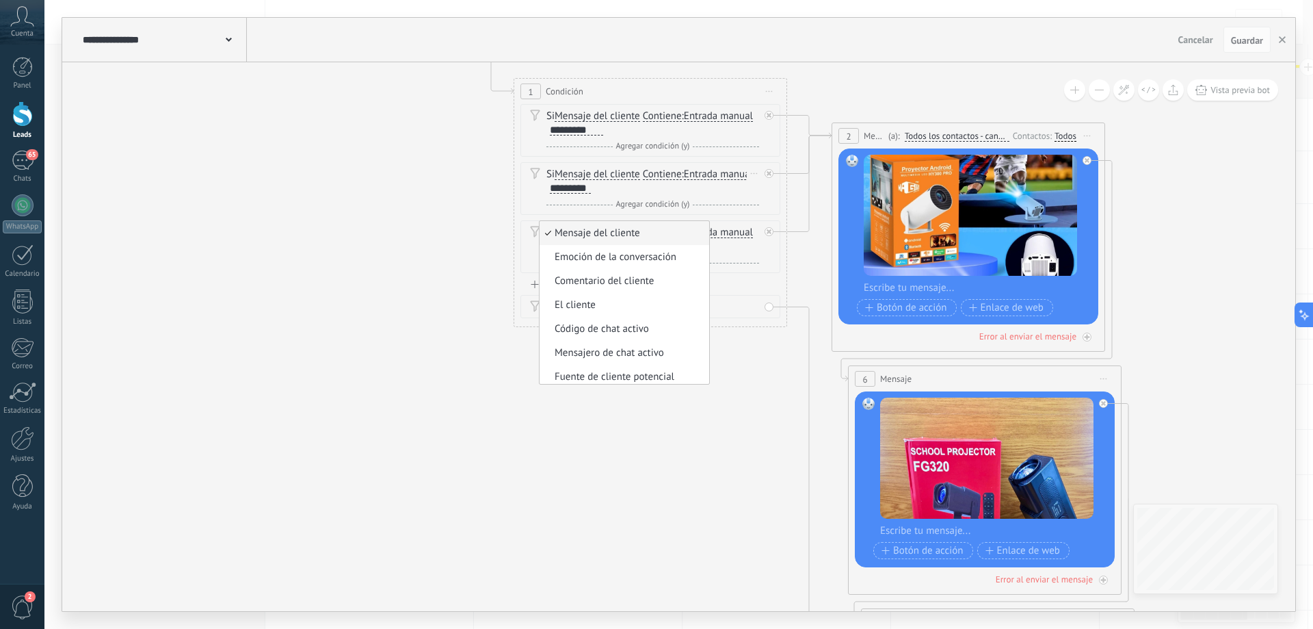
click at [635, 176] on span "Mensaje del cliente" at bounding box center [598, 174] width 86 height 11
click at [635, 176] on button "Mensaje del cliente" at bounding box center [633, 174] width 171 height 25
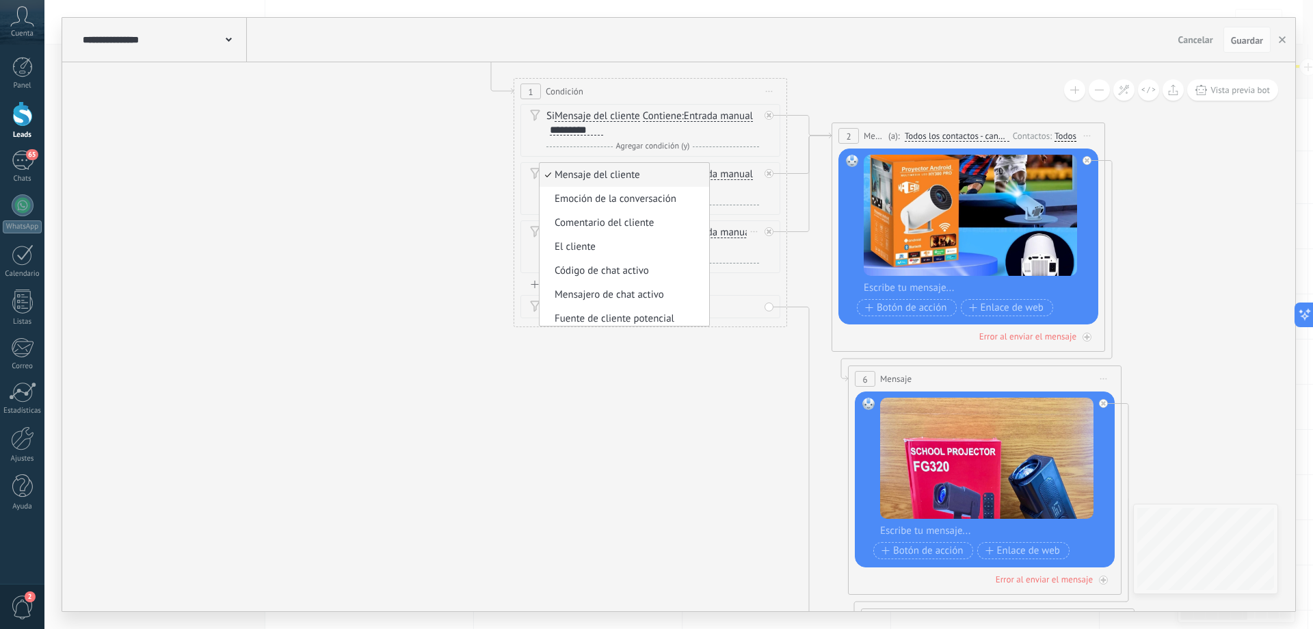
click at [726, 231] on span "Entrada manual" at bounding box center [718, 232] width 69 height 11
click at [726, 231] on button "Entrada manual" at bounding box center [762, 232] width 171 height 25
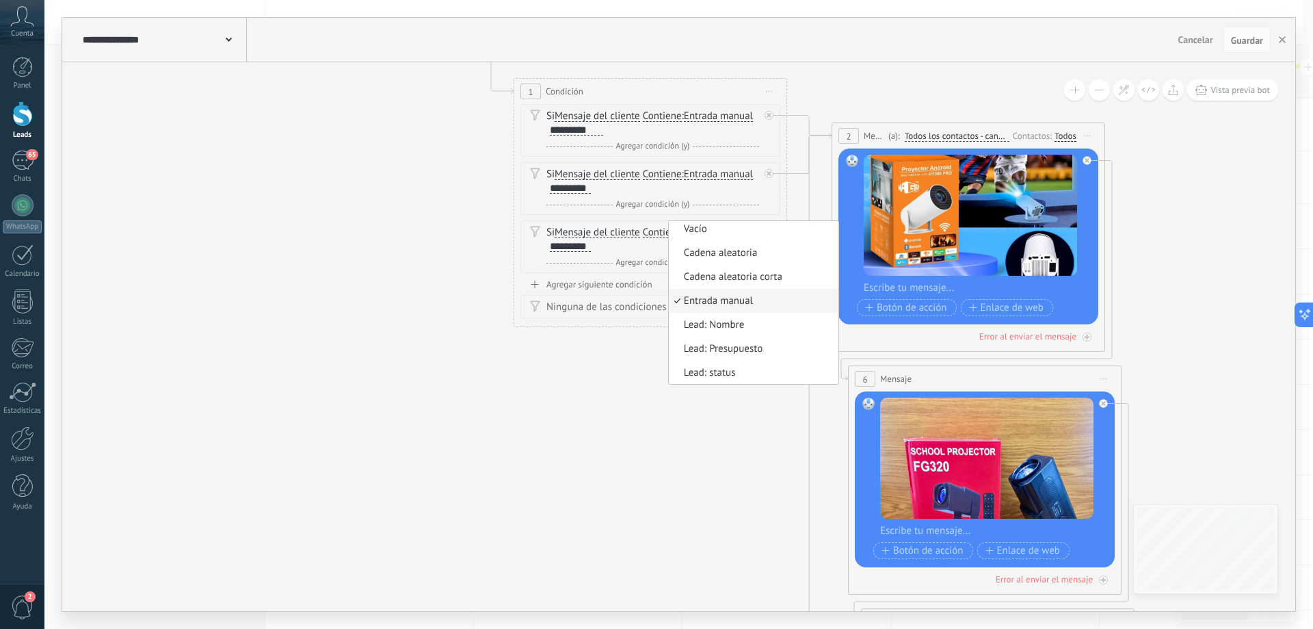
click at [627, 237] on span "Mensaje del cliente" at bounding box center [598, 232] width 86 height 11
click at [627, 237] on button "Mensaje del cliente" at bounding box center [633, 232] width 171 height 25
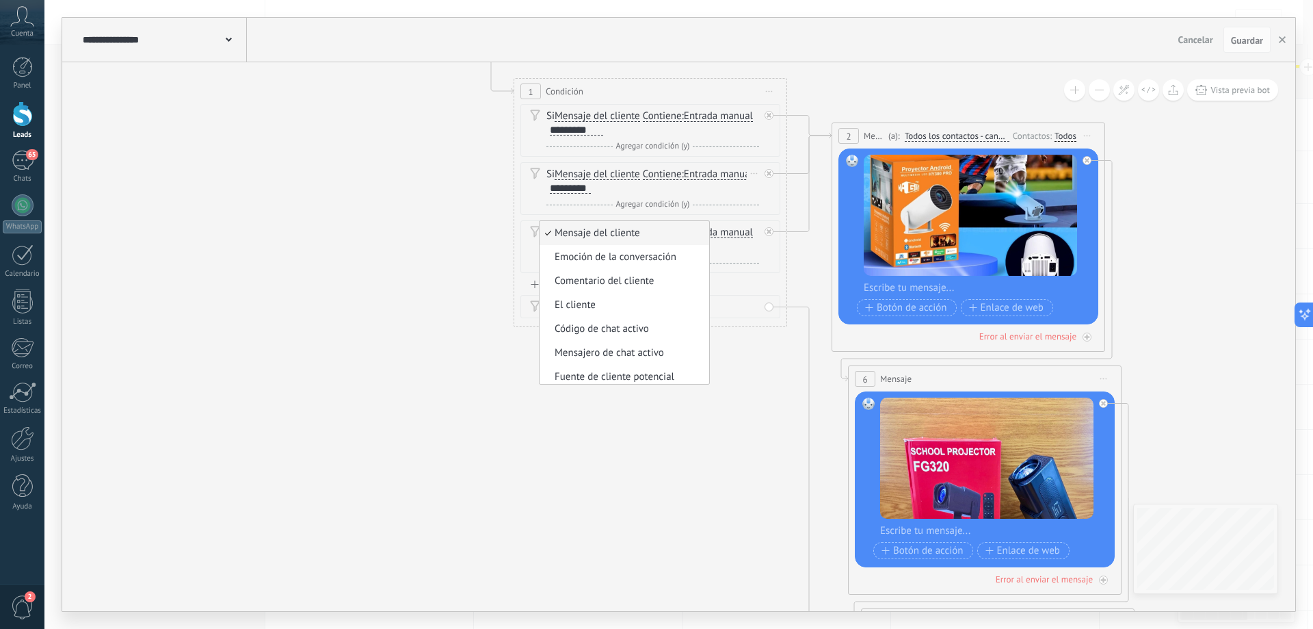
click at [651, 176] on span "Contiene" at bounding box center [662, 174] width 39 height 11
click at [651, 176] on button "Contiene" at bounding box center [721, 174] width 171 height 25
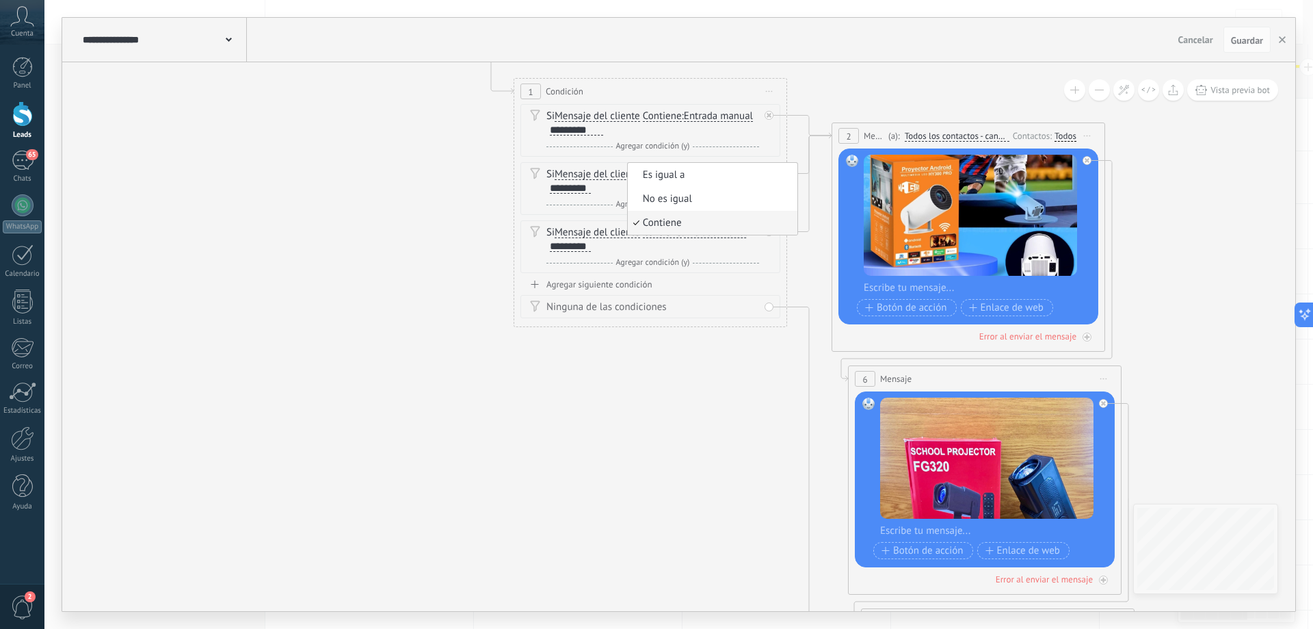
click at [590, 237] on div "Si Mensaje del cliente Mensaje del cliente Emoción de la conversación Comentari…" at bounding box center [653, 239] width 213 height 27
click at [644, 233] on div "Si Mensaje del cliente Mensaje del cliente Emoción de la conversación Comentari…" at bounding box center [653, 239] width 213 height 27
click at [640, 235] on span "Mensaje del cliente" at bounding box center [598, 232] width 86 height 11
click at [640, 235] on button "Mensaje del cliente" at bounding box center [633, 232] width 171 height 25
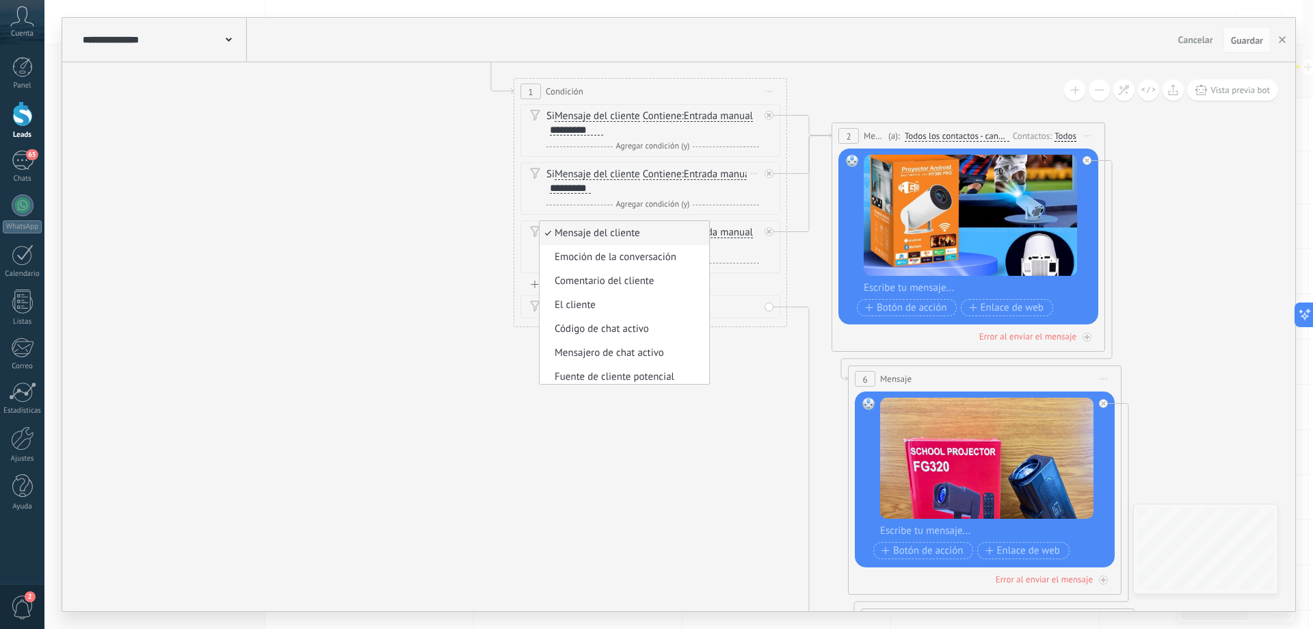
click at [690, 174] on span "Entrada manual" at bounding box center [718, 174] width 69 height 11
click at [690, 174] on button "Entrada manual" at bounding box center [762, 174] width 171 height 25
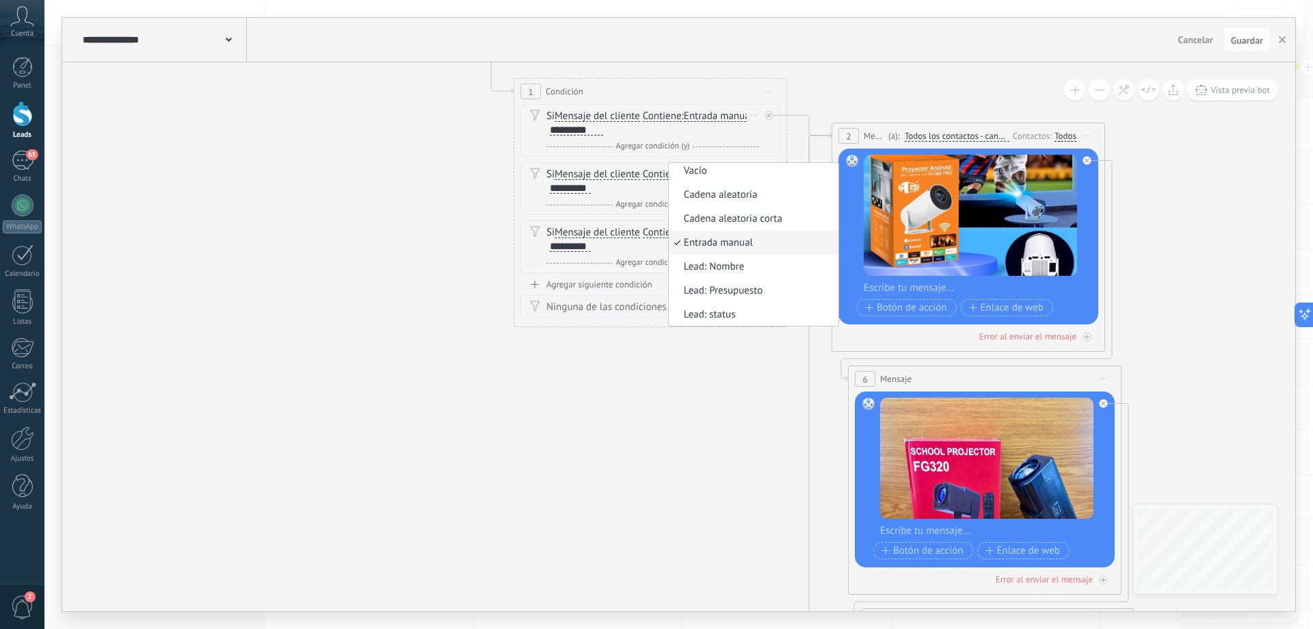
click at [676, 116] on span "Contiene" at bounding box center [662, 116] width 39 height 11
click at [676, 116] on button "Contiene" at bounding box center [721, 116] width 171 height 25
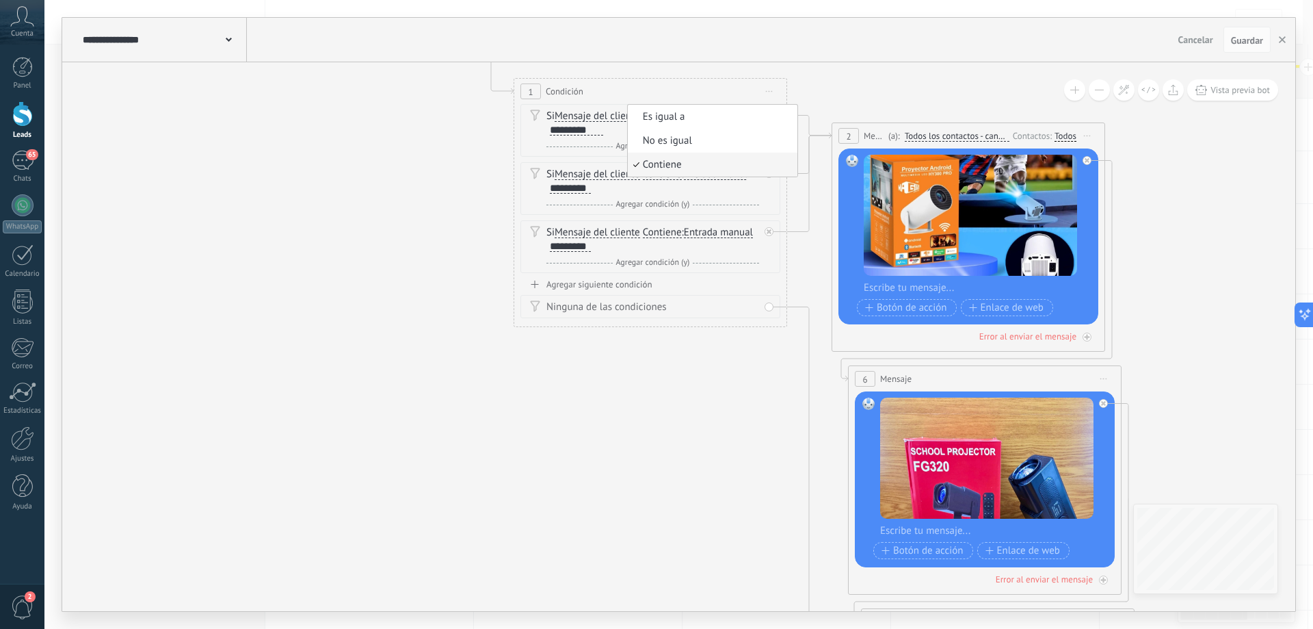
click at [698, 179] on span "Entrada manual" at bounding box center [718, 174] width 69 height 11
click at [698, 179] on button "Entrada manual" at bounding box center [762, 174] width 171 height 25
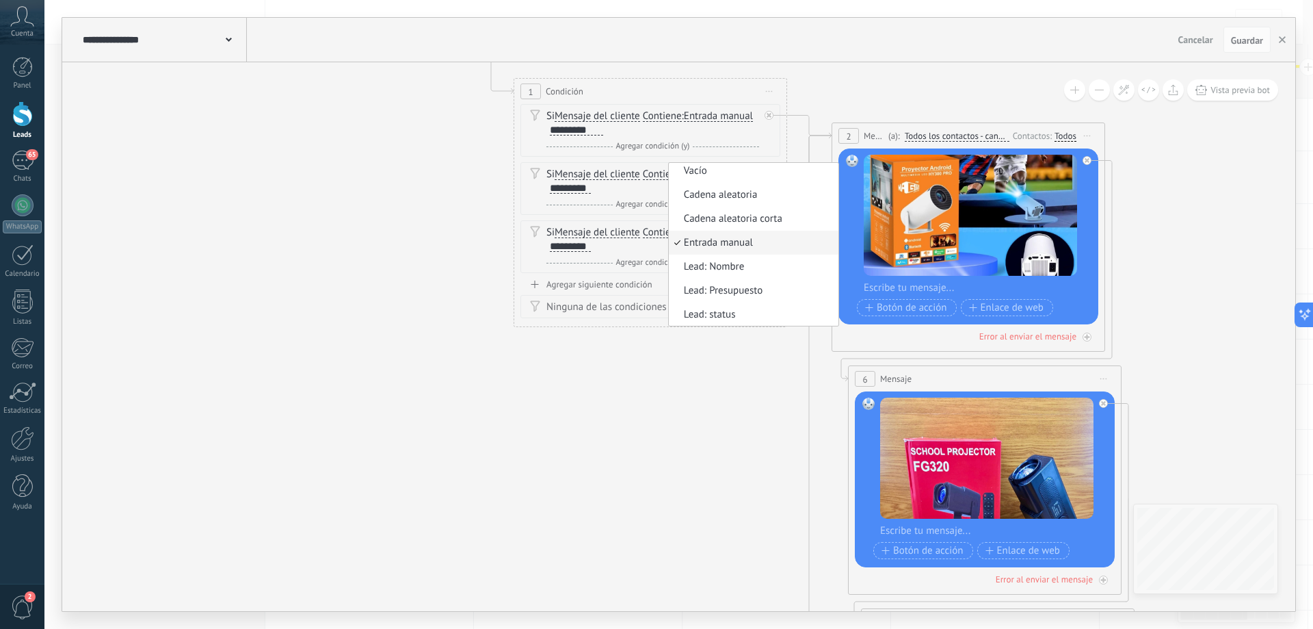
click at [659, 174] on span "Contiene" at bounding box center [662, 174] width 39 height 11
click at [659, 174] on button "Contiene" at bounding box center [721, 174] width 171 height 25
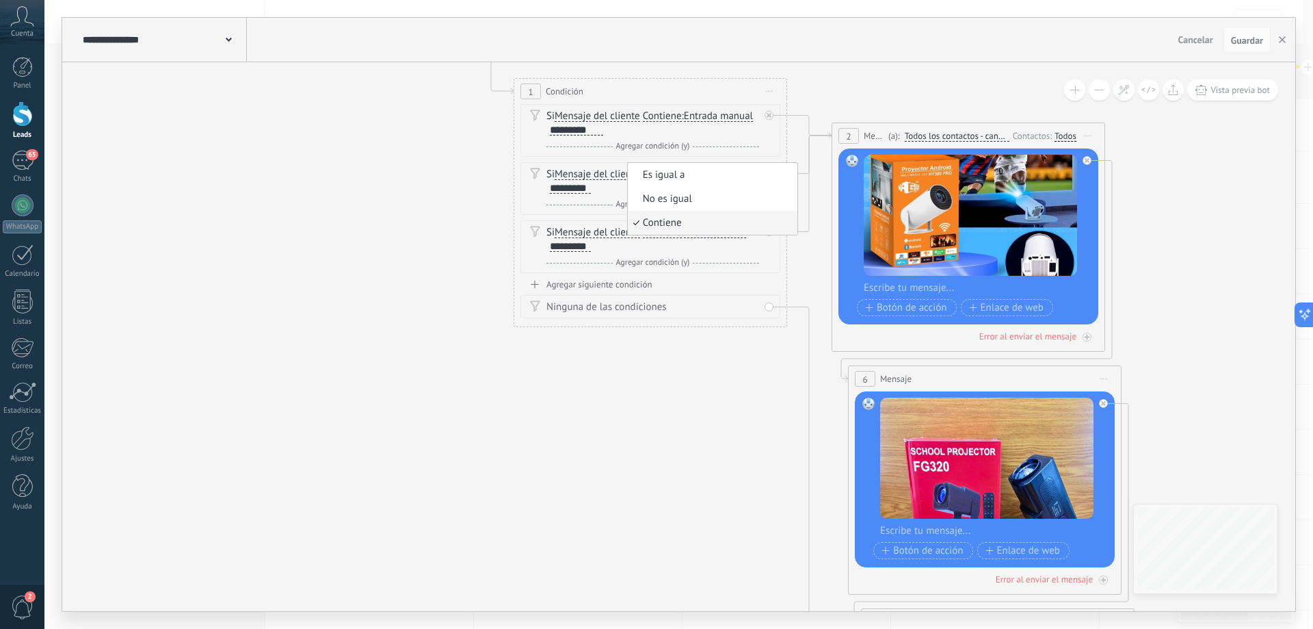
drag, startPoint x: 603, startPoint y: 234, endPoint x: 620, endPoint y: 235, distance: 17.2
click at [604, 234] on span "Mensaje del cliente" at bounding box center [598, 232] width 86 height 11
click at [604, 234] on button "Mensaje del cliente" at bounding box center [633, 232] width 171 height 25
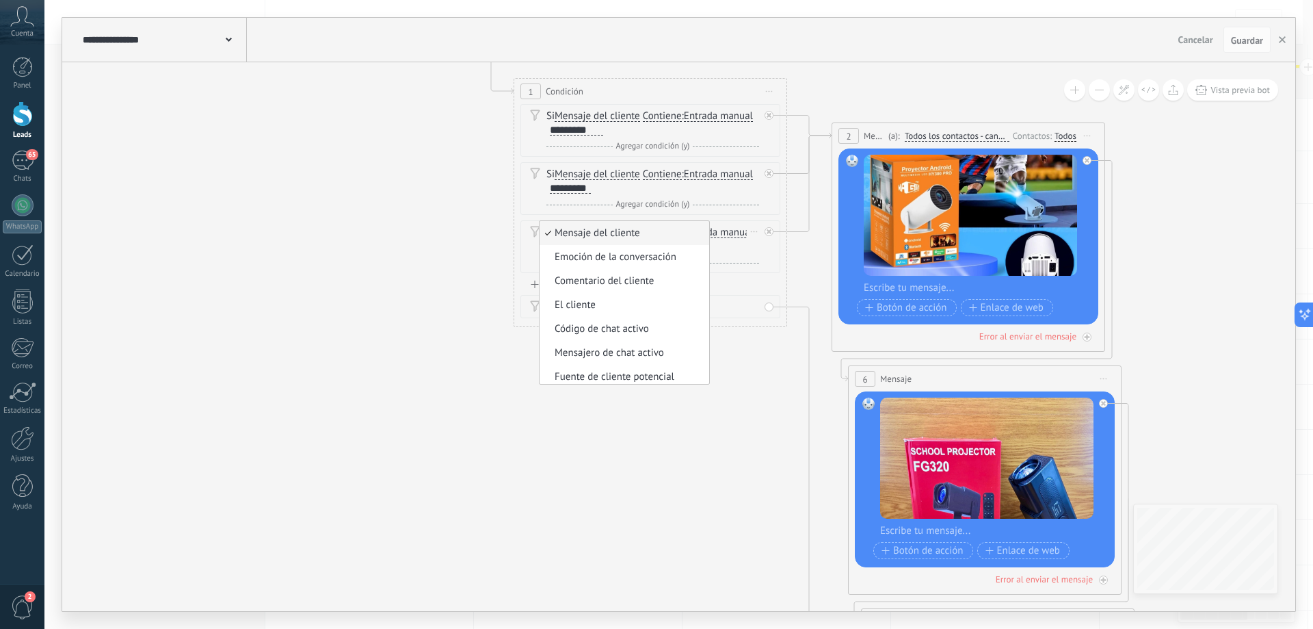
click at [722, 234] on span "Entrada manual" at bounding box center [718, 232] width 69 height 11
click at [722, 234] on button "Entrada manual" at bounding box center [762, 232] width 171 height 25
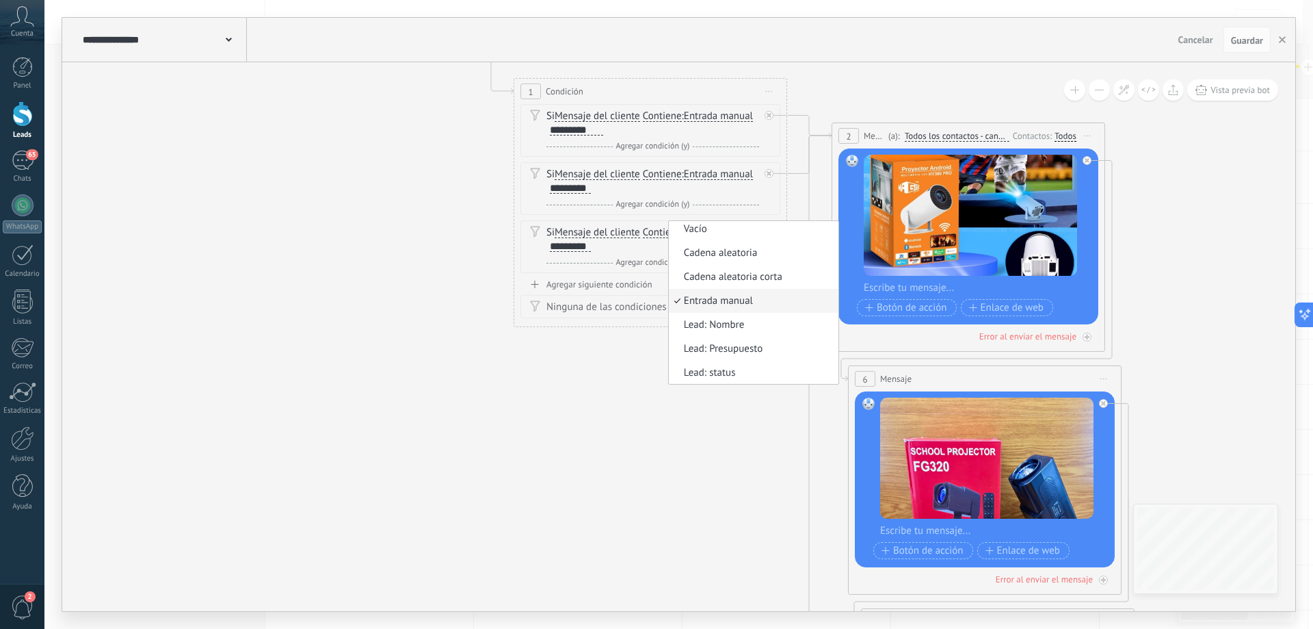
click at [664, 229] on span "Contiene" at bounding box center [662, 232] width 39 height 11
click at [664, 229] on button "Contiene" at bounding box center [721, 232] width 171 height 25
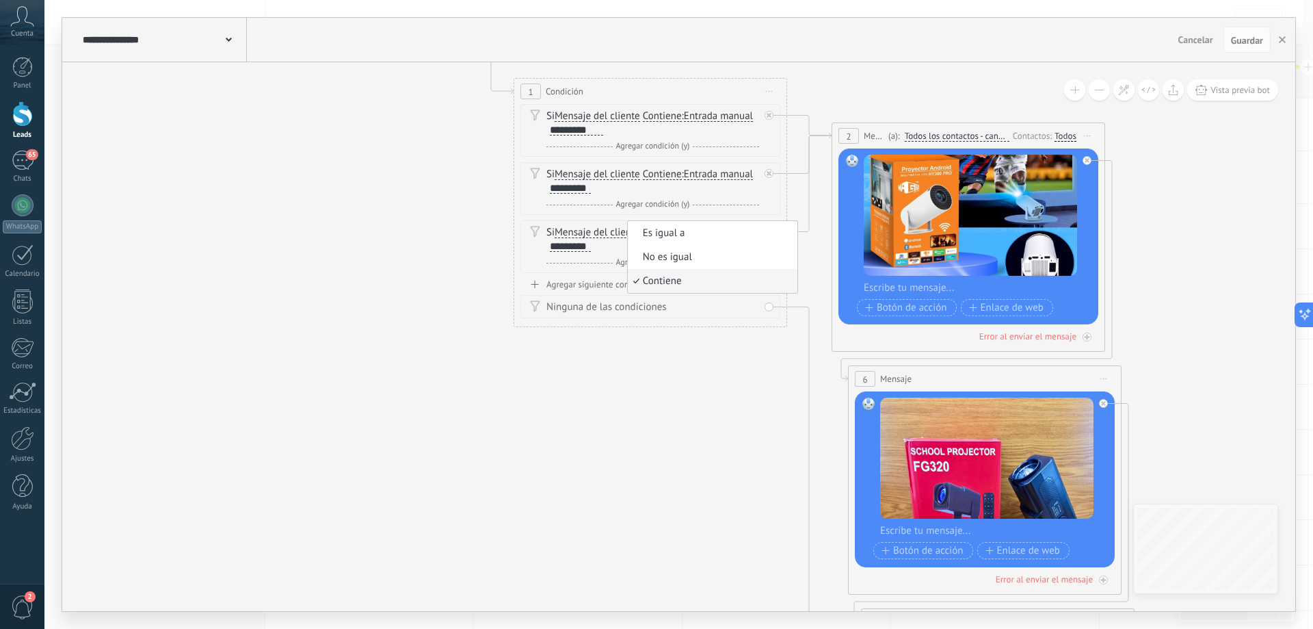
click at [230, 42] on span at bounding box center [229, 38] width 6 height 13
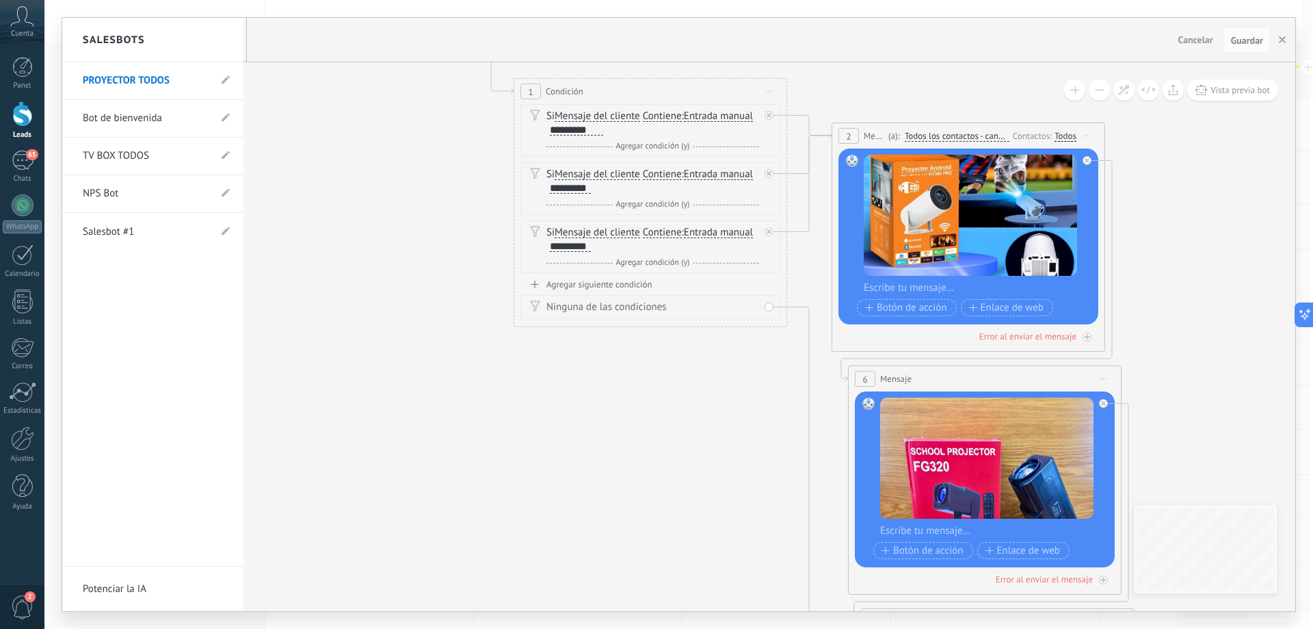
click at [710, 120] on div at bounding box center [678, 314] width 1233 height 593
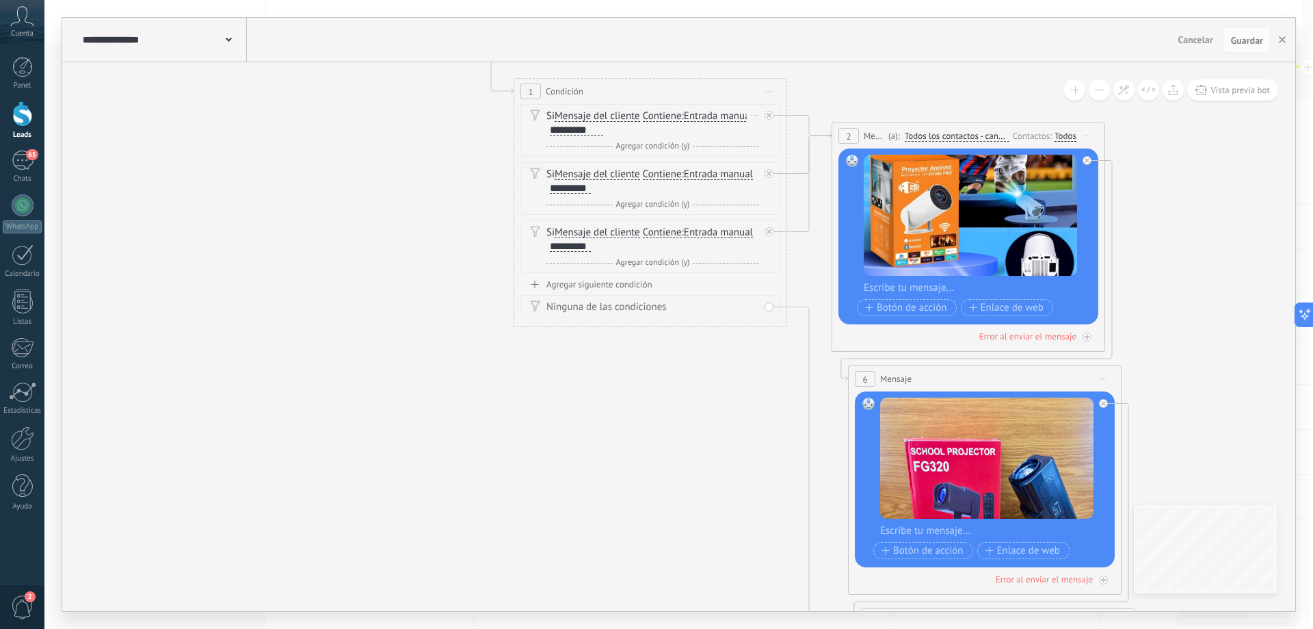
click at [663, 116] on span "Contiene" at bounding box center [662, 116] width 39 height 11
click at [663, 116] on button "Contiene" at bounding box center [721, 116] width 171 height 25
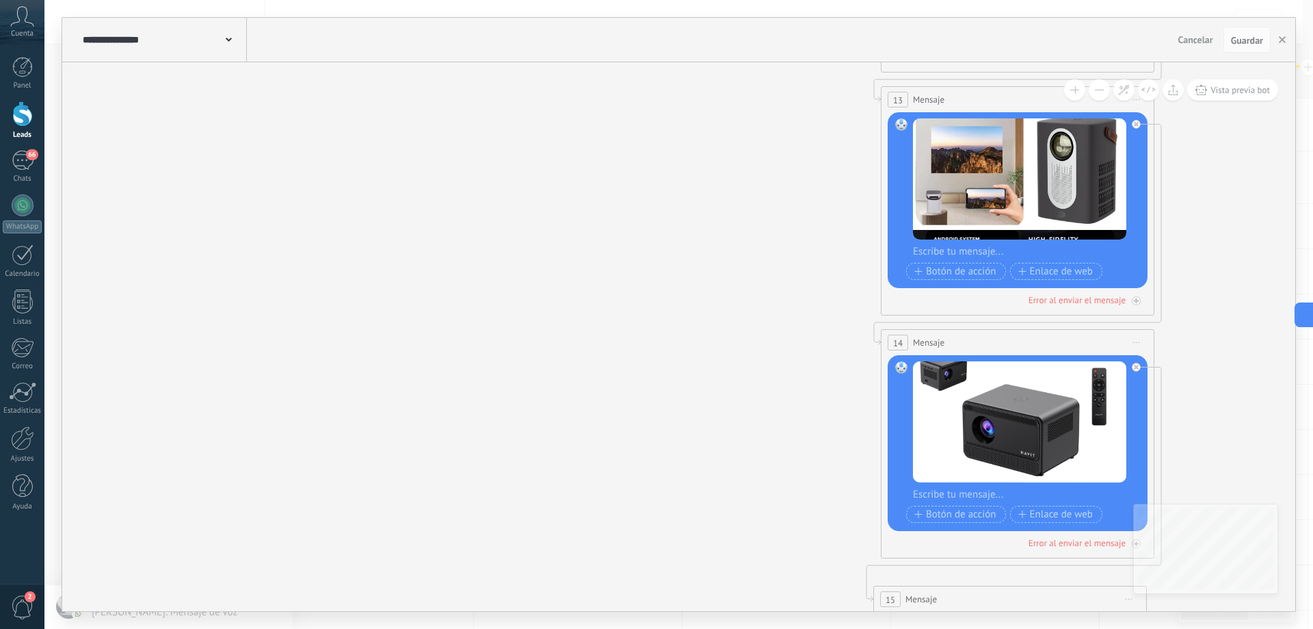
click at [227, 36] on span at bounding box center [229, 38] width 6 height 13
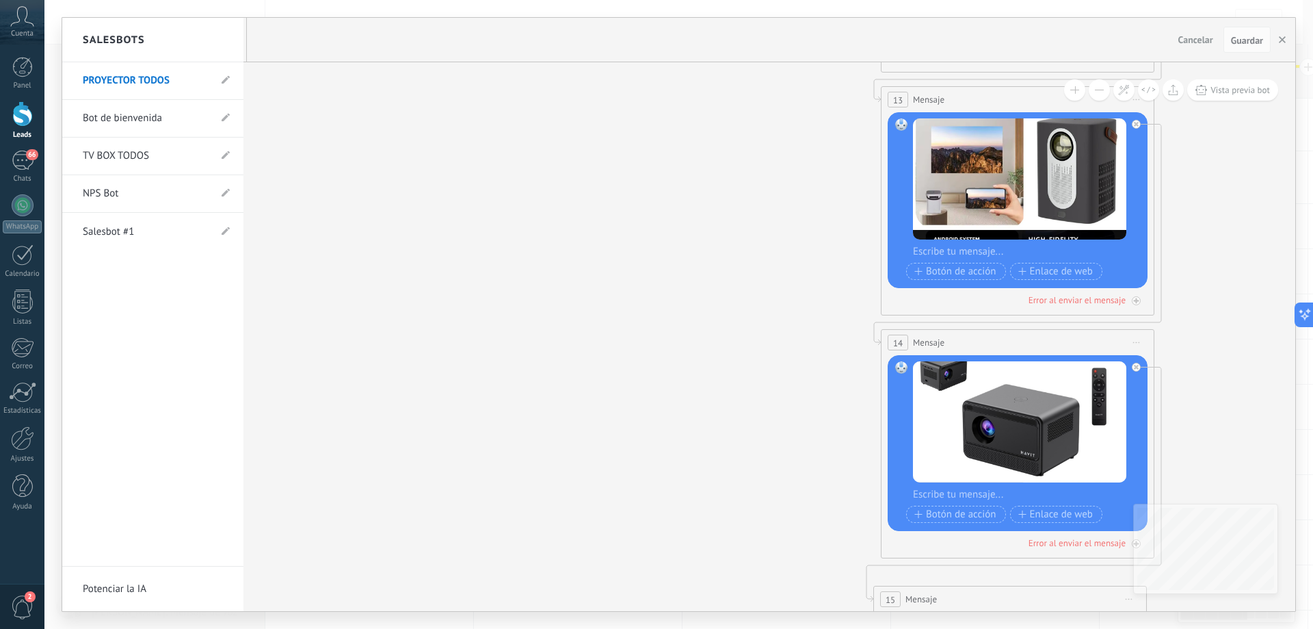
click at [138, 152] on link "TV BOX TODOS" at bounding box center [146, 156] width 127 height 38
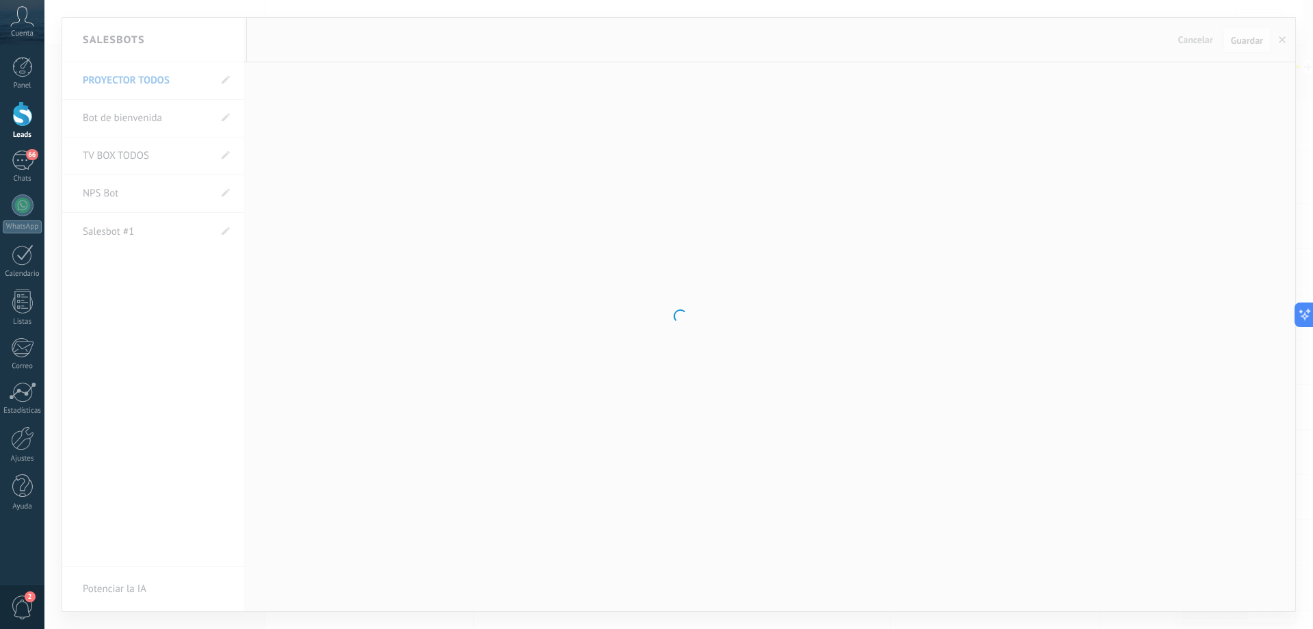
type input "**********"
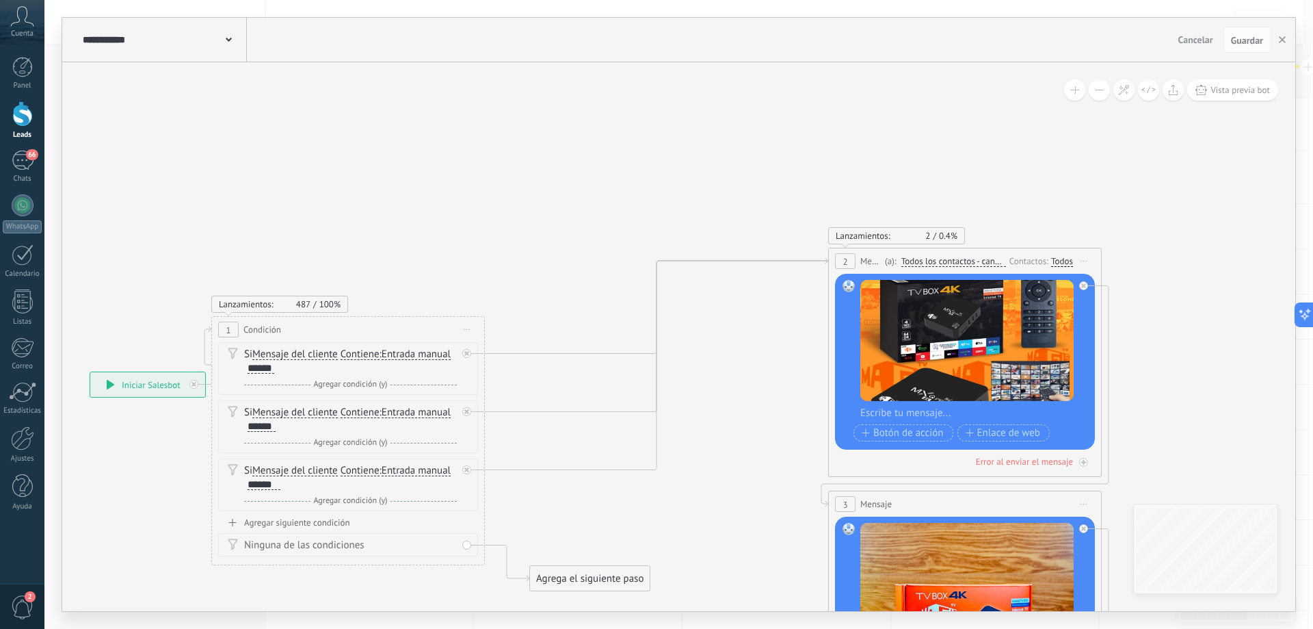
click at [111, 384] on icon at bounding box center [111, 385] width 8 height 10
click at [368, 354] on span "Contiene" at bounding box center [360, 354] width 39 height 11
click at [368, 354] on button "Contiene" at bounding box center [419, 354] width 171 height 25
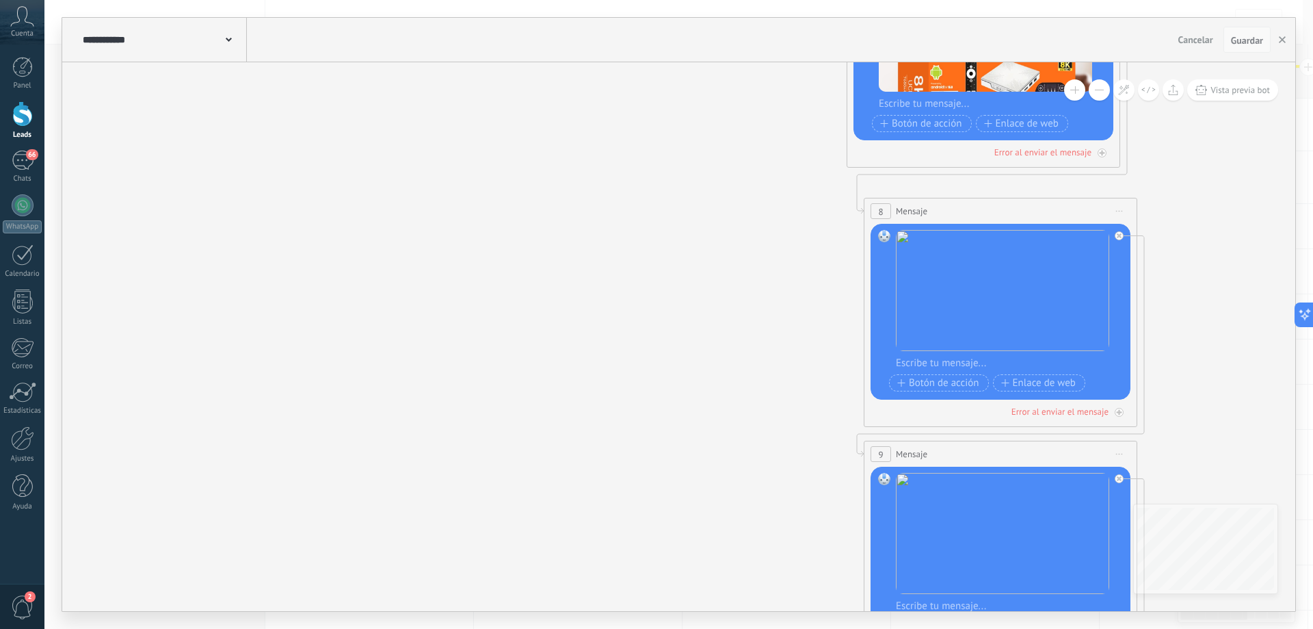
click at [1253, 42] on span "Guardar" at bounding box center [1247, 41] width 32 height 10
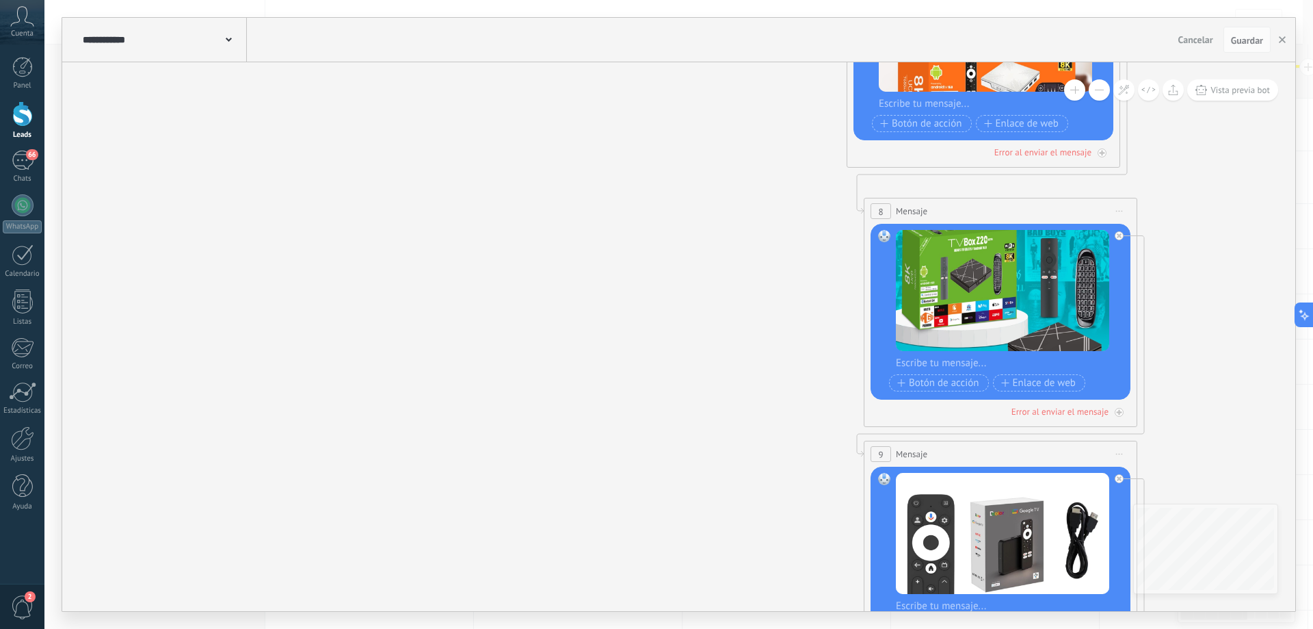
click at [23, 120] on div at bounding box center [22, 113] width 21 height 25
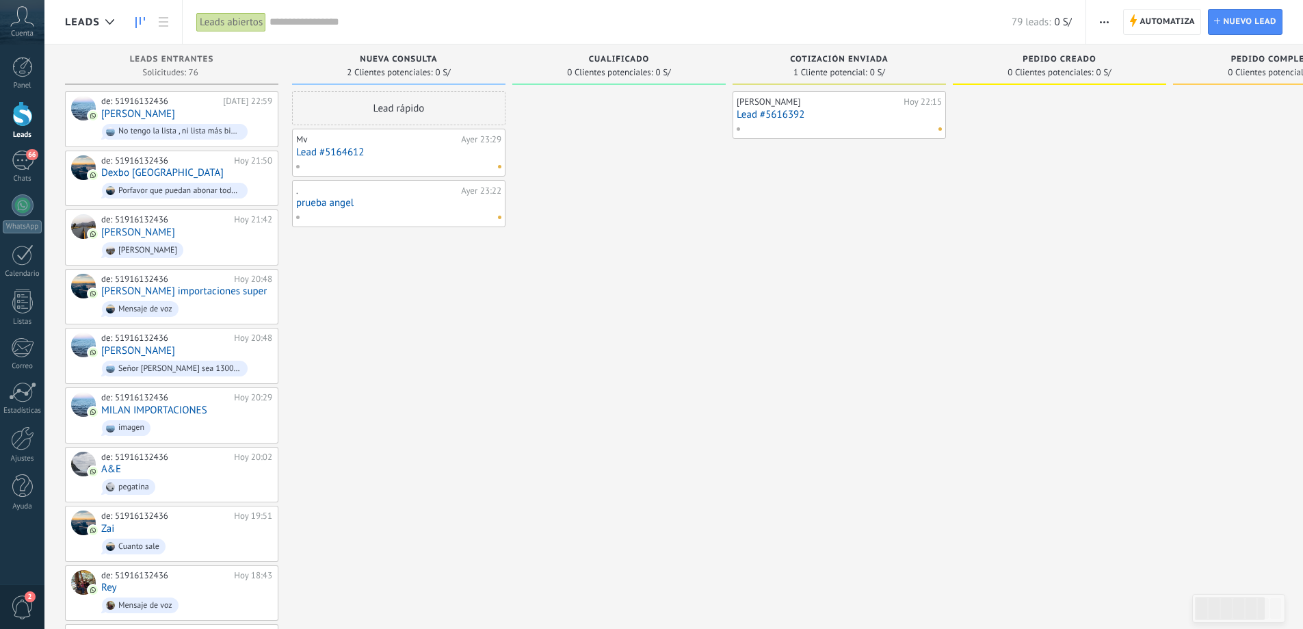
click at [24, 116] on div at bounding box center [22, 113] width 21 height 25
click at [1153, 23] on span "Automatiza" at bounding box center [1167, 22] width 55 height 25
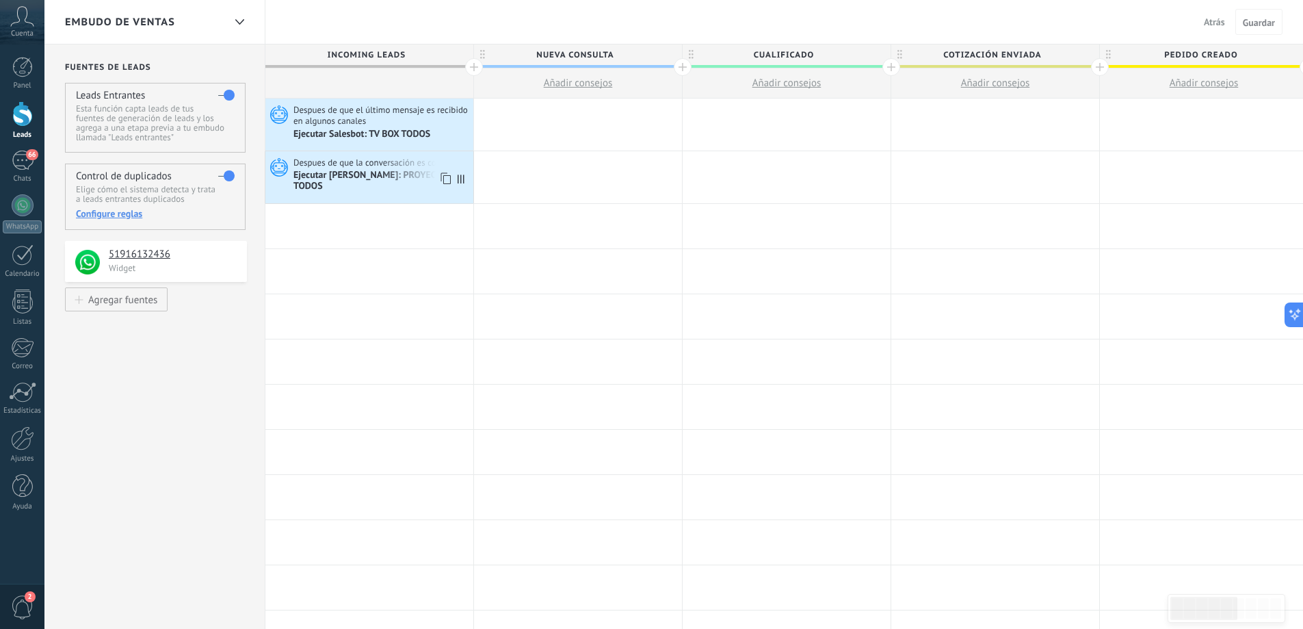
click at [353, 168] on span "Despues de que la conversación es concluida" at bounding box center [379, 163] width 172 height 12
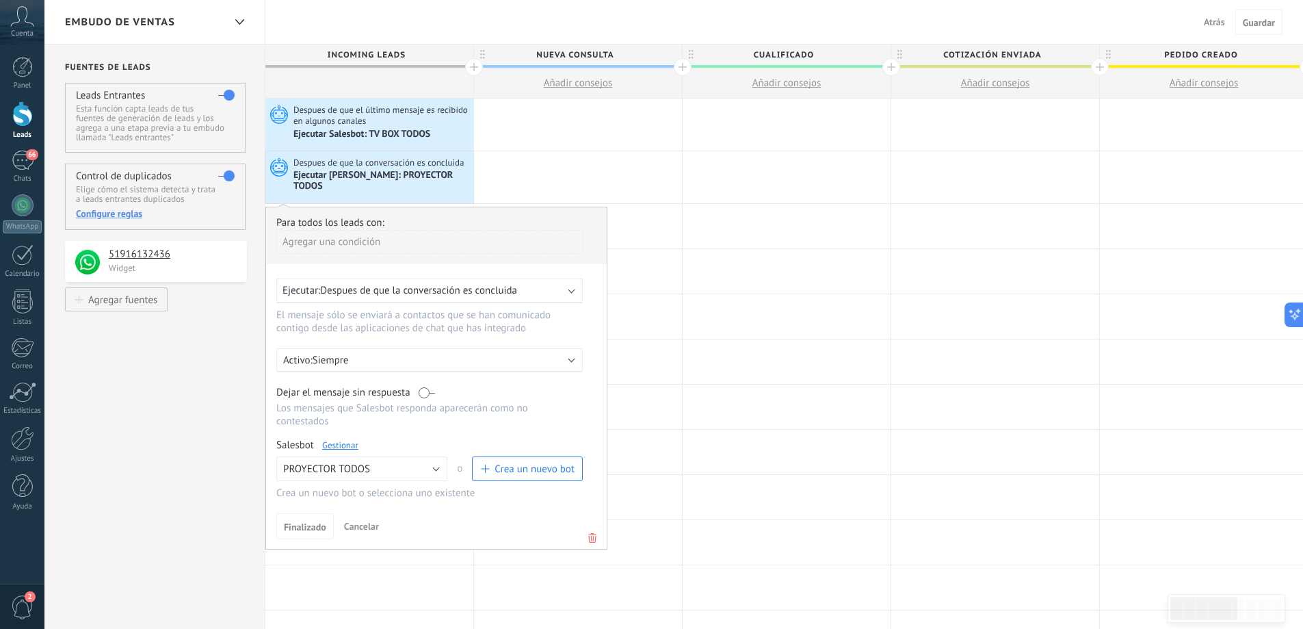
click at [352, 441] on link "Gestionar" at bounding box center [340, 445] width 36 height 12
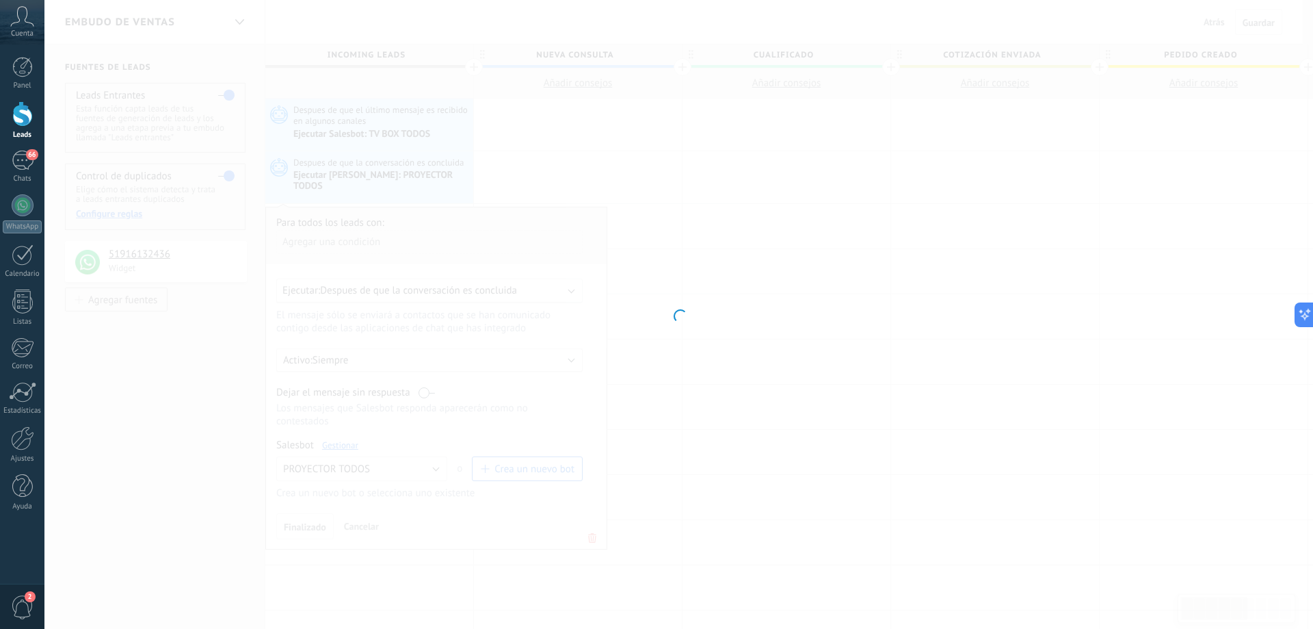
type input "**********"
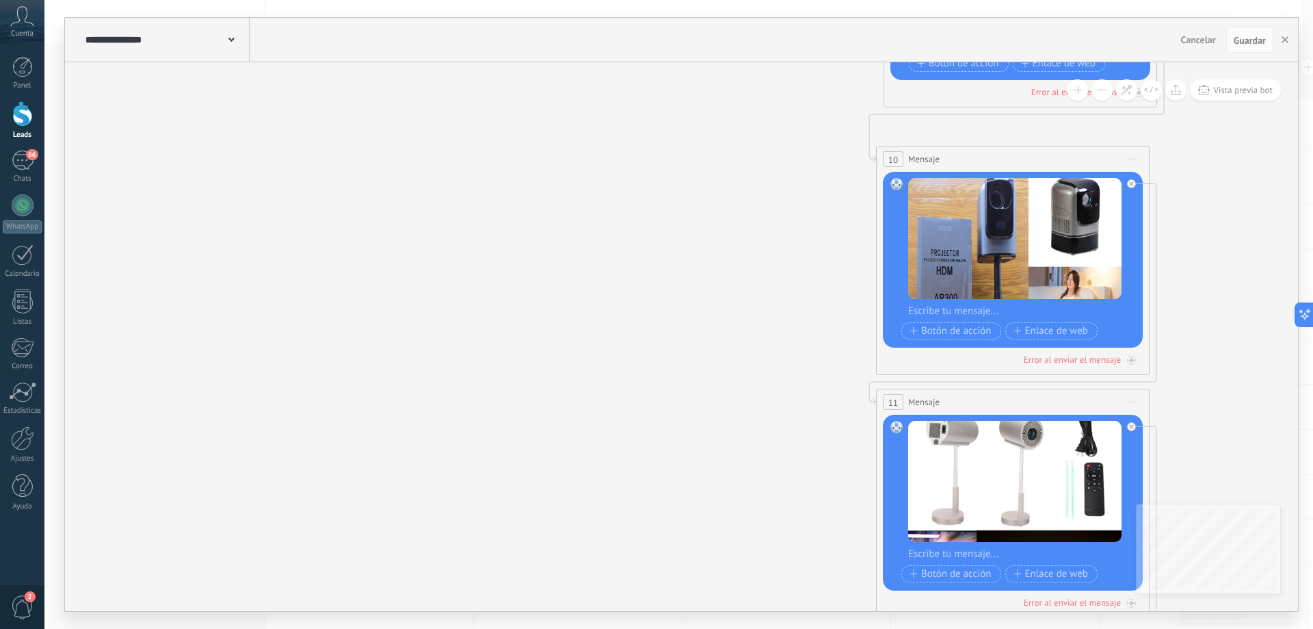
click at [232, 40] on use at bounding box center [231, 40] width 6 height 4
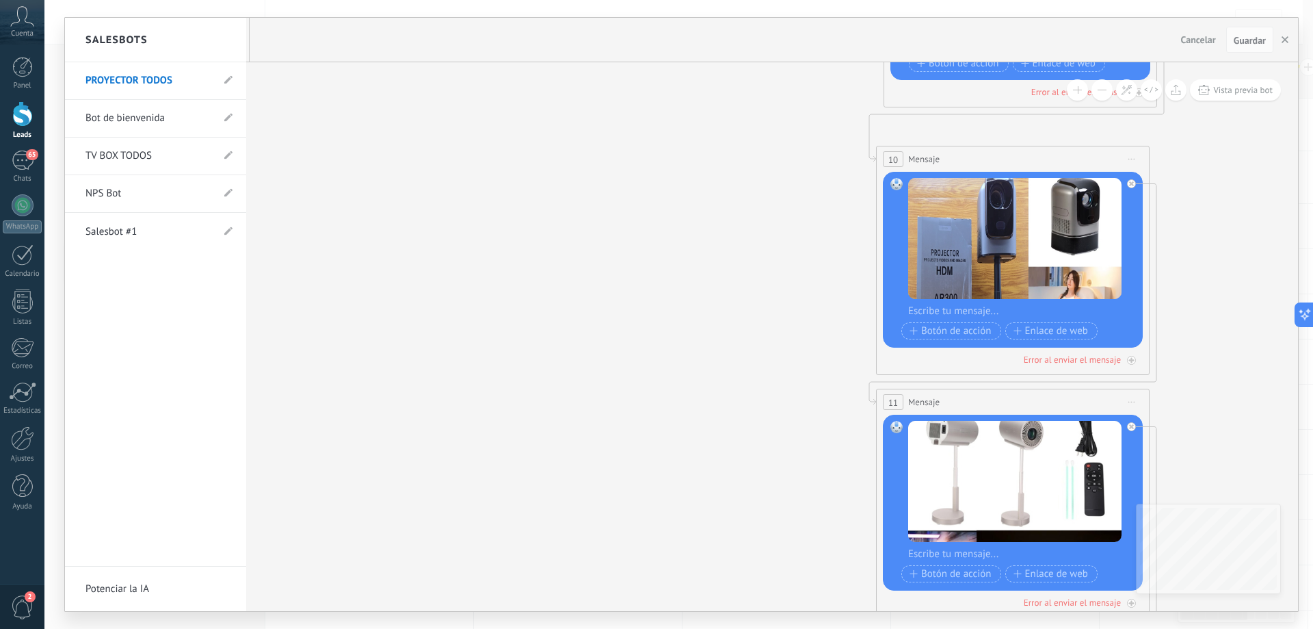
click at [1286, 44] on div at bounding box center [681, 314] width 1233 height 593
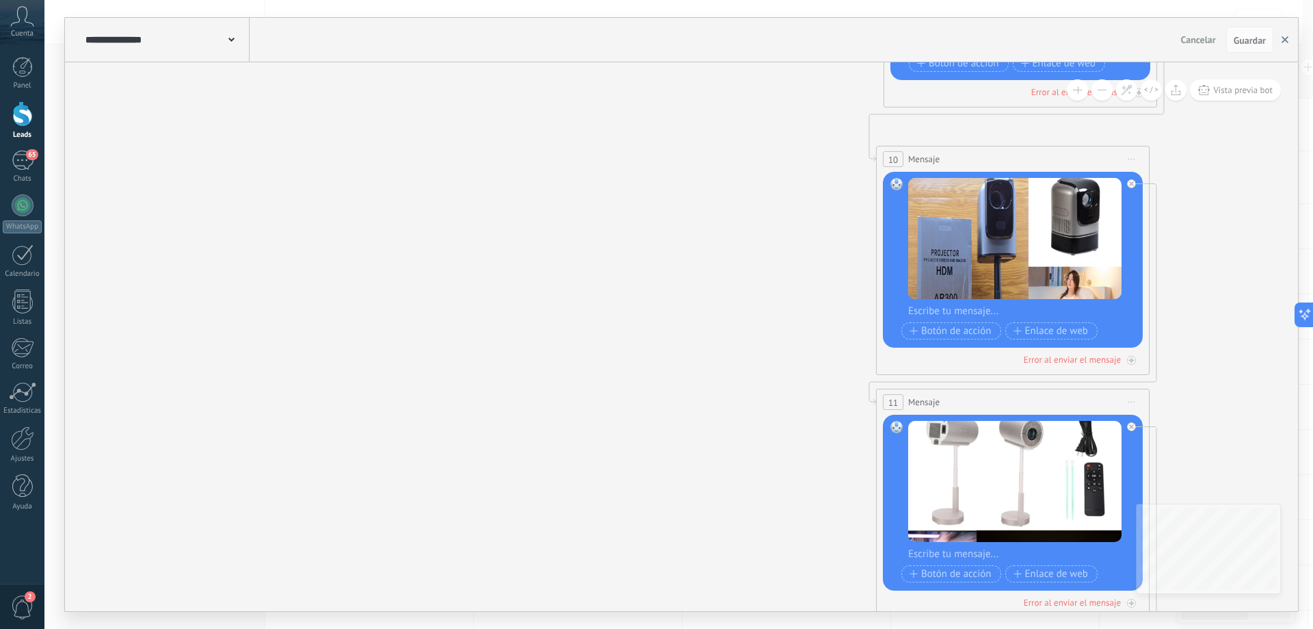
click at [1285, 40] on use "button" at bounding box center [1285, 39] width 7 height 7
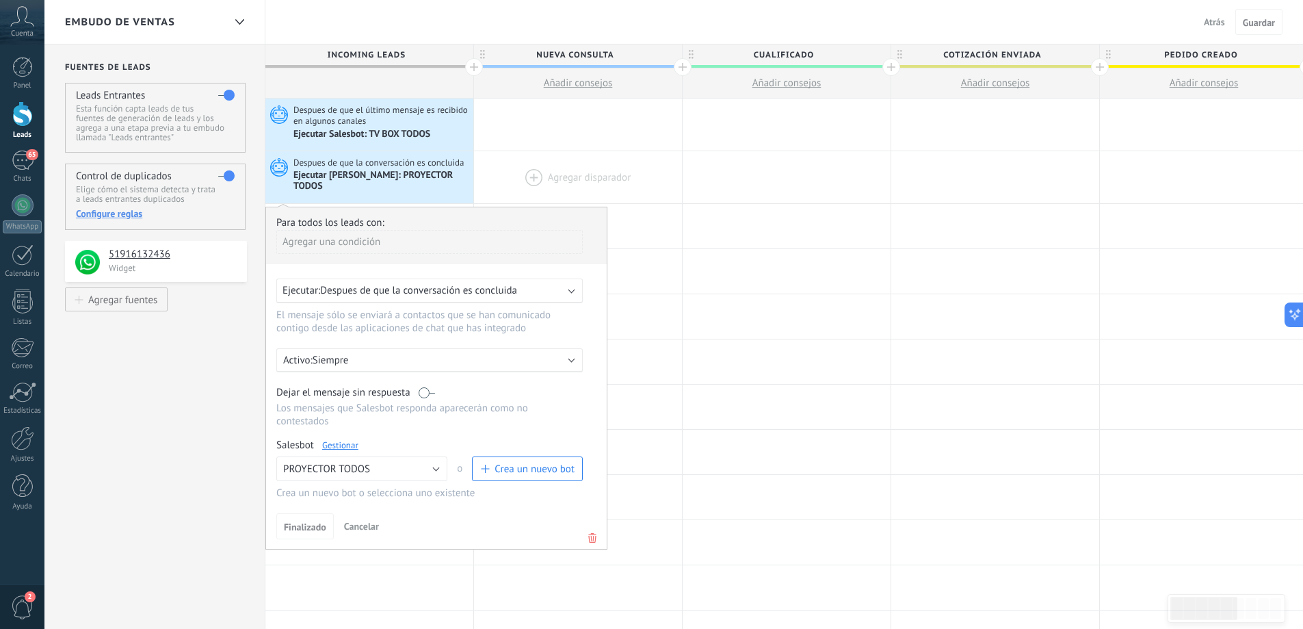
click at [501, 171] on div at bounding box center [578, 177] width 208 height 52
